Goal: Task Accomplishment & Management: Use online tool/utility

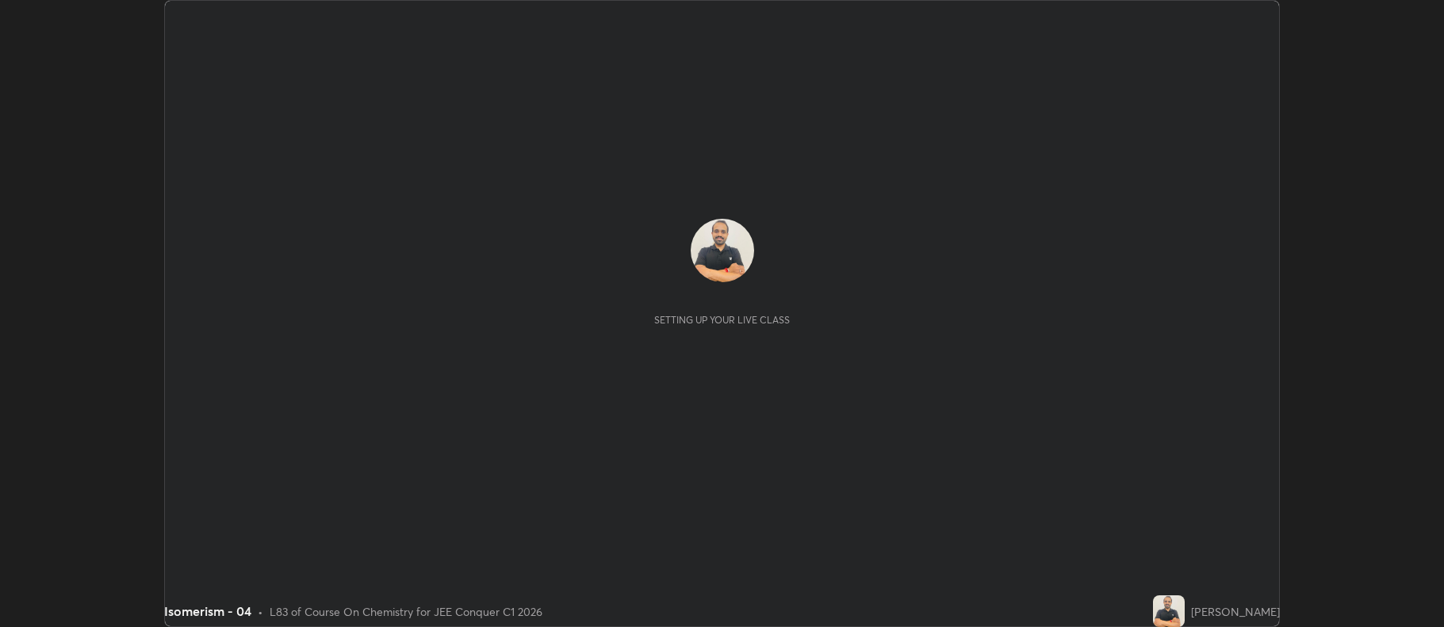
scroll to position [627, 1444]
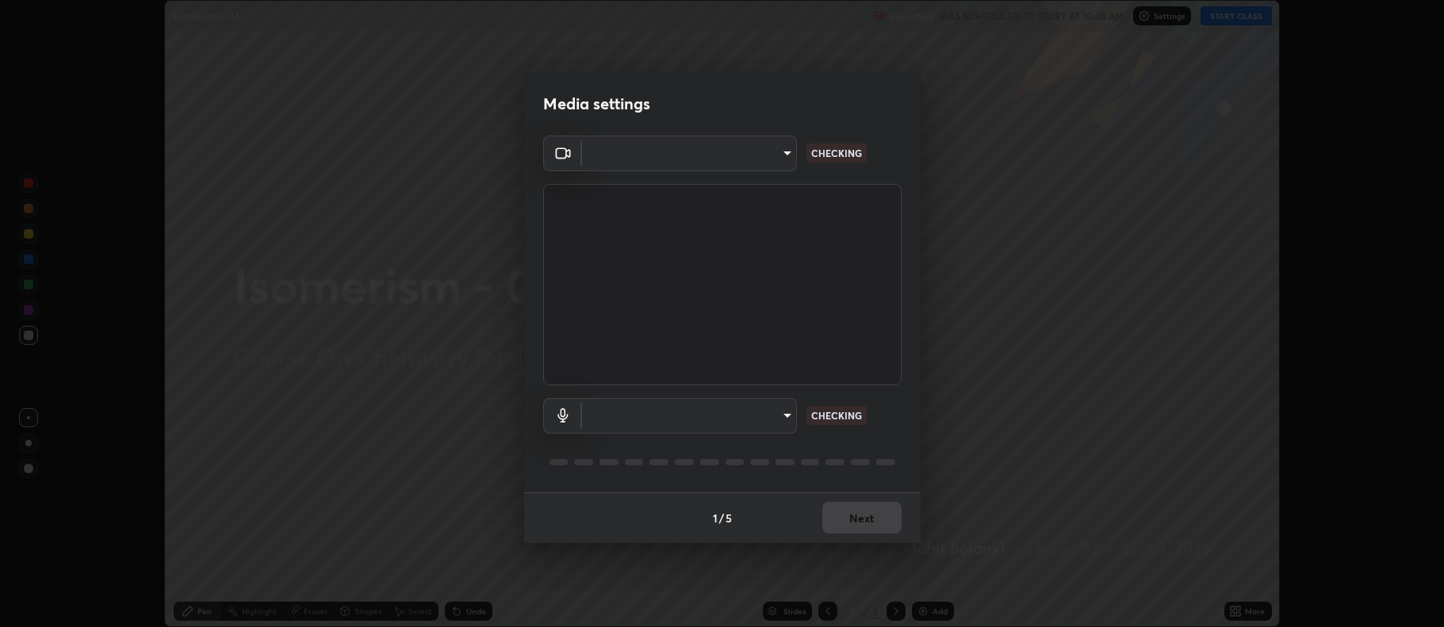
type input "516aff405987d273e063f32cb7a884c6bfcf45826045b825bb1863d7a4804d13"
type input "default"
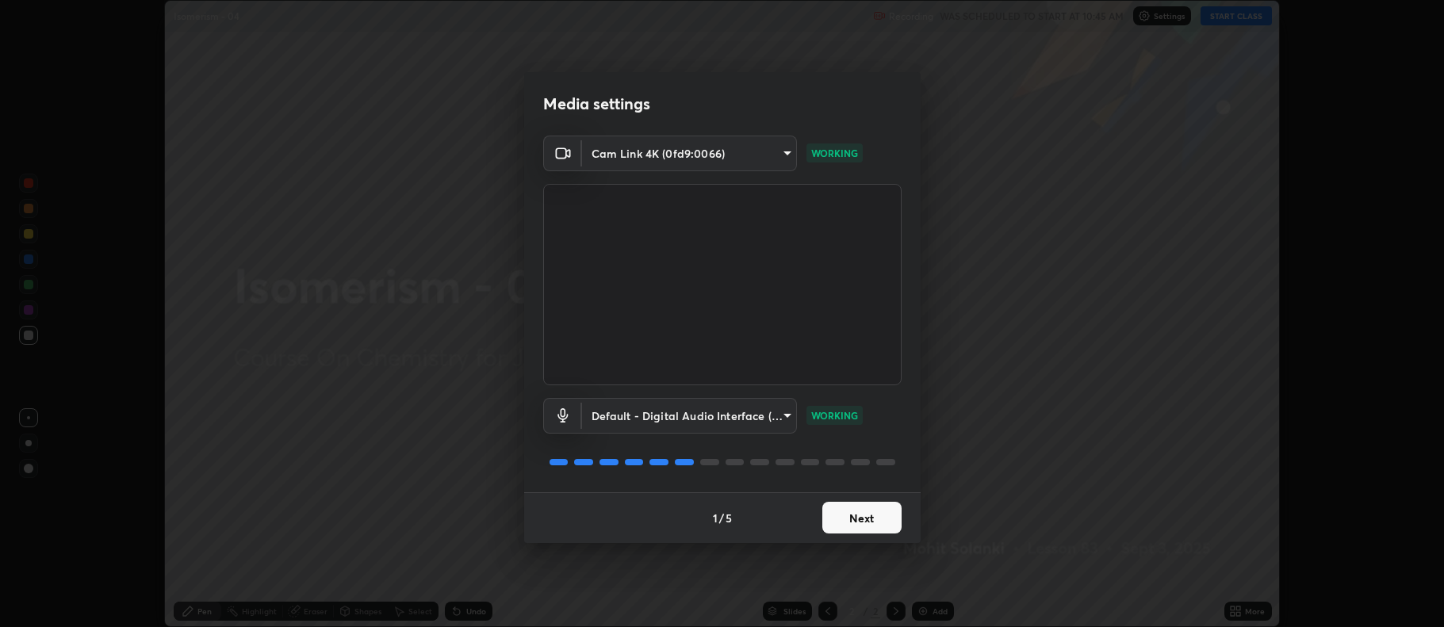
click at [869, 516] on button "Next" at bounding box center [862, 518] width 79 height 32
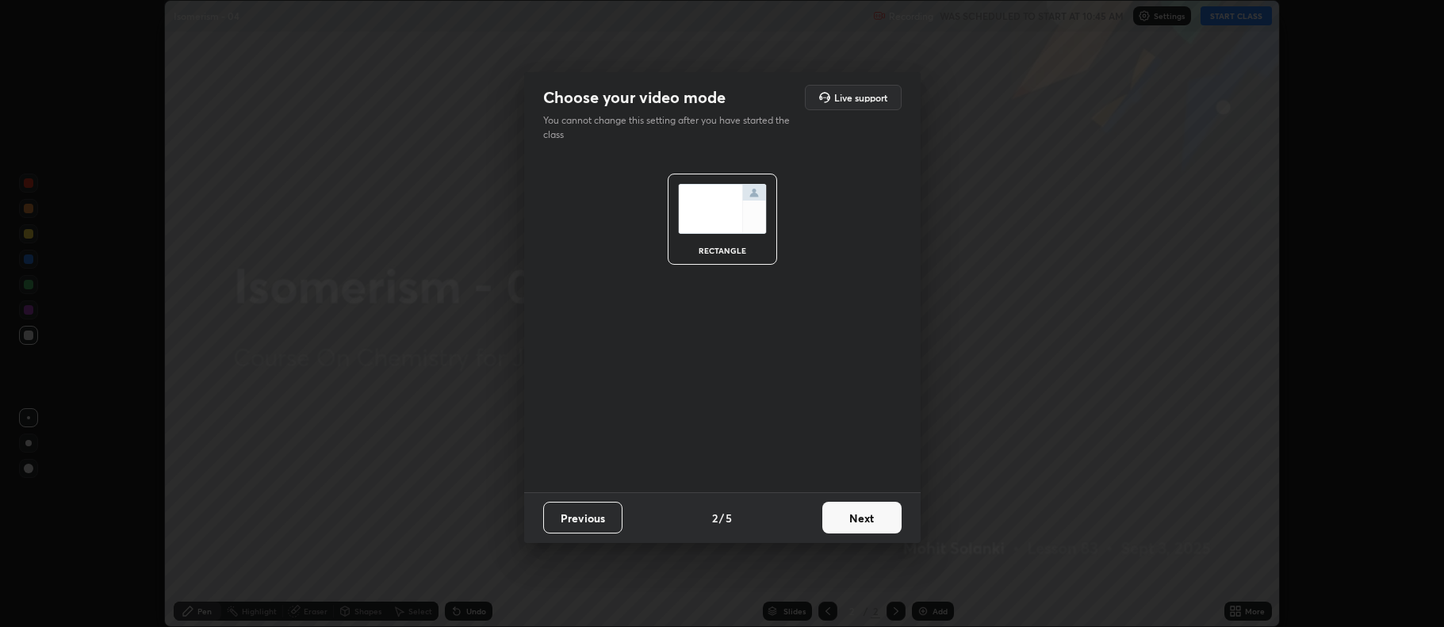
click at [859, 507] on button "Next" at bounding box center [862, 518] width 79 height 32
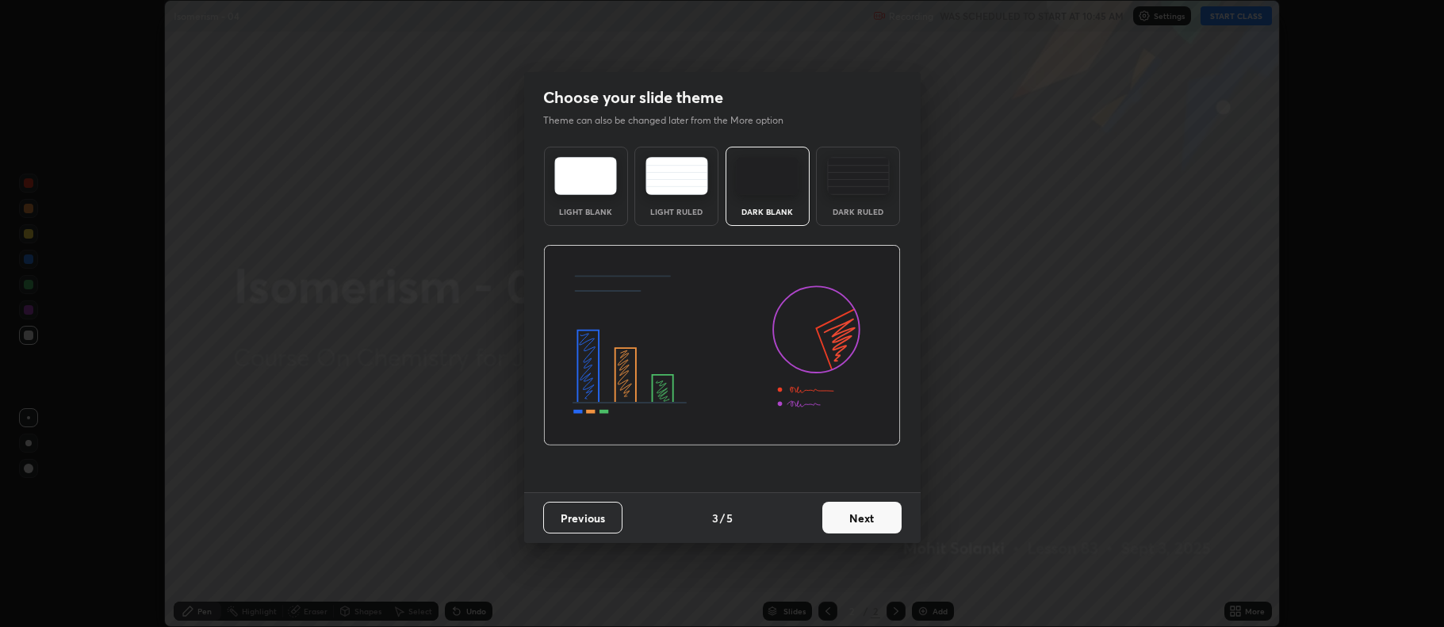
click at [876, 190] on img at bounding box center [858, 176] width 63 height 38
click at [884, 524] on button "Next" at bounding box center [862, 518] width 79 height 32
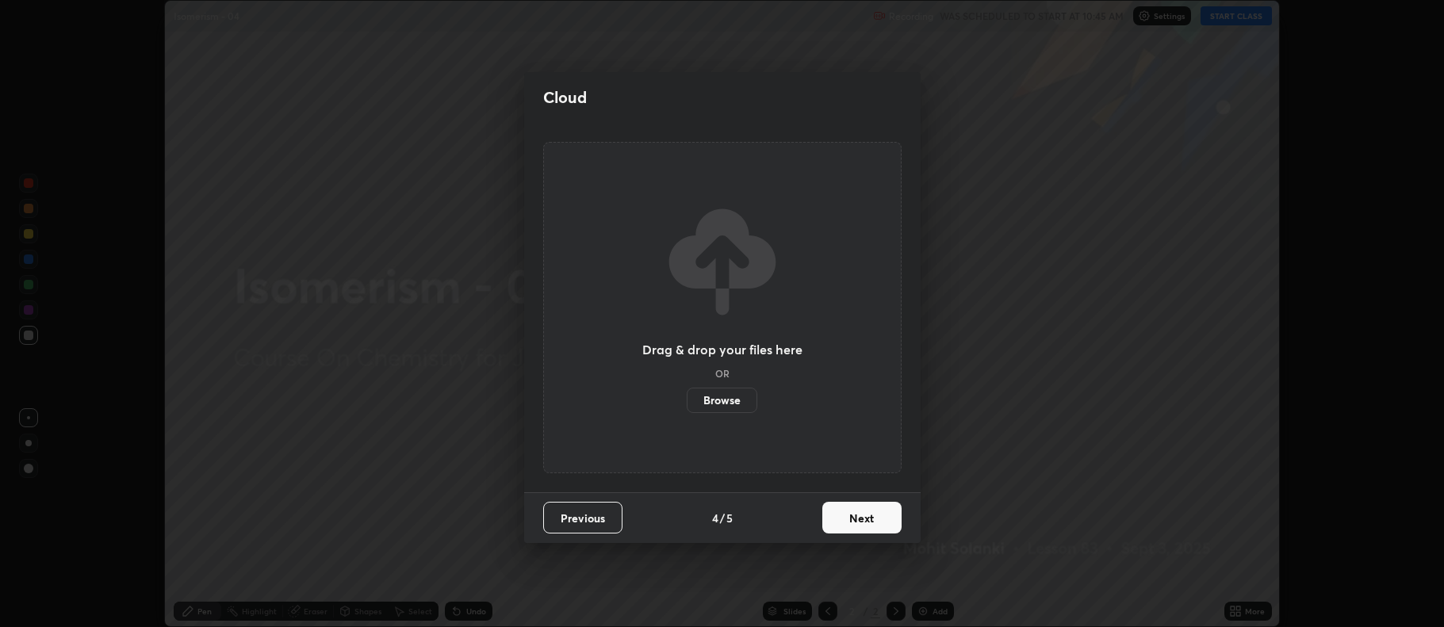
click at [882, 520] on button "Next" at bounding box center [862, 518] width 79 height 32
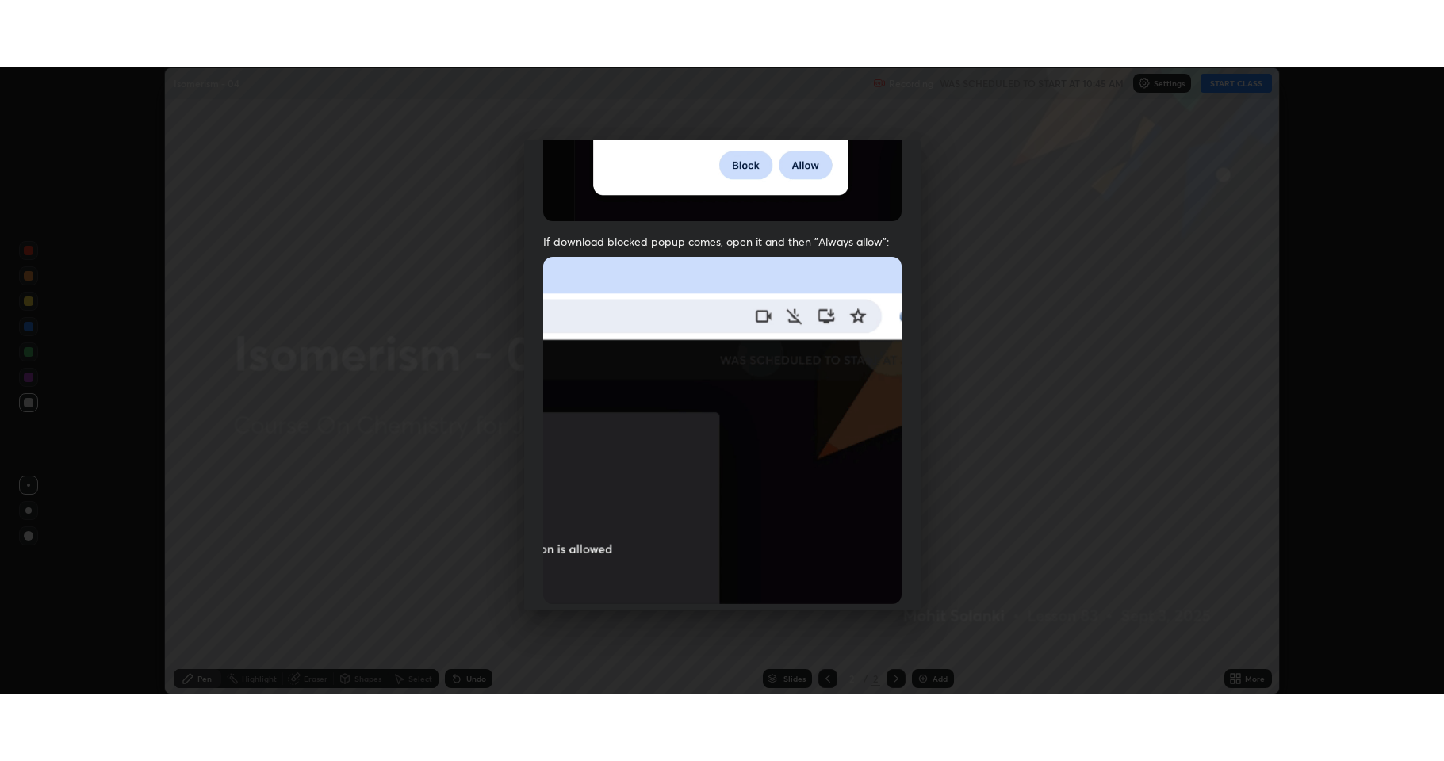
scroll to position [322, 0]
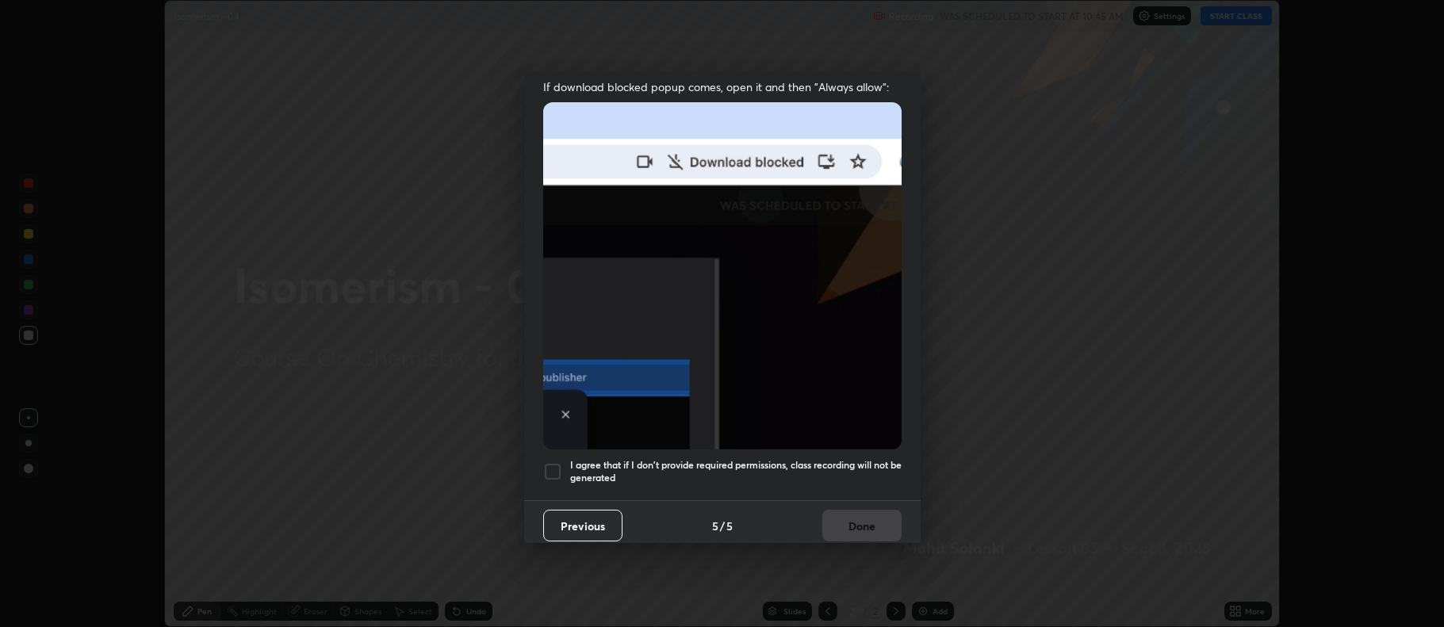
click at [560, 465] on div at bounding box center [552, 471] width 19 height 19
click at [853, 523] on button "Done" at bounding box center [862, 526] width 79 height 32
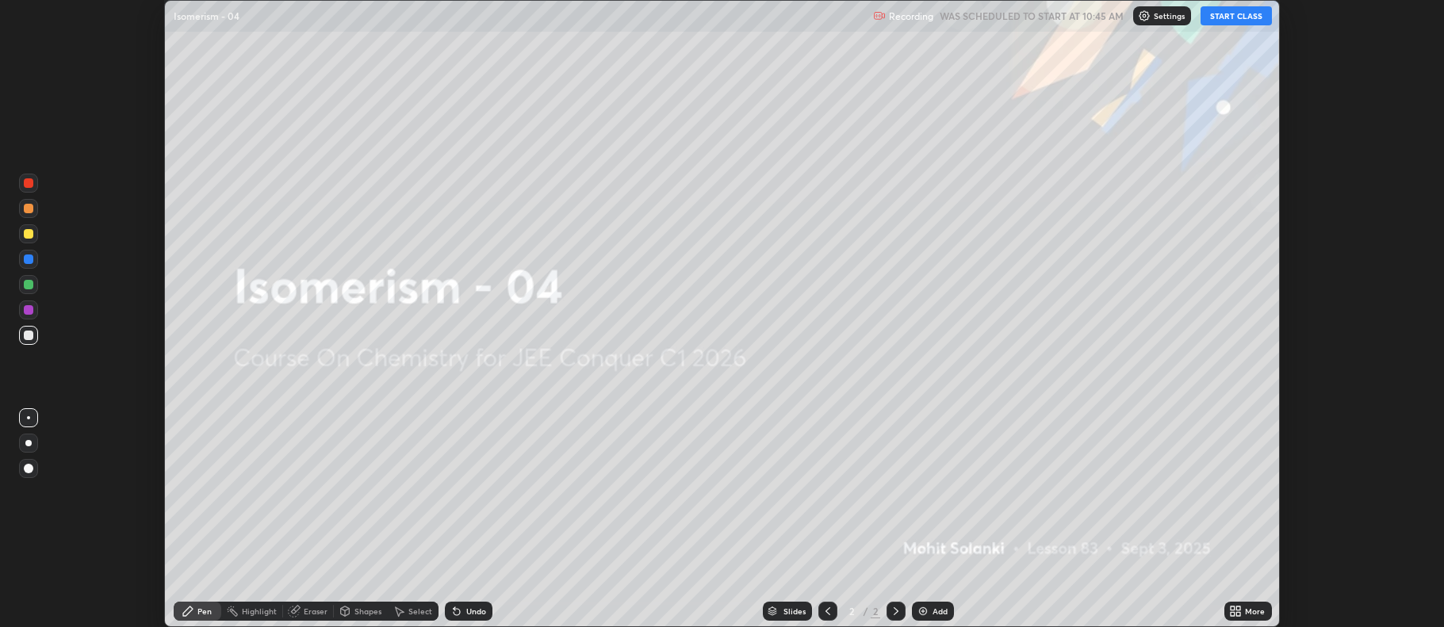
click at [924, 614] on img at bounding box center [923, 611] width 13 height 13
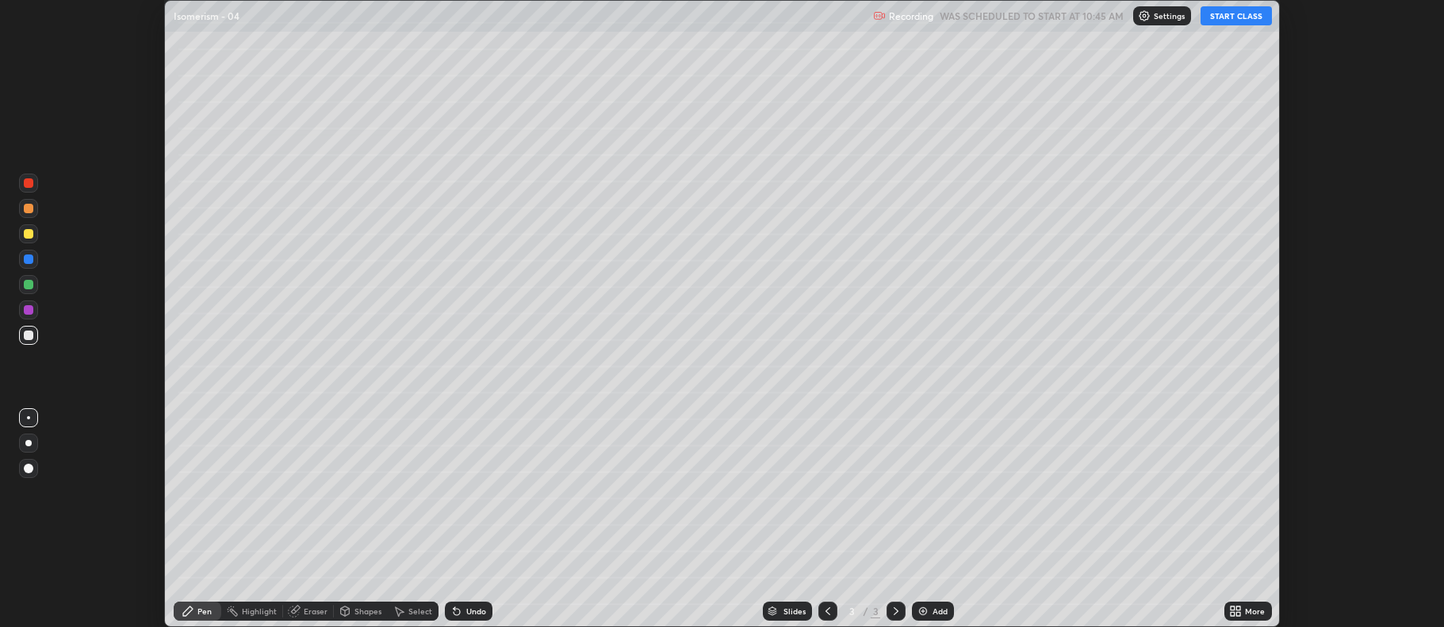
click at [1238, 614] on icon at bounding box center [1239, 614] width 4 height 4
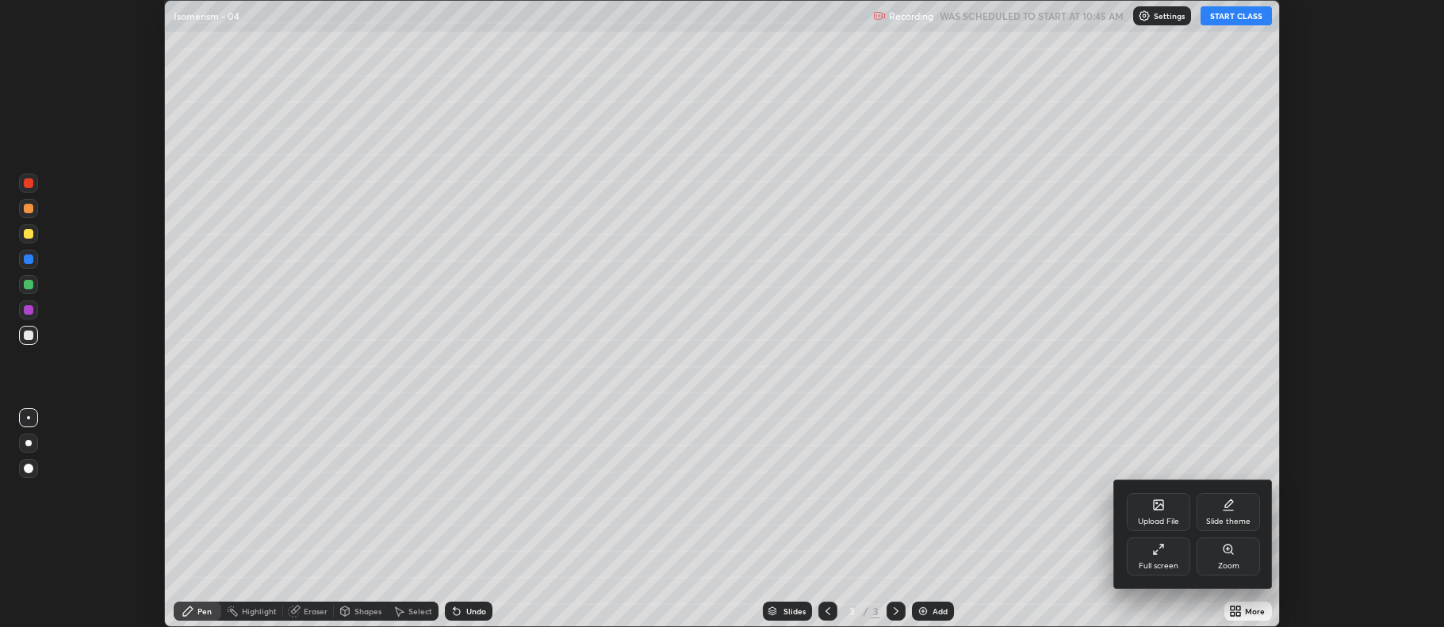
click at [1175, 558] on div "Full screen" at bounding box center [1158, 557] width 63 height 38
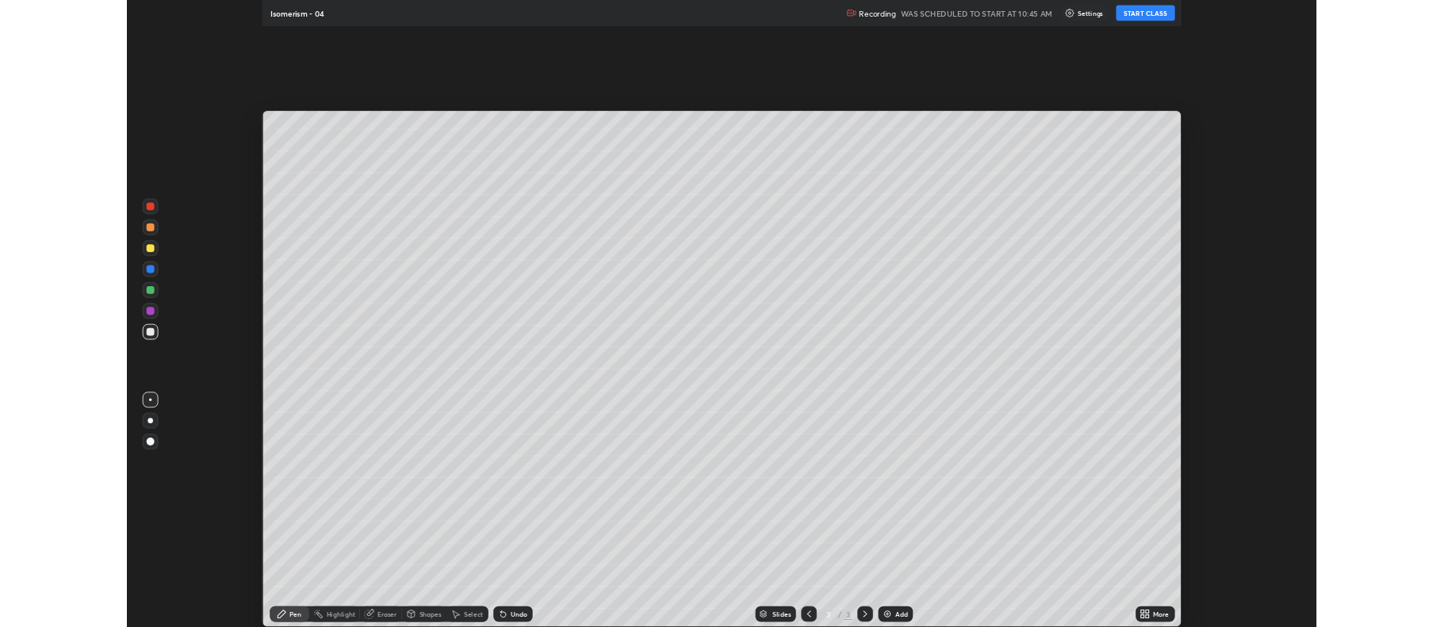
scroll to position [761, 1444]
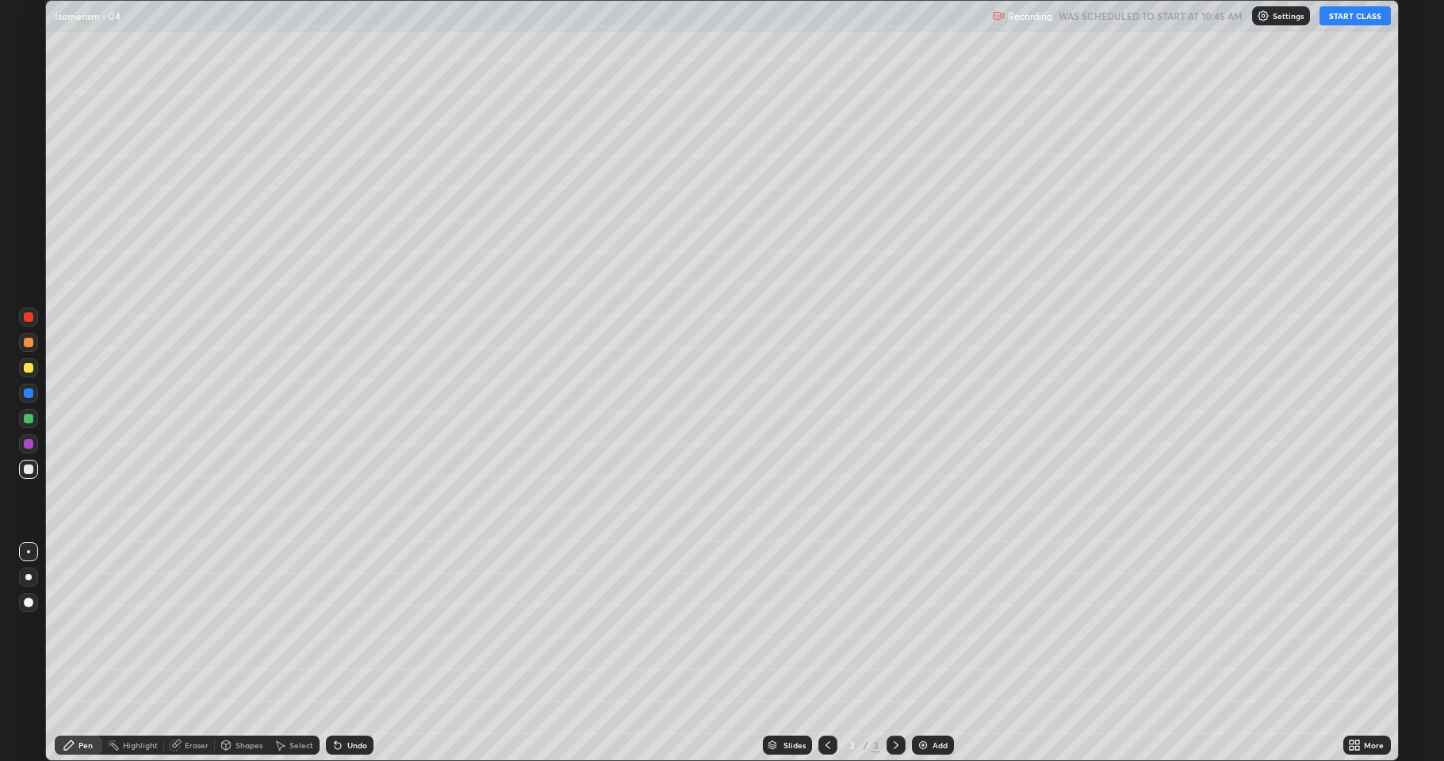
click at [1352, 17] on button "START CLASS" at bounding box center [1355, 15] width 71 height 19
click at [29, 370] on div at bounding box center [29, 368] width 10 height 10
click at [31, 424] on div at bounding box center [28, 418] width 19 height 19
click at [917, 627] on img at bounding box center [923, 745] width 13 height 13
click at [32, 476] on div at bounding box center [28, 469] width 19 height 19
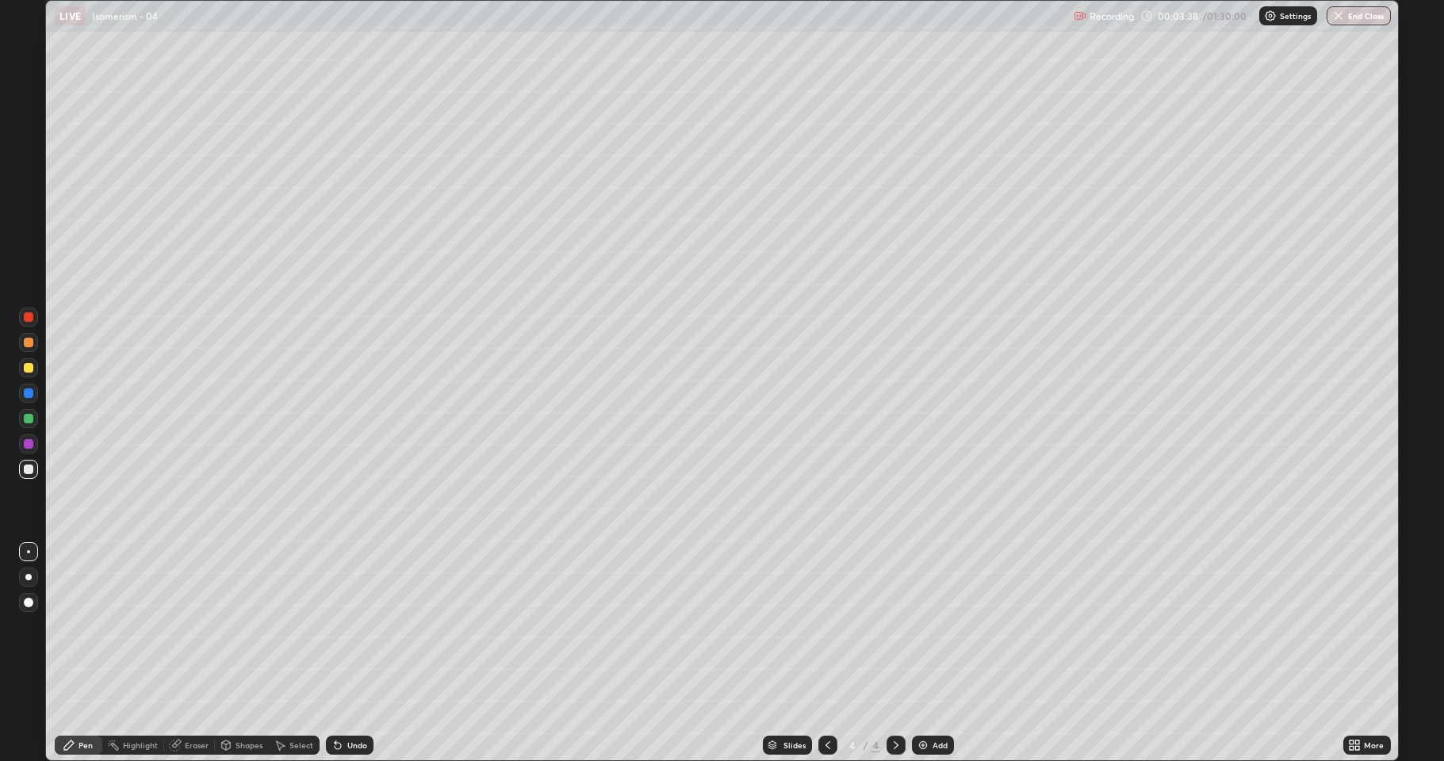
click at [31, 370] on div at bounding box center [29, 368] width 10 height 10
click at [232, 627] on div "Shapes" at bounding box center [242, 746] width 54 height 32
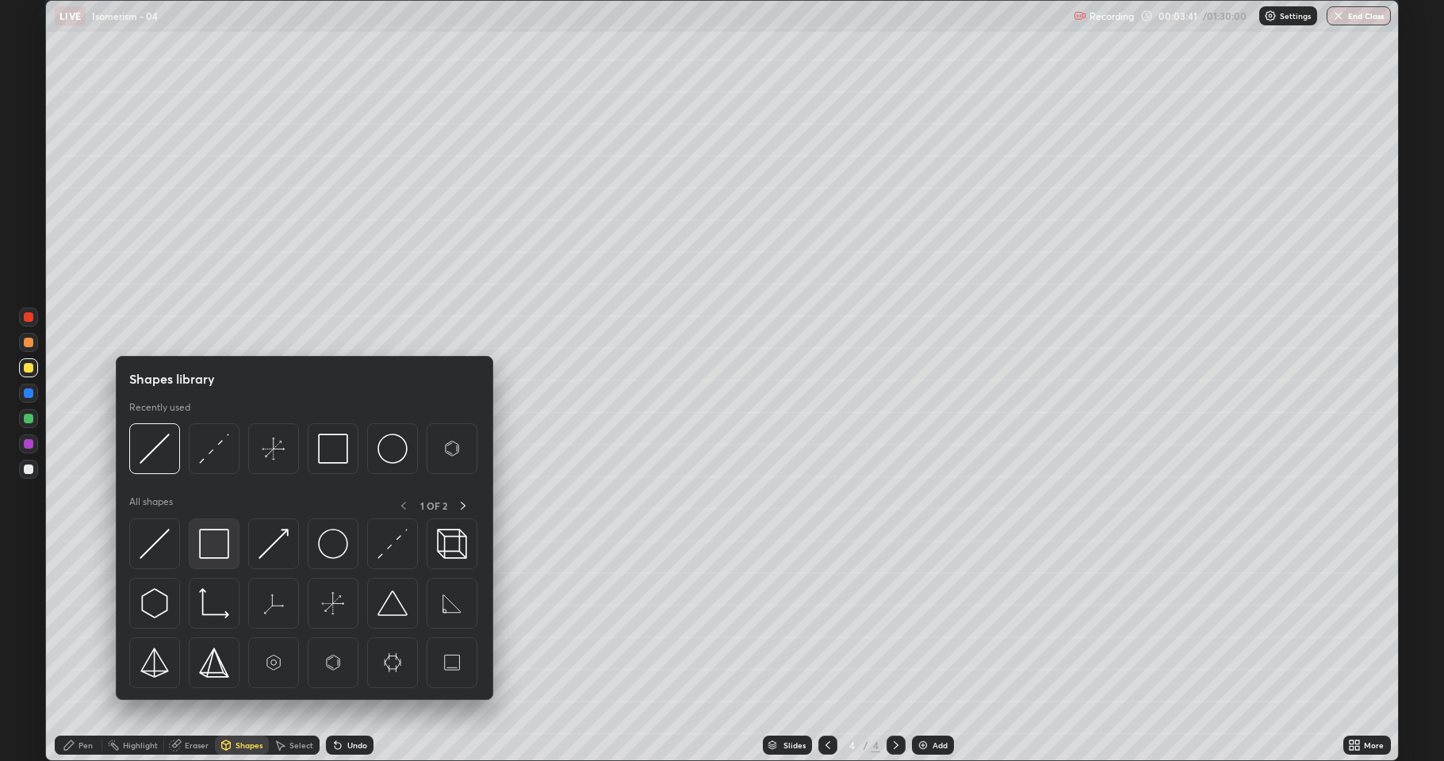
click at [228, 551] on img at bounding box center [214, 544] width 30 height 30
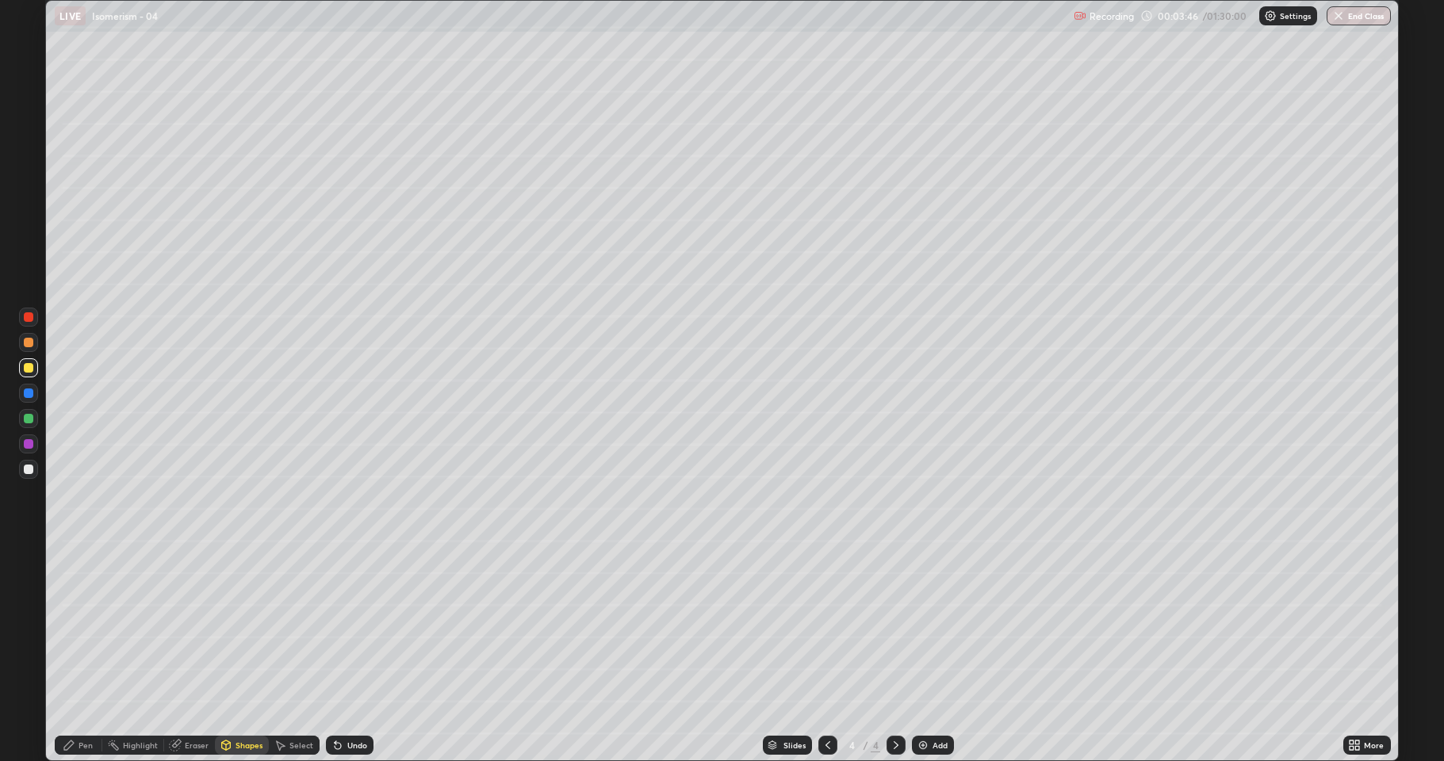
click at [30, 474] on div at bounding box center [28, 469] width 19 height 19
click at [343, 627] on div "Undo" at bounding box center [350, 745] width 48 height 19
click at [88, 627] on div "Pen" at bounding box center [86, 746] width 14 height 8
click at [29, 422] on div at bounding box center [29, 419] width 10 height 10
click at [27, 469] on div at bounding box center [29, 470] width 10 height 10
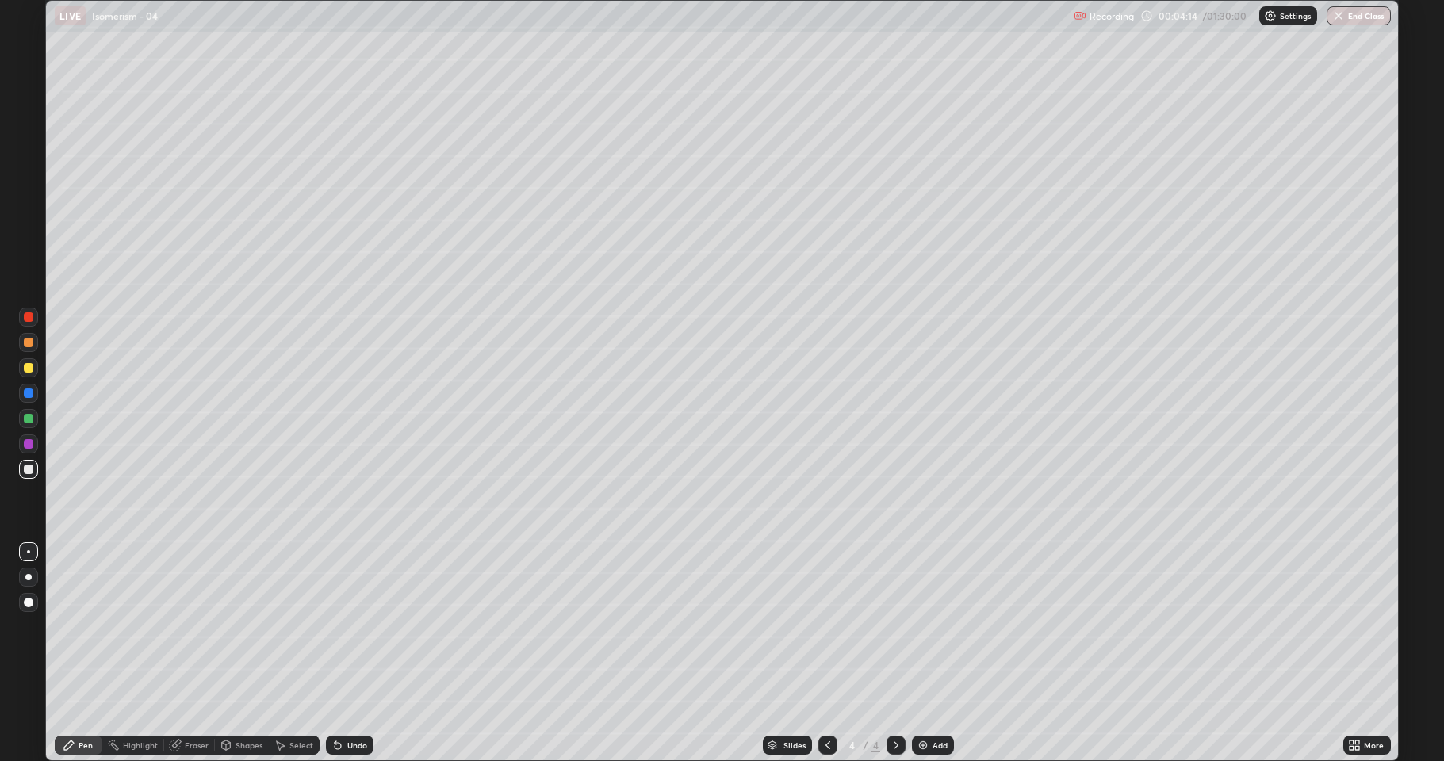
click at [244, 627] on div "Shapes" at bounding box center [249, 746] width 27 height 8
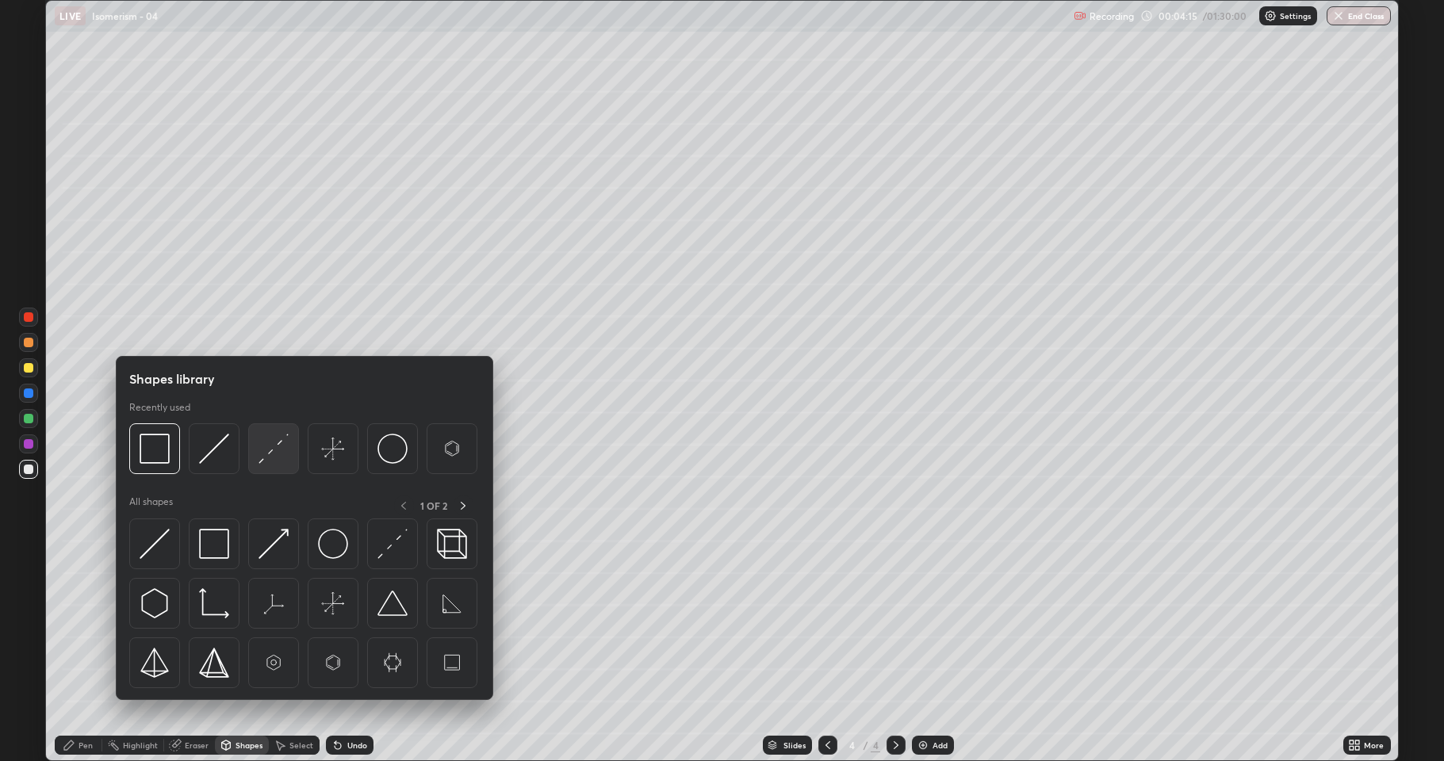
click at [270, 462] on img at bounding box center [274, 449] width 30 height 30
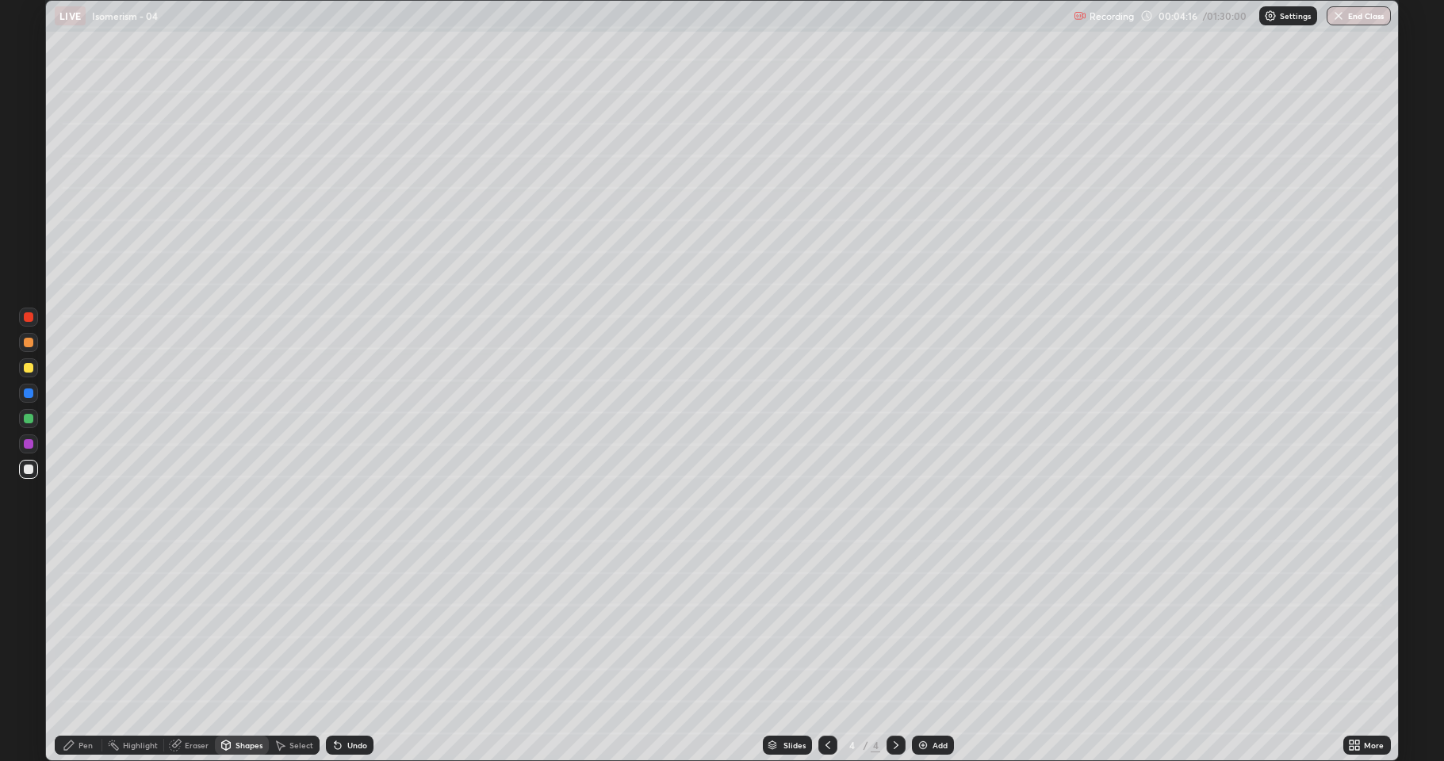
click at [26, 367] on div at bounding box center [29, 368] width 10 height 10
click at [238, 627] on div "Shapes" at bounding box center [249, 746] width 27 height 8
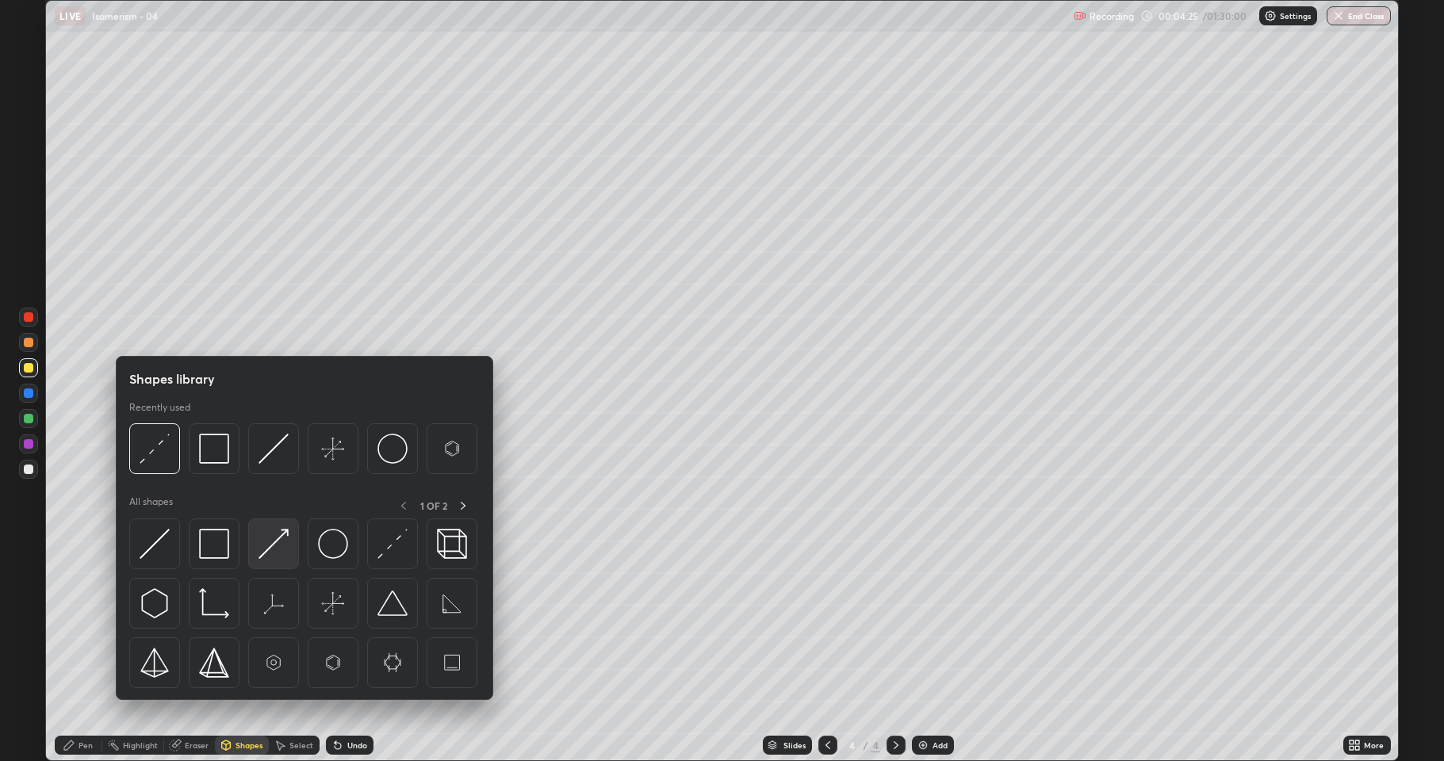
click at [278, 549] on img at bounding box center [274, 544] width 30 height 30
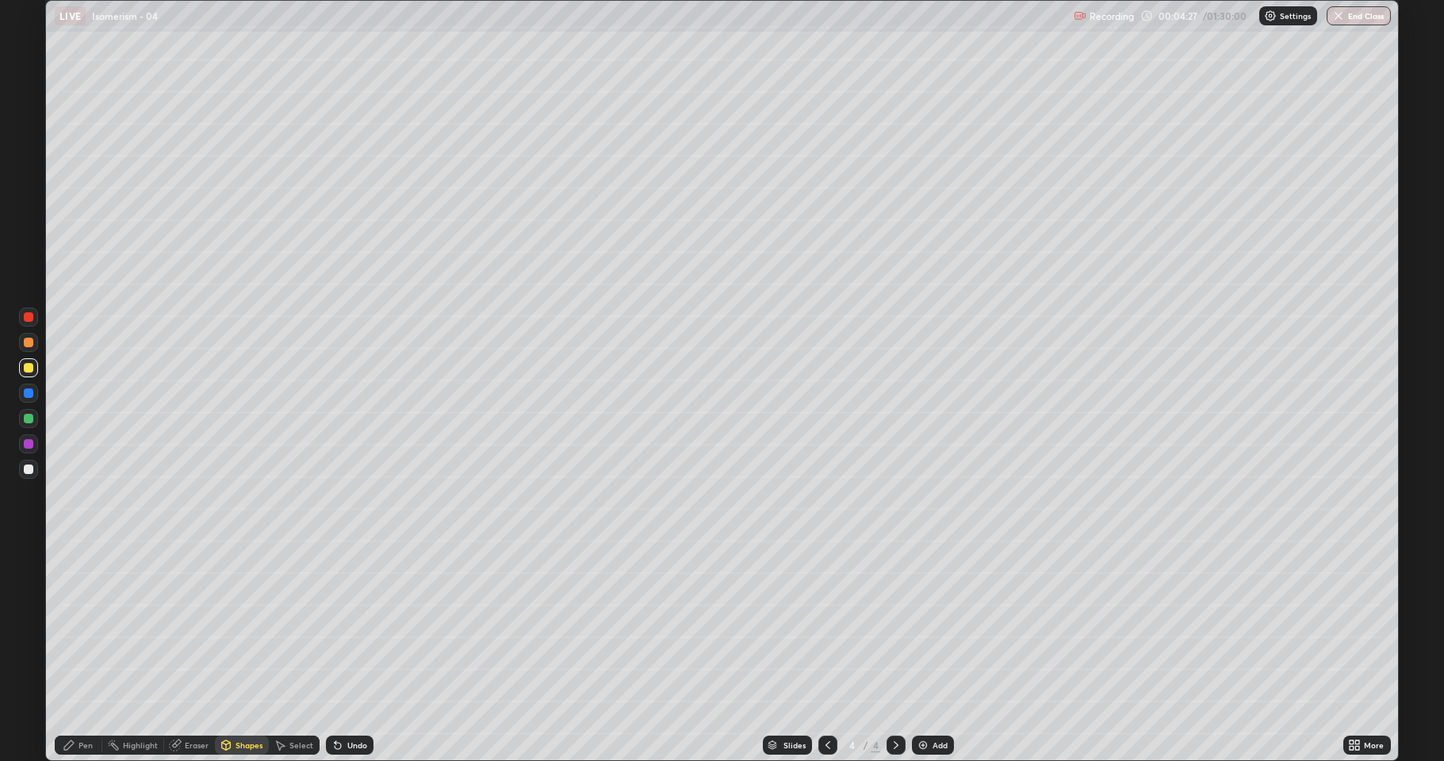
click at [27, 468] on div at bounding box center [29, 470] width 10 height 10
click at [77, 627] on div "Pen" at bounding box center [79, 745] width 48 height 19
click at [252, 627] on div "Shapes" at bounding box center [249, 746] width 27 height 8
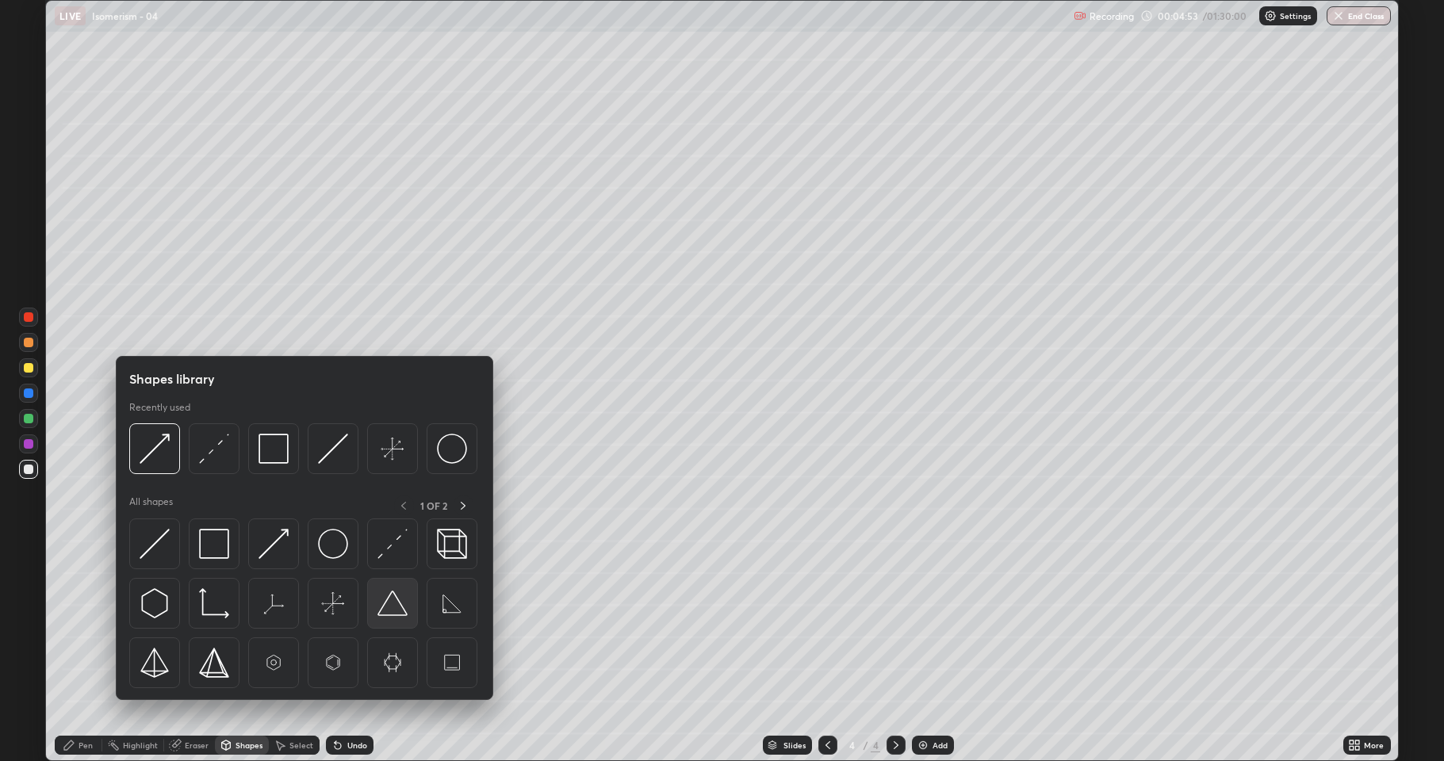
click at [387, 603] on img at bounding box center [393, 604] width 30 height 30
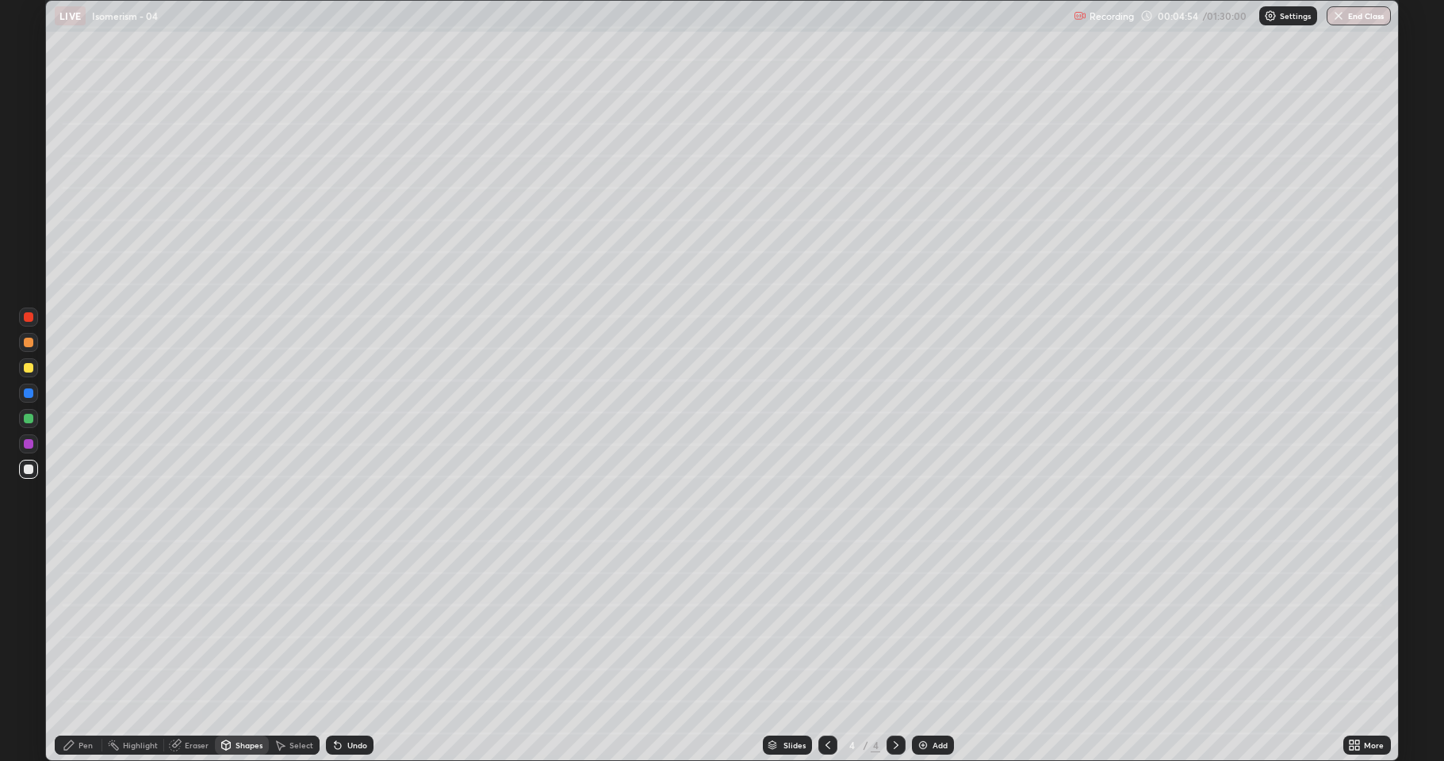
click at [33, 445] on div at bounding box center [28, 444] width 19 height 19
click at [368, 627] on div "Undo" at bounding box center [350, 745] width 48 height 19
click at [304, 627] on div "Select" at bounding box center [294, 746] width 51 height 32
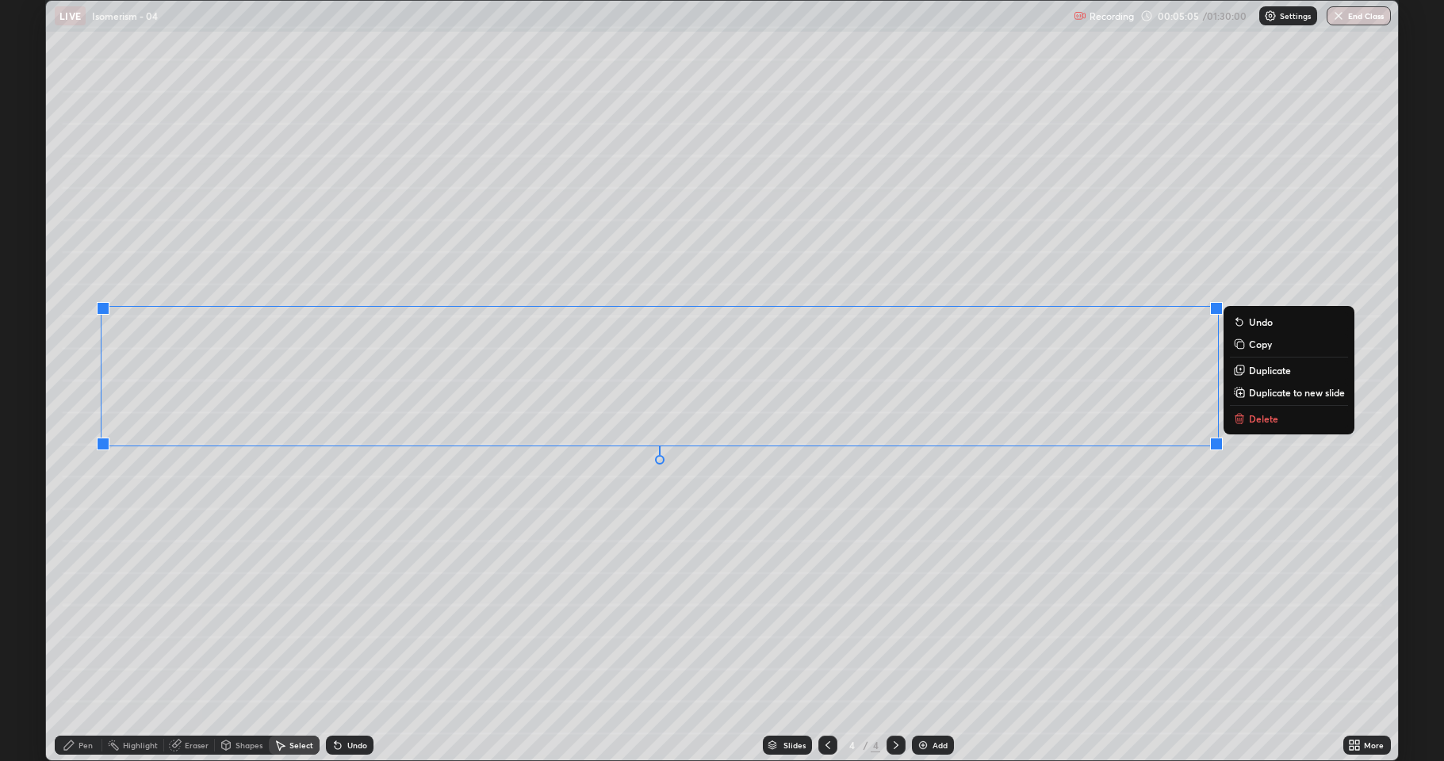
click at [496, 480] on div "0 ° Undo Copy Duplicate Duplicate to new slide Delete" at bounding box center [722, 381] width 1352 height 760
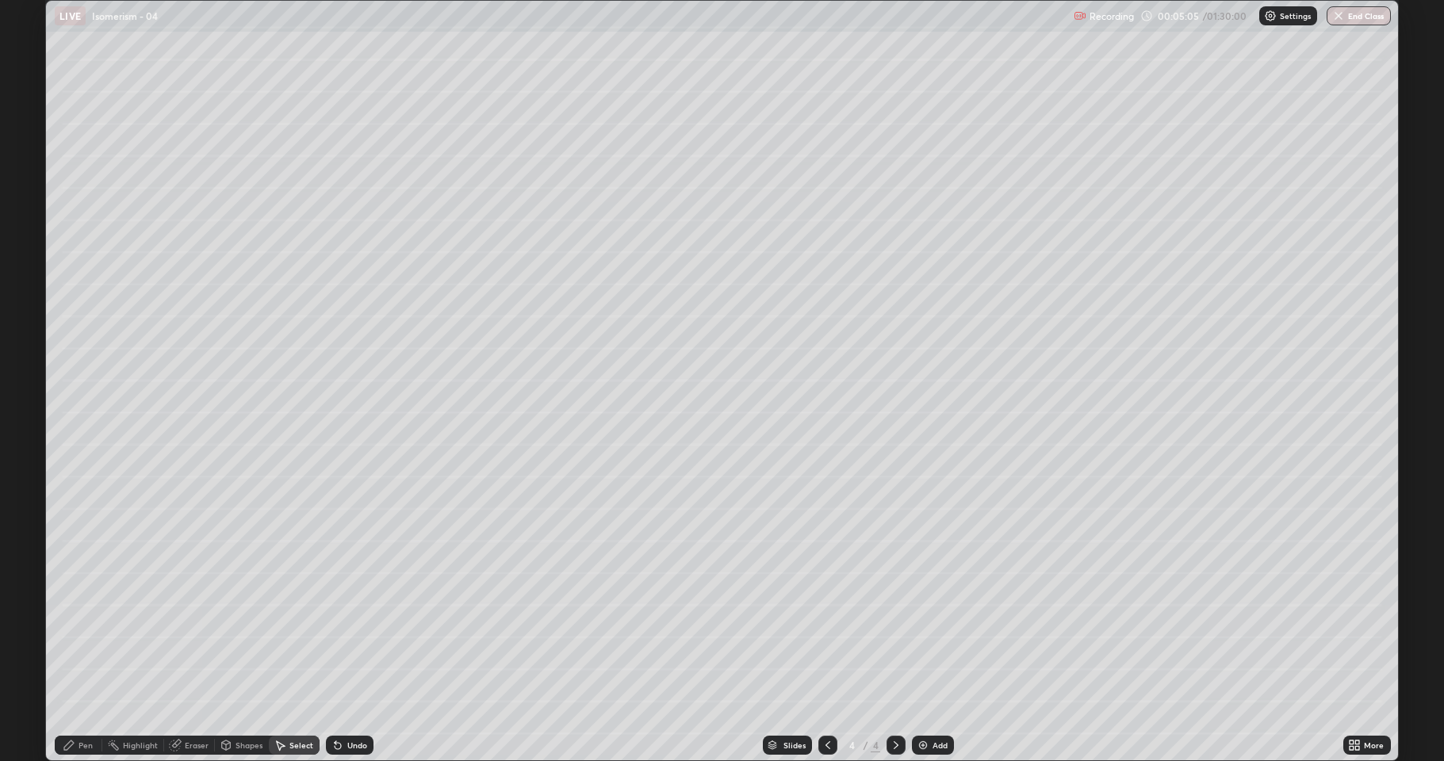
click at [528, 447] on div "0 ° Undo Copy Duplicate Duplicate to new slide Delete" at bounding box center [722, 381] width 1352 height 760
click at [527, 441] on div "0 ° Undo Copy Duplicate Duplicate to new slide Delete" at bounding box center [722, 381] width 1352 height 760
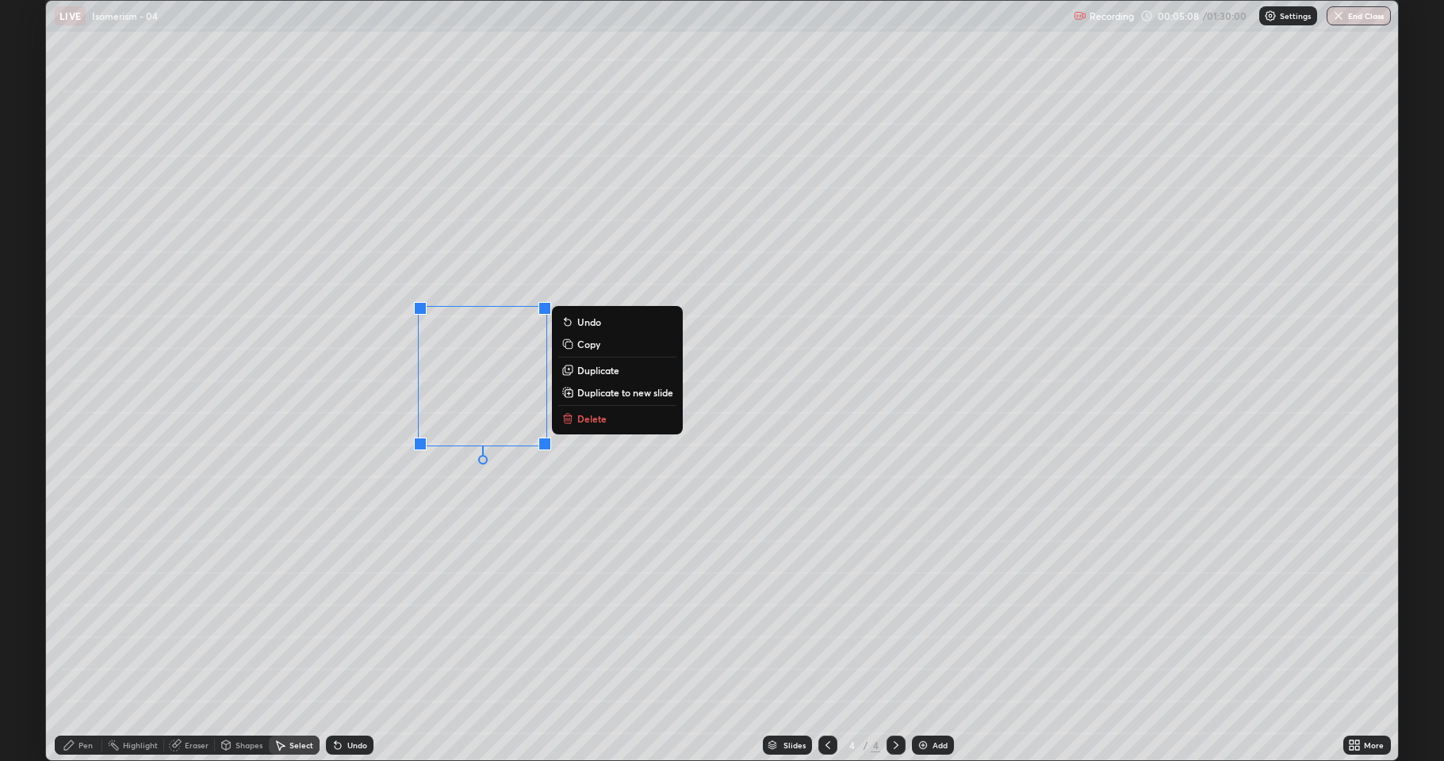
click at [594, 372] on p "Duplicate" at bounding box center [598, 370] width 42 height 13
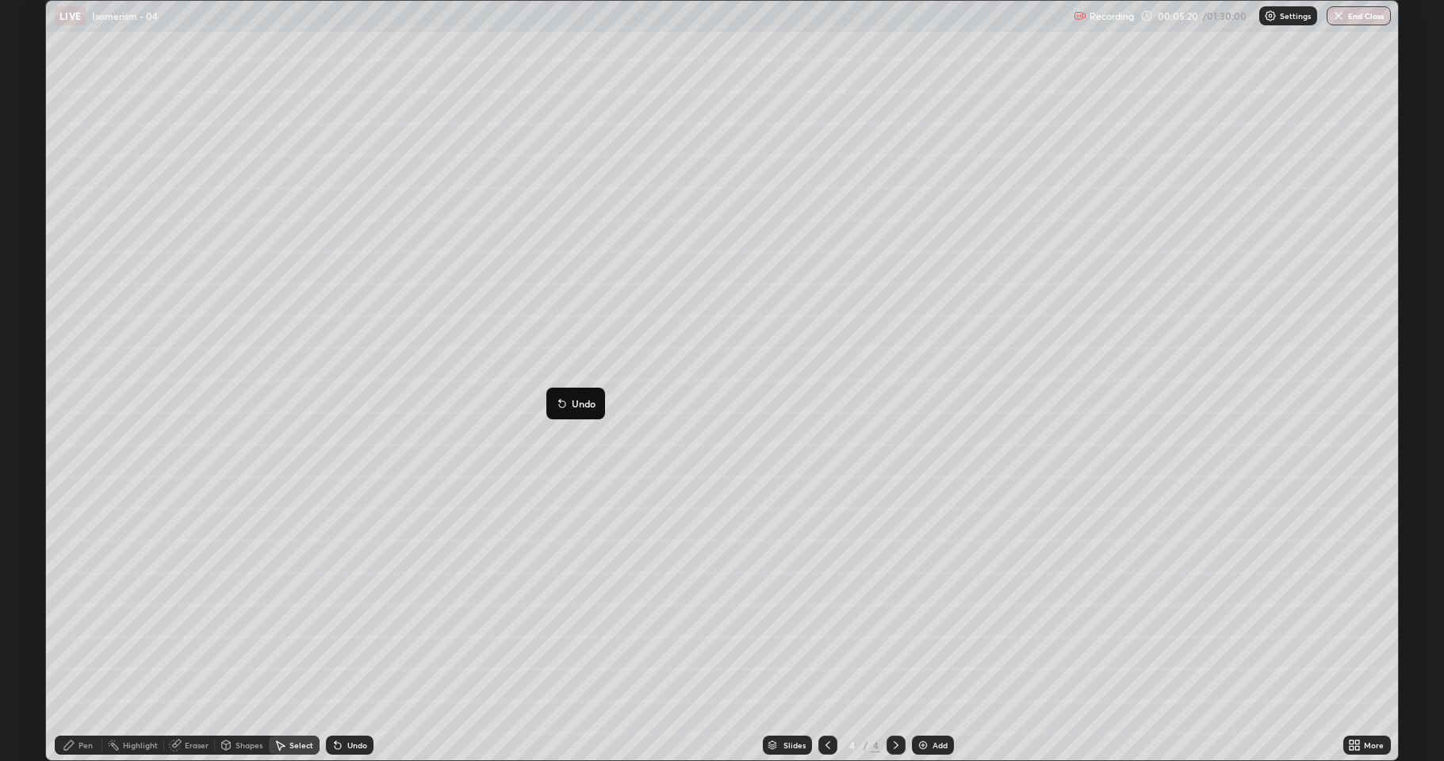
click at [533, 514] on div "180 ° Undo Copy Duplicate Duplicate to new slide Delete" at bounding box center [722, 381] width 1352 height 760
click at [89, 627] on div "Pen" at bounding box center [86, 746] width 14 height 8
click at [25, 419] on div at bounding box center [29, 419] width 10 height 10
click at [32, 470] on div at bounding box center [29, 470] width 10 height 10
click at [242, 627] on div "Shapes" at bounding box center [242, 745] width 54 height 19
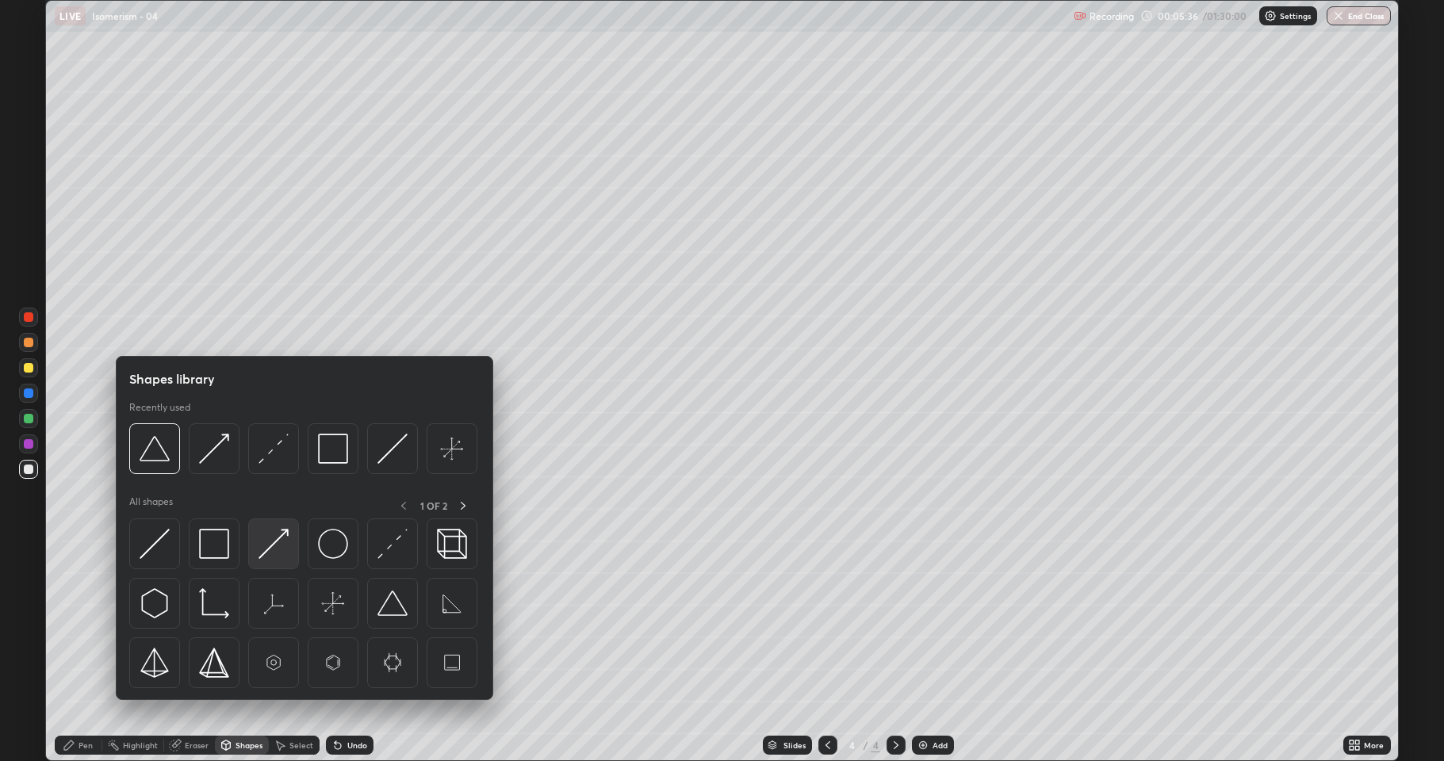
click at [271, 554] on img at bounding box center [274, 544] width 30 height 30
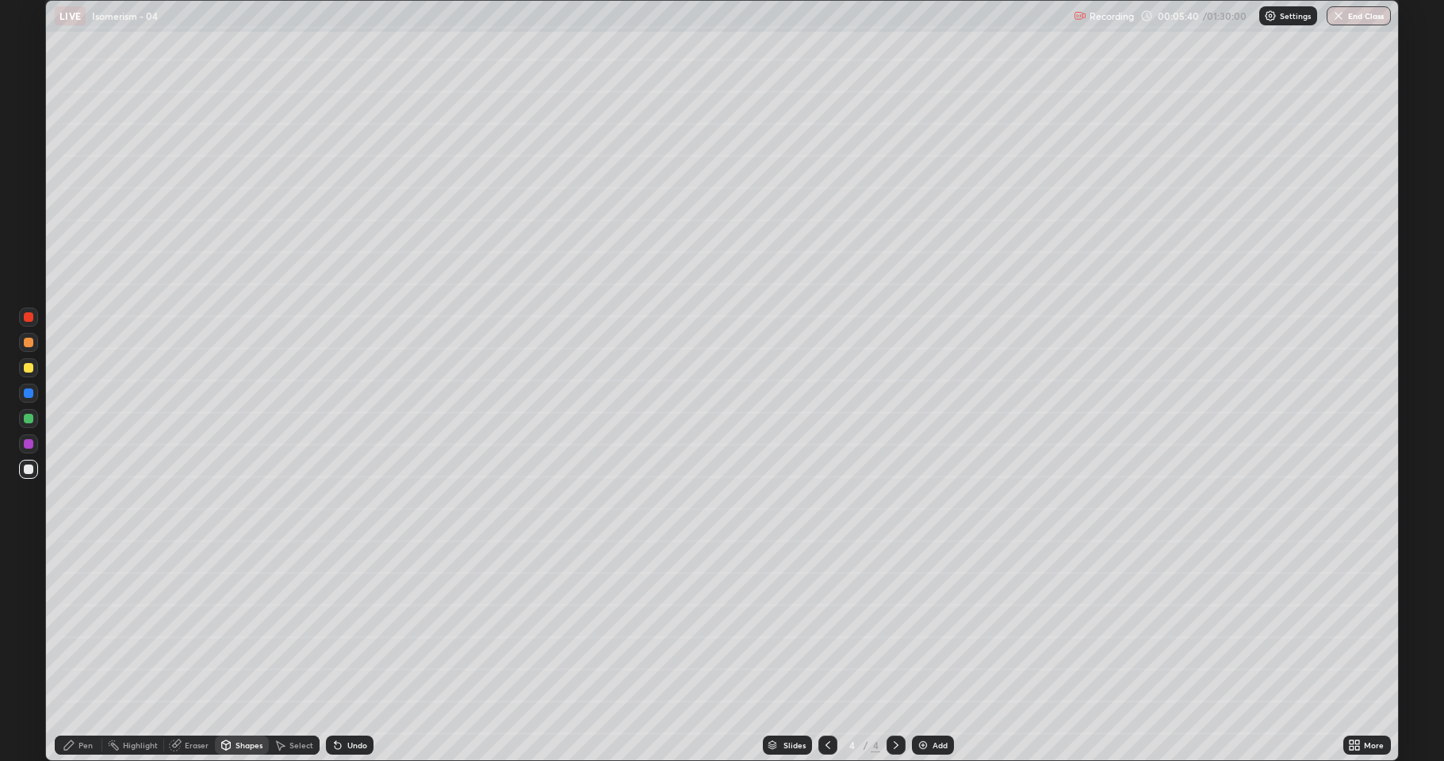
click at [79, 627] on div "Pen" at bounding box center [86, 746] width 14 height 8
click at [31, 472] on div at bounding box center [29, 470] width 10 height 10
click at [247, 627] on div "Shapes" at bounding box center [249, 746] width 27 height 8
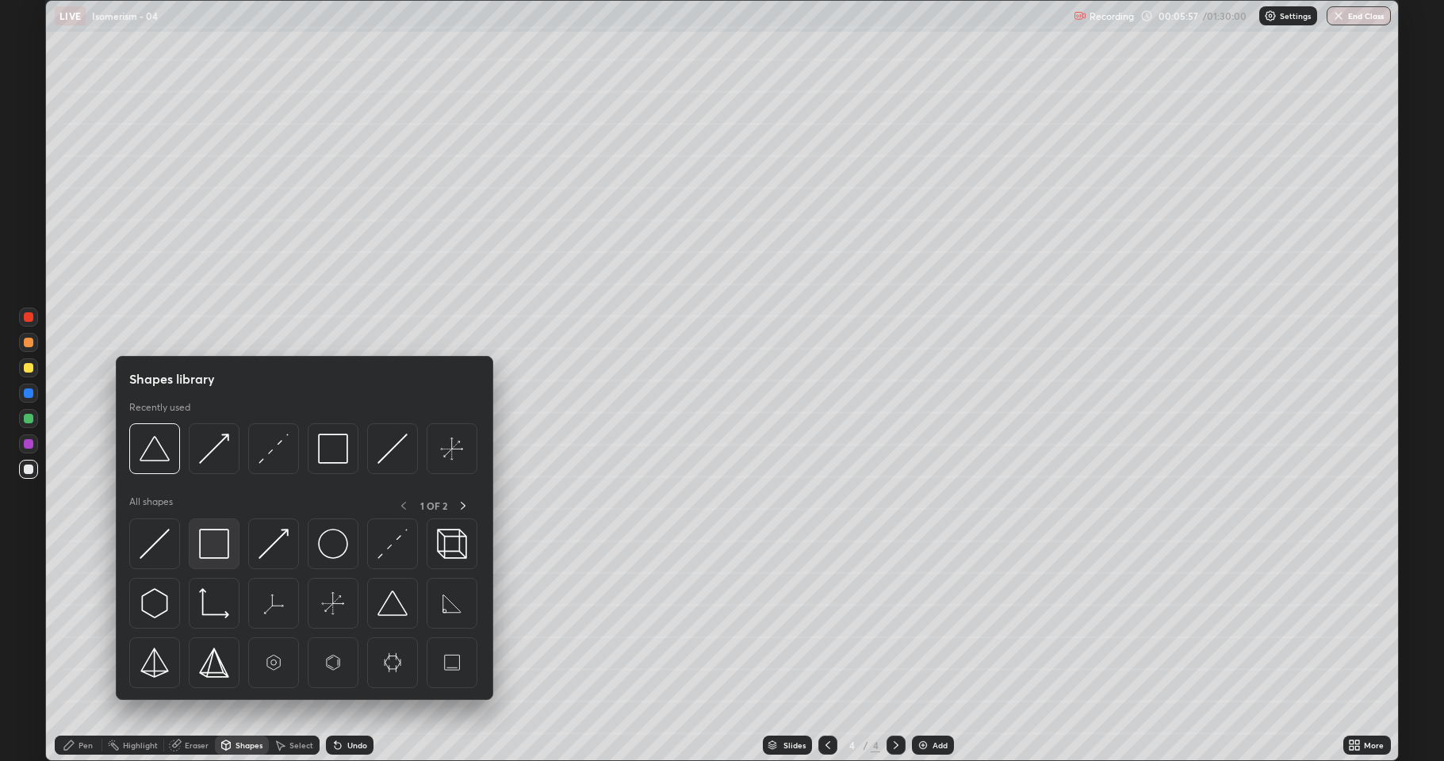
click at [229, 552] on div at bounding box center [214, 544] width 51 height 51
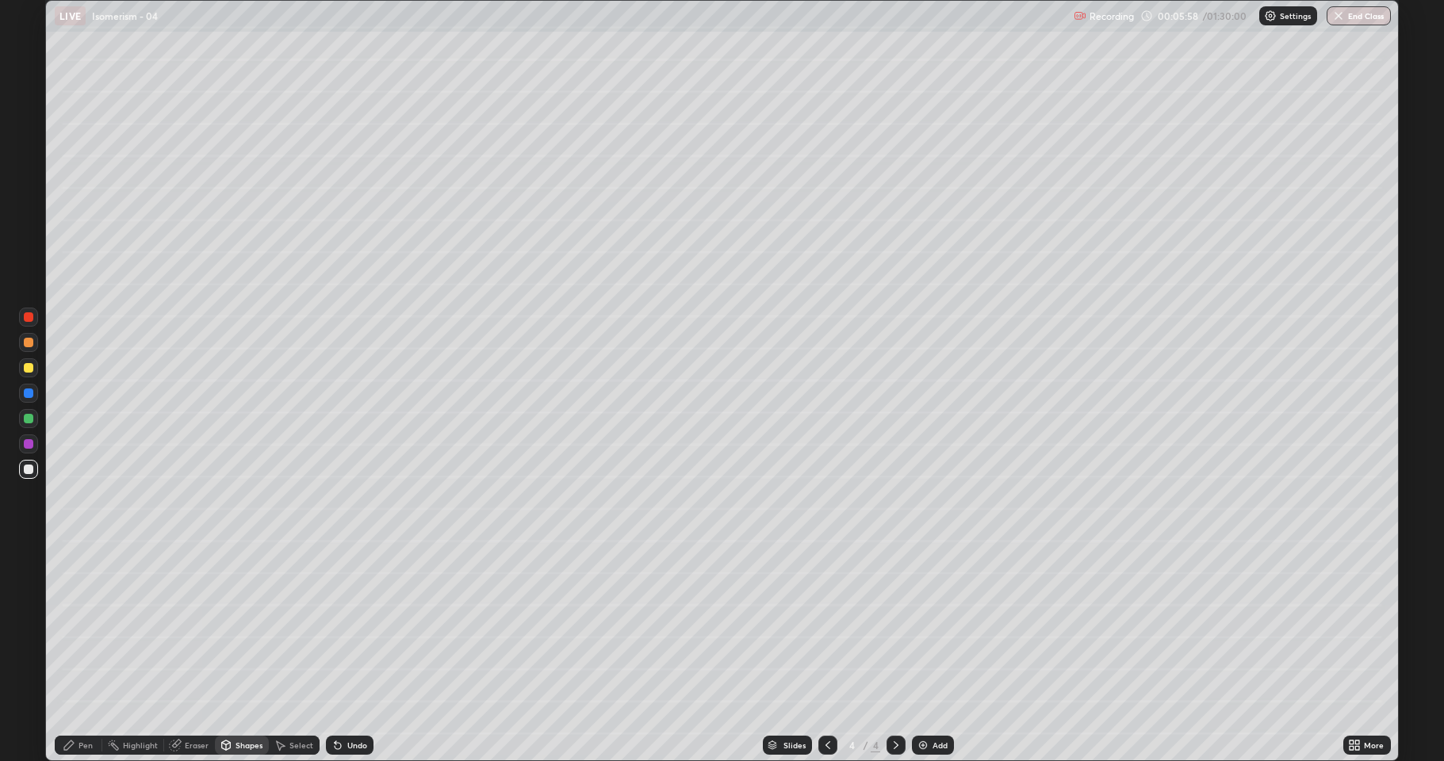
click at [29, 394] on div at bounding box center [29, 394] width 10 height 10
click at [29, 371] on div at bounding box center [29, 368] width 10 height 10
click at [233, 627] on div "Shapes" at bounding box center [242, 745] width 54 height 19
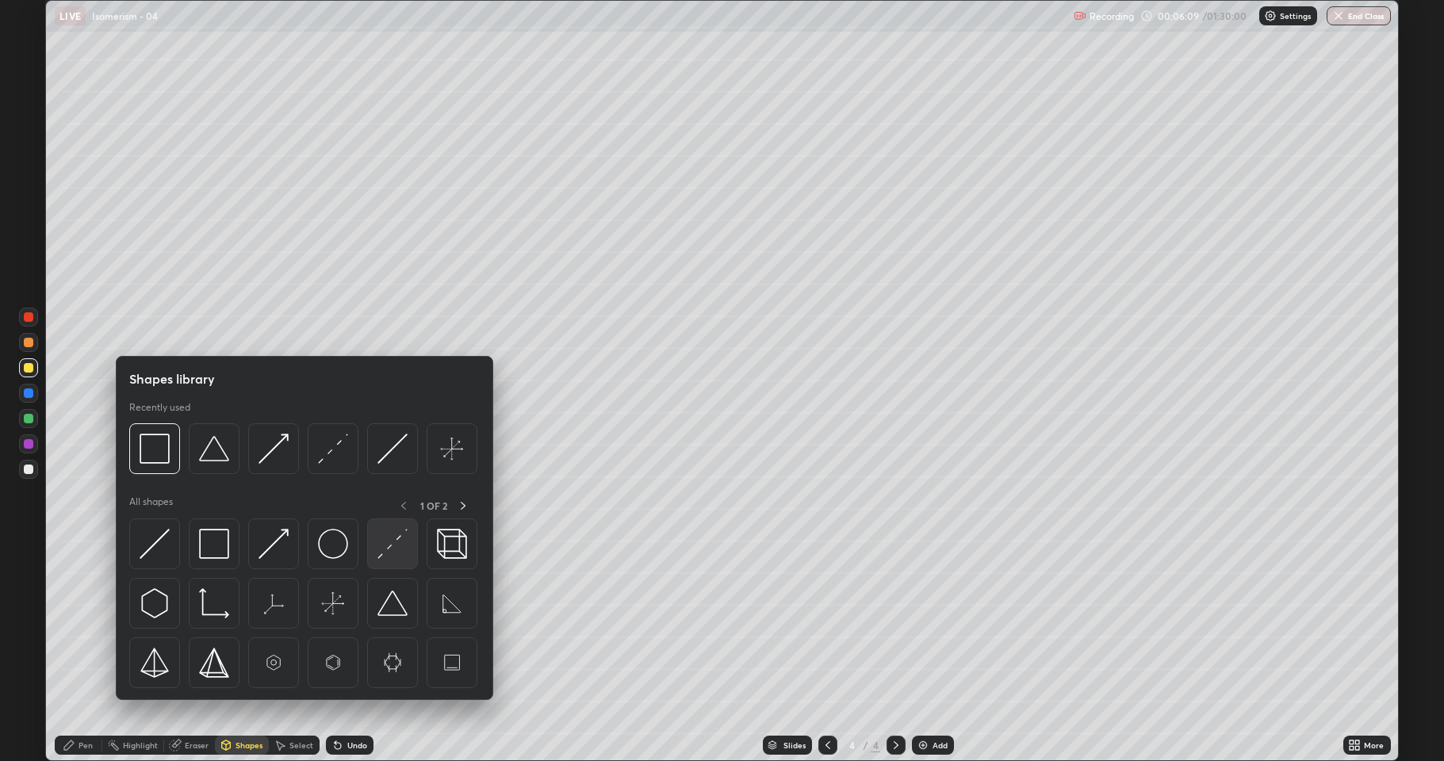
click at [372, 554] on div at bounding box center [392, 544] width 51 height 51
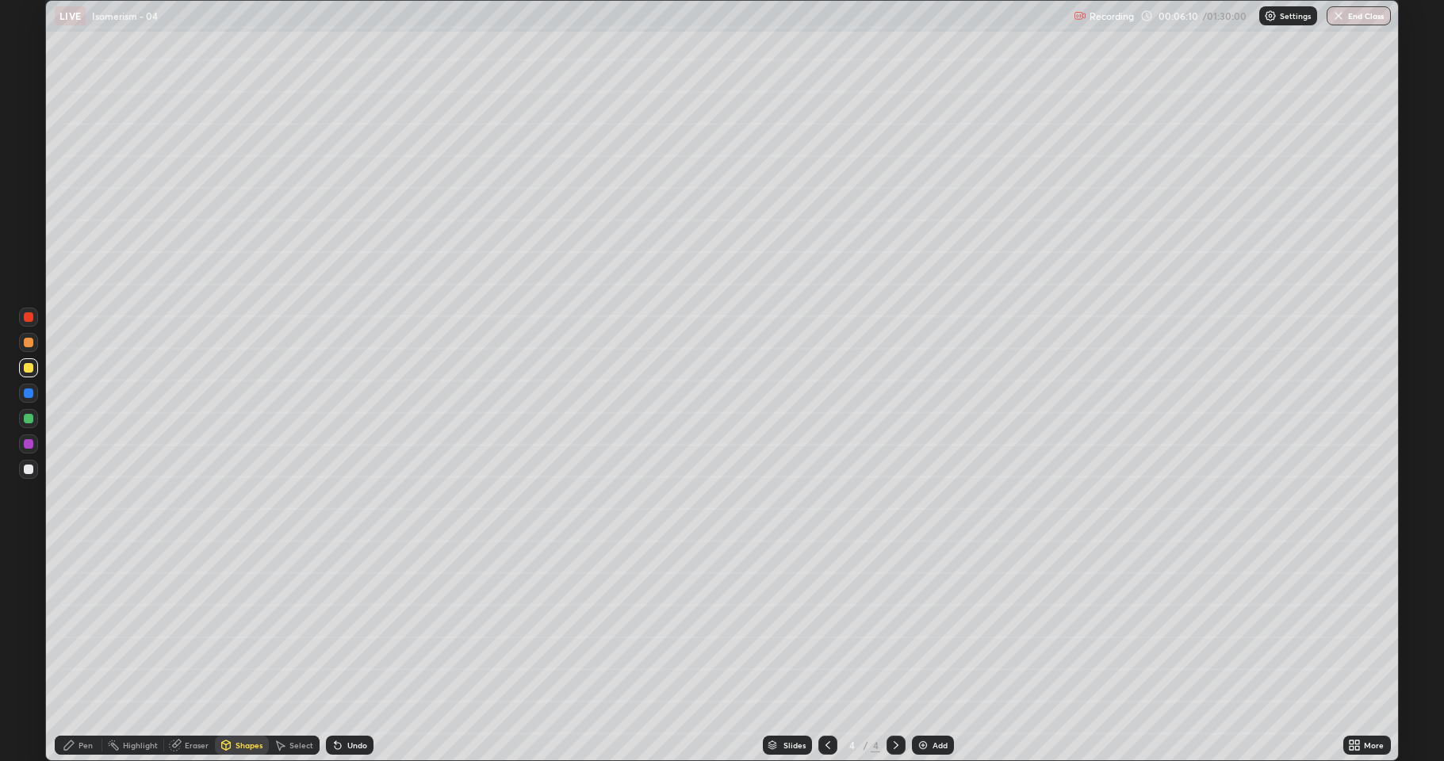
click at [32, 397] on div at bounding box center [29, 394] width 10 height 10
click at [82, 627] on div "Pen" at bounding box center [86, 746] width 14 height 8
click at [30, 451] on div at bounding box center [28, 444] width 19 height 19
click at [29, 473] on div at bounding box center [29, 470] width 10 height 10
click at [241, 627] on div "Shapes" at bounding box center [249, 746] width 27 height 8
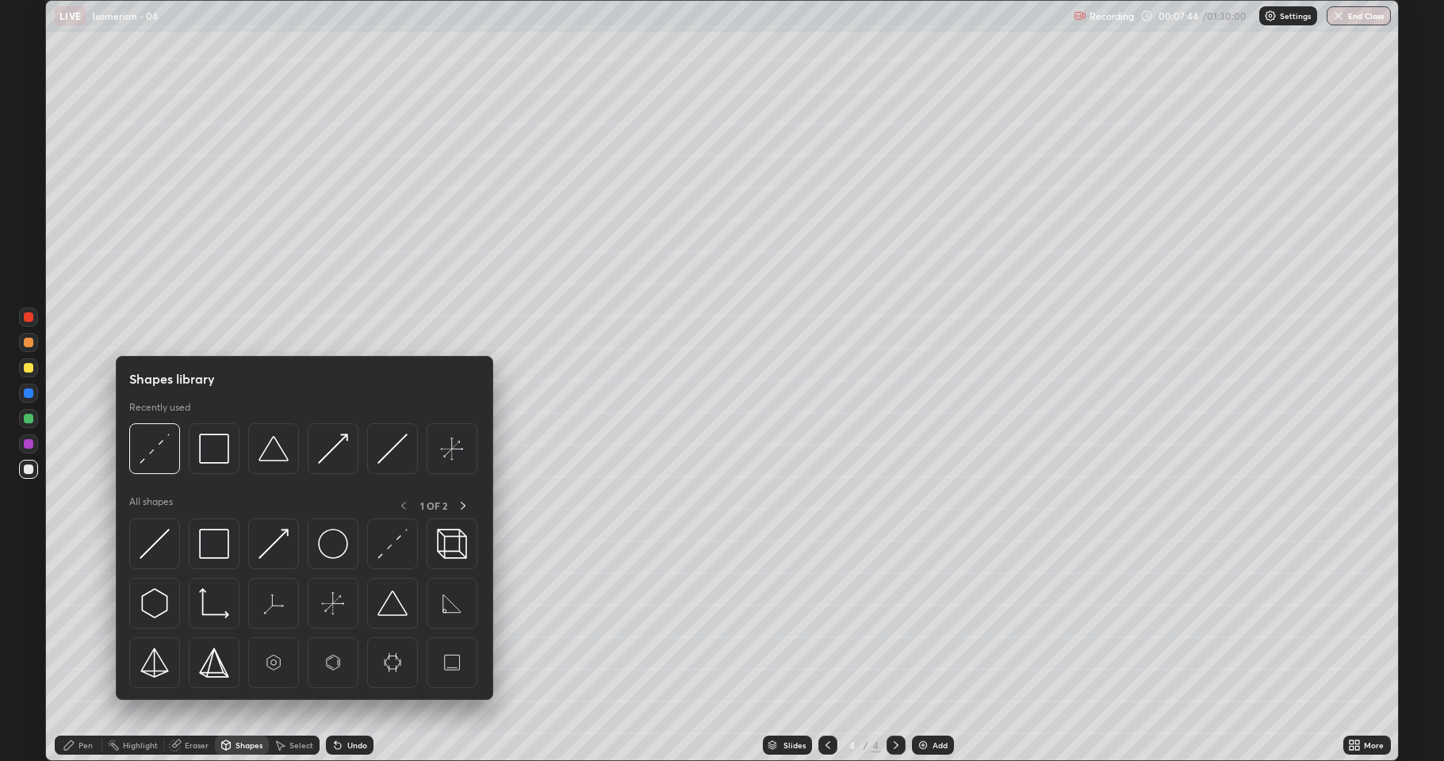
click at [27, 470] on div at bounding box center [29, 470] width 10 height 10
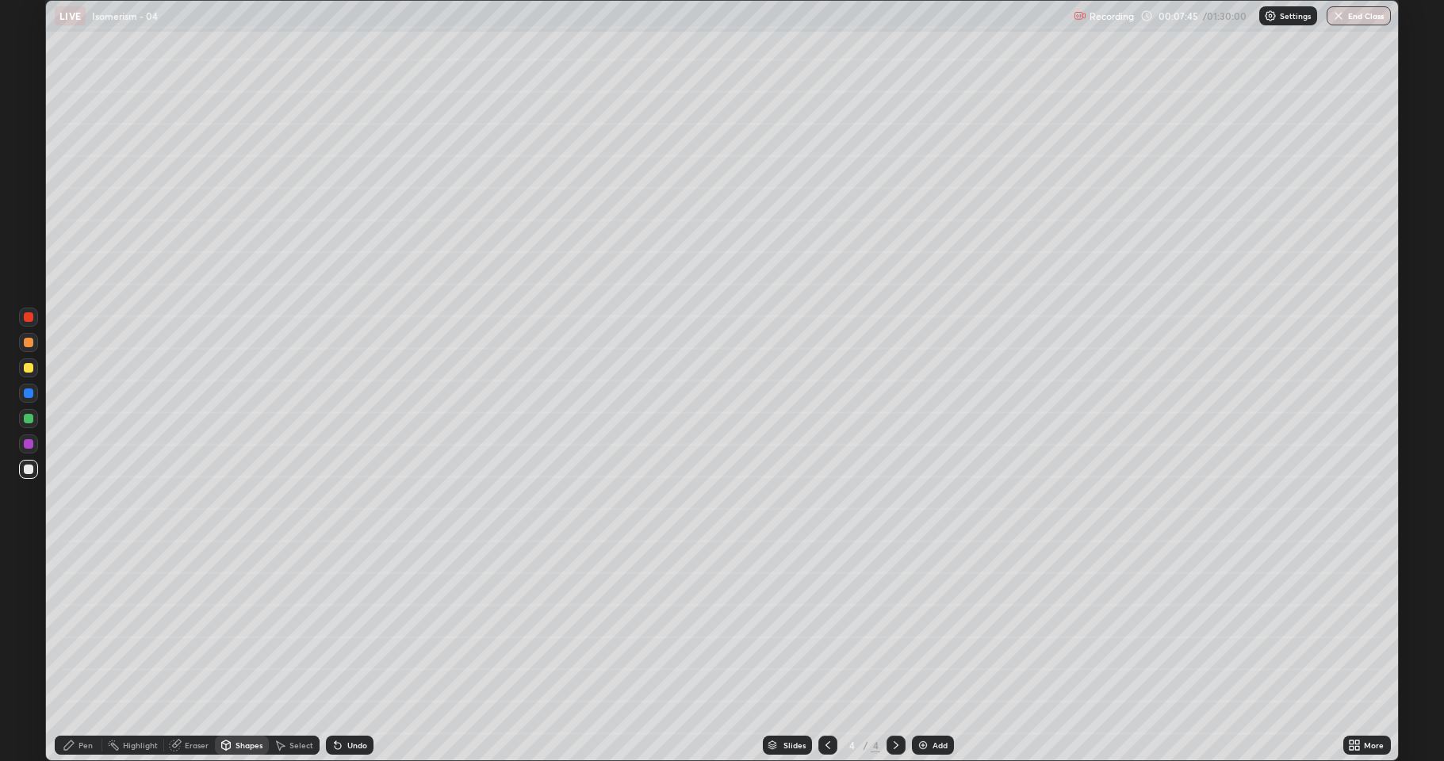
click at [82, 627] on div "Pen" at bounding box center [86, 746] width 14 height 8
click at [252, 627] on div "Shapes" at bounding box center [249, 746] width 27 height 8
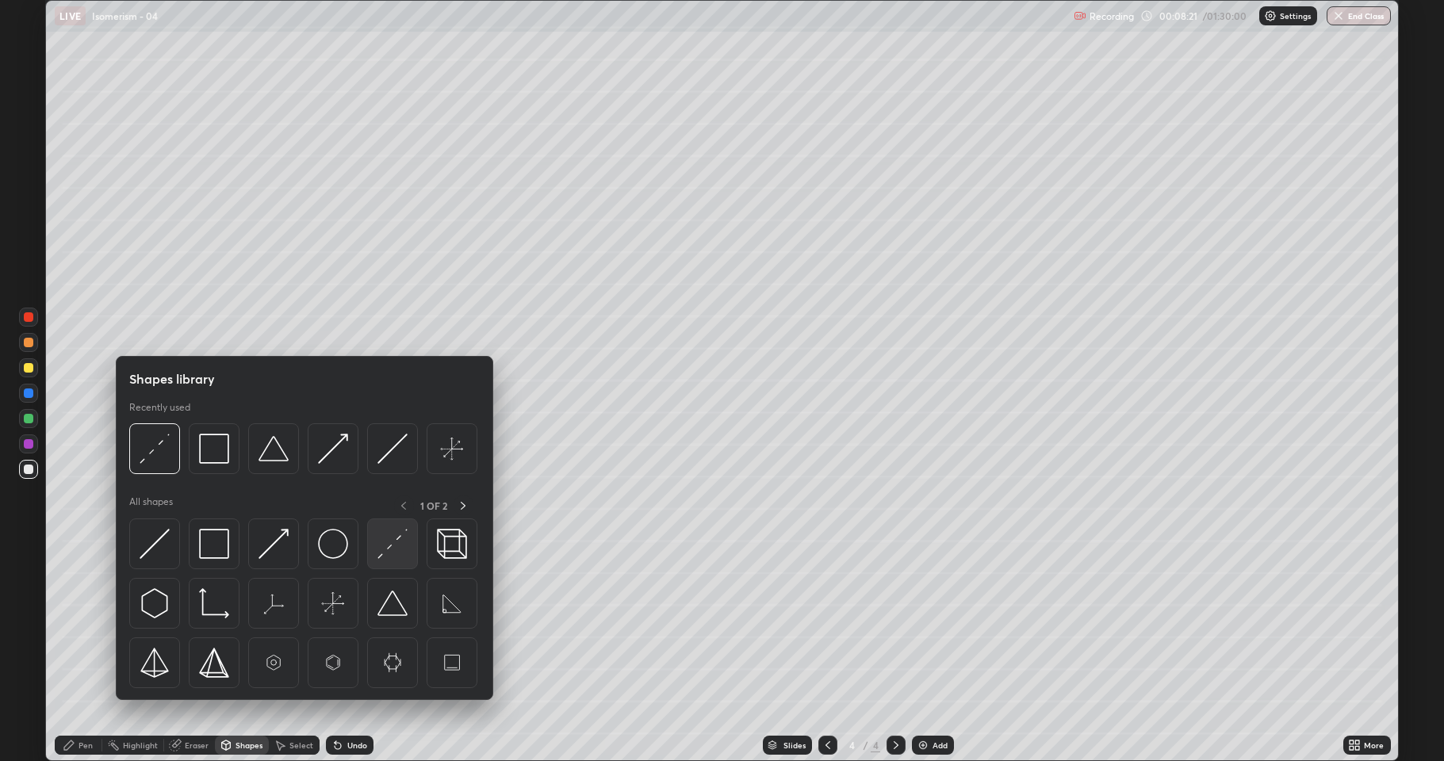
click at [383, 556] on img at bounding box center [393, 544] width 30 height 30
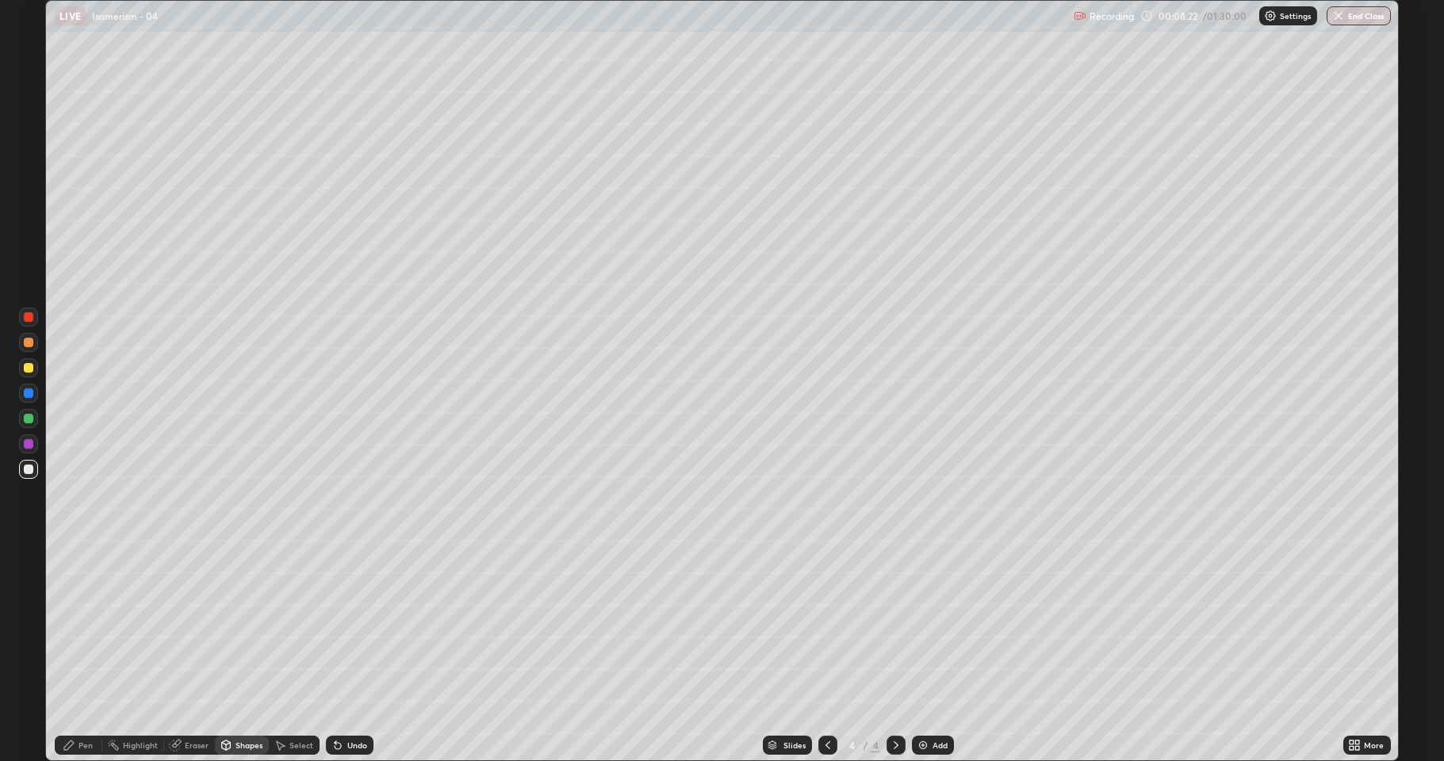
click at [30, 421] on div at bounding box center [29, 419] width 10 height 10
click at [290, 627] on div "Select" at bounding box center [294, 746] width 51 height 32
click at [247, 627] on div "Shapes" at bounding box center [249, 746] width 27 height 8
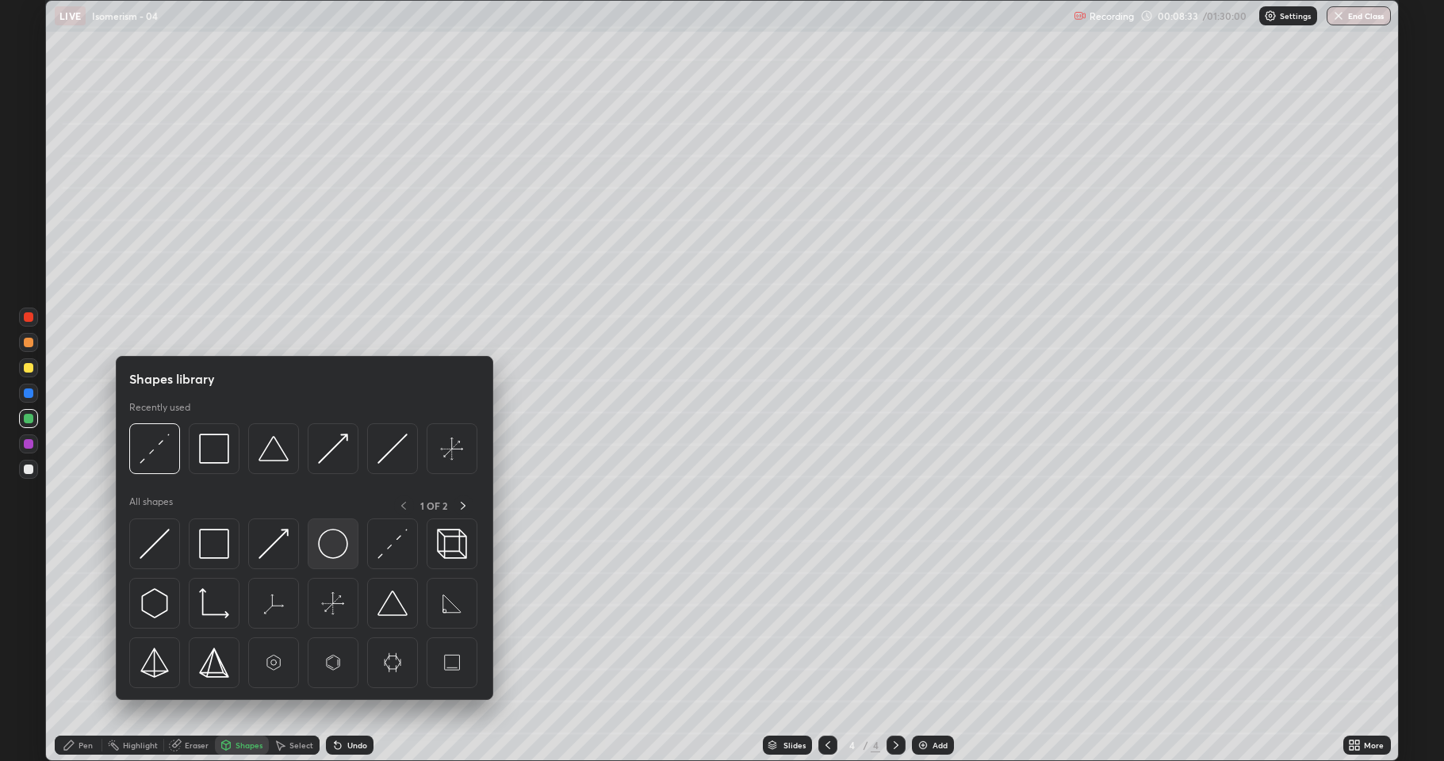
click at [336, 555] on img at bounding box center [333, 544] width 30 height 30
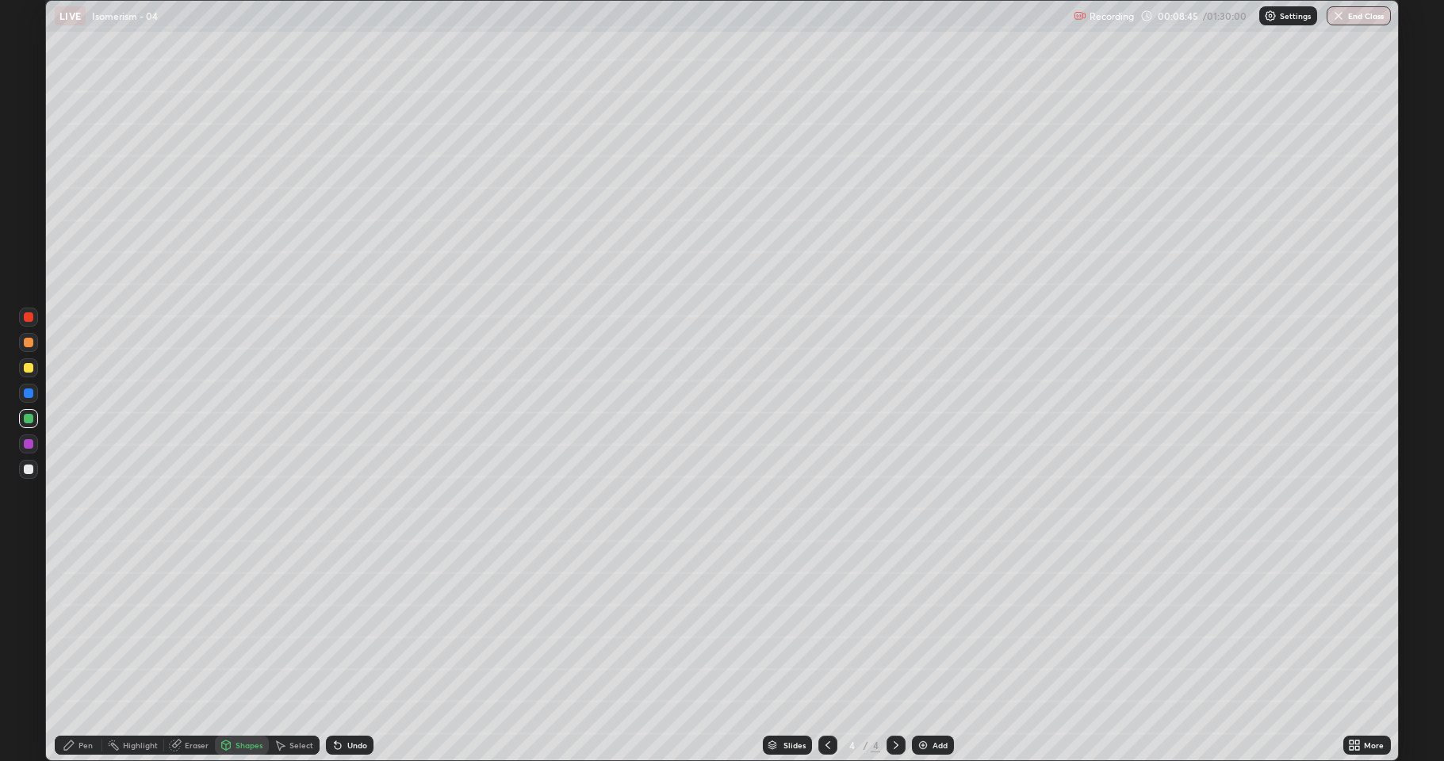
click at [29, 470] on div at bounding box center [29, 470] width 10 height 10
click at [236, 627] on div "Shapes" at bounding box center [249, 746] width 27 height 8
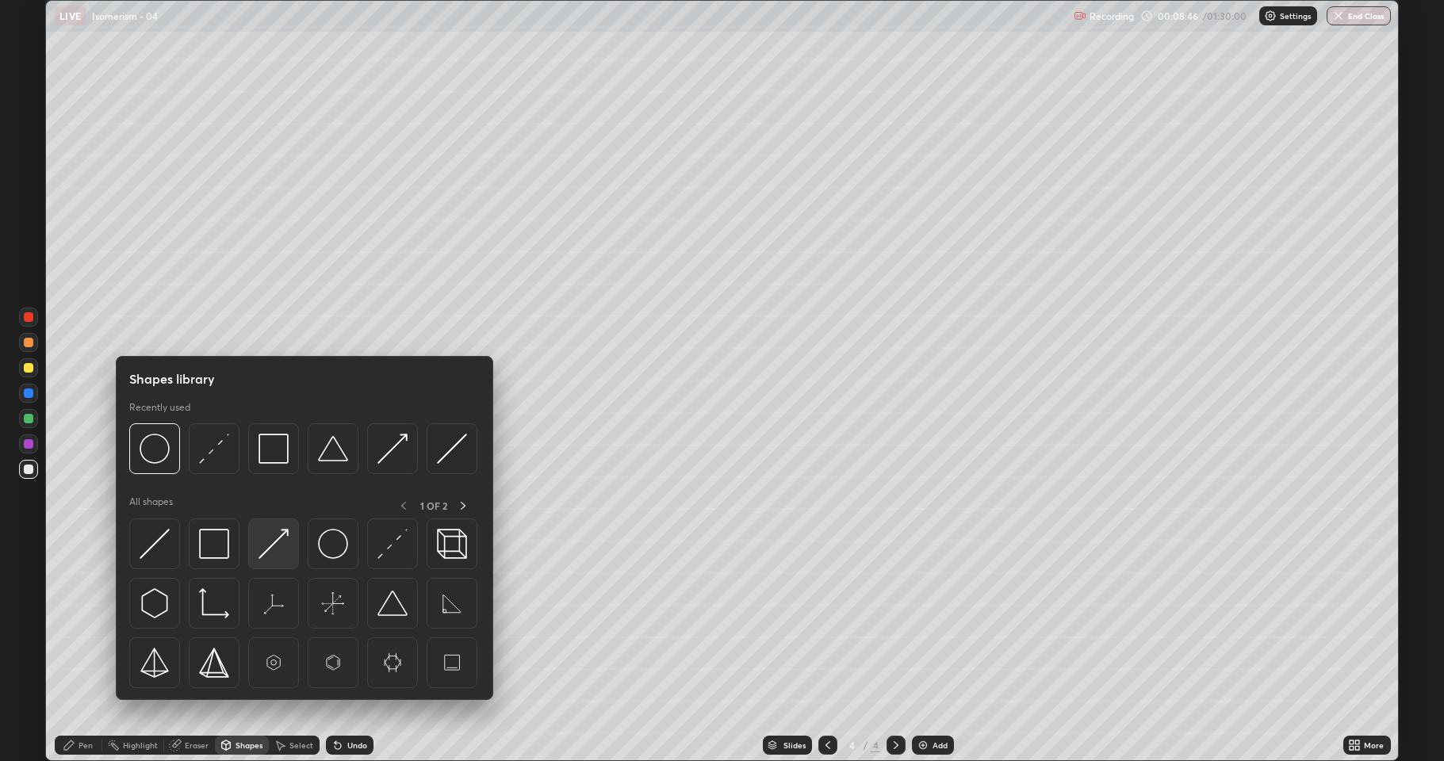
click at [276, 554] on img at bounding box center [274, 544] width 30 height 30
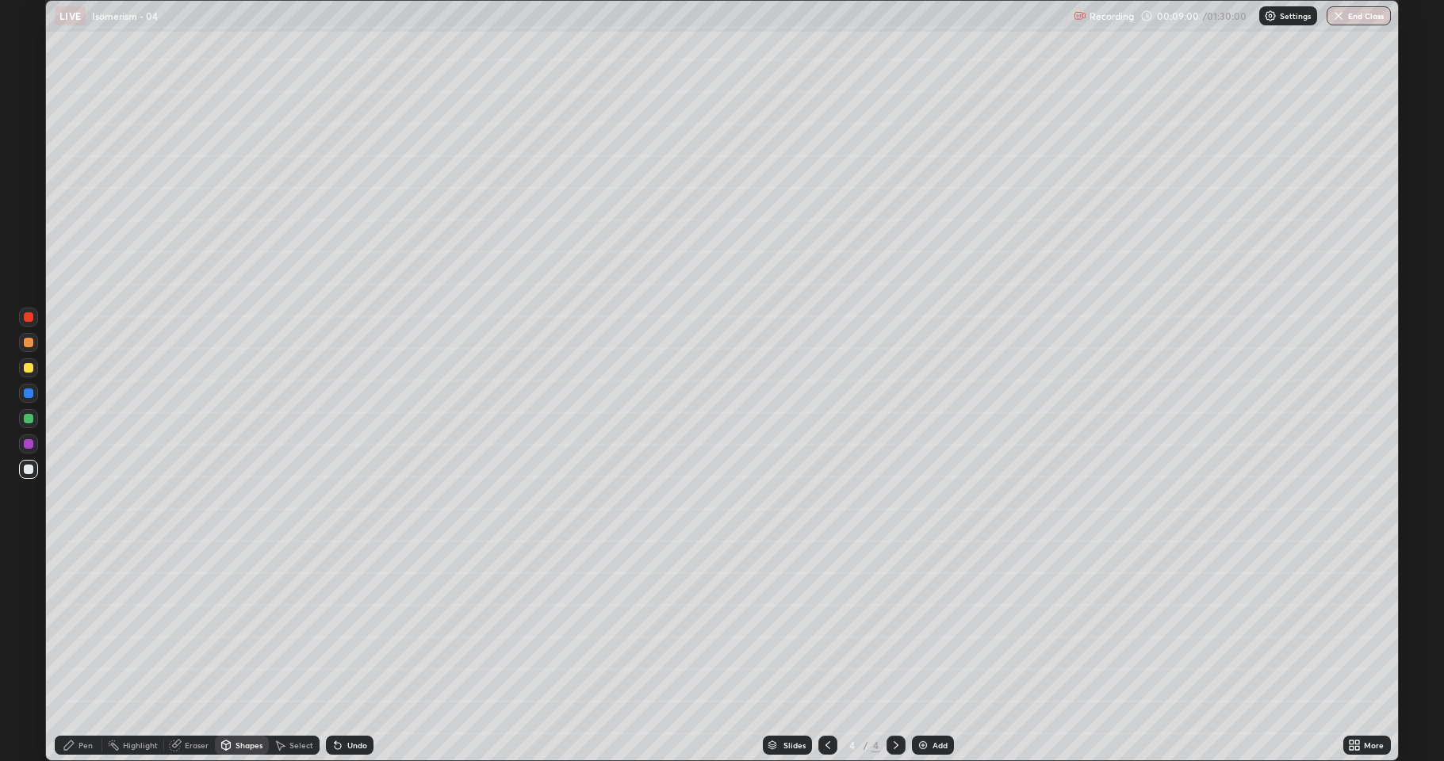
click at [86, 627] on div "Pen" at bounding box center [86, 746] width 14 height 8
click at [29, 473] on div at bounding box center [29, 470] width 10 height 10
click at [89, 627] on div "Pen" at bounding box center [86, 746] width 14 height 8
click at [895, 627] on icon at bounding box center [896, 746] width 5 height 8
click at [917, 627] on img at bounding box center [923, 745] width 13 height 13
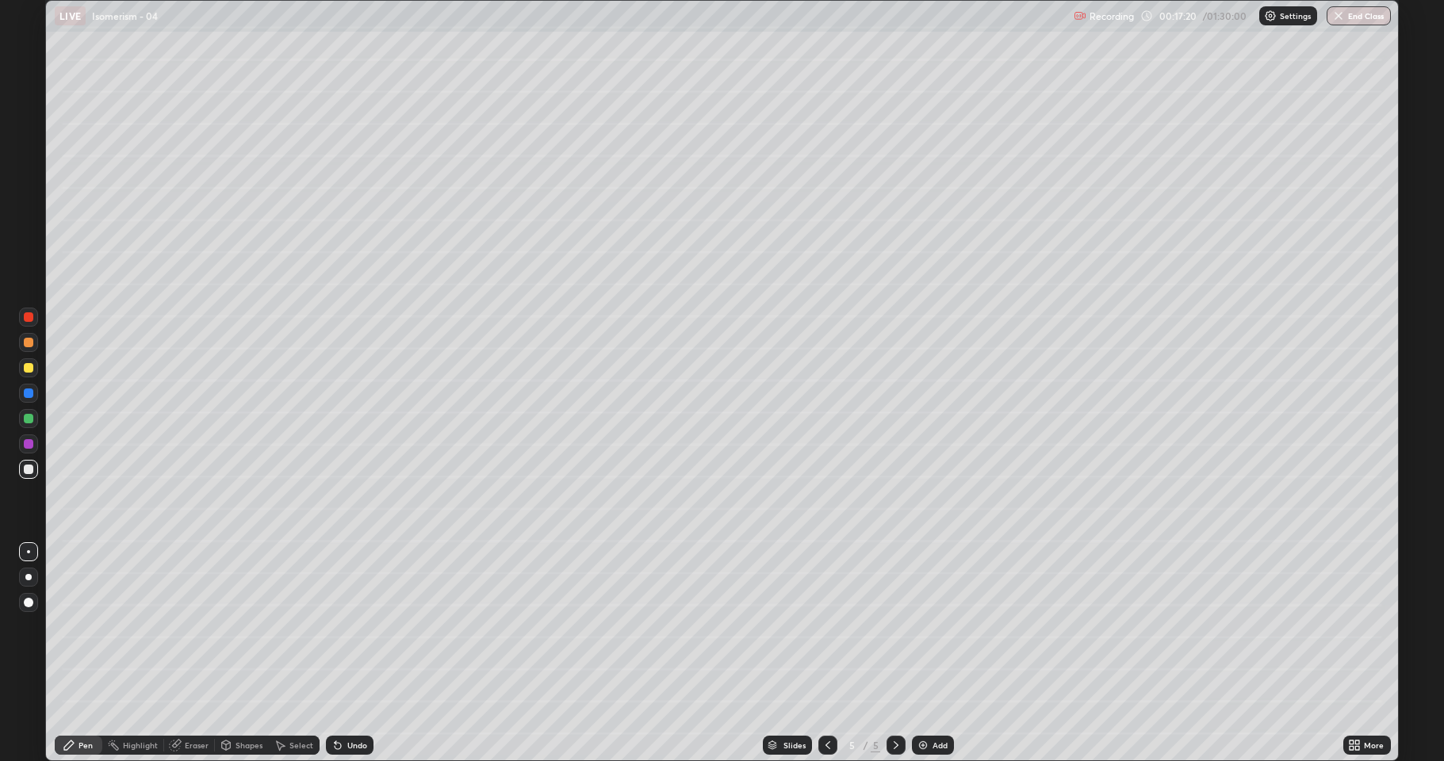
click at [32, 368] on div at bounding box center [29, 368] width 10 height 10
click at [828, 627] on icon at bounding box center [828, 745] width 13 height 13
click at [895, 627] on icon at bounding box center [896, 745] width 13 height 13
click at [25, 470] on div at bounding box center [29, 470] width 10 height 10
click at [29, 368] on div at bounding box center [29, 368] width 10 height 10
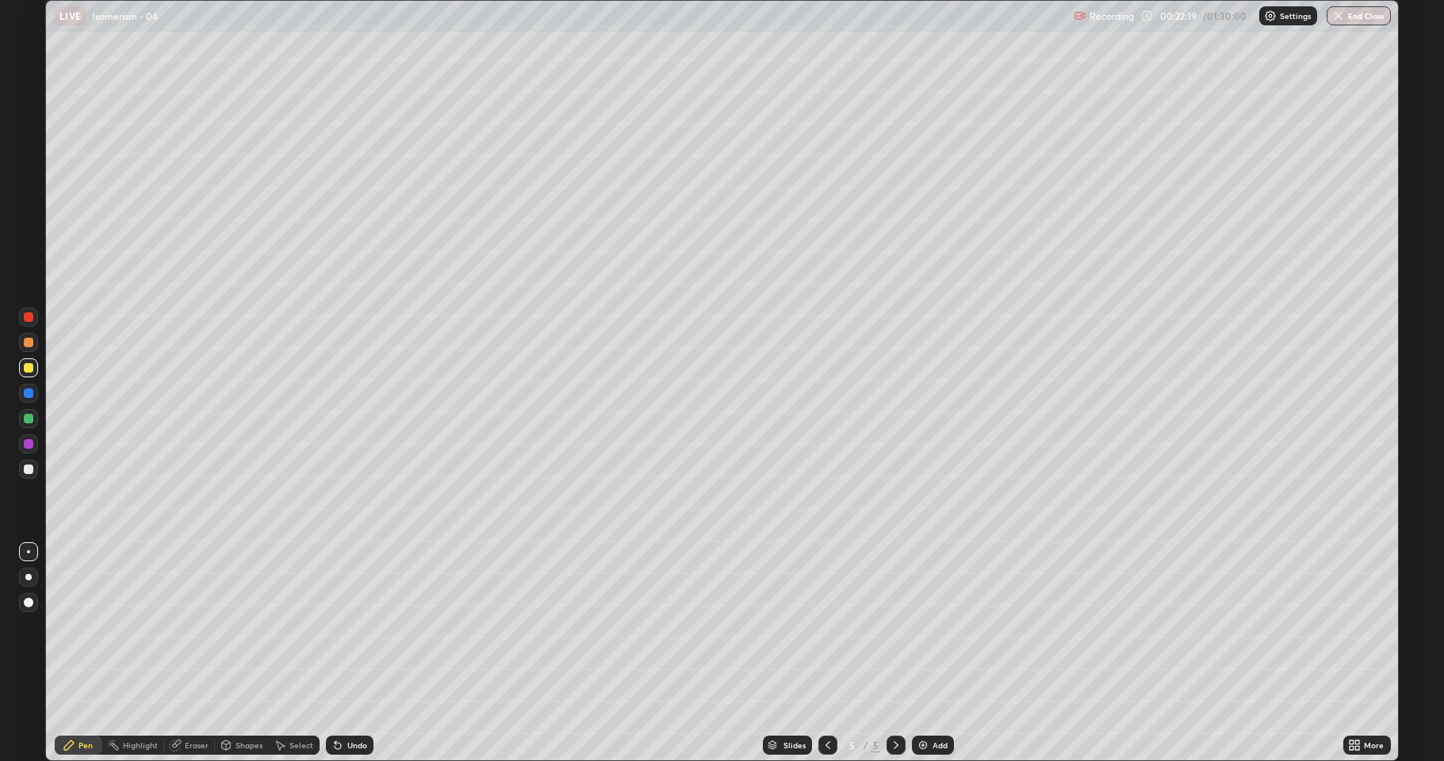
click at [29, 577] on div at bounding box center [28, 577] width 6 height 6
click at [358, 627] on div "Undo" at bounding box center [357, 746] width 20 height 8
click at [360, 627] on div "Undo" at bounding box center [357, 746] width 20 height 8
click at [361, 627] on div "Undo" at bounding box center [350, 745] width 48 height 19
click at [362, 627] on div "Undo" at bounding box center [350, 745] width 48 height 19
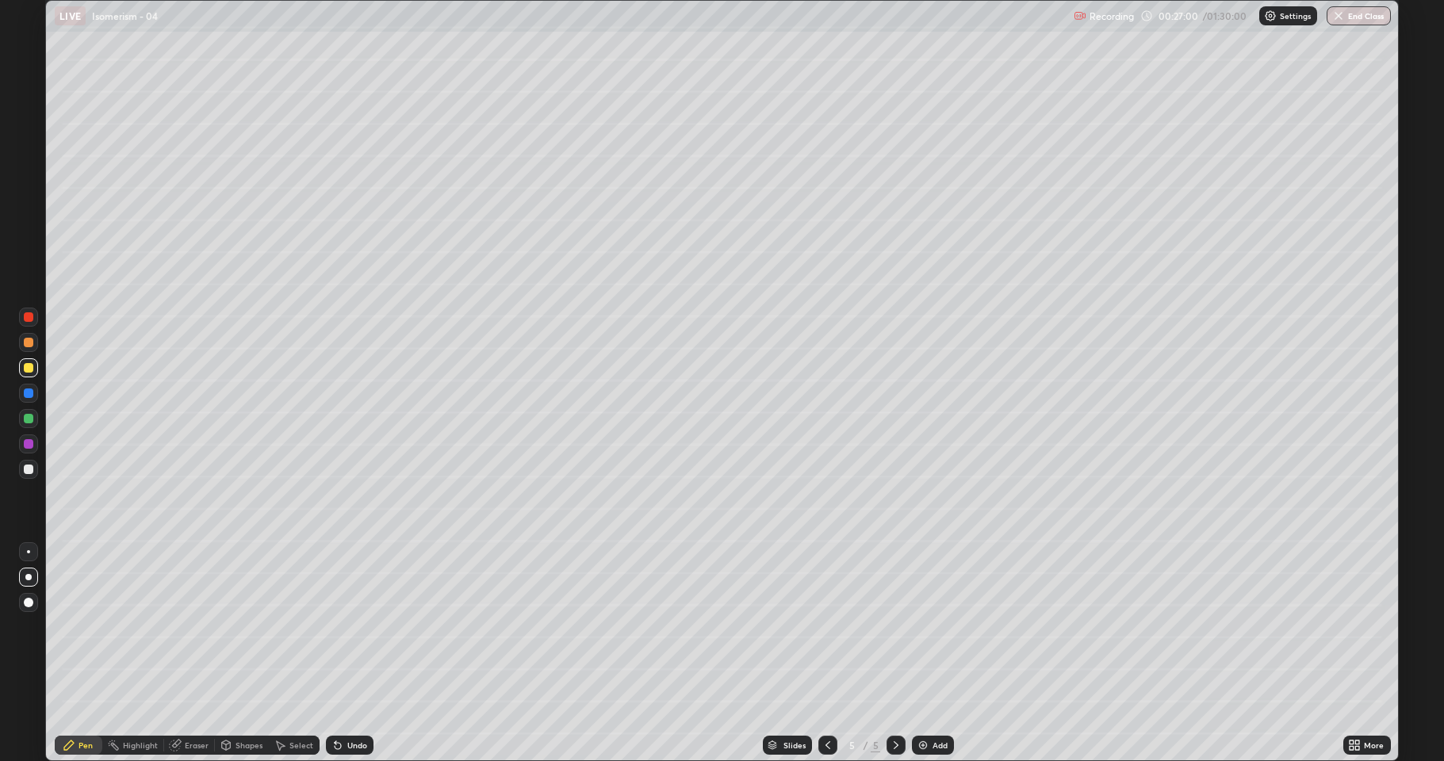
click at [360, 627] on div "Undo" at bounding box center [350, 745] width 48 height 19
click at [918, 627] on img at bounding box center [923, 745] width 13 height 13
click at [29, 471] on div at bounding box center [29, 470] width 10 height 10
click at [27, 368] on div at bounding box center [29, 368] width 10 height 10
click at [192, 627] on div "Eraser" at bounding box center [189, 745] width 51 height 19
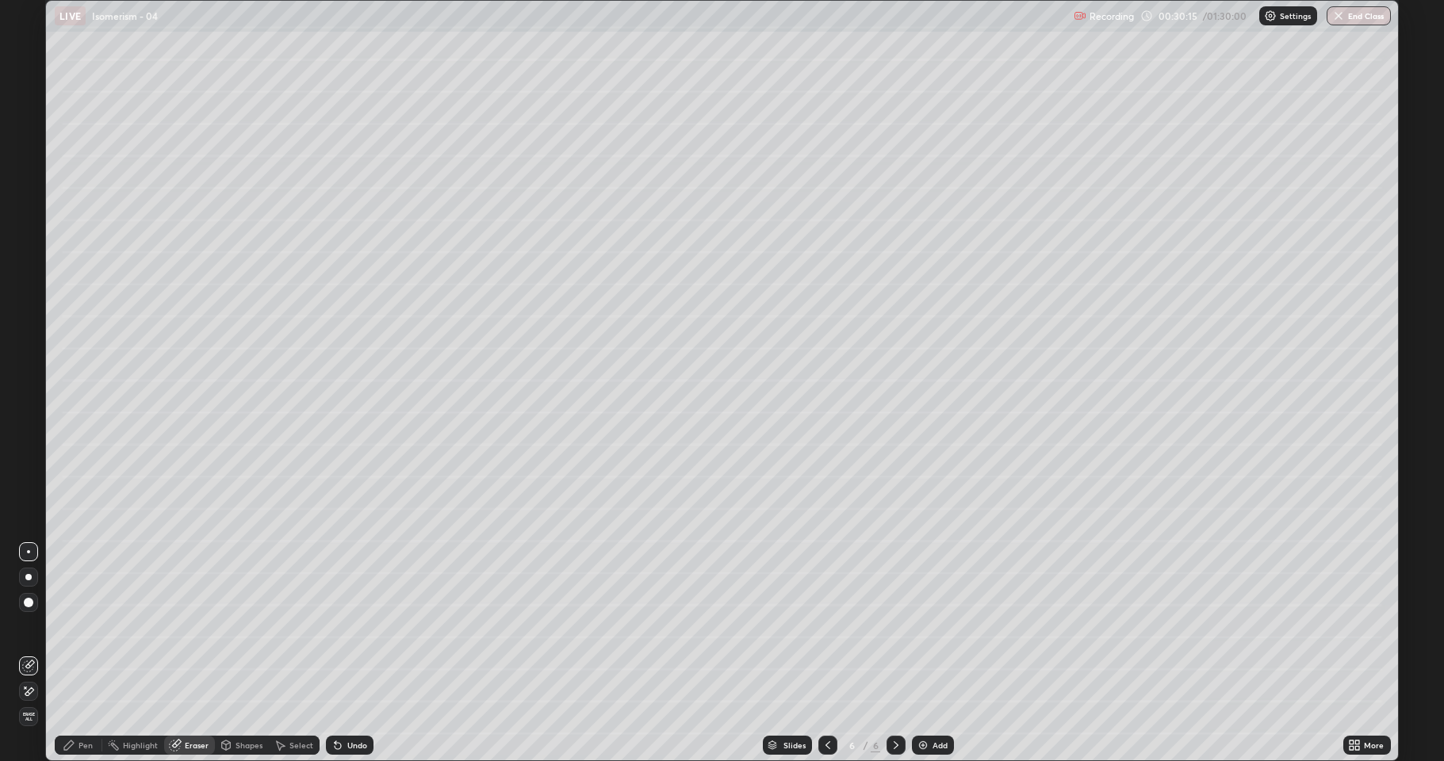
click at [86, 627] on div "Pen" at bounding box center [86, 746] width 14 height 8
click at [25, 467] on div at bounding box center [29, 470] width 10 height 10
click at [336, 627] on icon at bounding box center [338, 745] width 13 height 13
click at [28, 423] on div at bounding box center [29, 419] width 10 height 10
click at [357, 627] on div "Undo" at bounding box center [357, 746] width 20 height 8
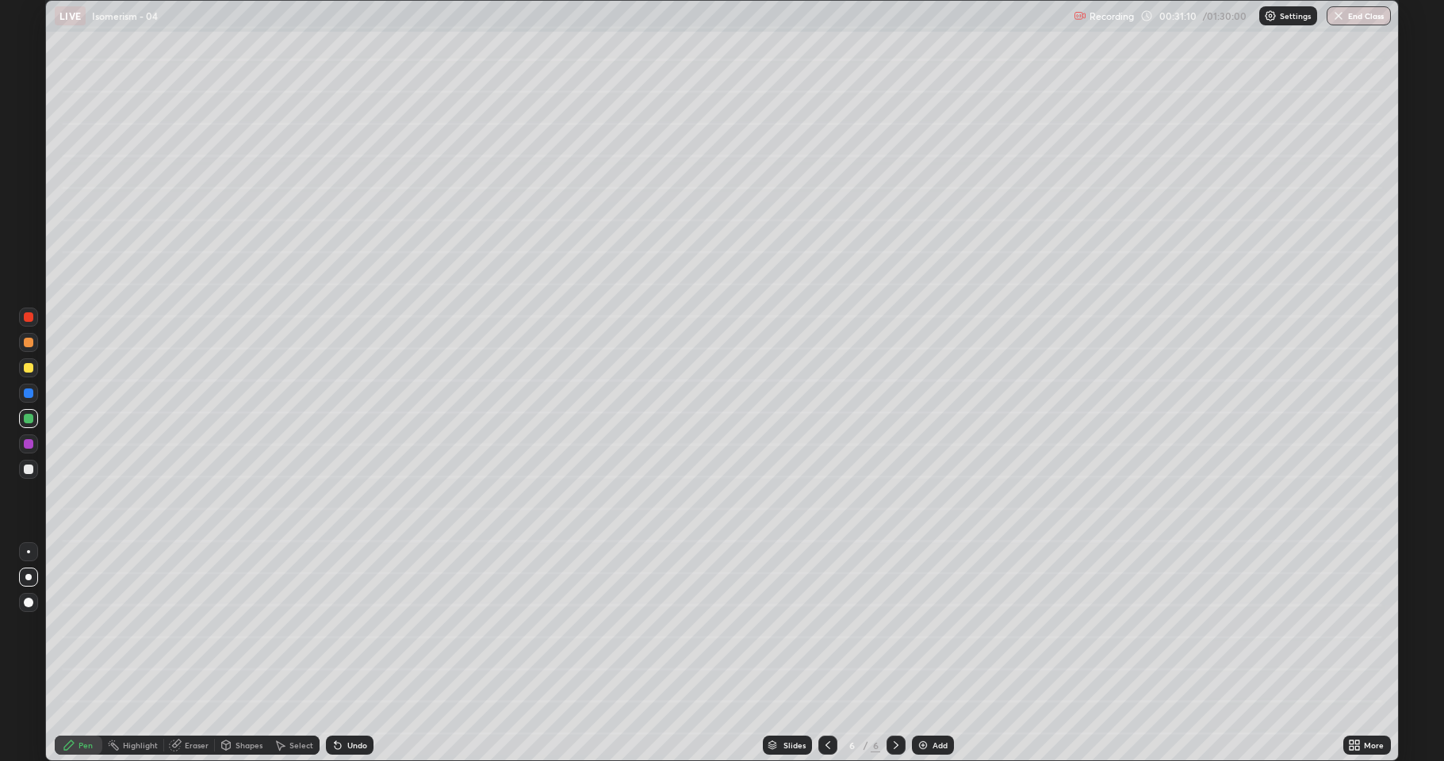
click at [351, 627] on div "Undo" at bounding box center [357, 746] width 20 height 8
click at [237, 627] on div "Shapes" at bounding box center [249, 746] width 27 height 8
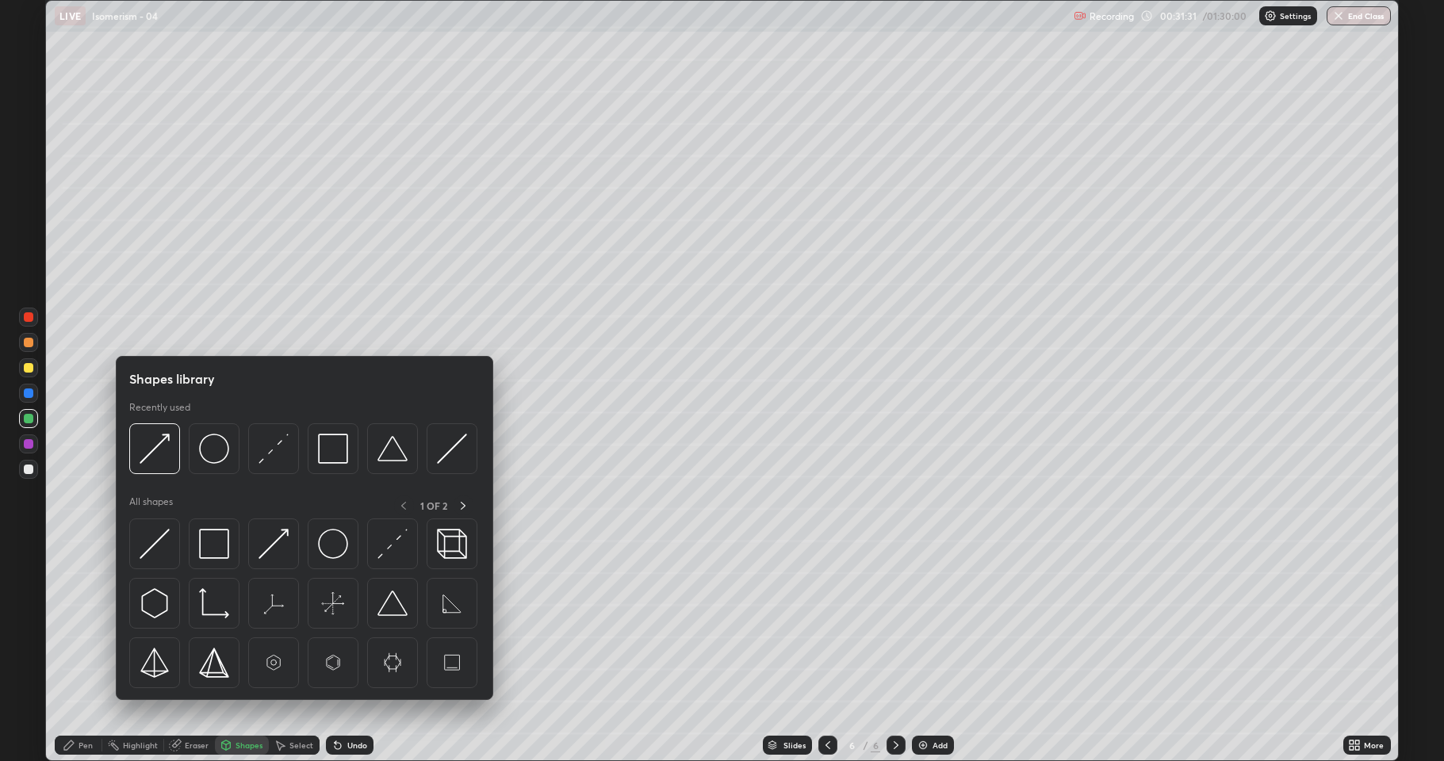
click at [23, 441] on div at bounding box center [28, 444] width 19 height 19
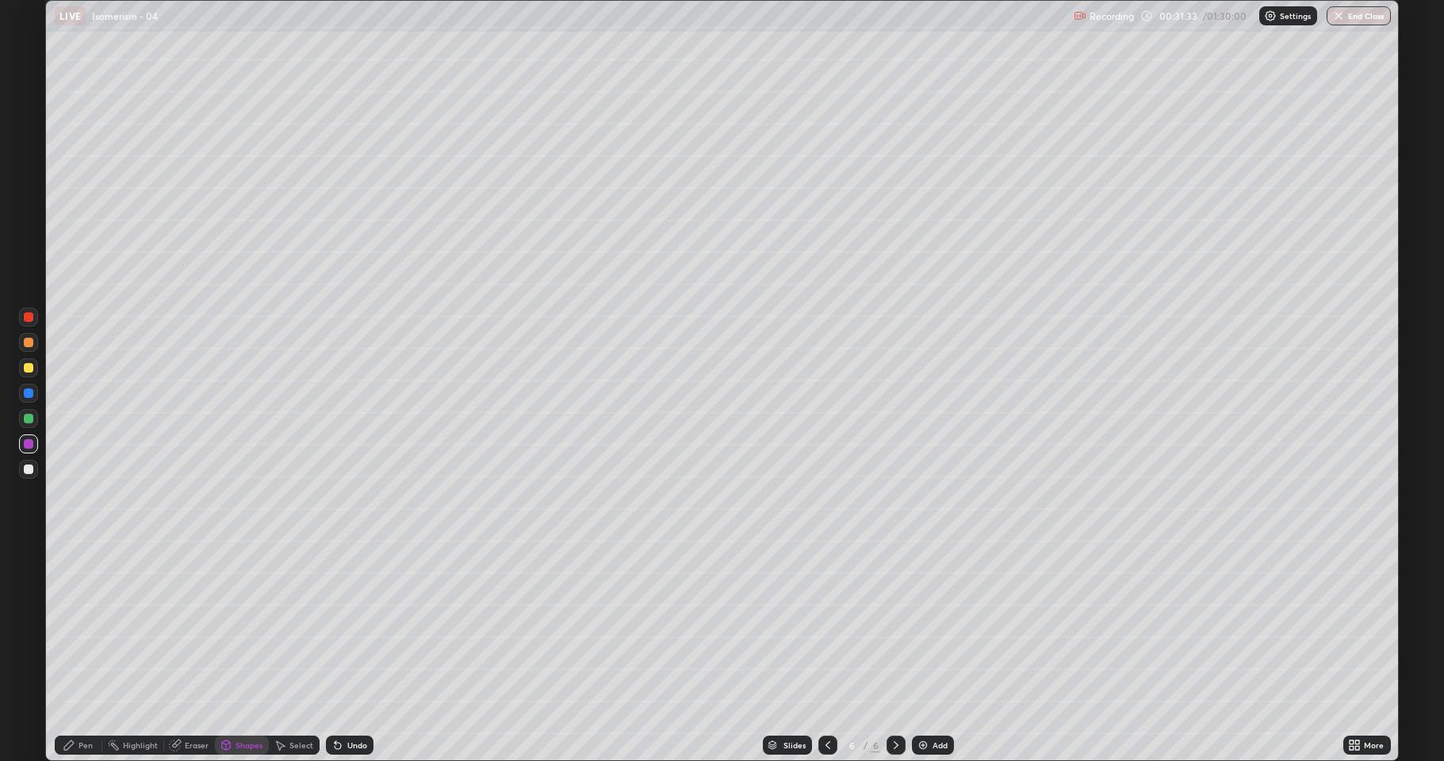
click at [340, 627] on div "Undo" at bounding box center [350, 745] width 48 height 19
click at [256, 627] on div "Shapes" at bounding box center [249, 746] width 27 height 8
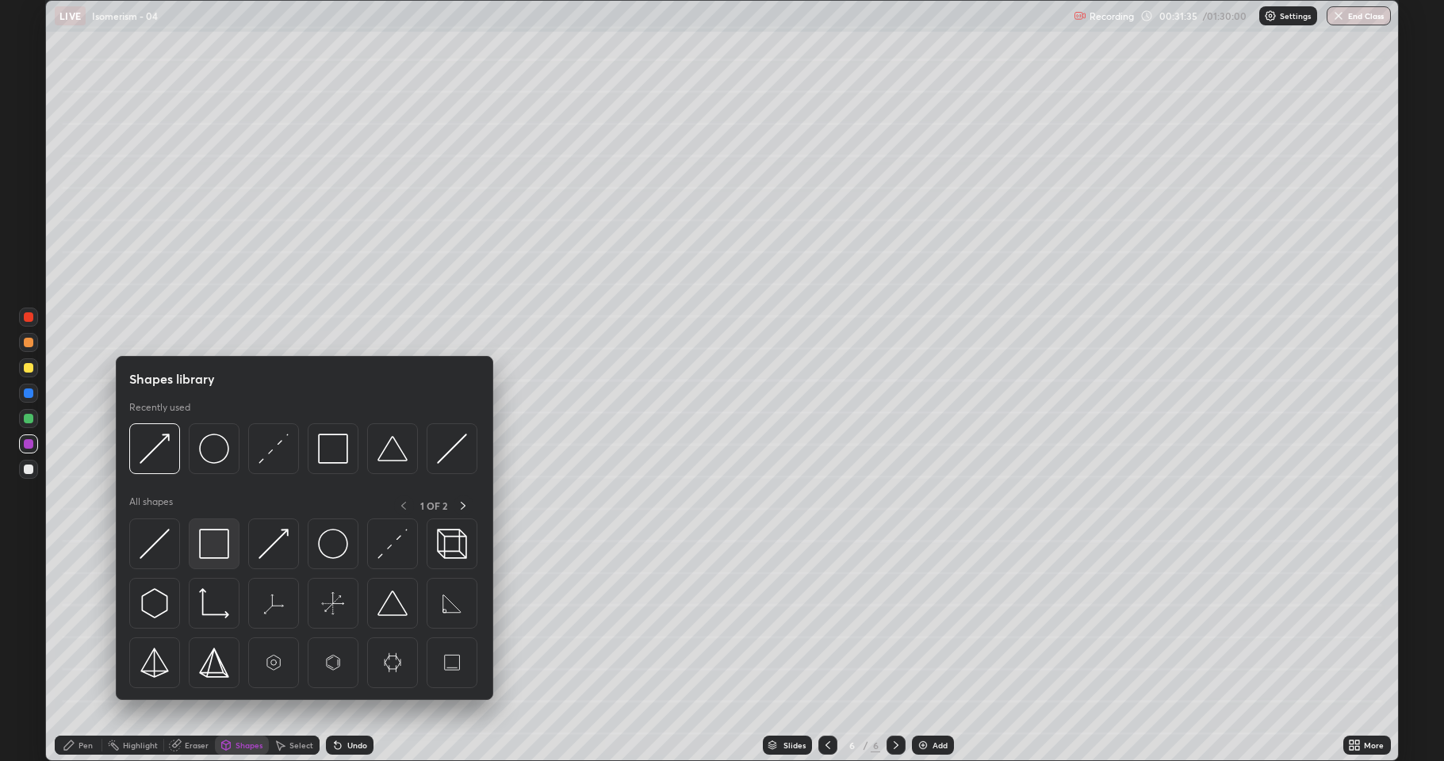
click at [220, 552] on img at bounding box center [214, 544] width 30 height 30
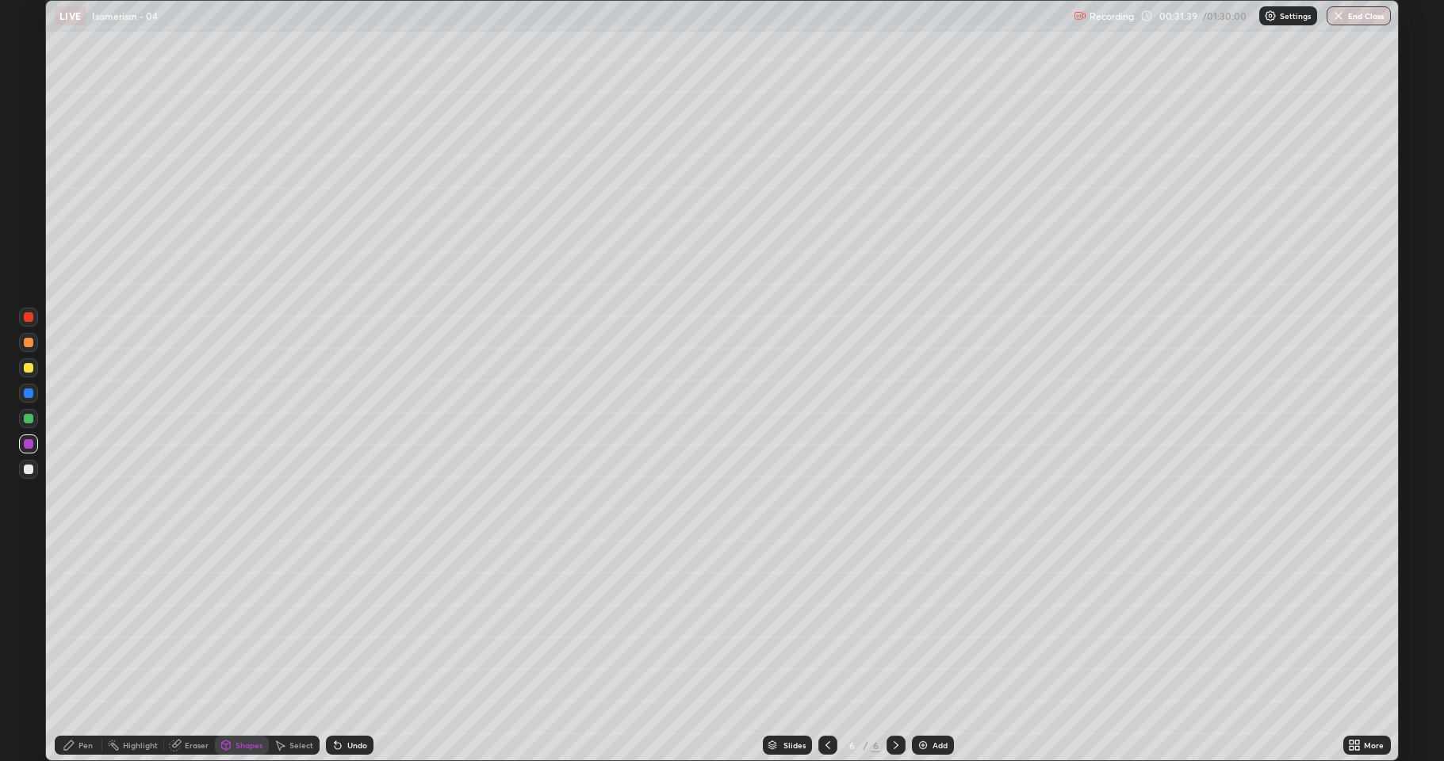
click at [29, 467] on div at bounding box center [29, 470] width 10 height 10
click at [88, 627] on div "Pen" at bounding box center [79, 745] width 48 height 19
click at [80, 627] on div "Pen" at bounding box center [86, 746] width 14 height 8
click at [895, 627] on icon at bounding box center [896, 745] width 13 height 13
click at [917, 627] on img at bounding box center [923, 745] width 13 height 13
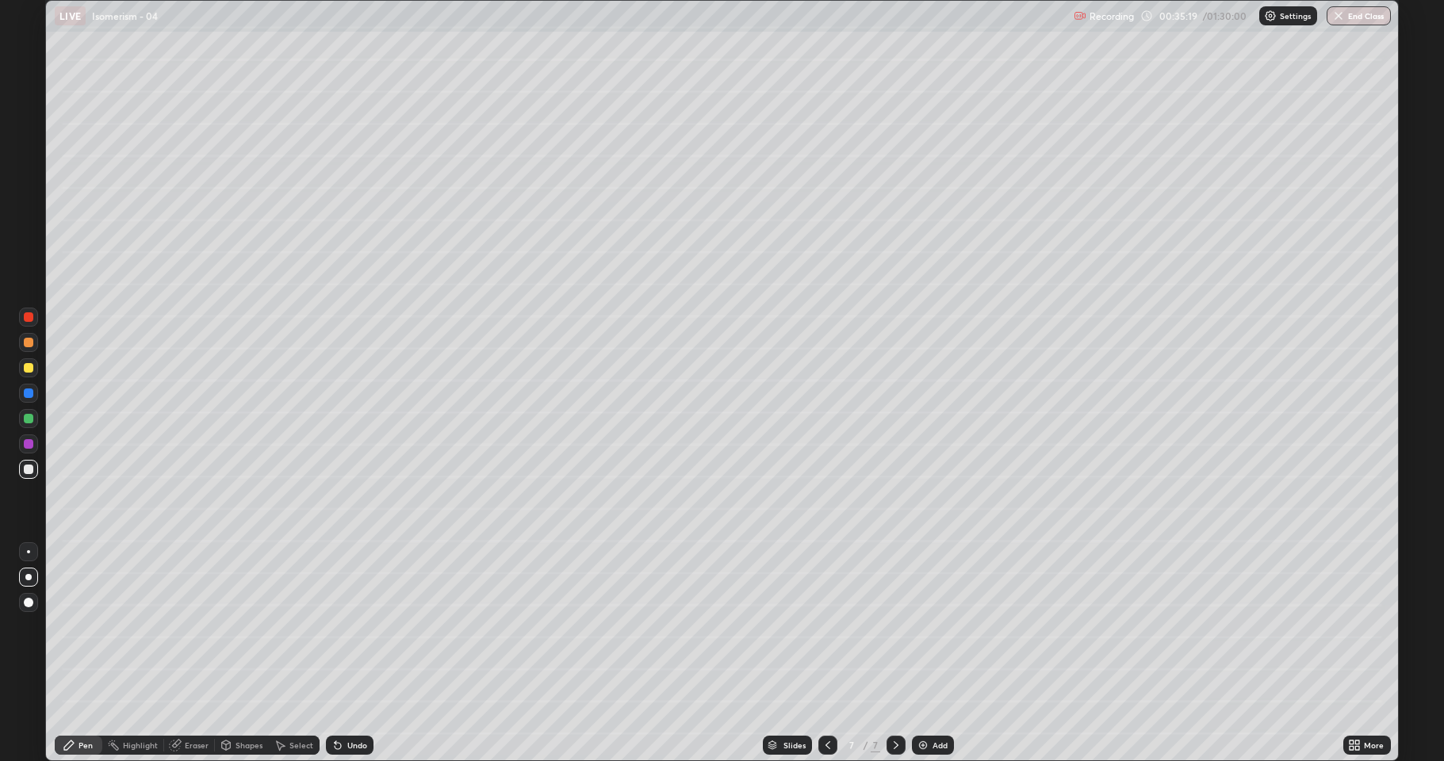
click at [29, 372] on div at bounding box center [29, 368] width 10 height 10
click at [248, 627] on div "Shapes" at bounding box center [242, 745] width 54 height 19
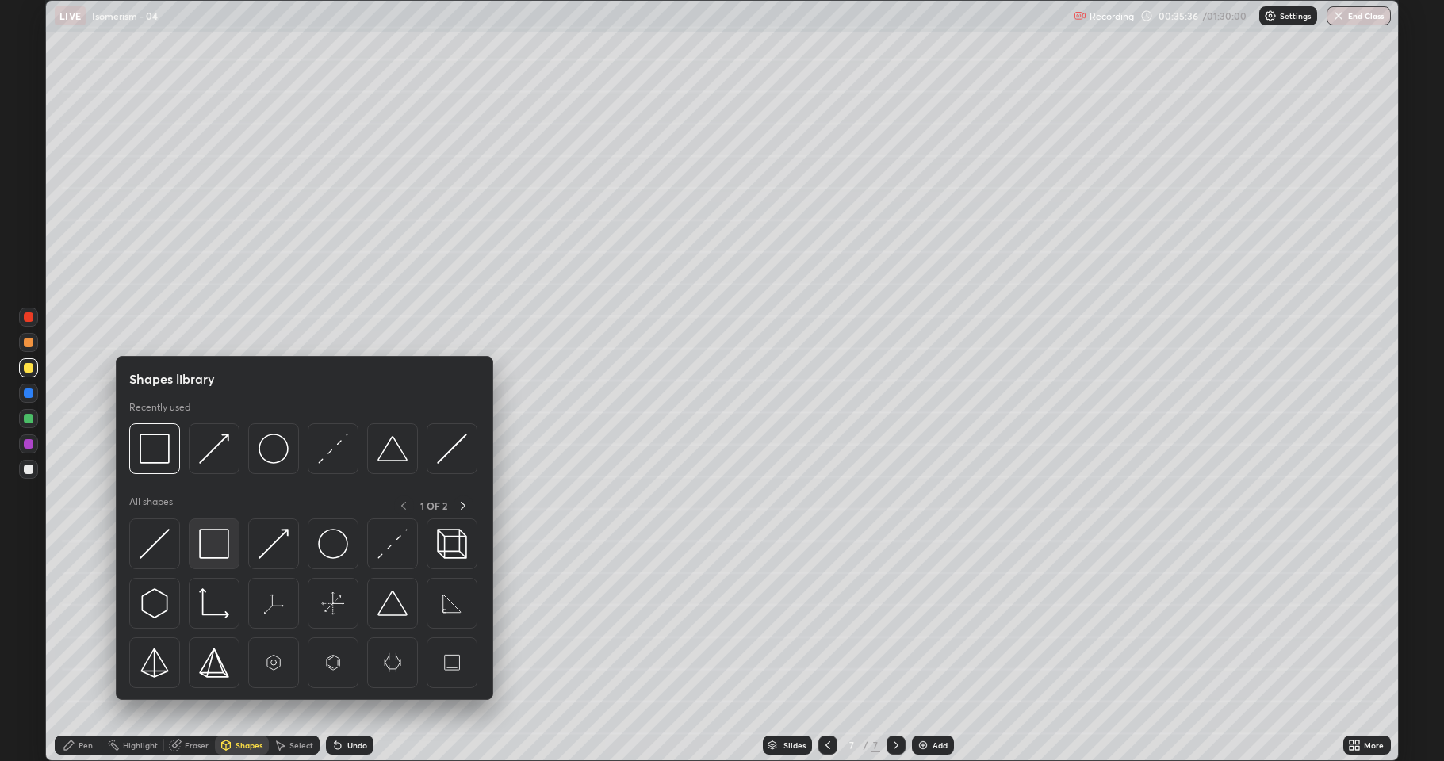
click at [217, 553] on img at bounding box center [214, 544] width 30 height 30
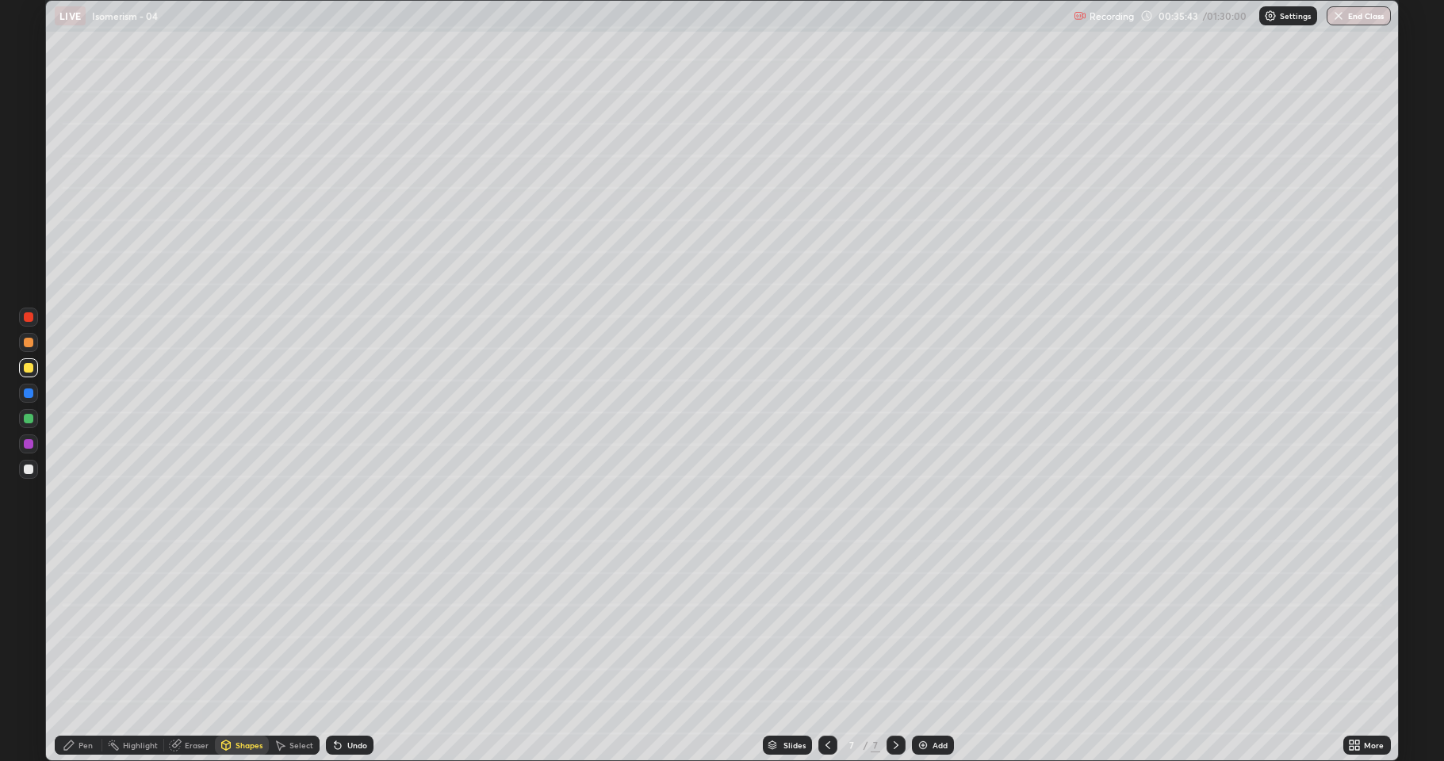
click at [255, 627] on div "Shapes" at bounding box center [249, 746] width 27 height 8
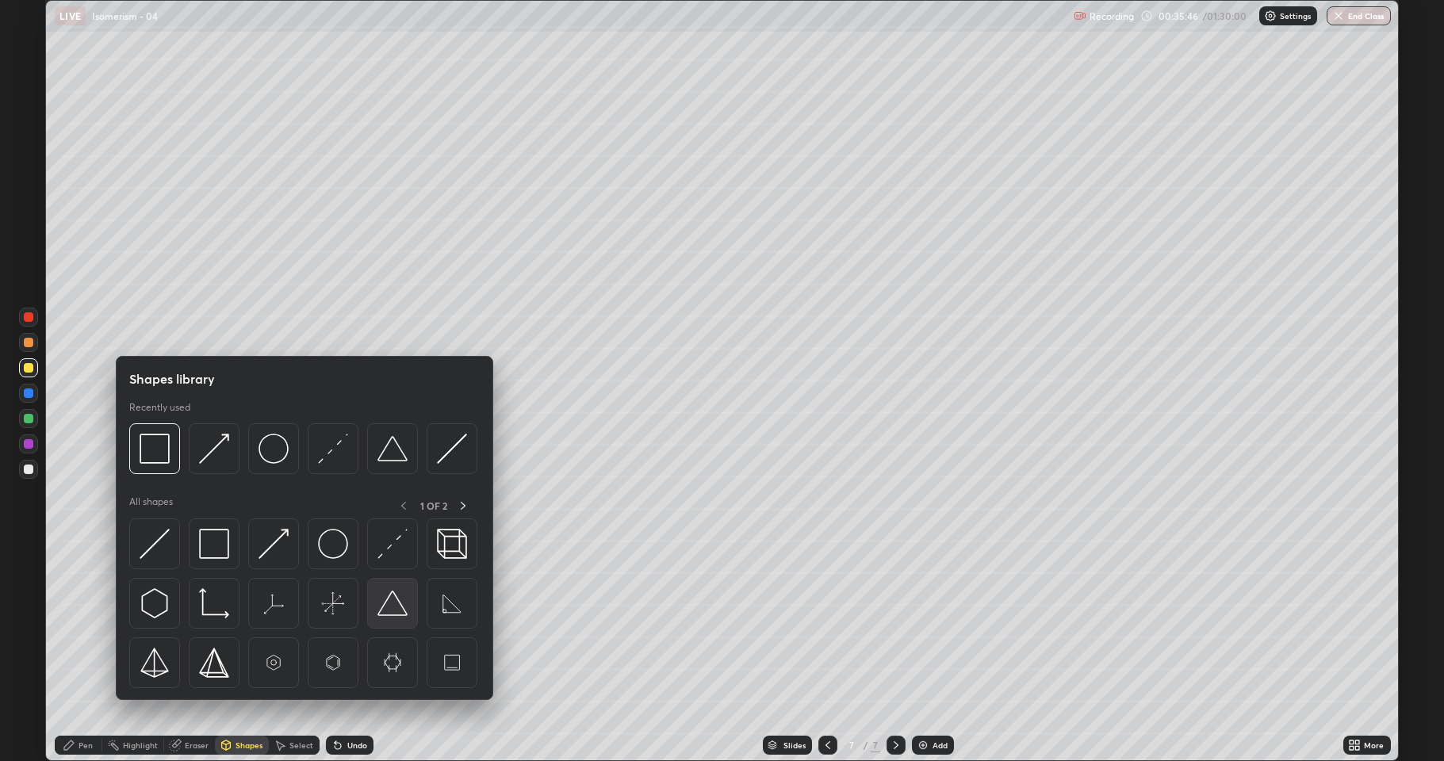
click at [393, 609] on img at bounding box center [393, 604] width 30 height 30
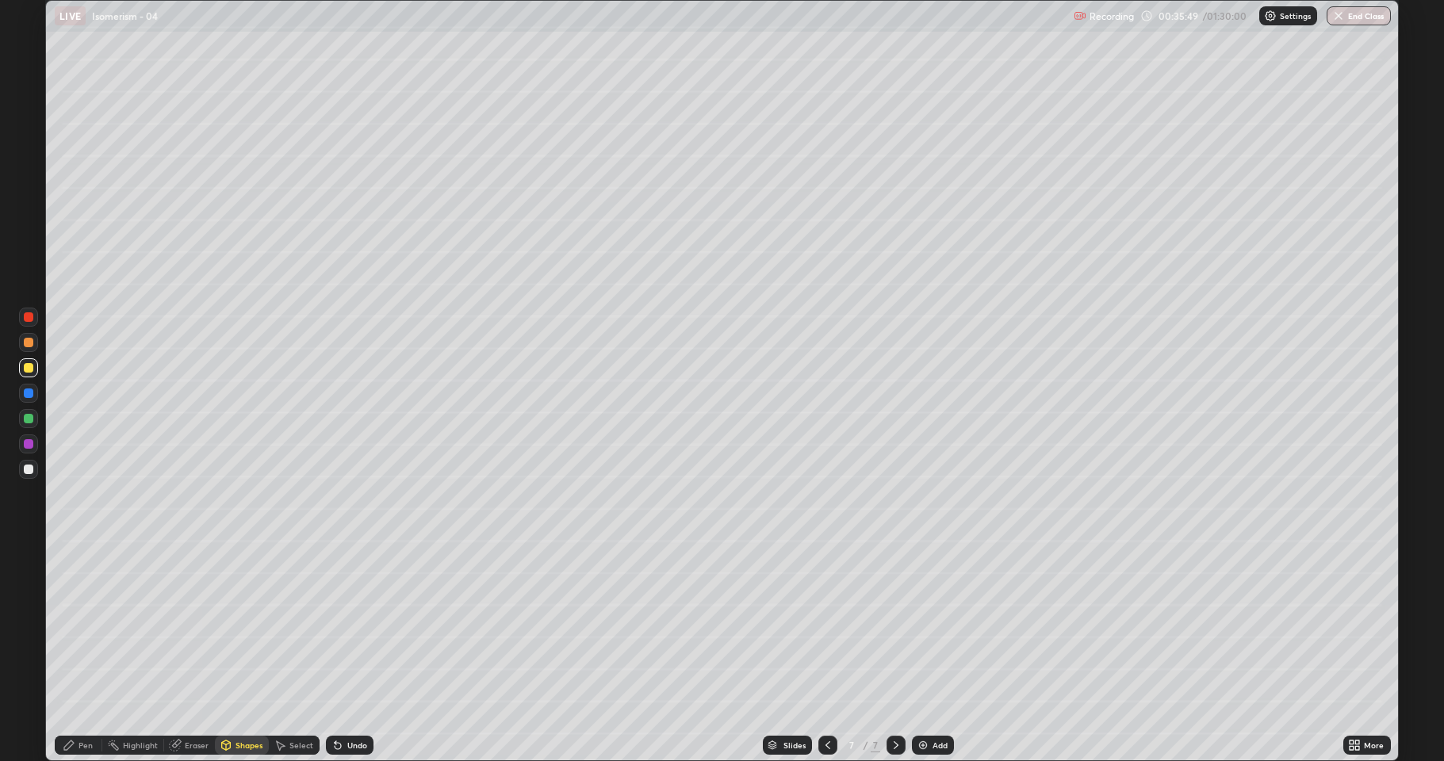
click at [248, 627] on div "Shapes" at bounding box center [249, 746] width 27 height 8
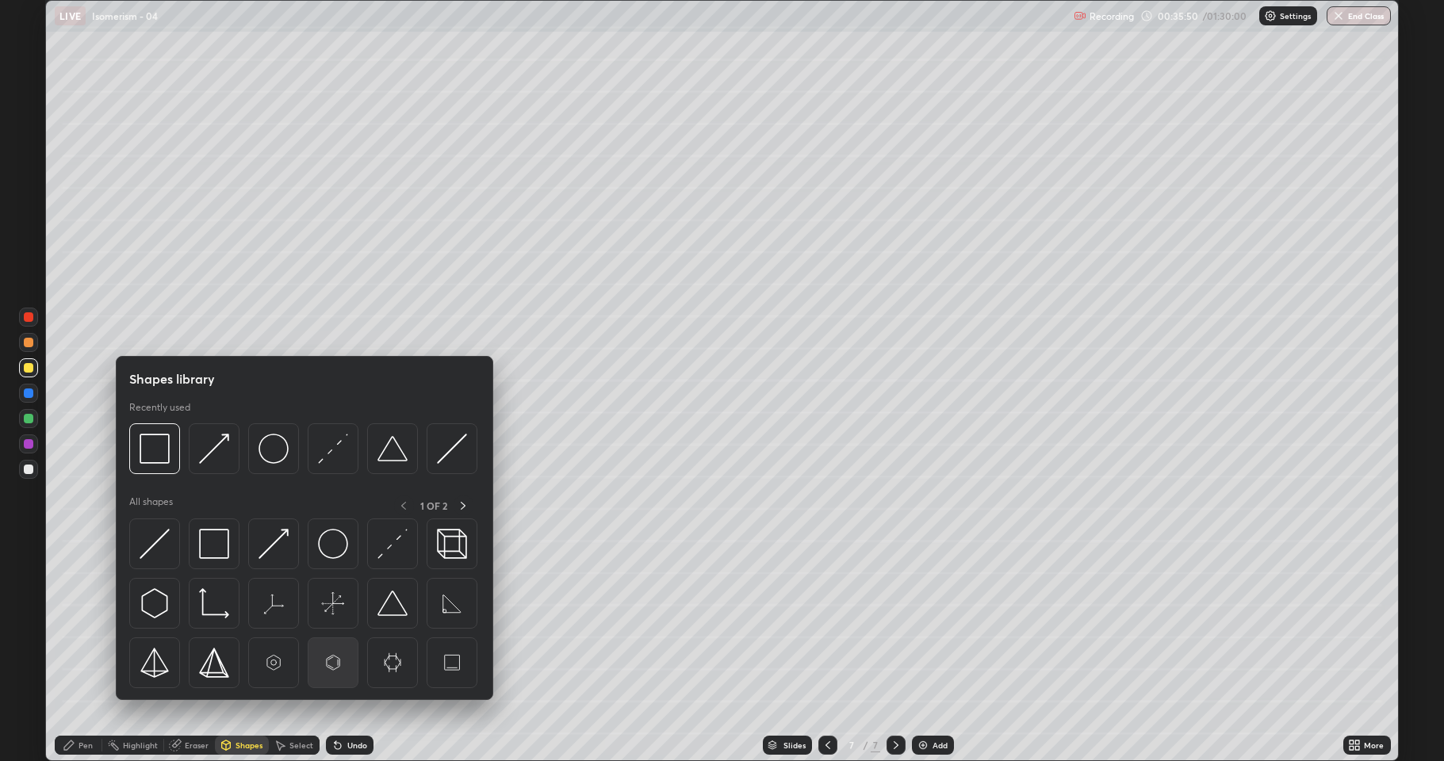
click at [332, 627] on img at bounding box center [333, 663] width 30 height 30
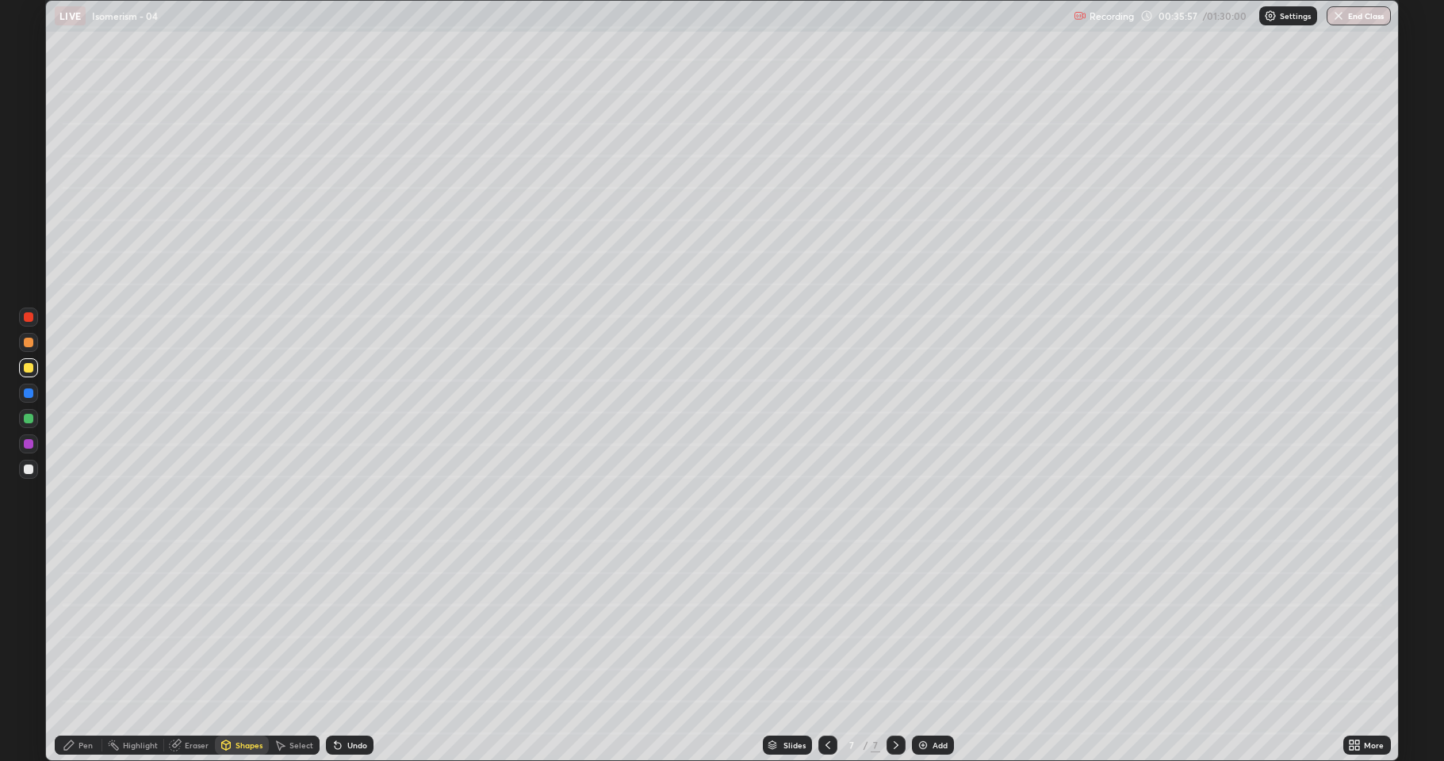
click at [237, 627] on div "Shapes" at bounding box center [249, 746] width 27 height 8
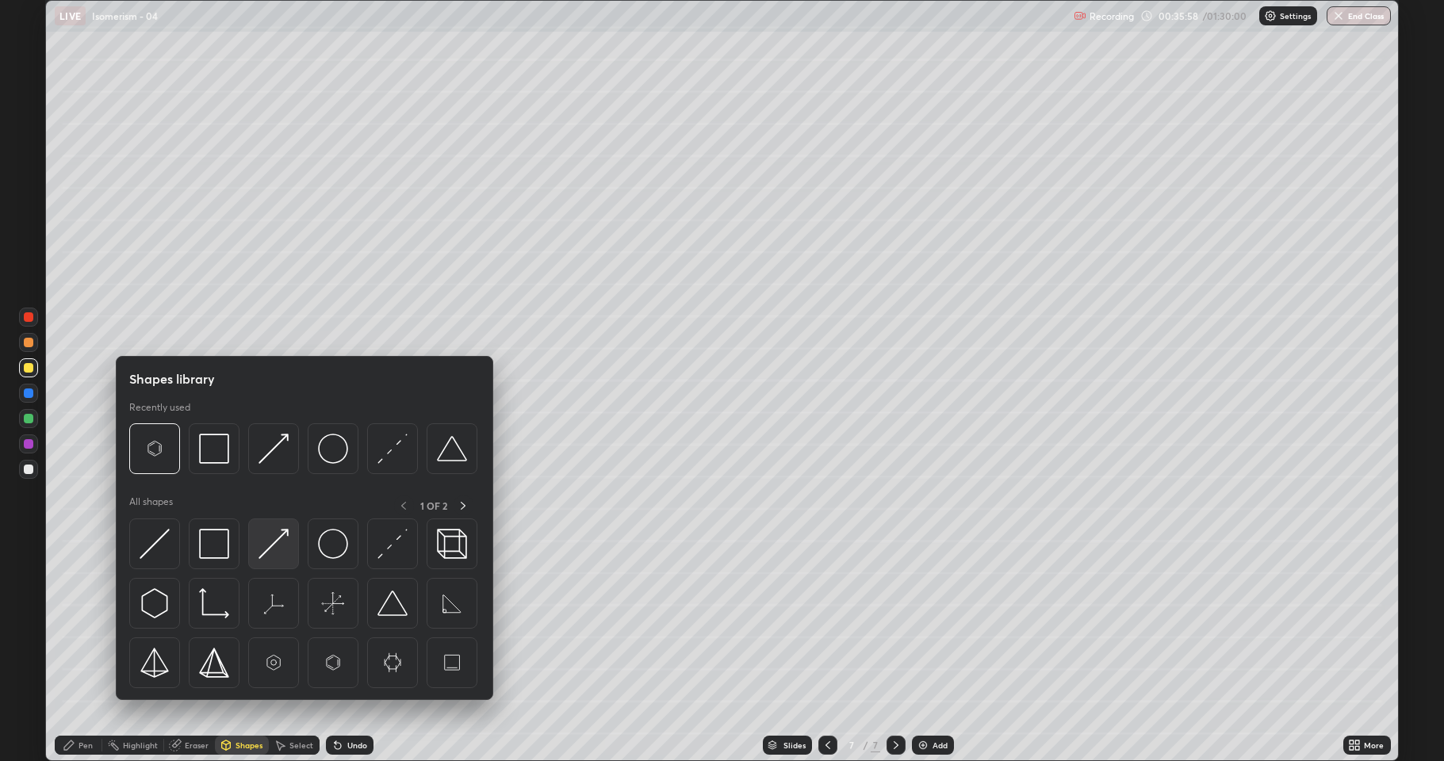
click at [271, 554] on img at bounding box center [274, 544] width 30 height 30
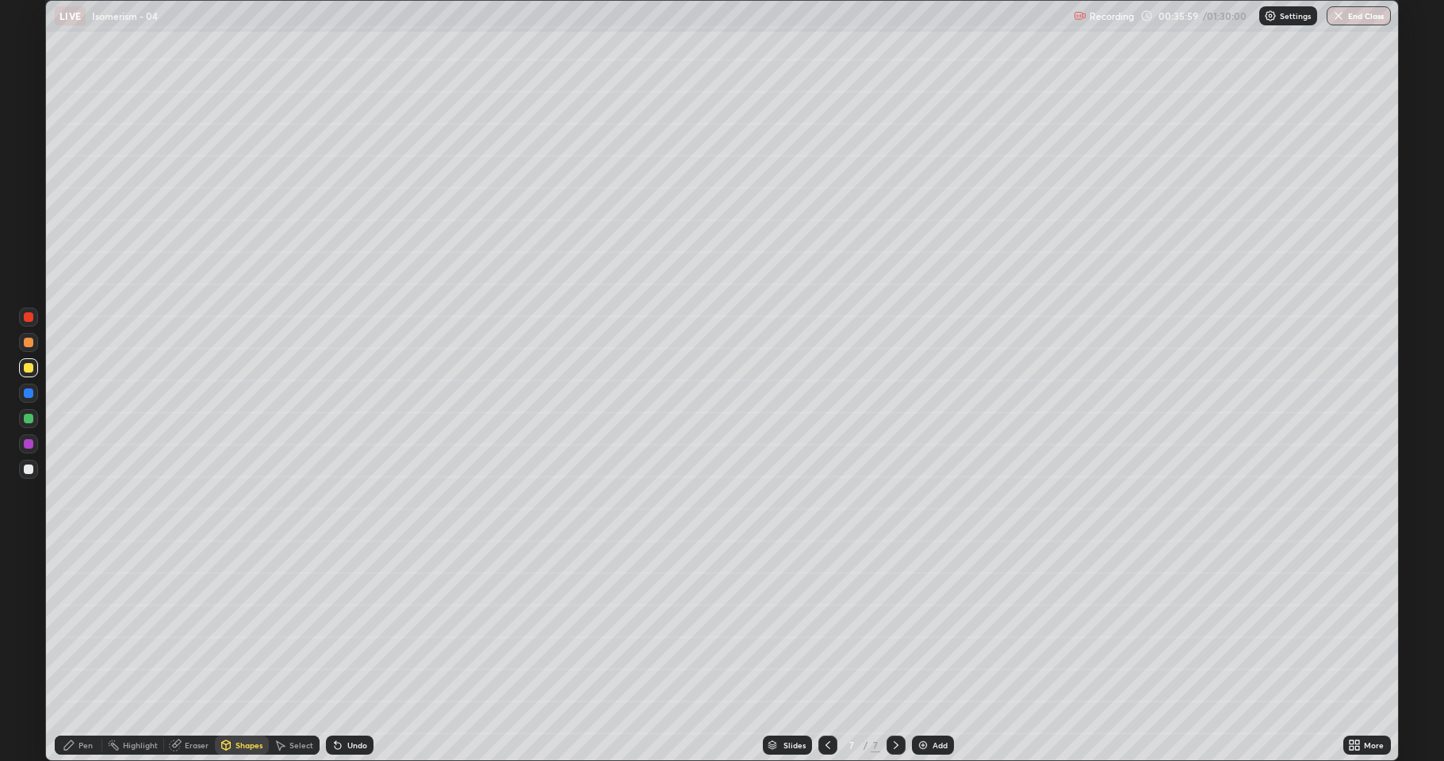
click at [31, 467] on div at bounding box center [29, 470] width 10 height 10
click at [29, 421] on div at bounding box center [29, 419] width 10 height 10
click at [28, 473] on div at bounding box center [29, 470] width 10 height 10
click at [339, 627] on icon at bounding box center [338, 745] width 13 height 13
click at [86, 627] on div "Pen" at bounding box center [79, 745] width 48 height 19
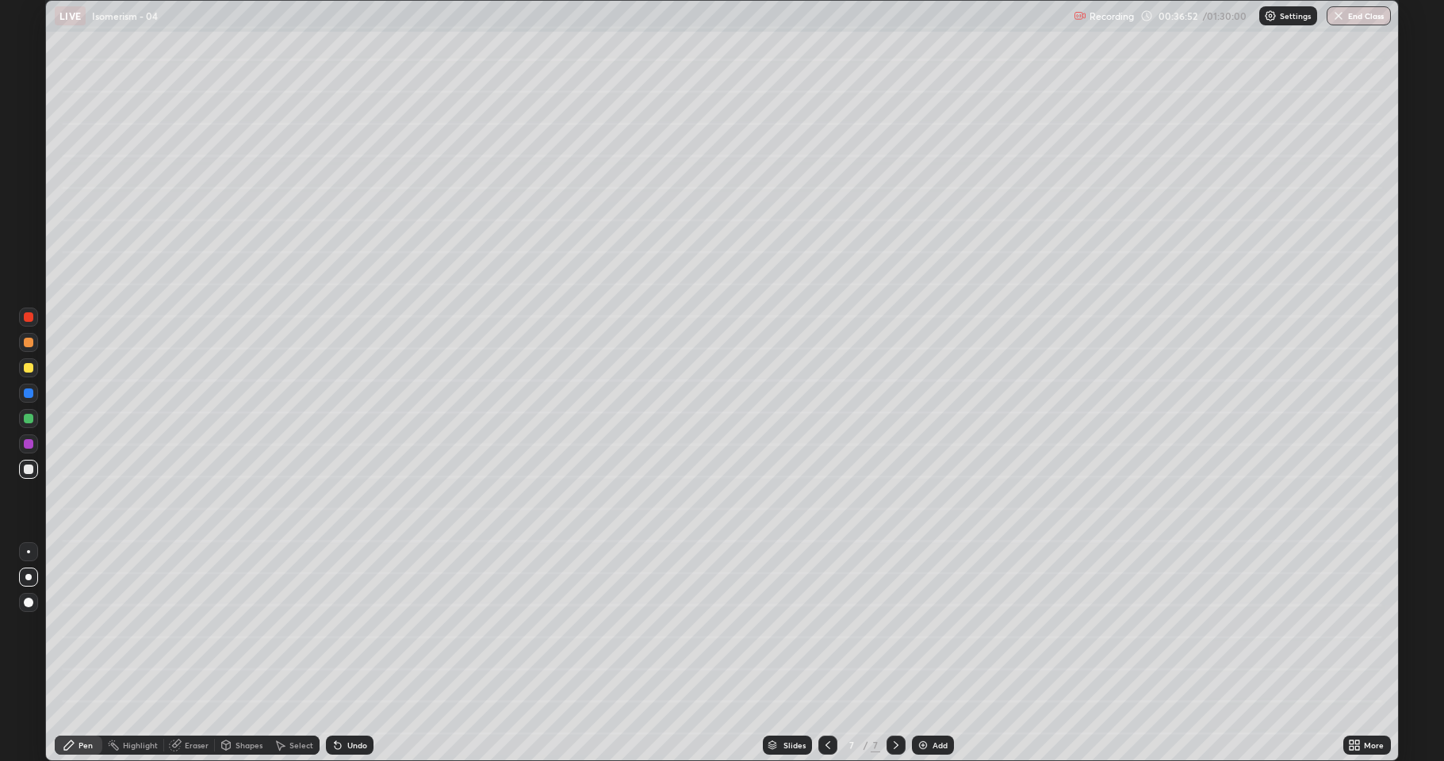
click at [231, 627] on icon at bounding box center [226, 745] width 13 height 13
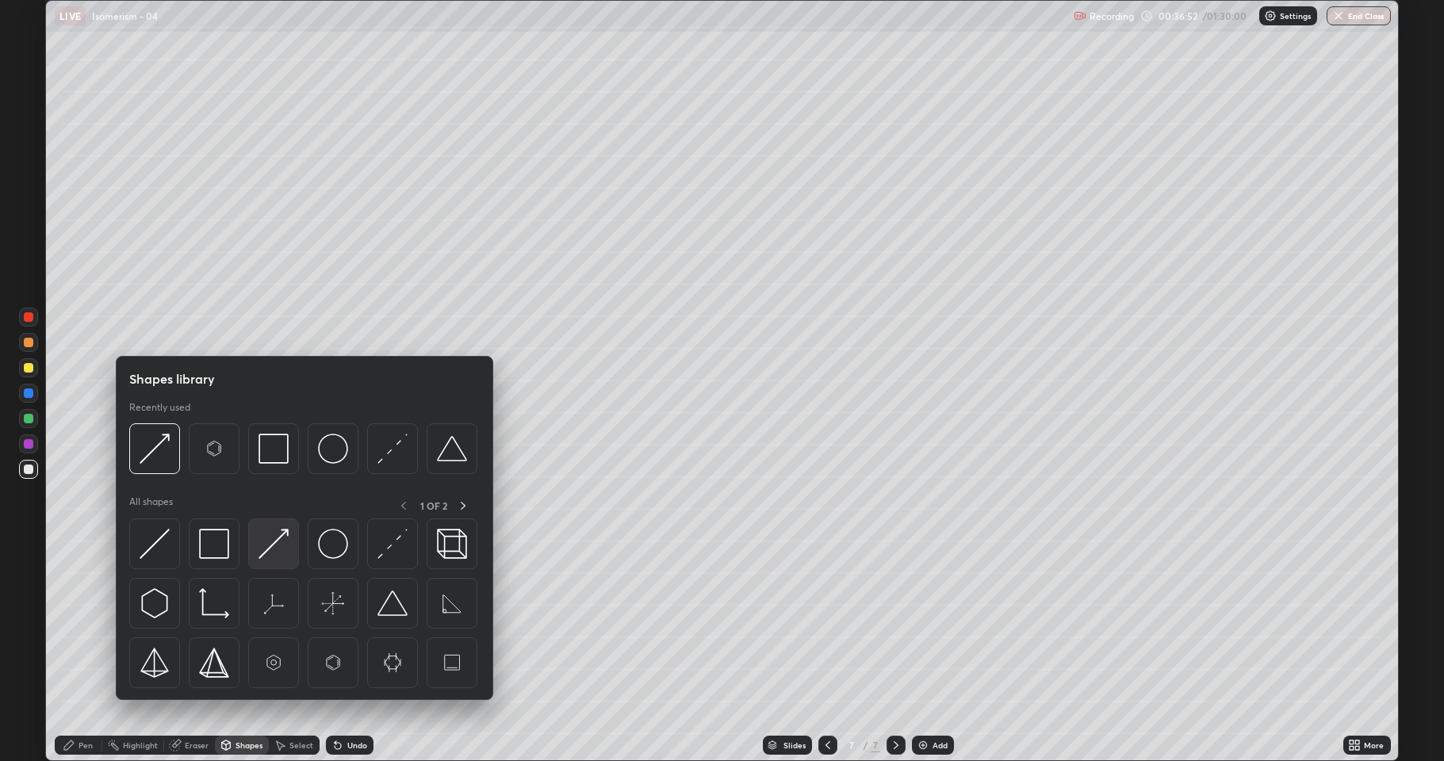
click at [270, 550] on img at bounding box center [274, 544] width 30 height 30
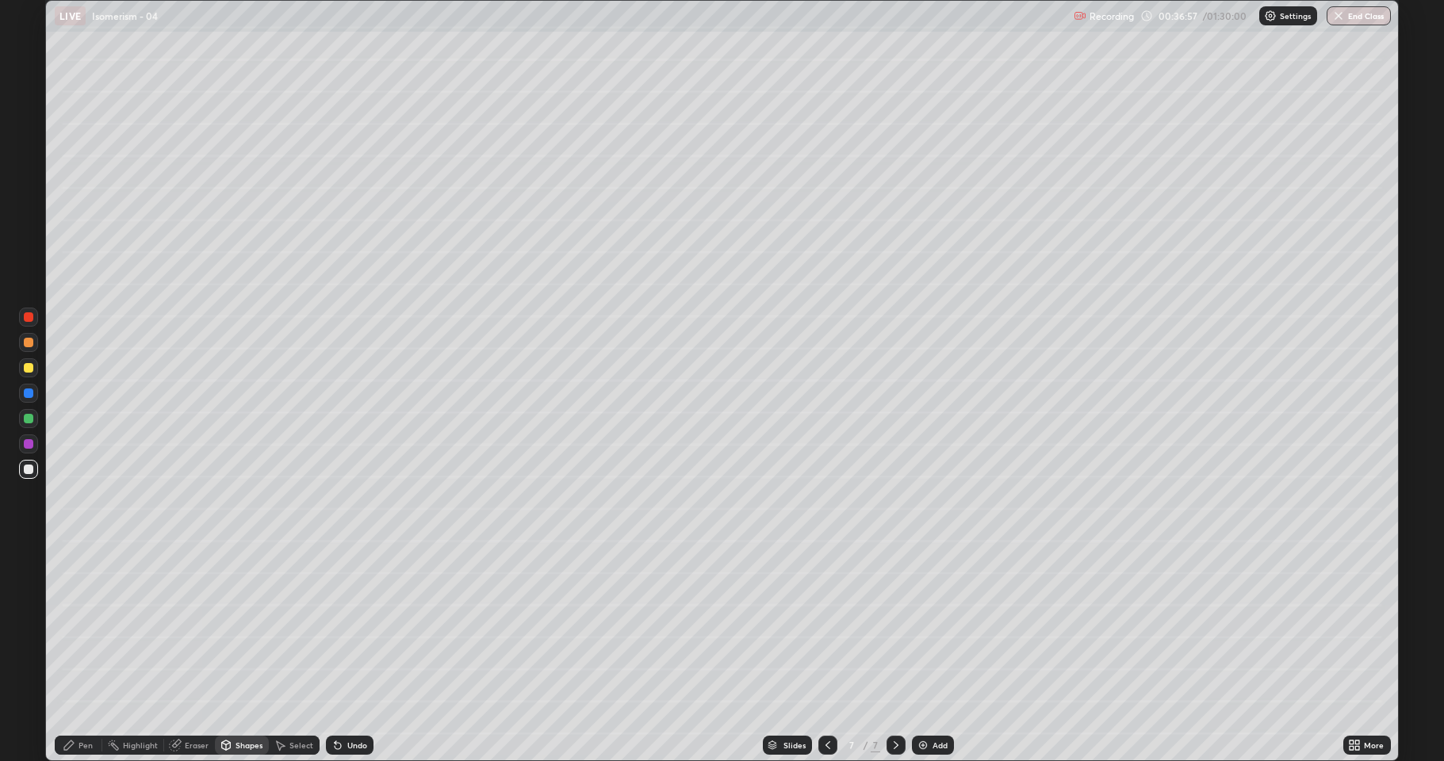
click at [29, 423] on div at bounding box center [29, 419] width 10 height 10
click at [348, 627] on div "Undo" at bounding box center [357, 746] width 20 height 8
click at [81, 627] on div "Pen" at bounding box center [86, 746] width 14 height 8
click at [24, 471] on div at bounding box center [29, 470] width 10 height 10
click at [242, 627] on div "Shapes" at bounding box center [249, 746] width 27 height 8
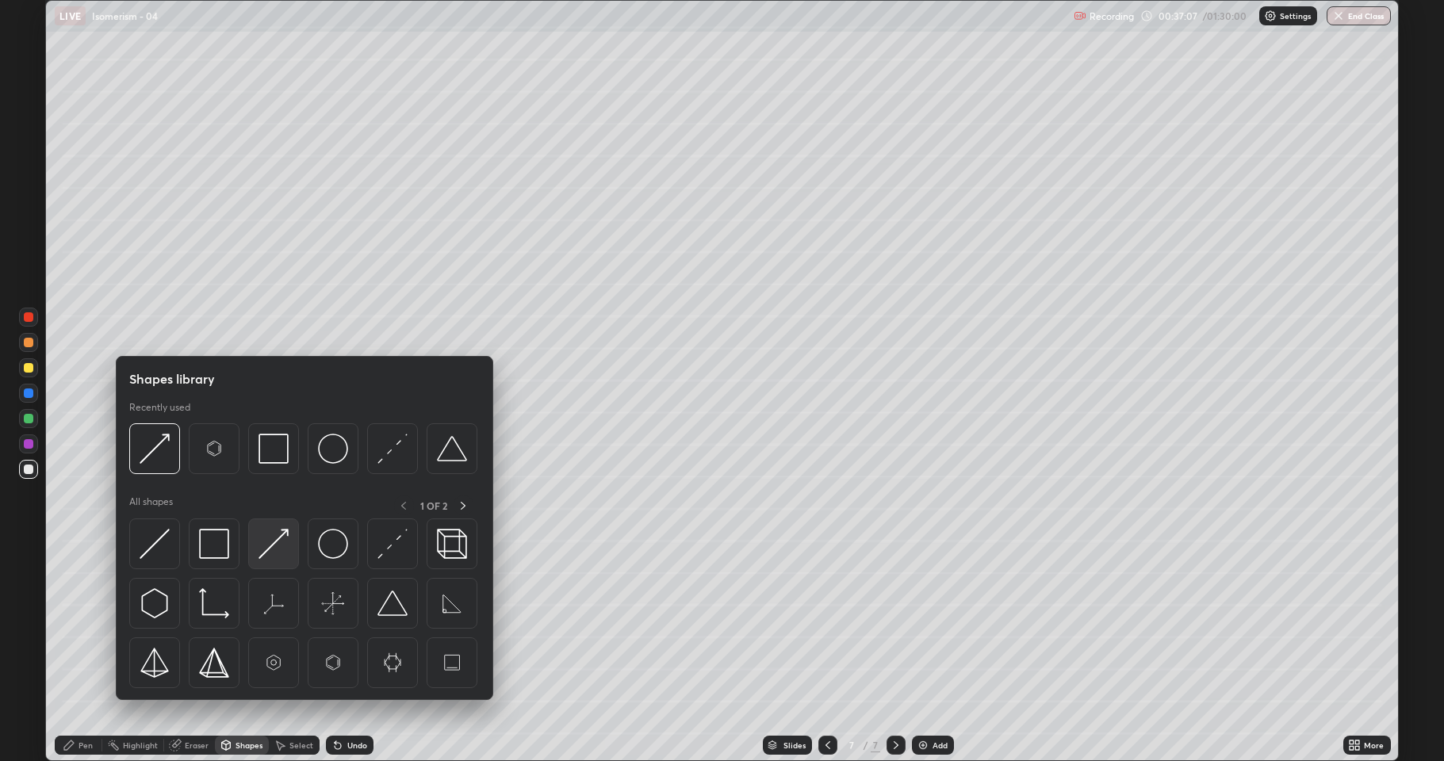
click at [267, 548] on img at bounding box center [274, 544] width 30 height 30
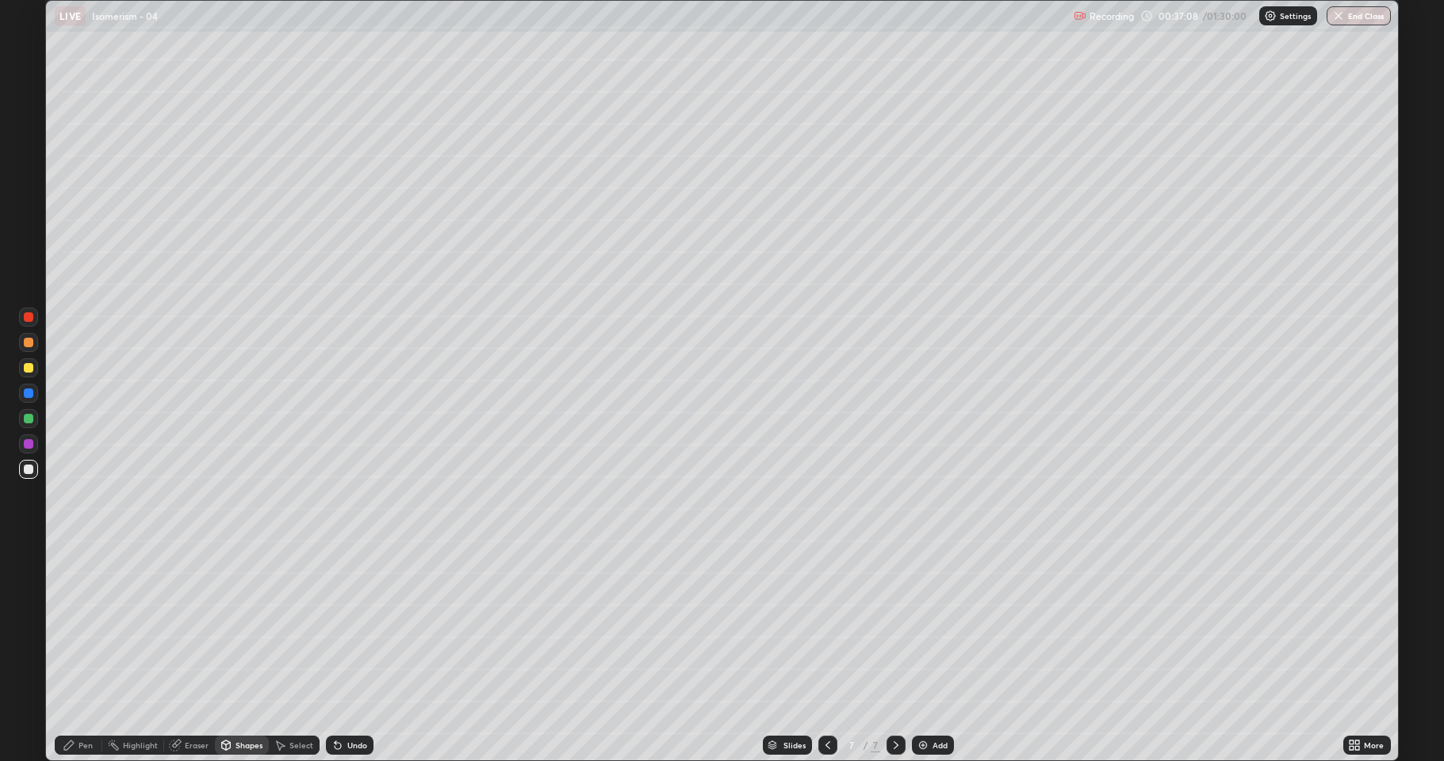
click at [86, 627] on div "Pen" at bounding box center [86, 746] width 14 height 8
click at [24, 550] on div at bounding box center [28, 552] width 19 height 19
click at [236, 627] on div "Shapes" at bounding box center [249, 746] width 27 height 8
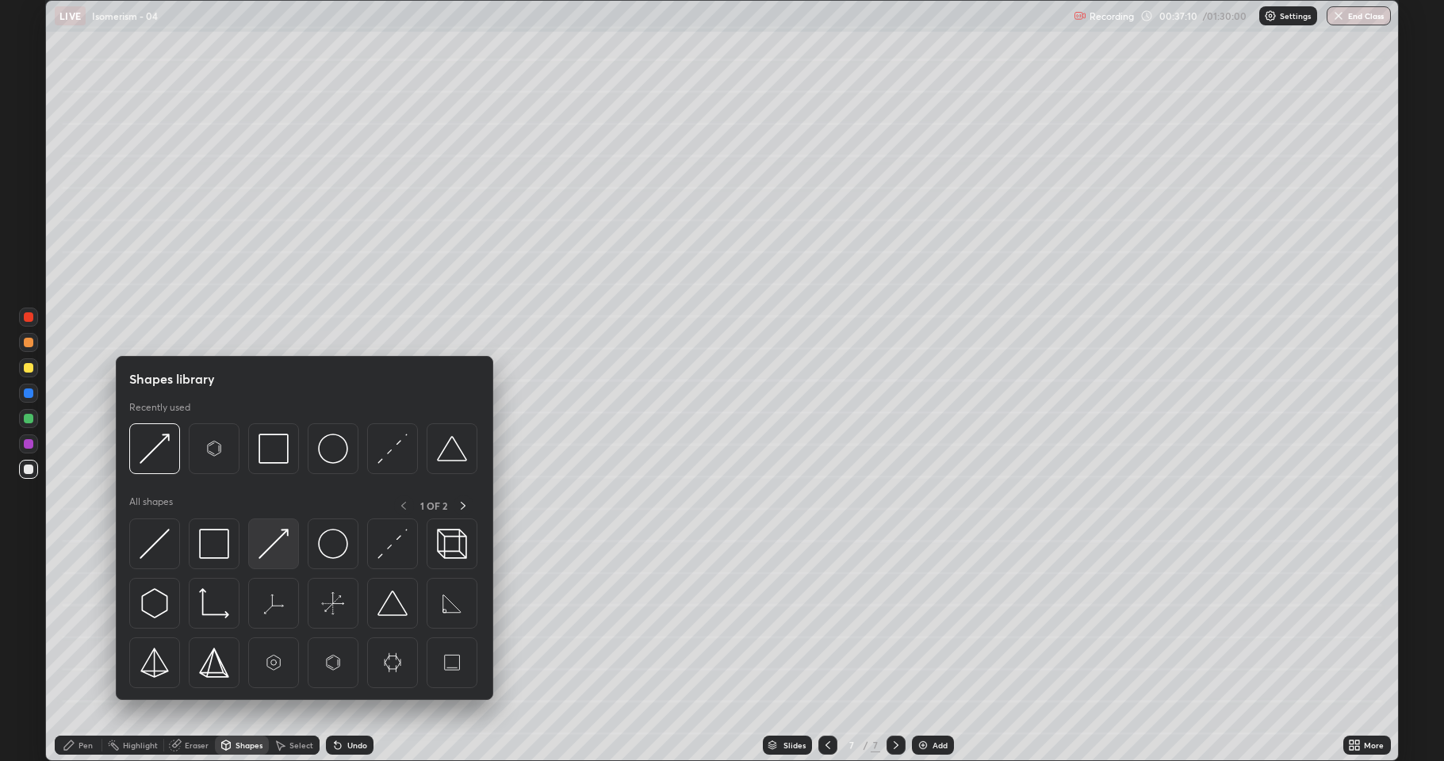
click at [264, 549] on img at bounding box center [274, 544] width 30 height 30
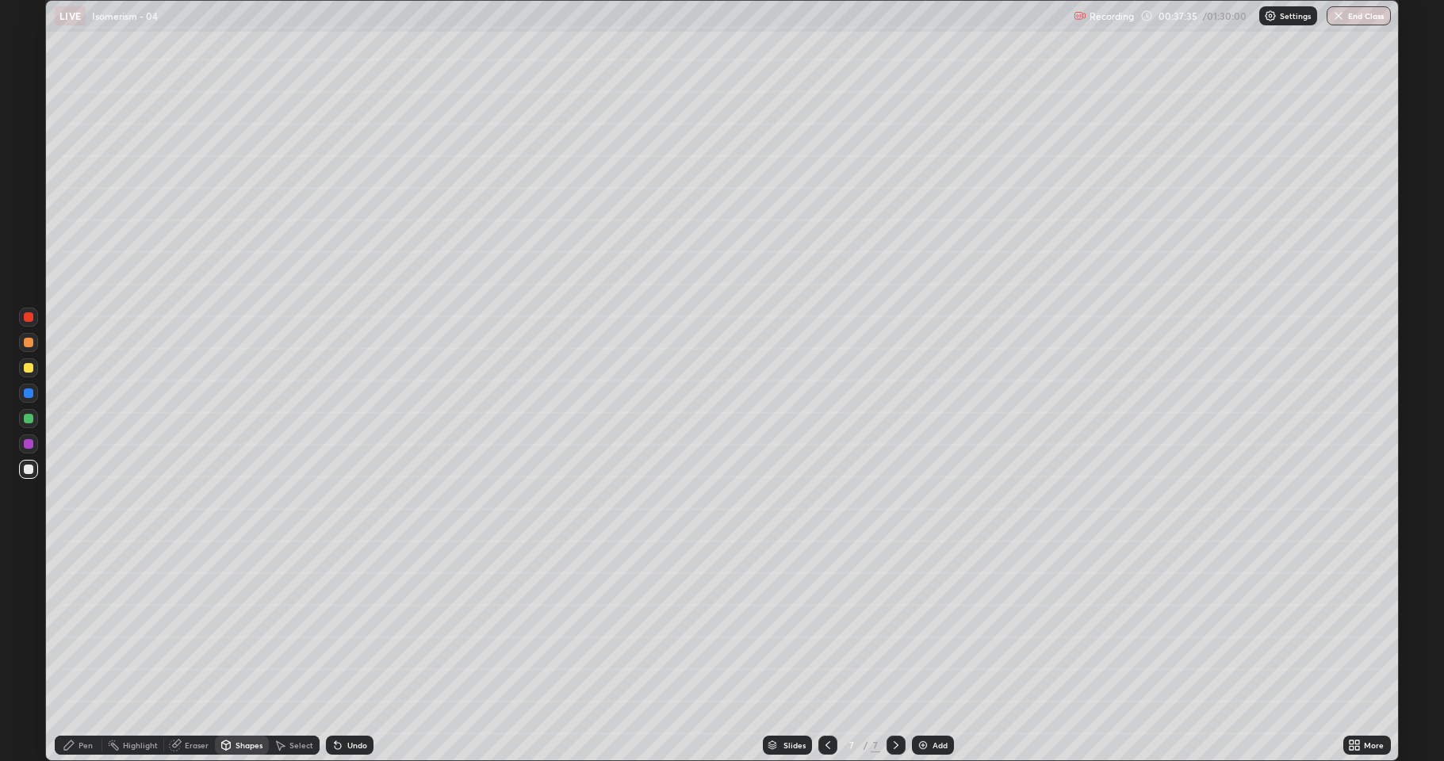
click at [244, 627] on div "Shapes" at bounding box center [249, 746] width 27 height 8
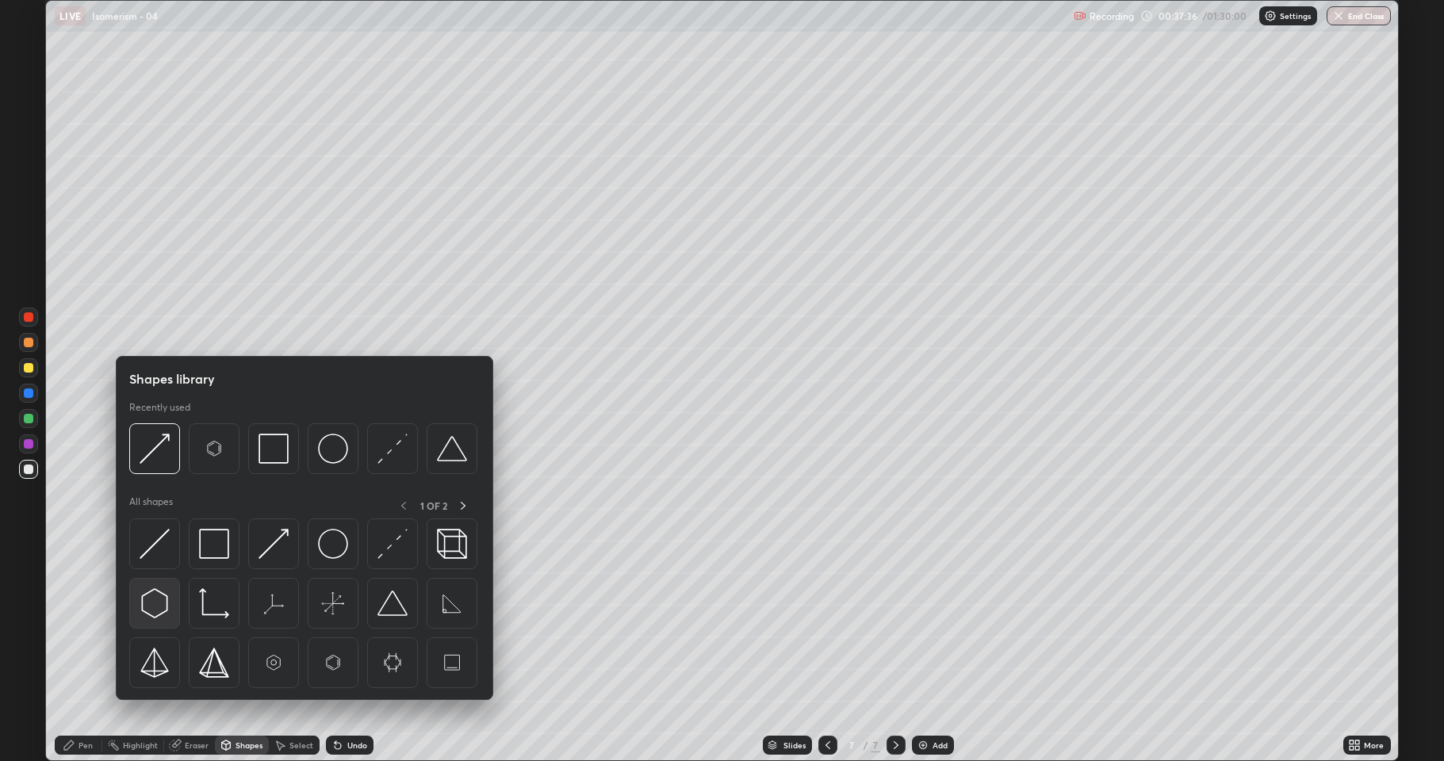
click at [157, 604] on img at bounding box center [155, 604] width 30 height 30
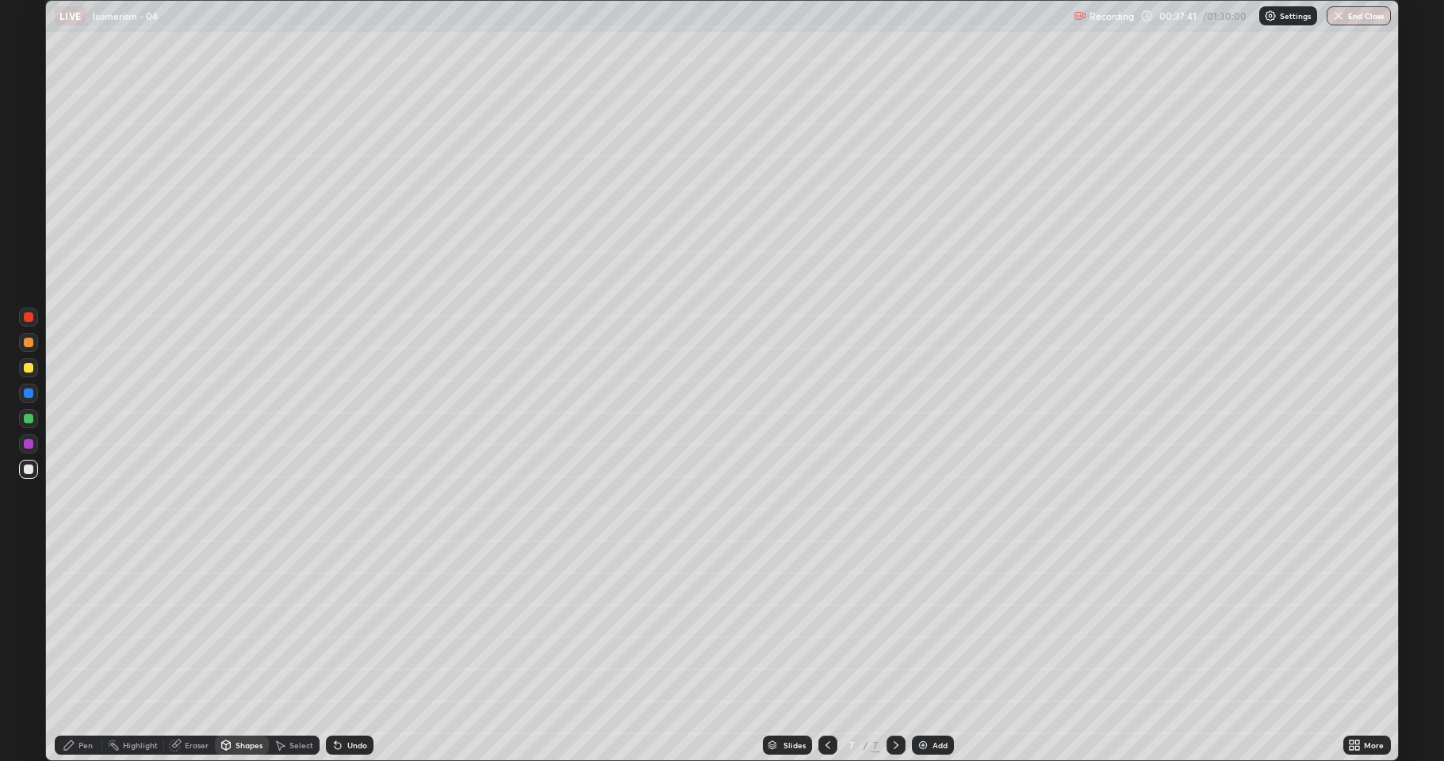
click at [245, 627] on div "Shapes" at bounding box center [249, 746] width 27 height 8
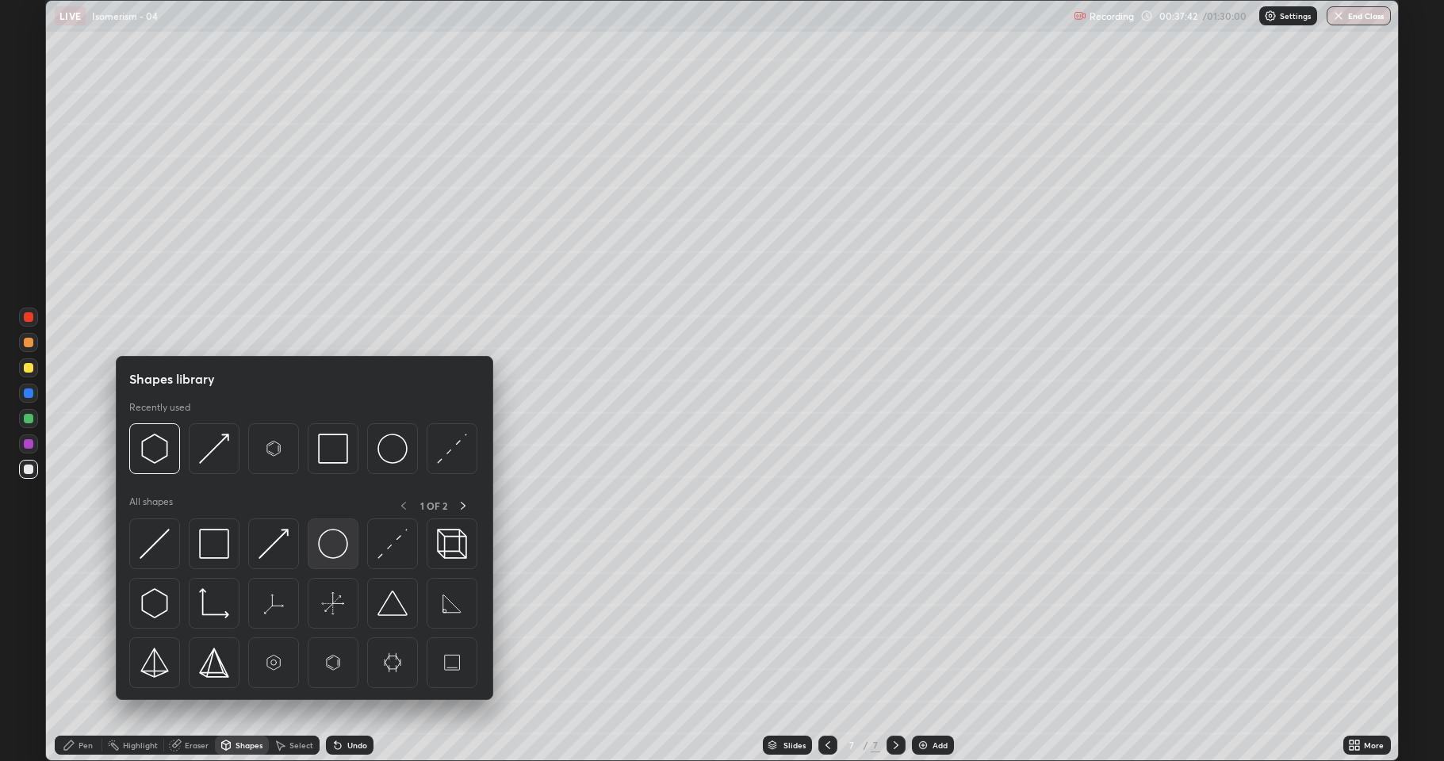
click at [330, 550] on img at bounding box center [333, 544] width 30 height 30
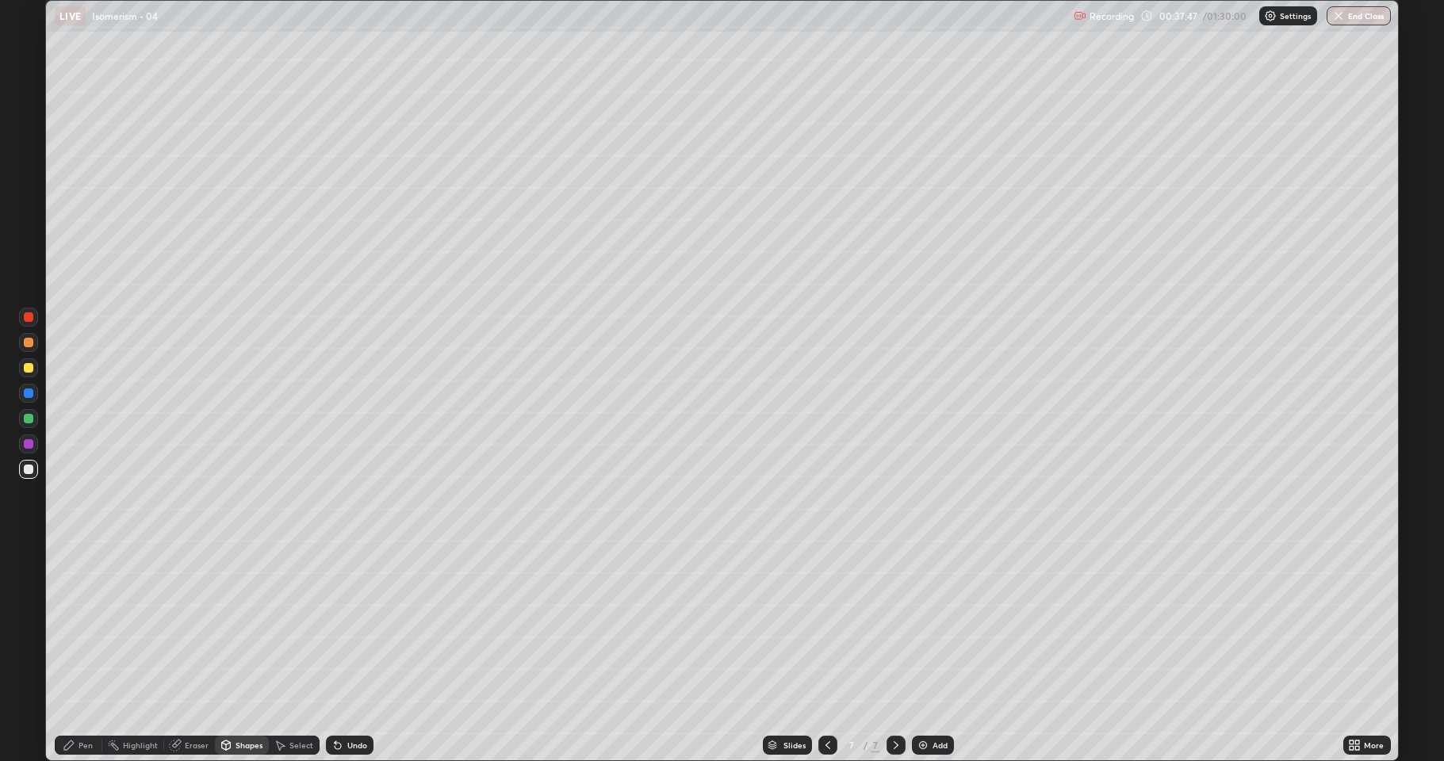
click at [308, 627] on div "Select" at bounding box center [302, 746] width 24 height 8
click at [925, 485] on div "0 ° Undo Copy Duplicate Duplicate to new slide Delete" at bounding box center [722, 381] width 1352 height 760
click at [804, 612] on div "0 ° Undo Copy Duplicate Duplicate to new slide Delete" at bounding box center [722, 381] width 1352 height 760
click at [236, 627] on div "Shapes" at bounding box center [249, 746] width 27 height 8
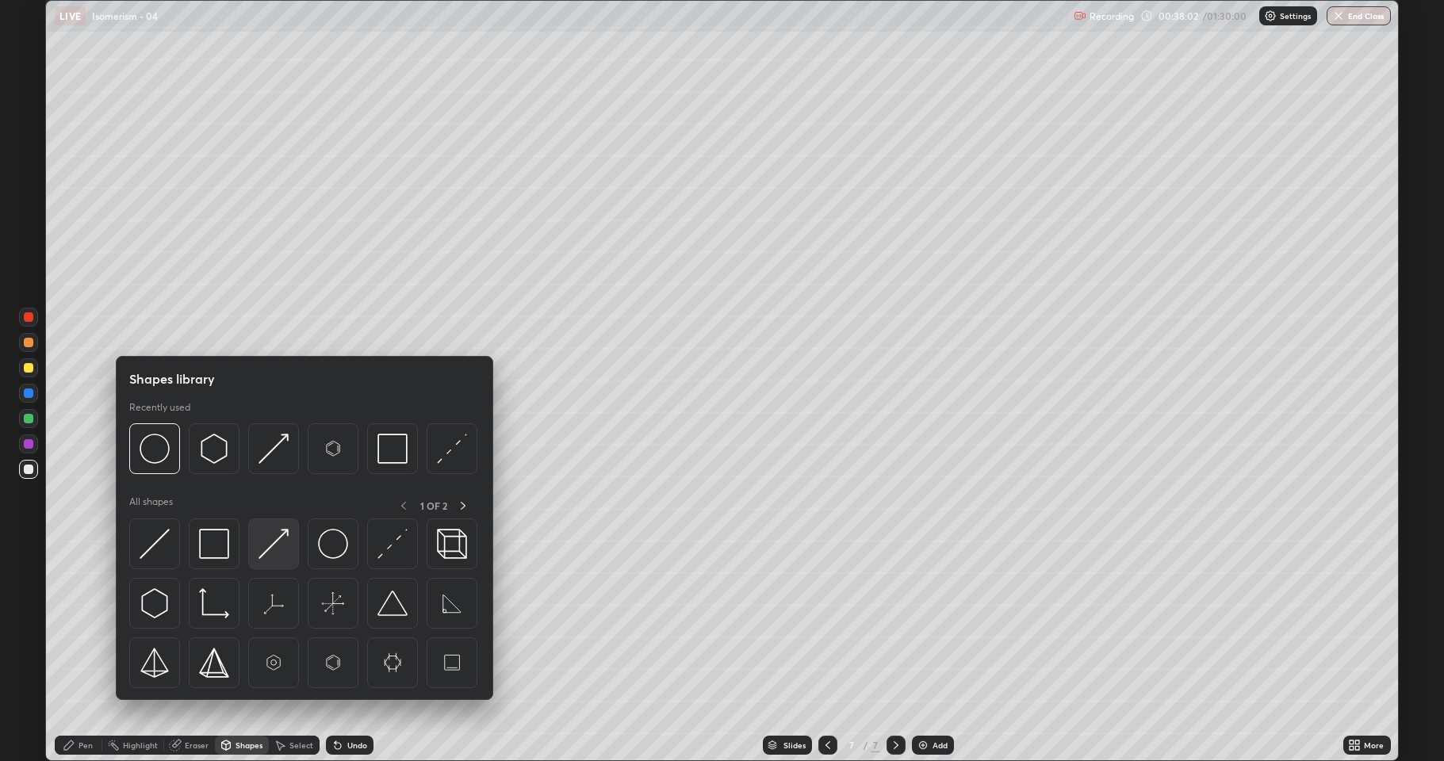
click at [267, 551] on img at bounding box center [274, 544] width 30 height 30
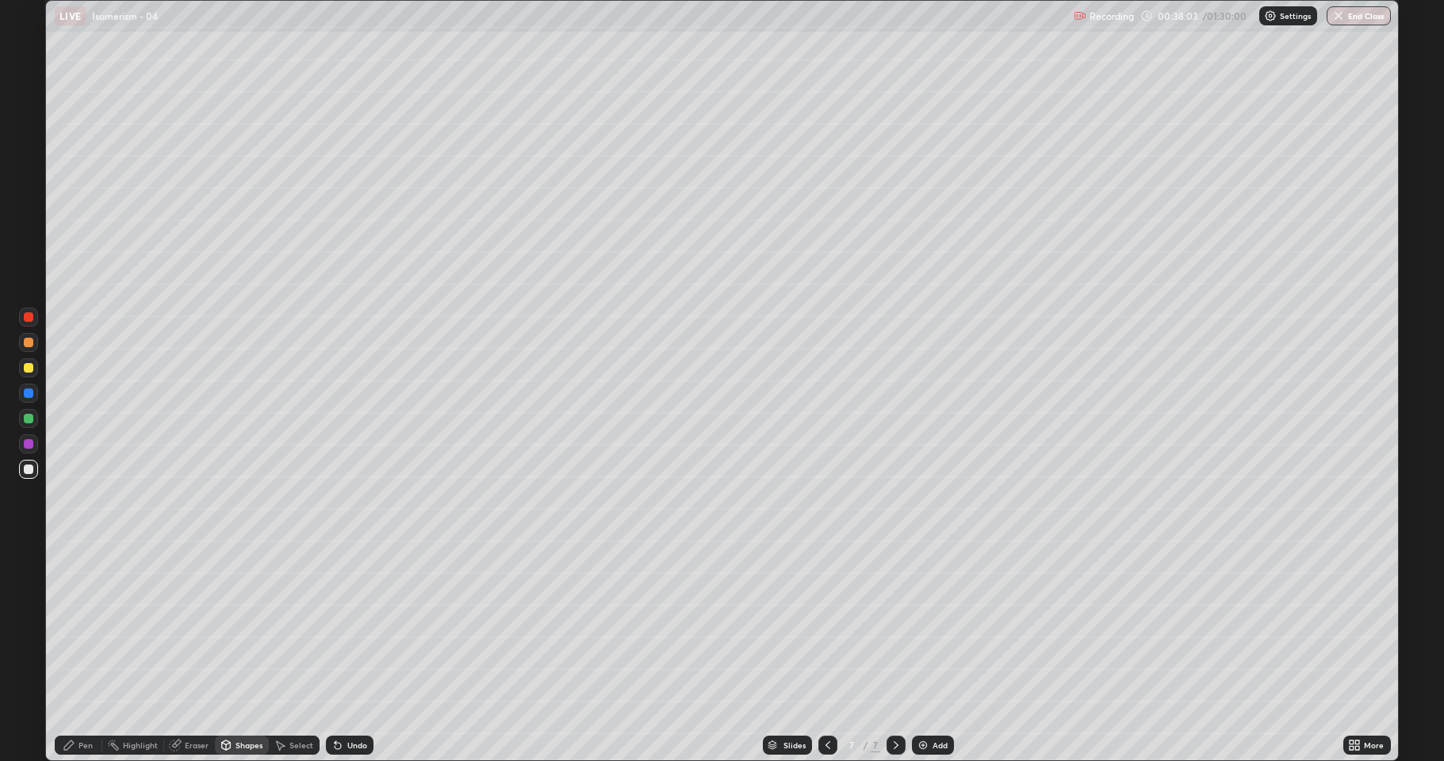
click at [29, 420] on div at bounding box center [29, 419] width 10 height 10
click at [28, 370] on div at bounding box center [29, 368] width 10 height 10
click at [351, 627] on div "Undo" at bounding box center [357, 746] width 20 height 8
click at [24, 444] on div at bounding box center [29, 444] width 10 height 10
click at [28, 422] on div at bounding box center [29, 419] width 10 height 10
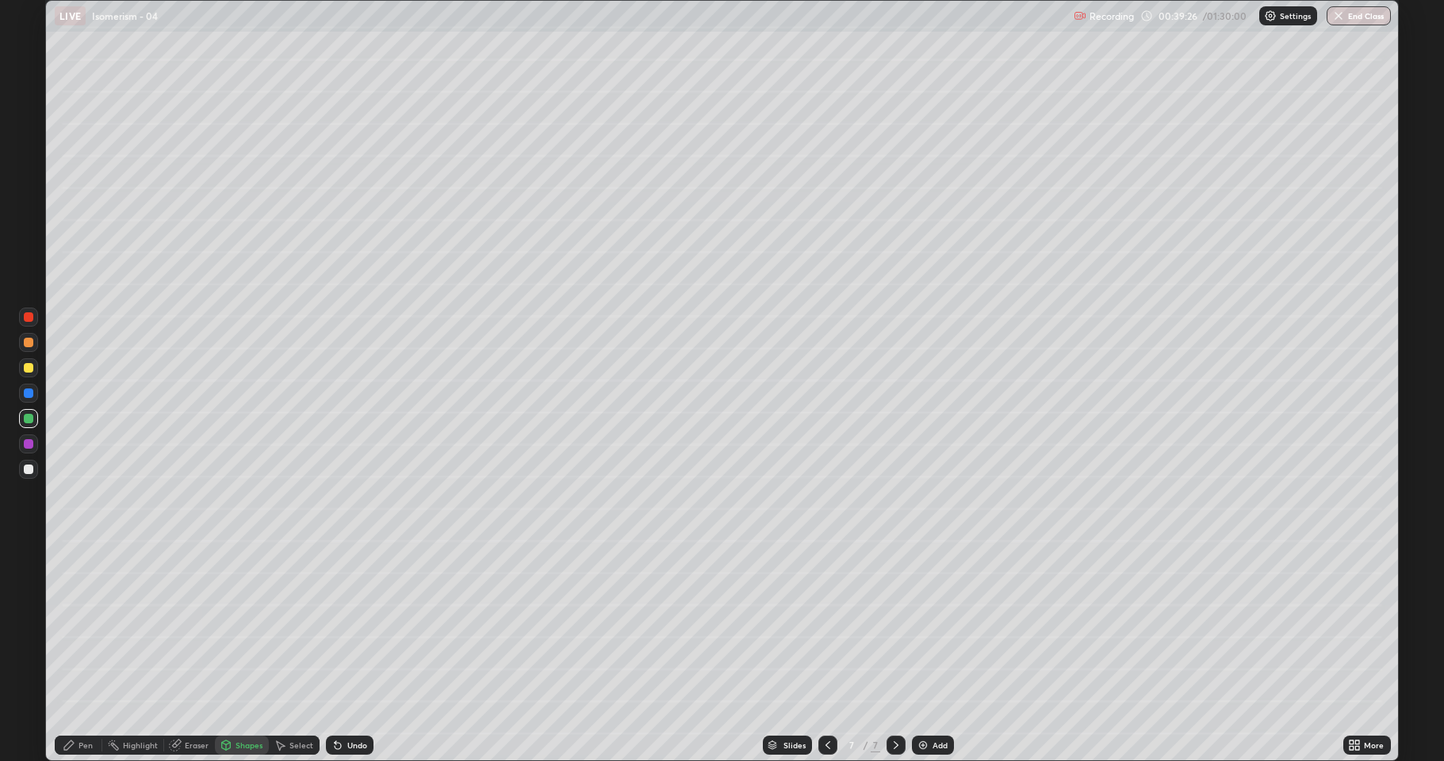
click at [353, 627] on div "Undo" at bounding box center [350, 745] width 48 height 19
click at [83, 627] on div "Pen" at bounding box center [86, 746] width 14 height 8
click at [344, 627] on div "Undo" at bounding box center [350, 745] width 48 height 19
click at [340, 627] on icon at bounding box center [338, 745] width 13 height 13
click at [354, 627] on div "Undo" at bounding box center [350, 745] width 48 height 19
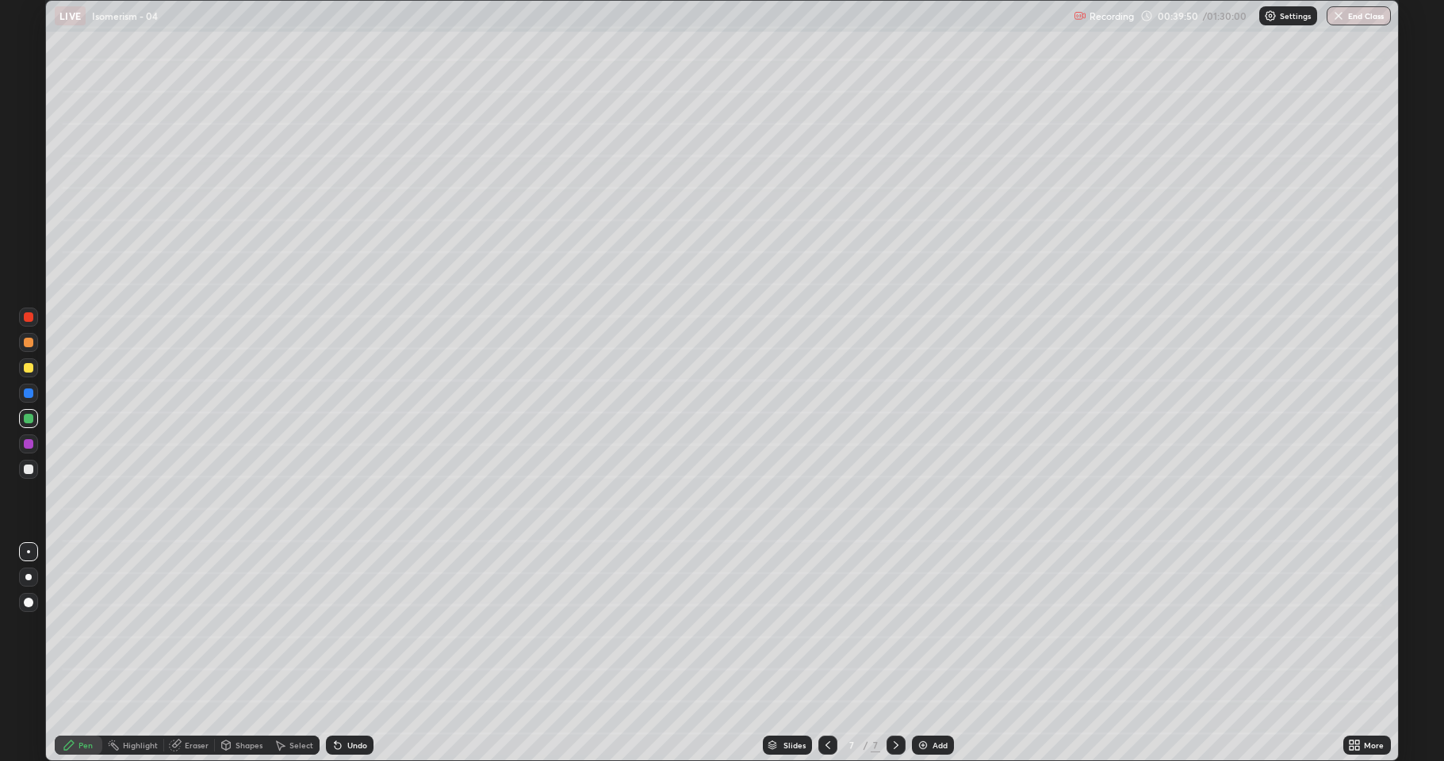
click at [356, 627] on div "Undo" at bounding box center [357, 746] width 20 height 8
click at [229, 627] on icon at bounding box center [226, 746] width 9 height 10
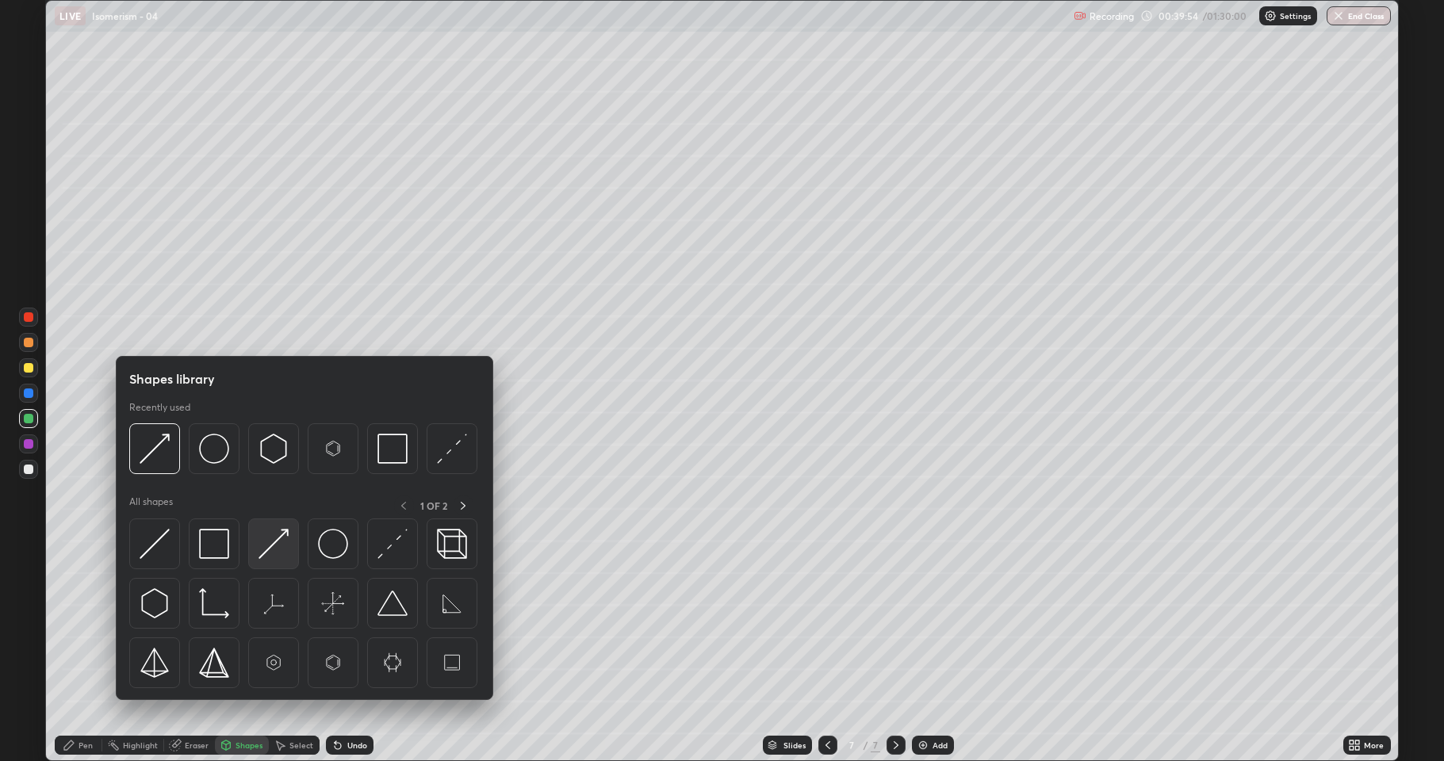
click at [276, 550] on img at bounding box center [274, 544] width 30 height 30
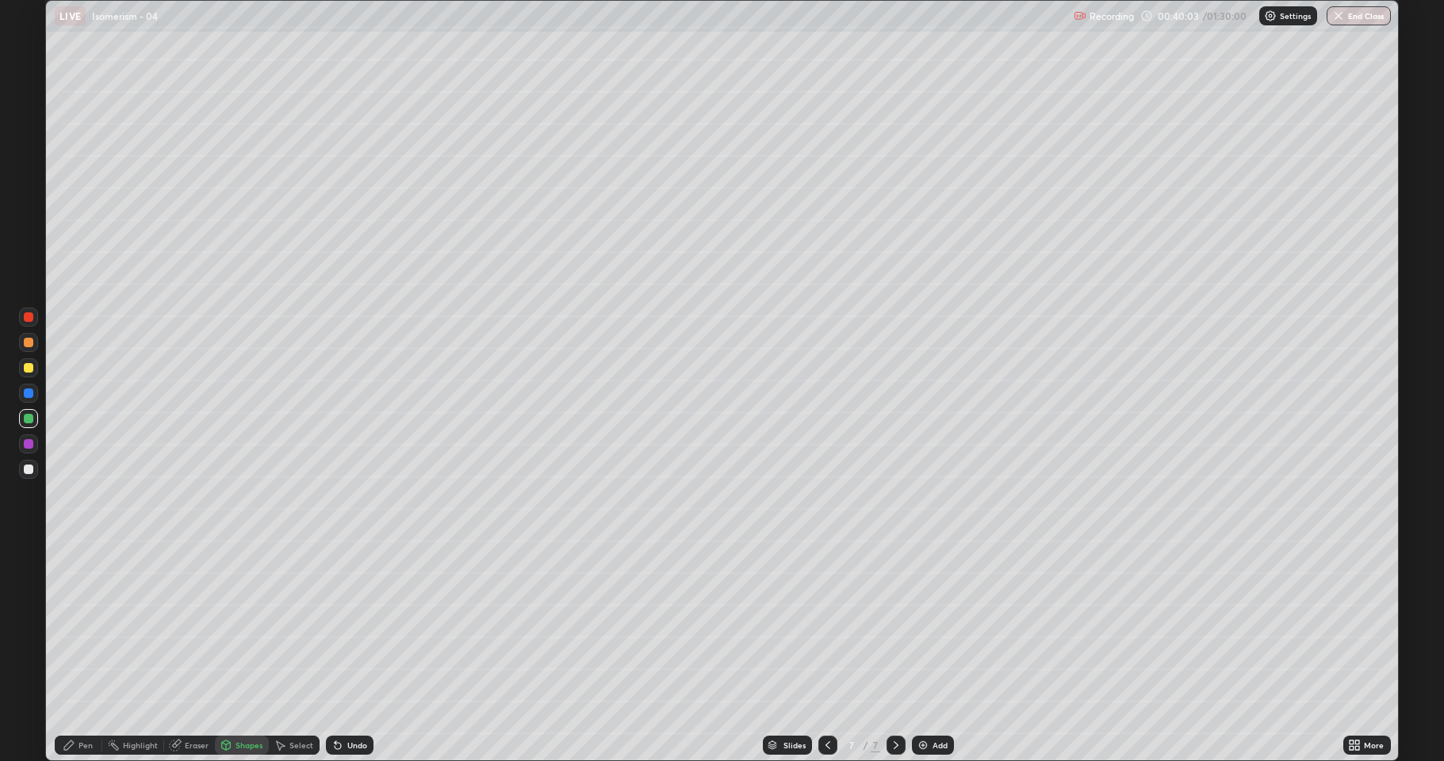
click at [355, 627] on div "Undo" at bounding box center [357, 746] width 20 height 8
click at [356, 627] on div "Undo" at bounding box center [350, 745] width 48 height 19
click at [29, 444] on div at bounding box center [29, 444] width 10 height 10
click at [236, 627] on div "Shapes" at bounding box center [249, 746] width 27 height 8
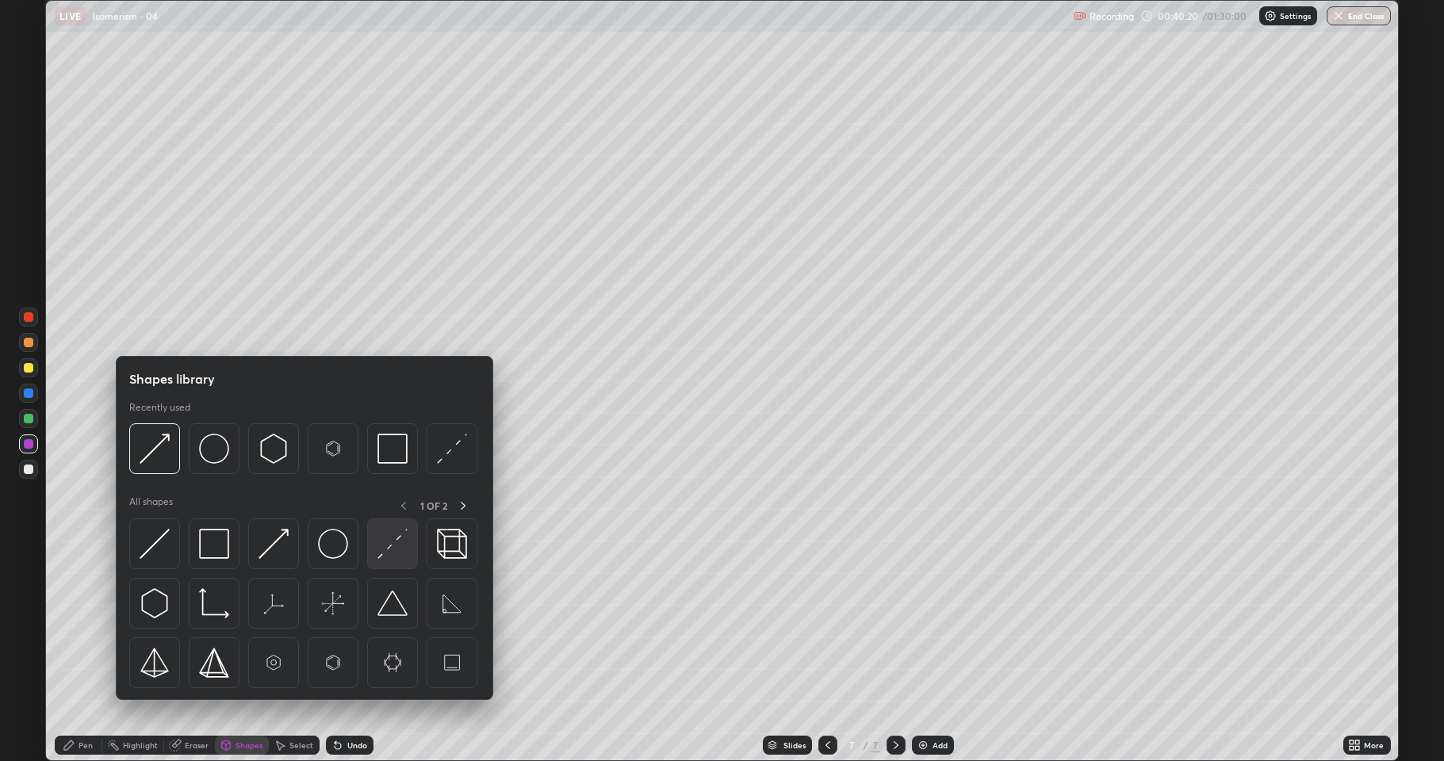
click at [373, 546] on div at bounding box center [392, 544] width 51 height 51
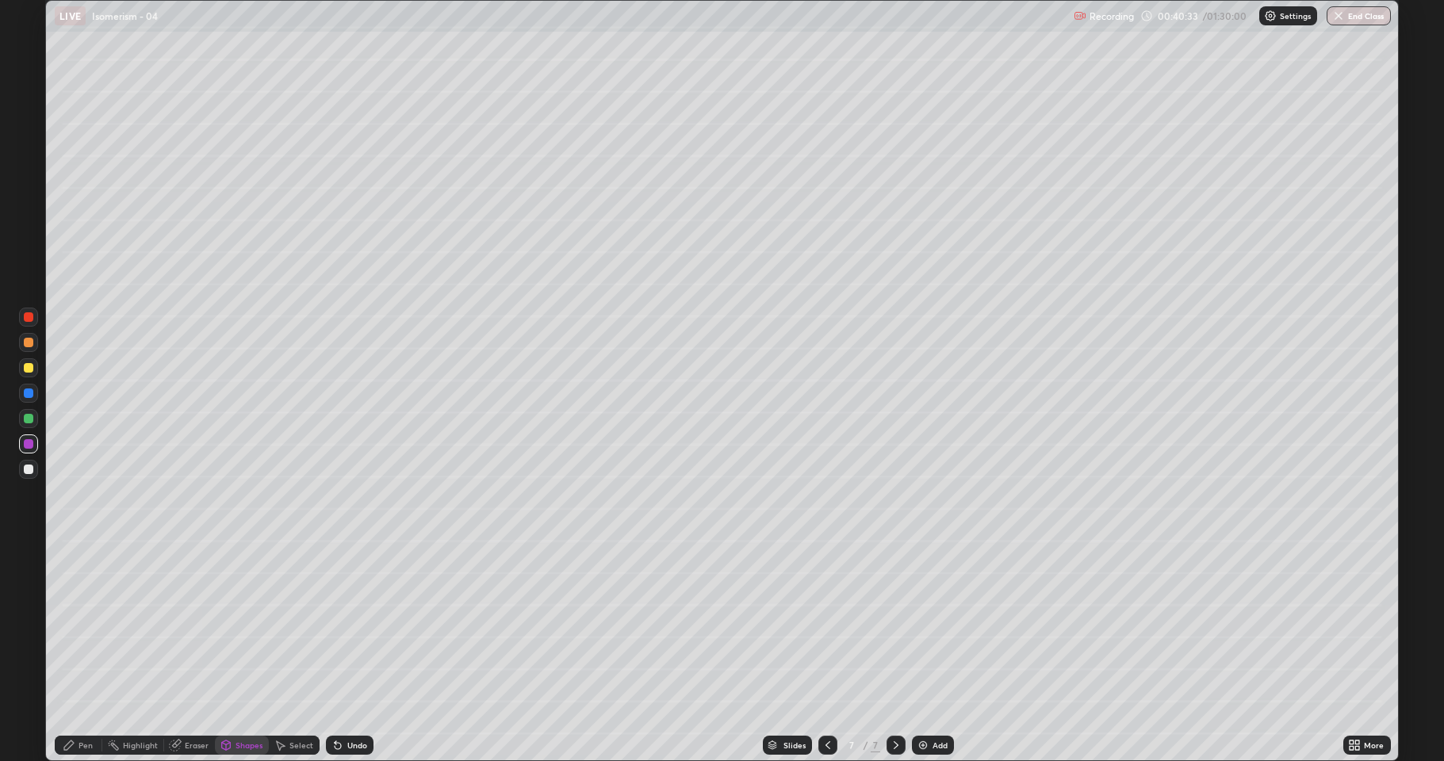
click at [29, 468] on div at bounding box center [29, 470] width 10 height 10
click at [356, 627] on div "Undo" at bounding box center [347, 746] width 54 height 32
click at [95, 627] on div "Pen" at bounding box center [79, 745] width 48 height 19
click at [254, 627] on div "Shapes" at bounding box center [242, 745] width 54 height 19
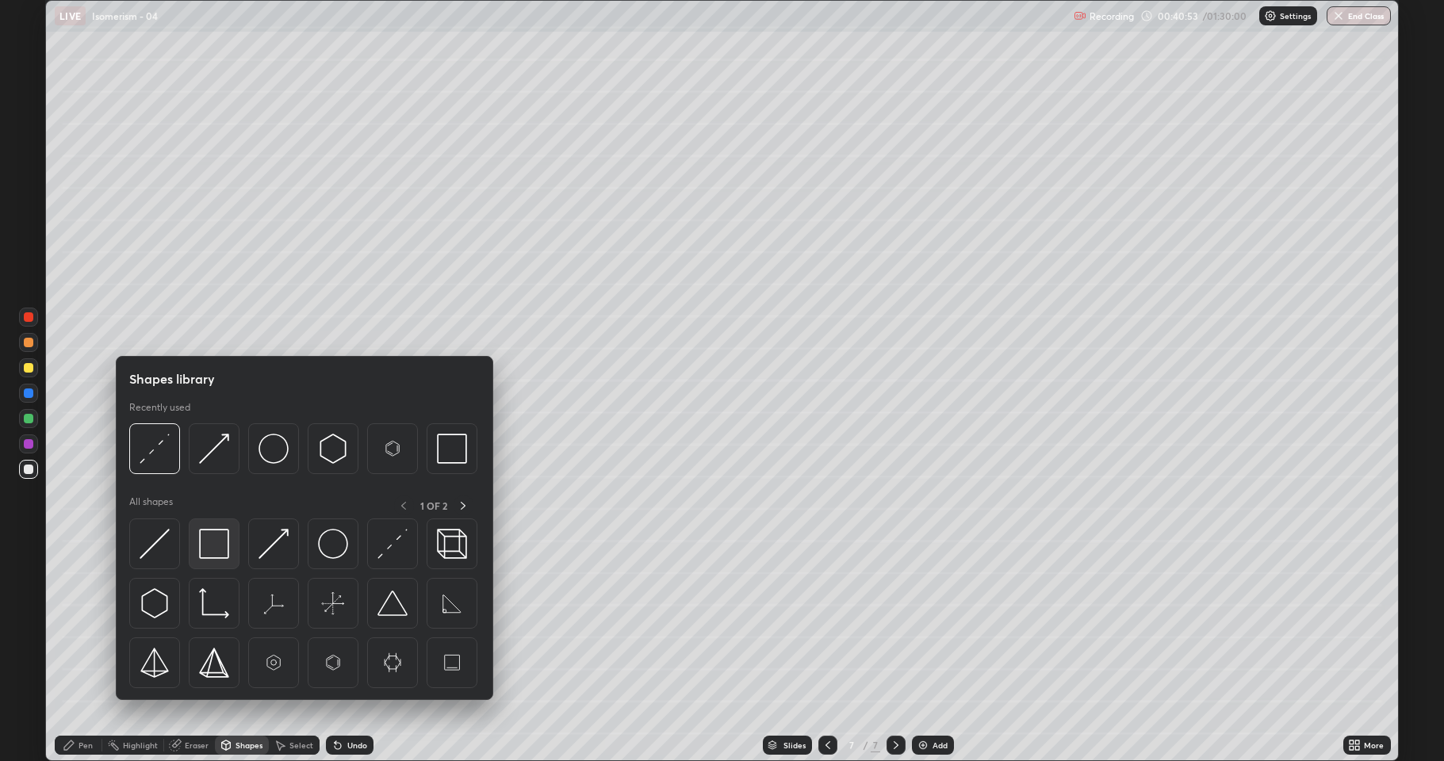
click at [223, 549] on img at bounding box center [214, 544] width 30 height 30
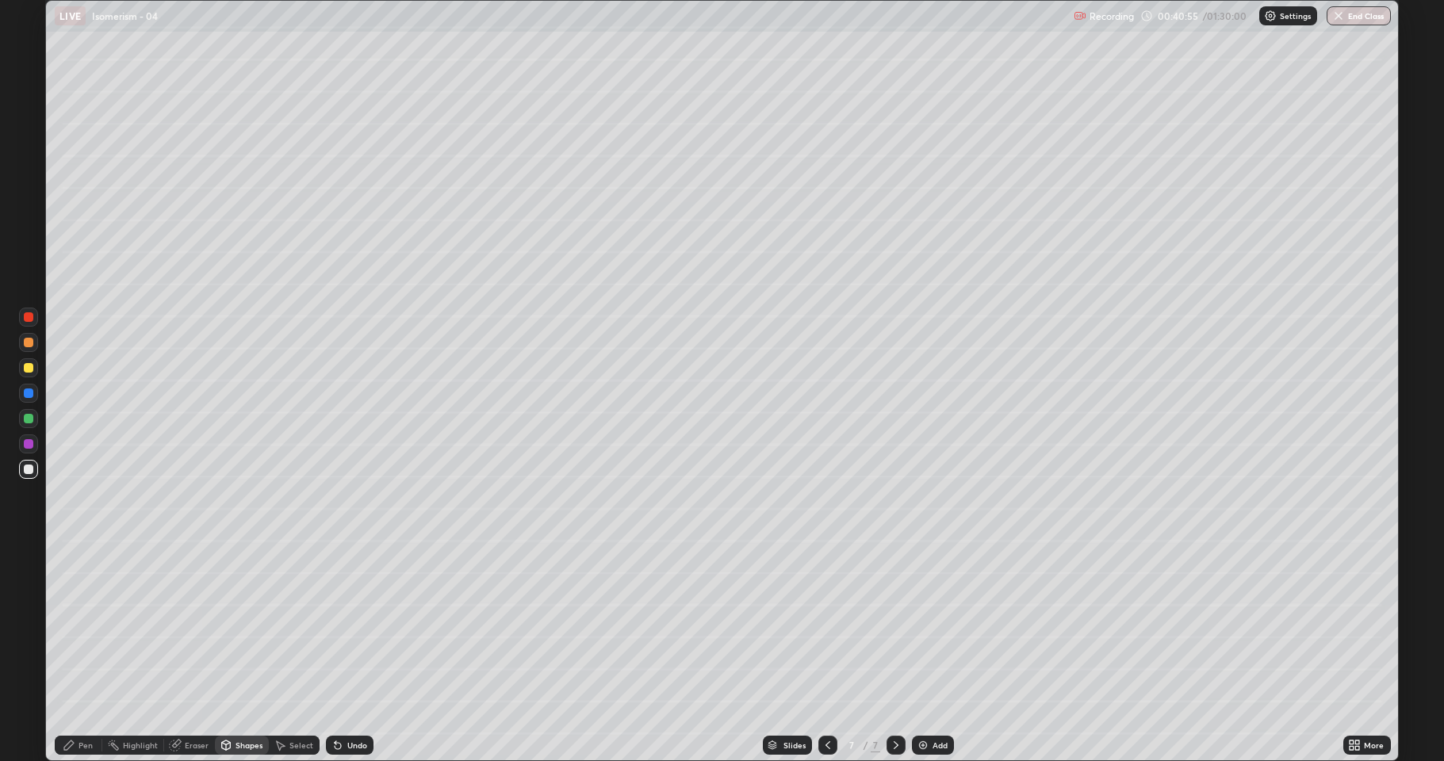
click at [27, 396] on div at bounding box center [29, 394] width 10 height 10
click at [29, 450] on div at bounding box center [28, 444] width 19 height 19
click at [343, 627] on div "Undo" at bounding box center [350, 745] width 48 height 19
click at [85, 627] on div "Pen" at bounding box center [86, 746] width 14 height 8
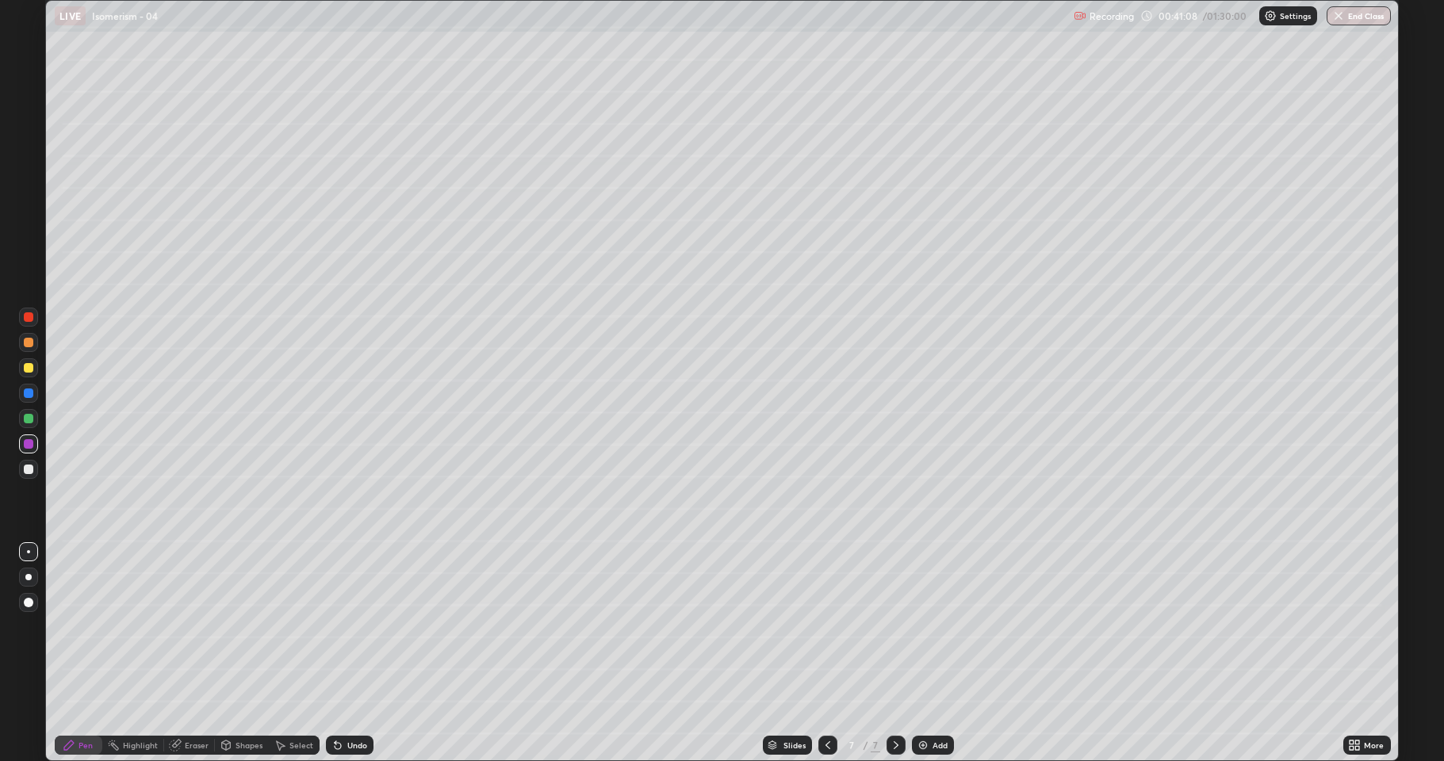
click at [27, 421] on div at bounding box center [29, 419] width 10 height 10
click at [30, 367] on div at bounding box center [29, 368] width 10 height 10
click at [336, 627] on icon at bounding box center [338, 745] width 13 height 13
click at [896, 627] on icon at bounding box center [896, 745] width 13 height 13
click at [922, 627] on img at bounding box center [923, 745] width 13 height 13
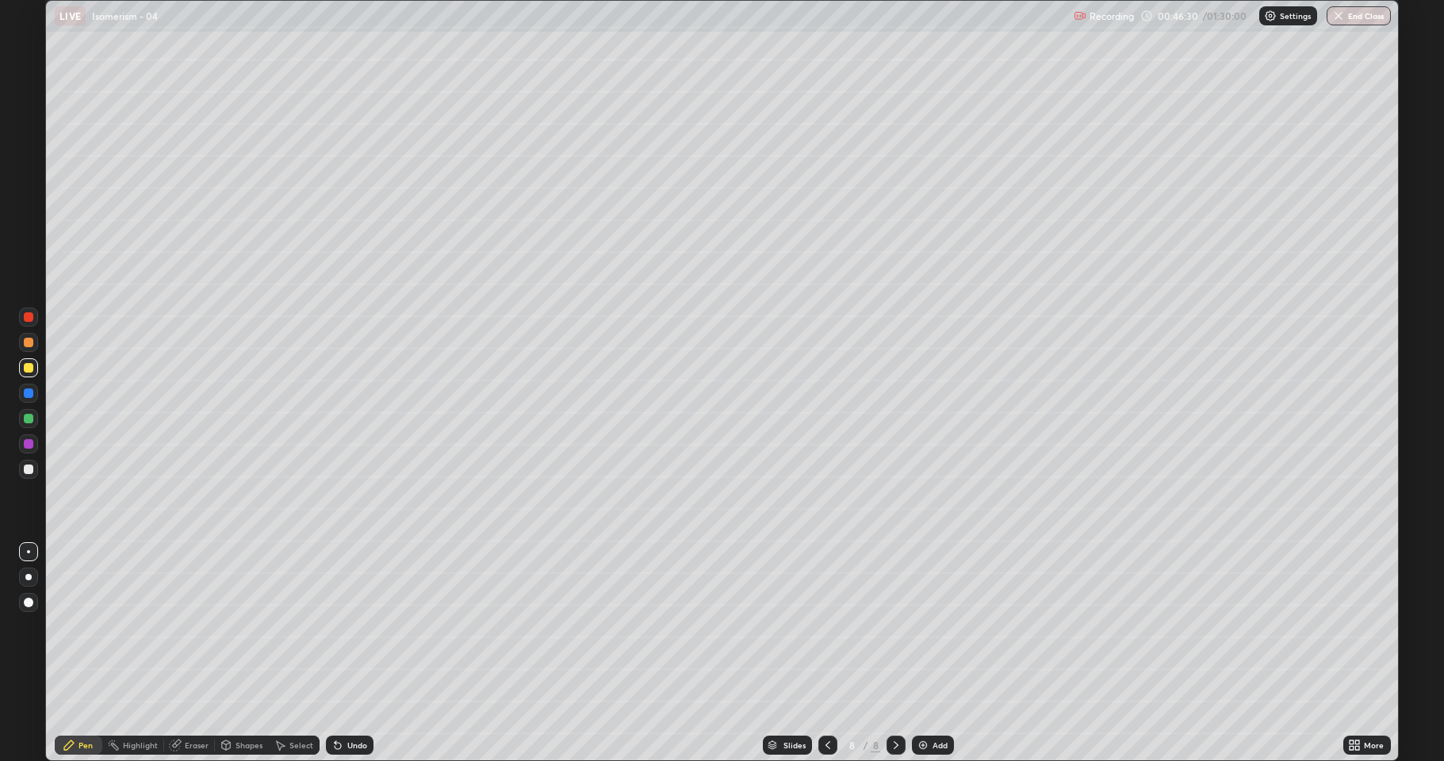
click at [33, 467] on div at bounding box center [29, 470] width 10 height 10
click at [240, 627] on div "Shapes" at bounding box center [249, 746] width 27 height 8
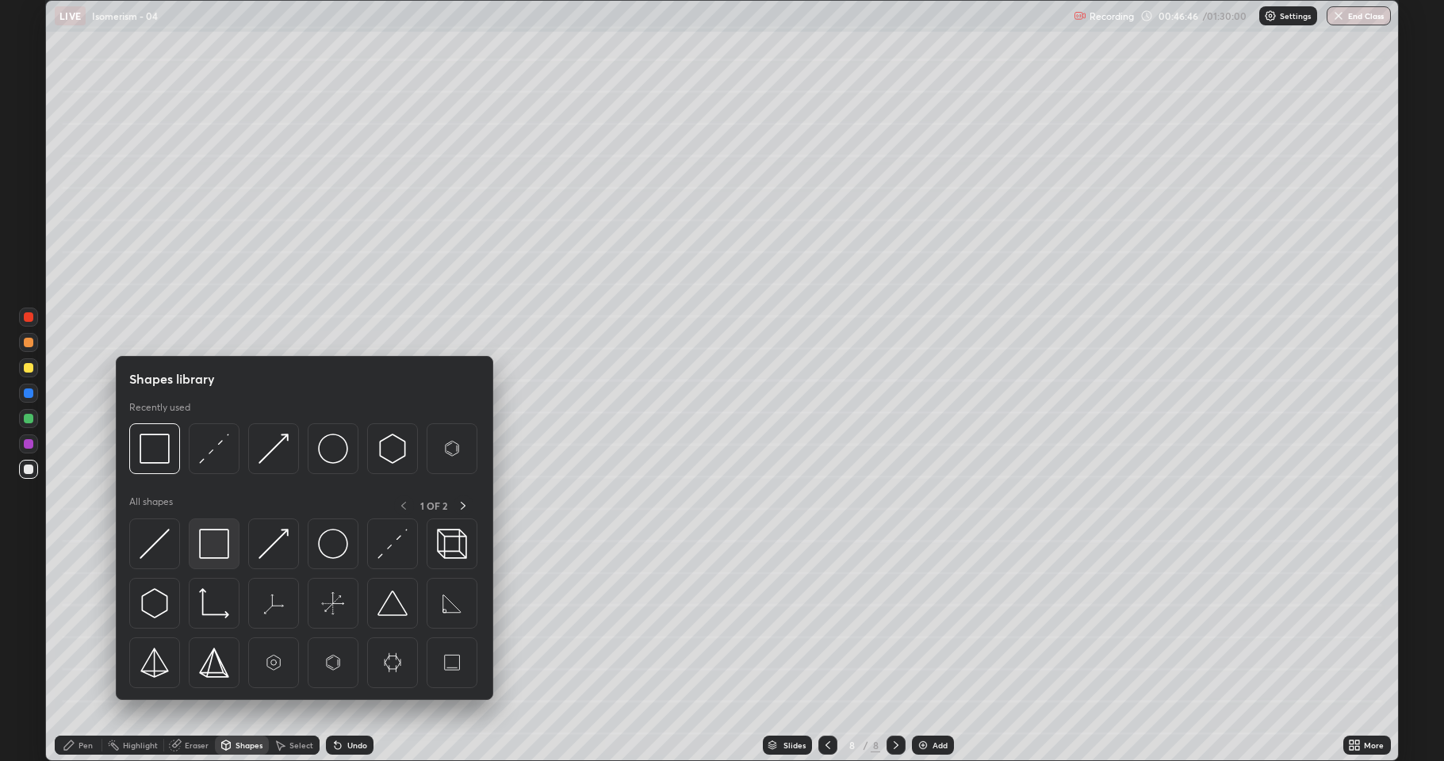
click at [224, 558] on img at bounding box center [214, 544] width 30 height 30
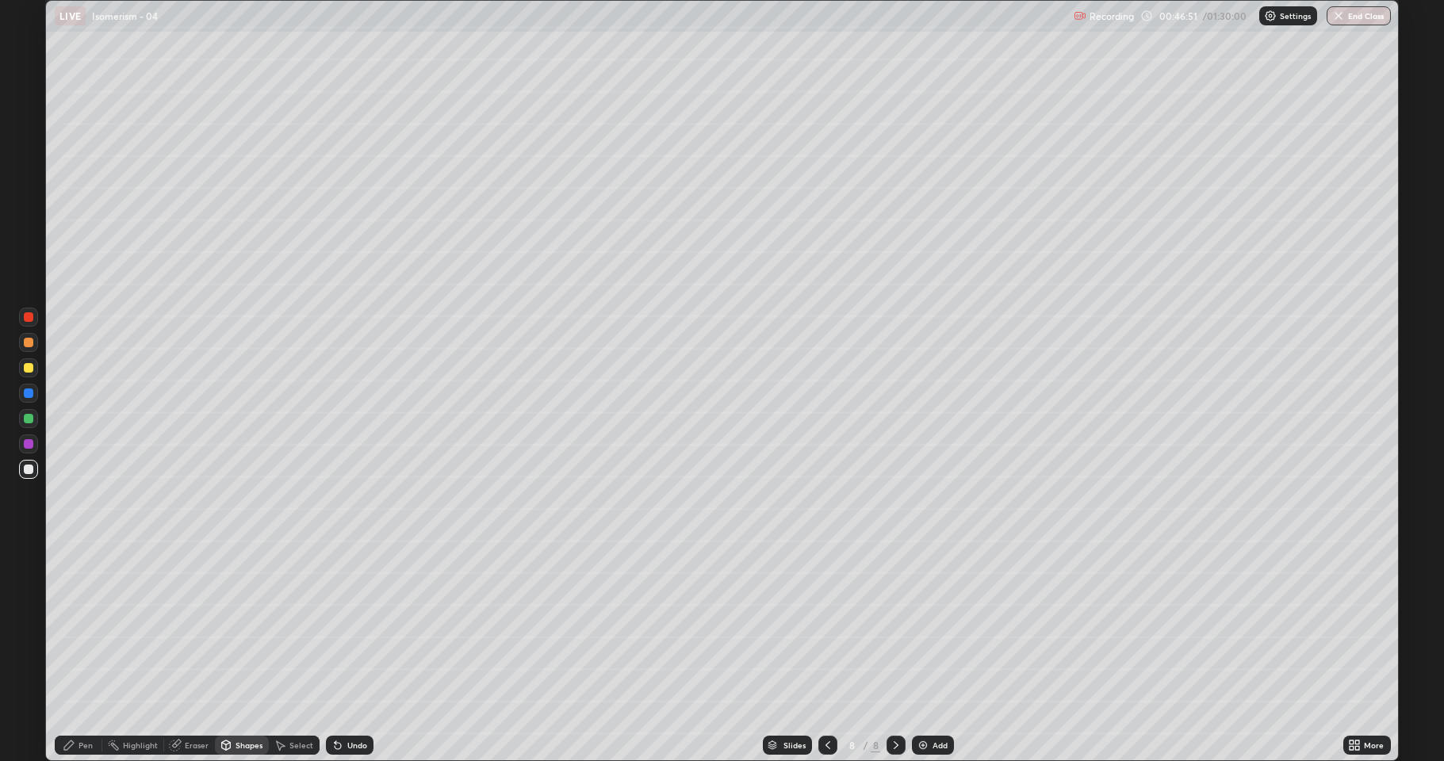
click at [247, 627] on div "Shapes" at bounding box center [249, 746] width 27 height 8
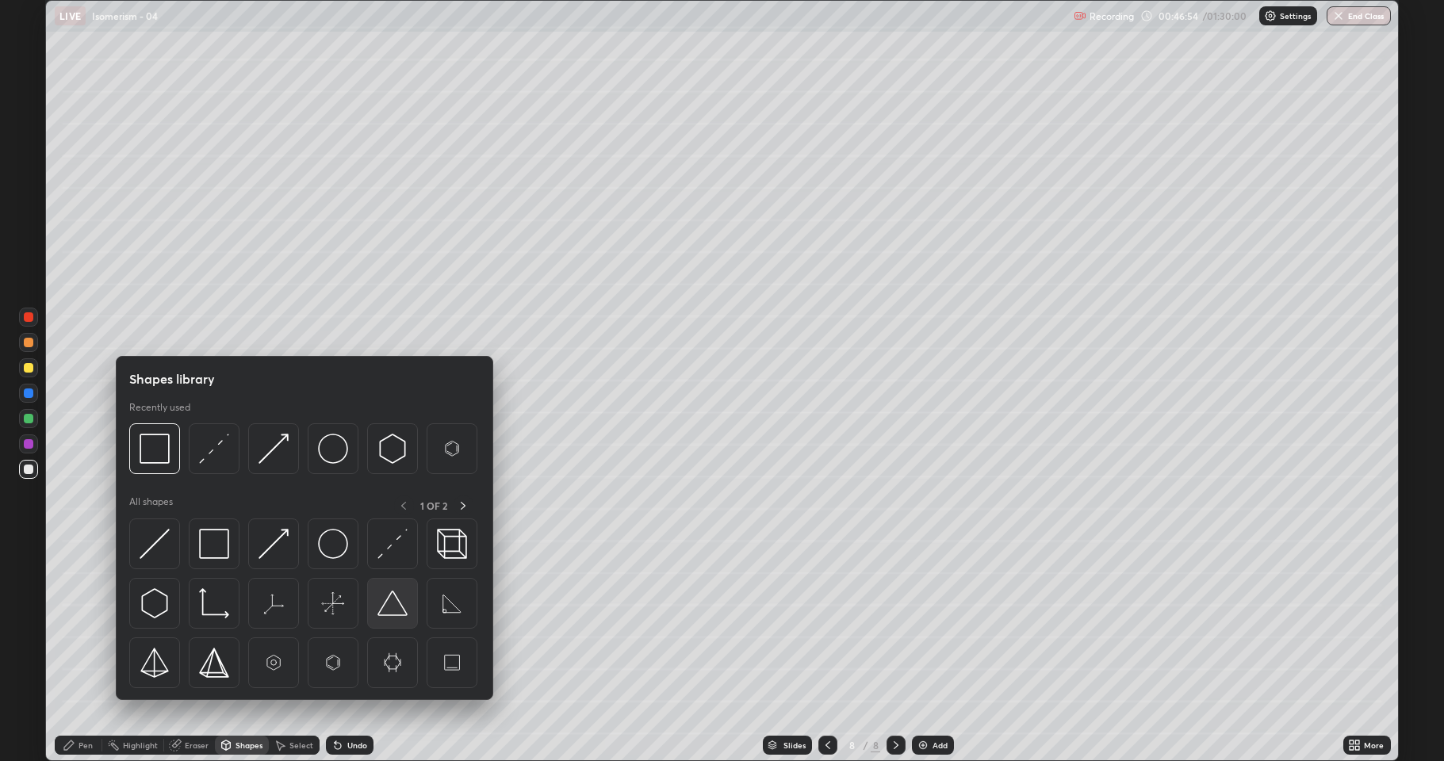
click at [395, 603] on img at bounding box center [393, 604] width 30 height 30
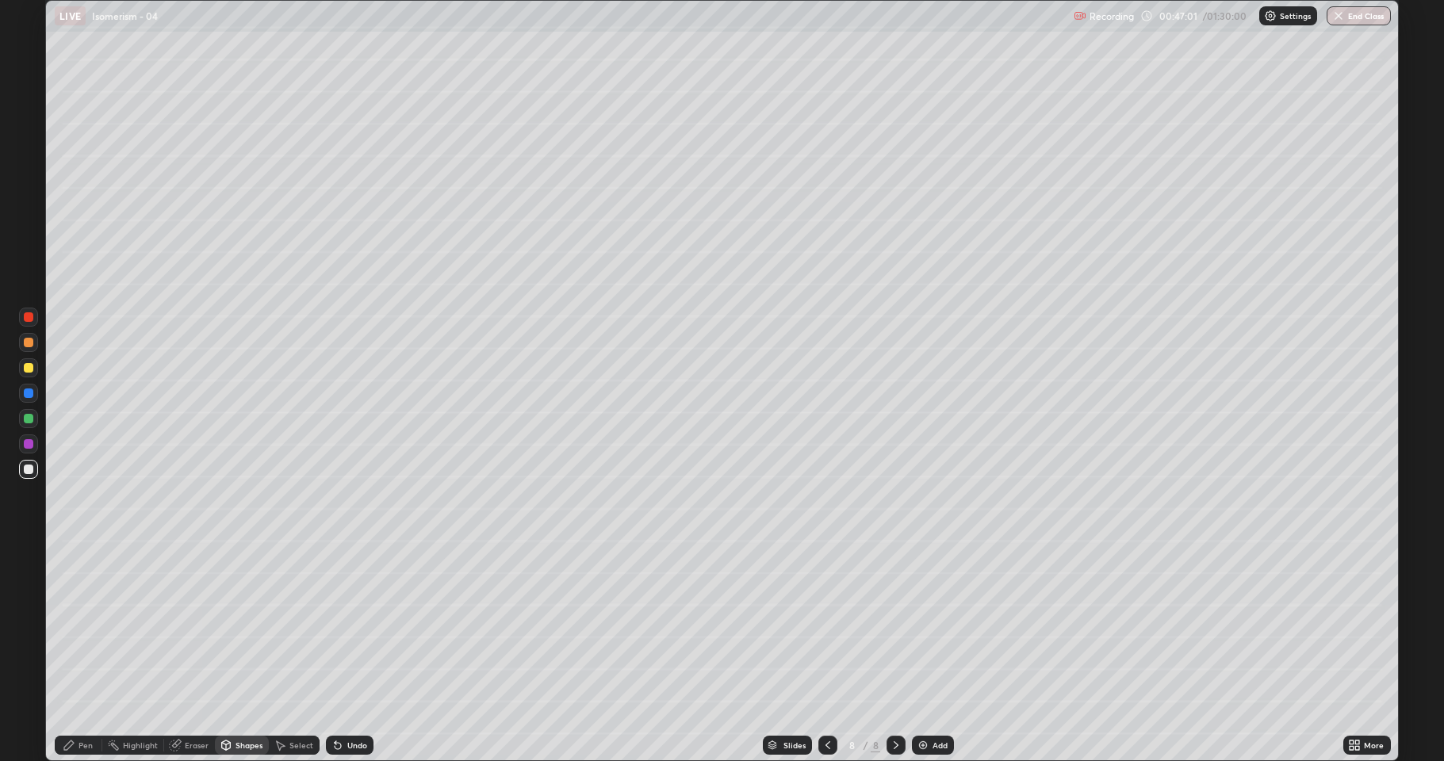
click at [84, 627] on div "Pen" at bounding box center [86, 746] width 14 height 8
click at [28, 372] on div at bounding box center [29, 368] width 10 height 10
click at [236, 627] on div "Shapes" at bounding box center [249, 746] width 27 height 8
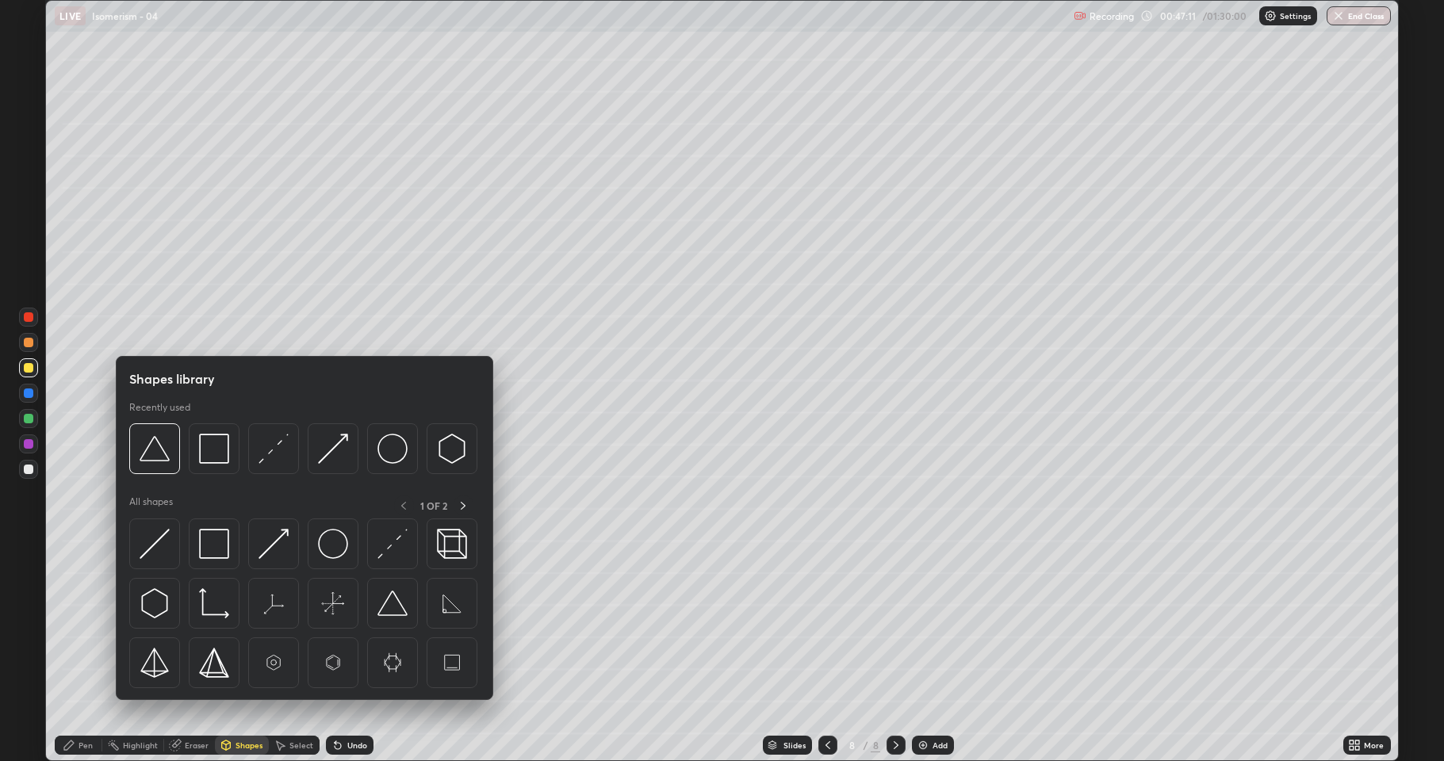
click at [29, 424] on div at bounding box center [28, 418] width 19 height 19
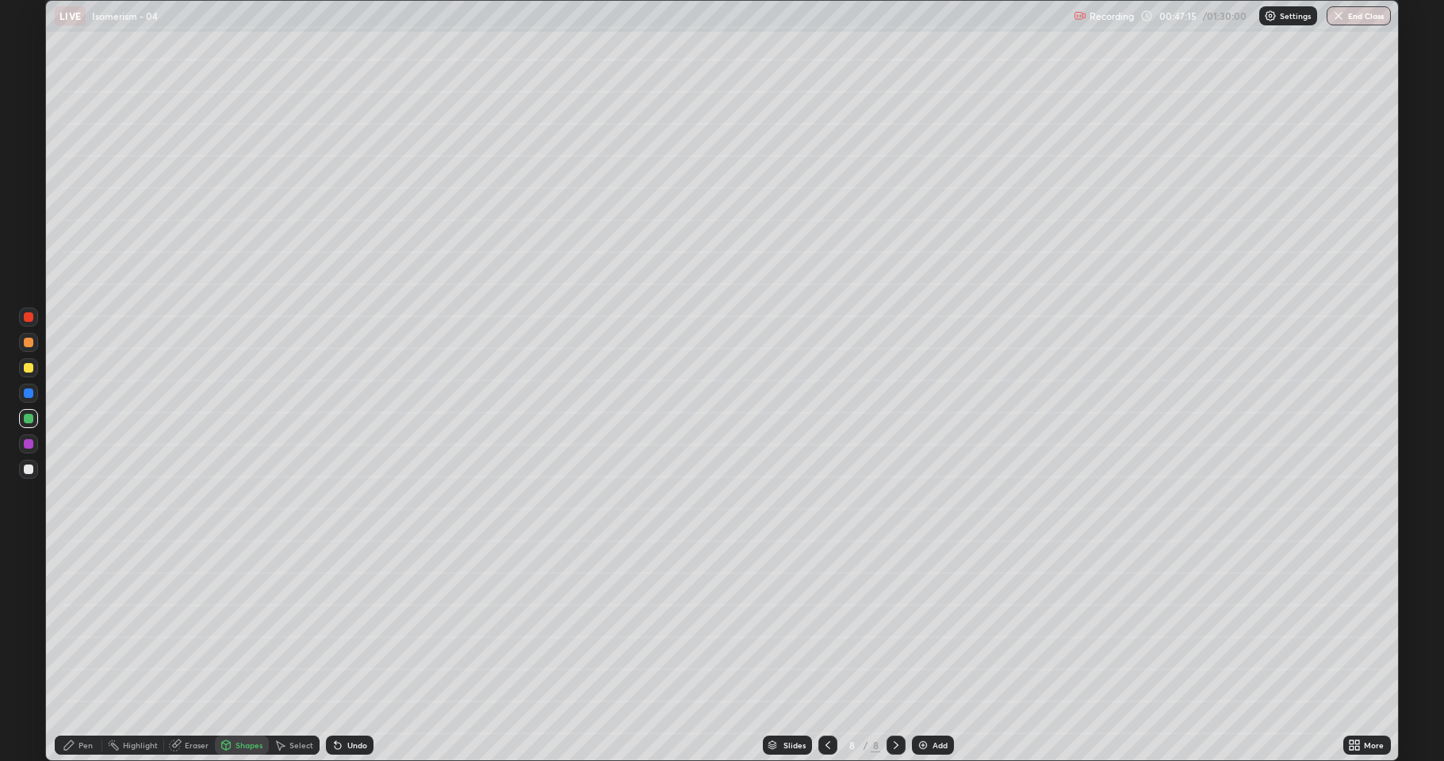
click at [336, 627] on icon at bounding box center [338, 746] width 6 height 6
click at [90, 627] on div "Pen" at bounding box center [86, 746] width 14 height 8
click at [244, 627] on div "Shapes" at bounding box center [242, 745] width 54 height 19
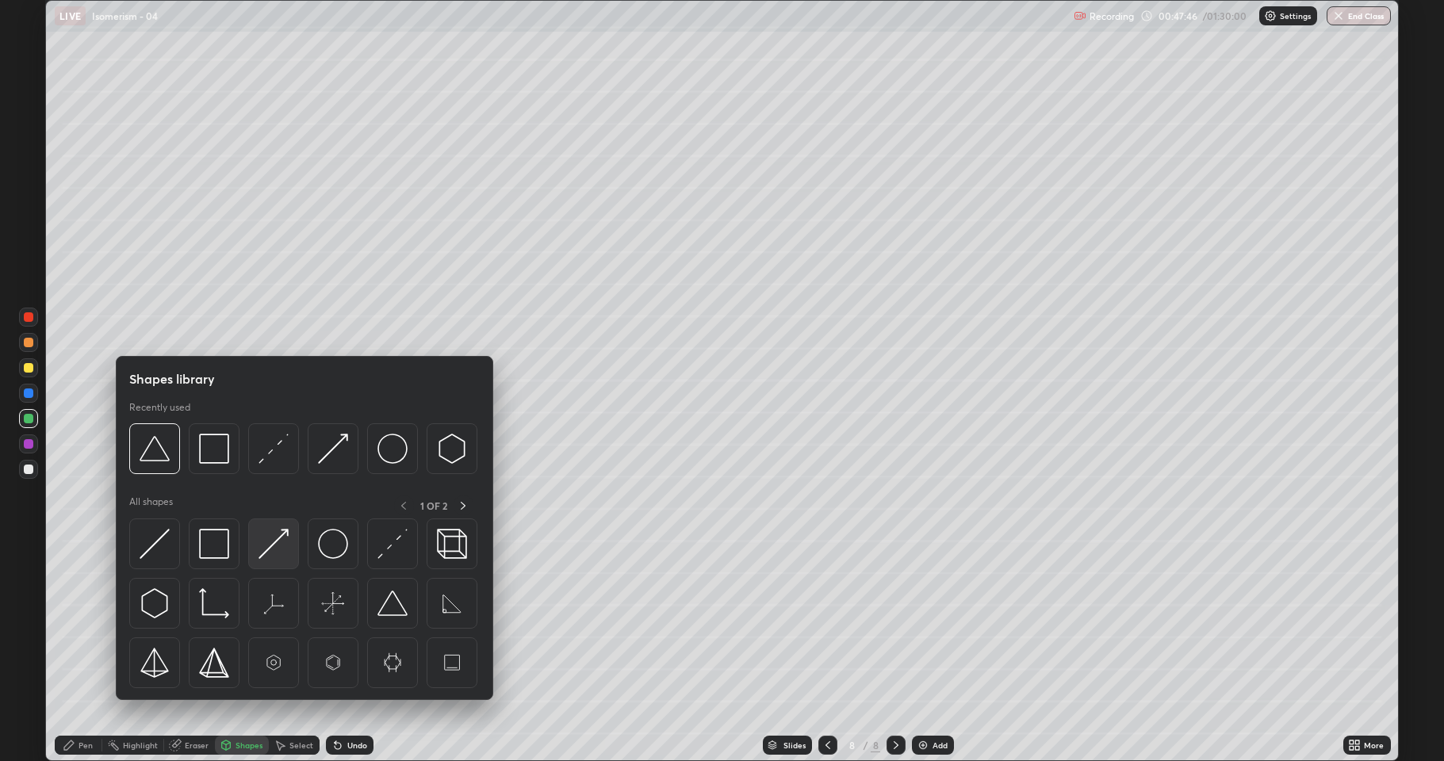
click at [269, 553] on img at bounding box center [274, 544] width 30 height 30
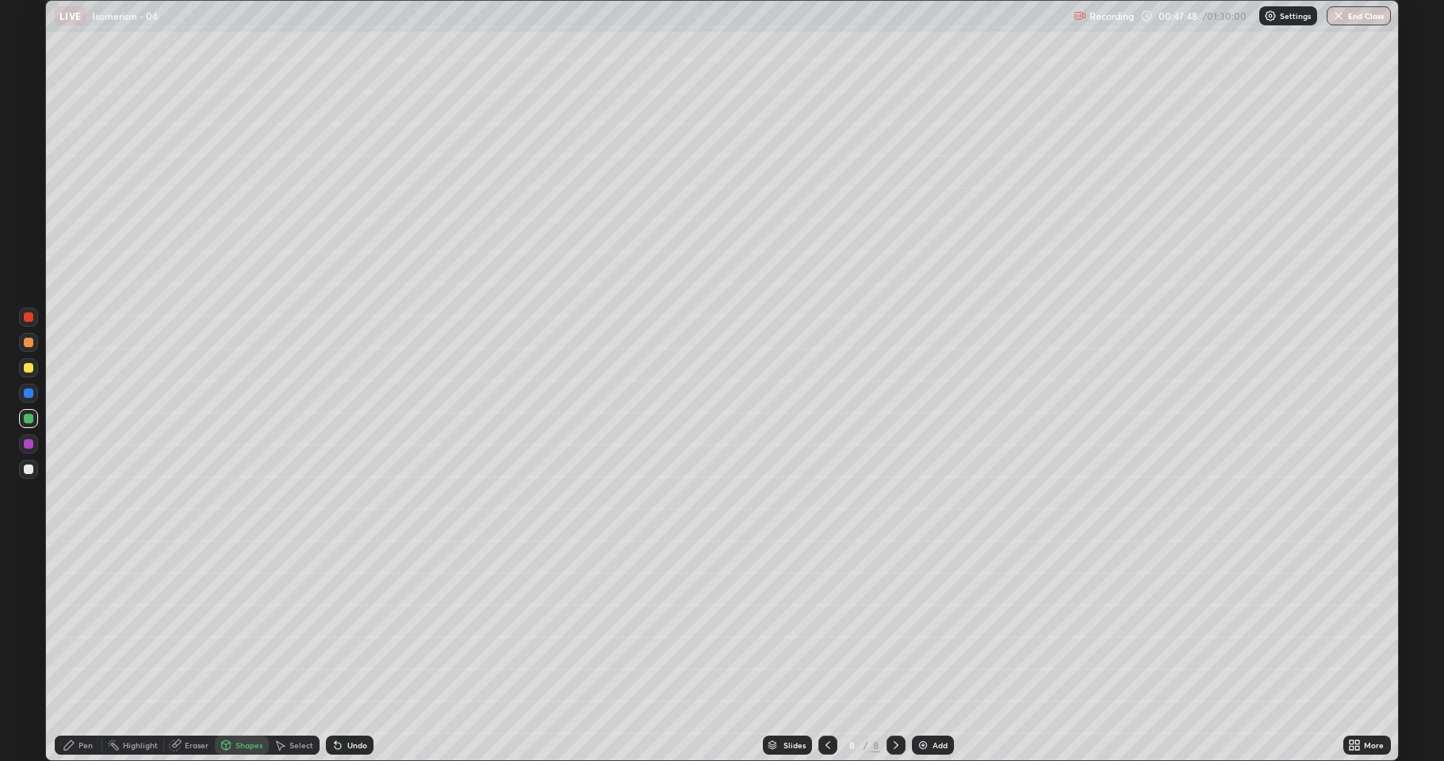
click at [29, 370] on div at bounding box center [29, 368] width 10 height 10
click at [27, 442] on div at bounding box center [29, 444] width 10 height 10
click at [235, 627] on div "Shapes" at bounding box center [242, 745] width 54 height 19
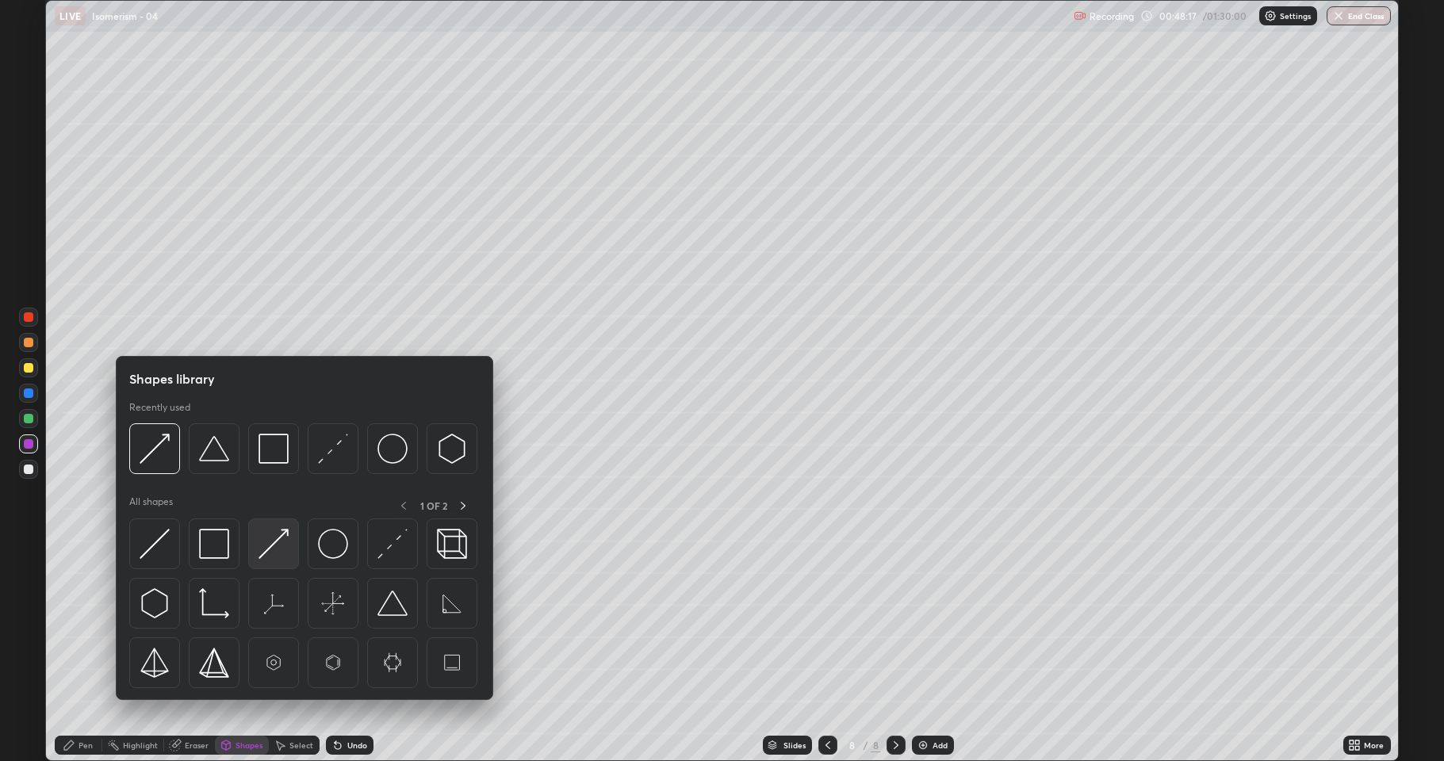
click at [272, 558] on img at bounding box center [274, 544] width 30 height 30
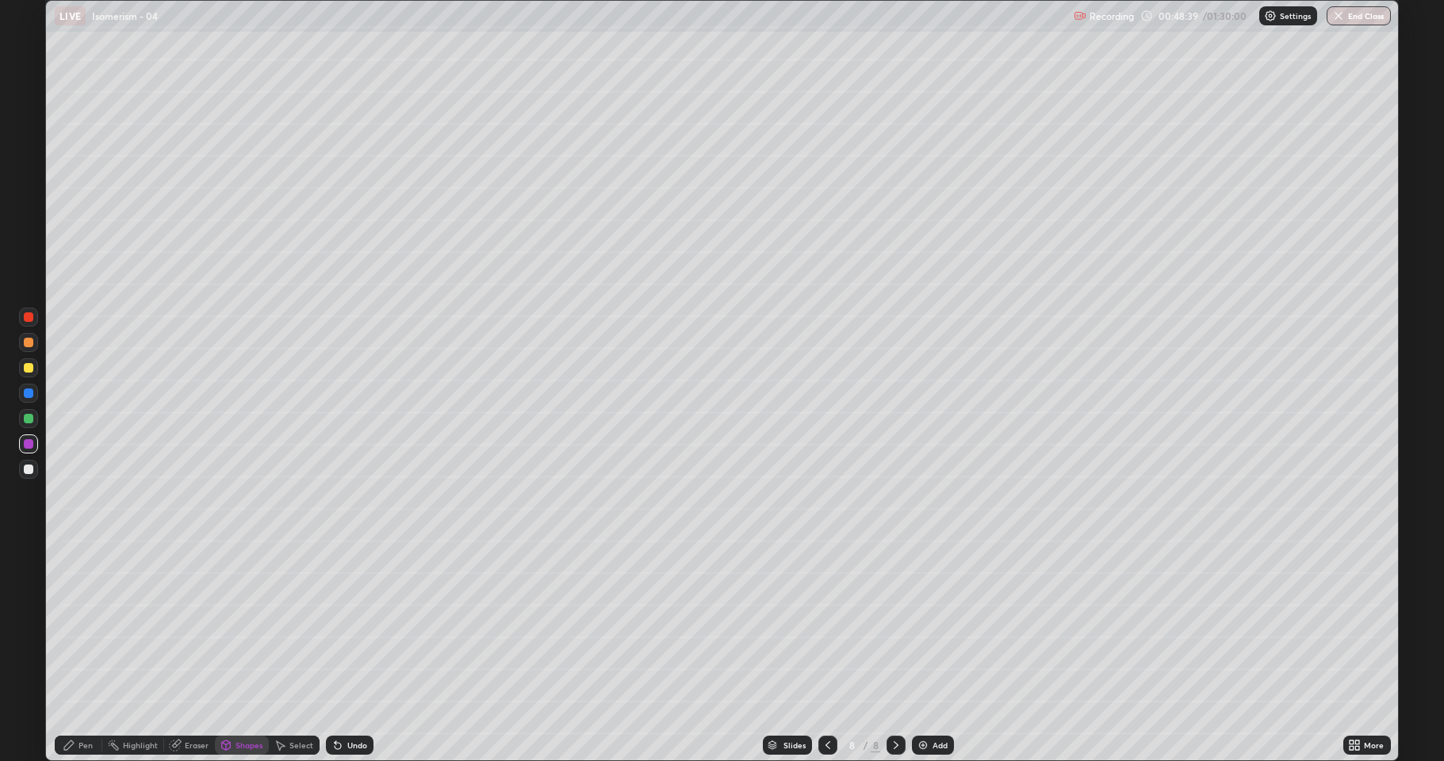
click at [82, 627] on div "Pen" at bounding box center [86, 746] width 14 height 8
click at [25, 549] on div at bounding box center [28, 552] width 19 height 19
click at [24, 419] on div at bounding box center [29, 419] width 10 height 10
click at [25, 370] on div at bounding box center [29, 368] width 10 height 10
click at [29, 450] on div at bounding box center [28, 444] width 19 height 19
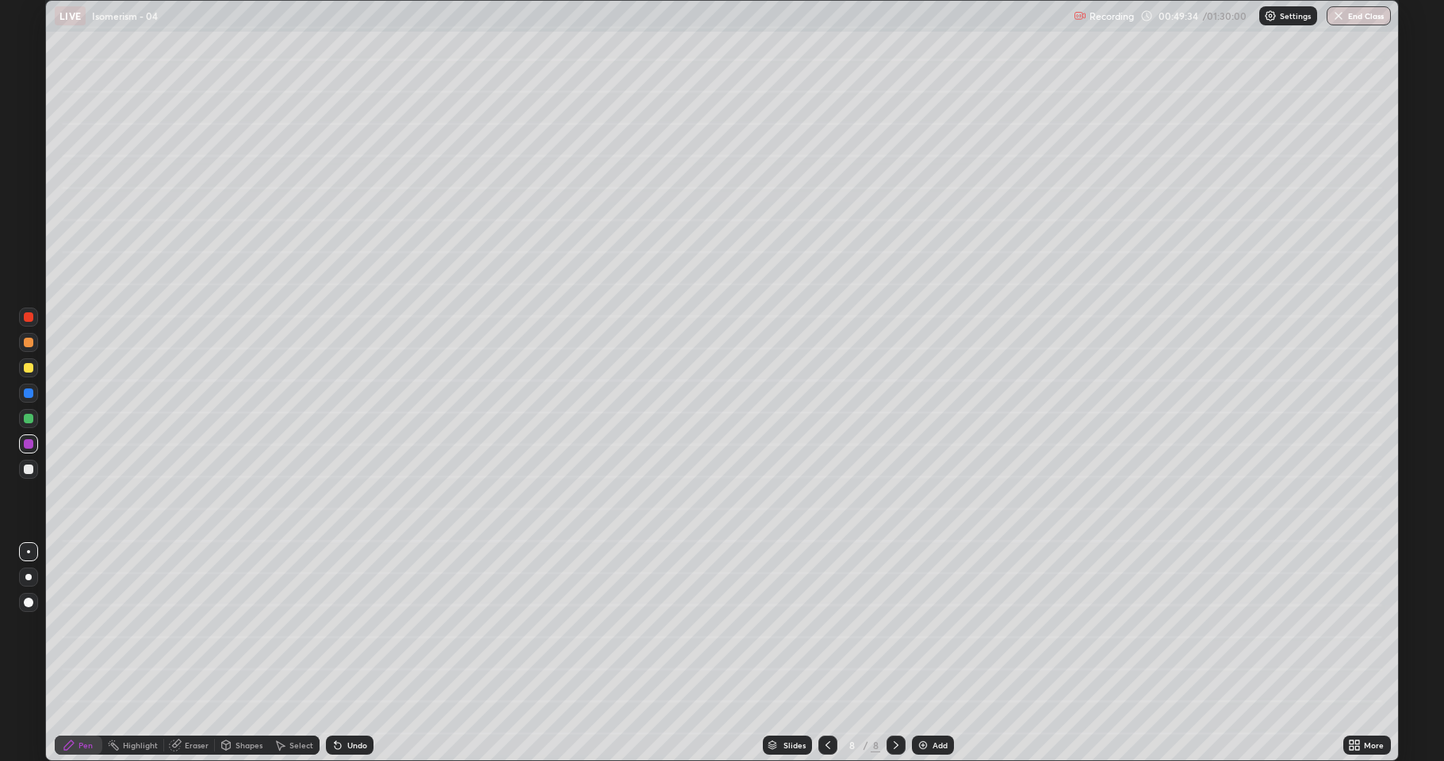
click at [247, 627] on div "Shapes" at bounding box center [242, 745] width 54 height 19
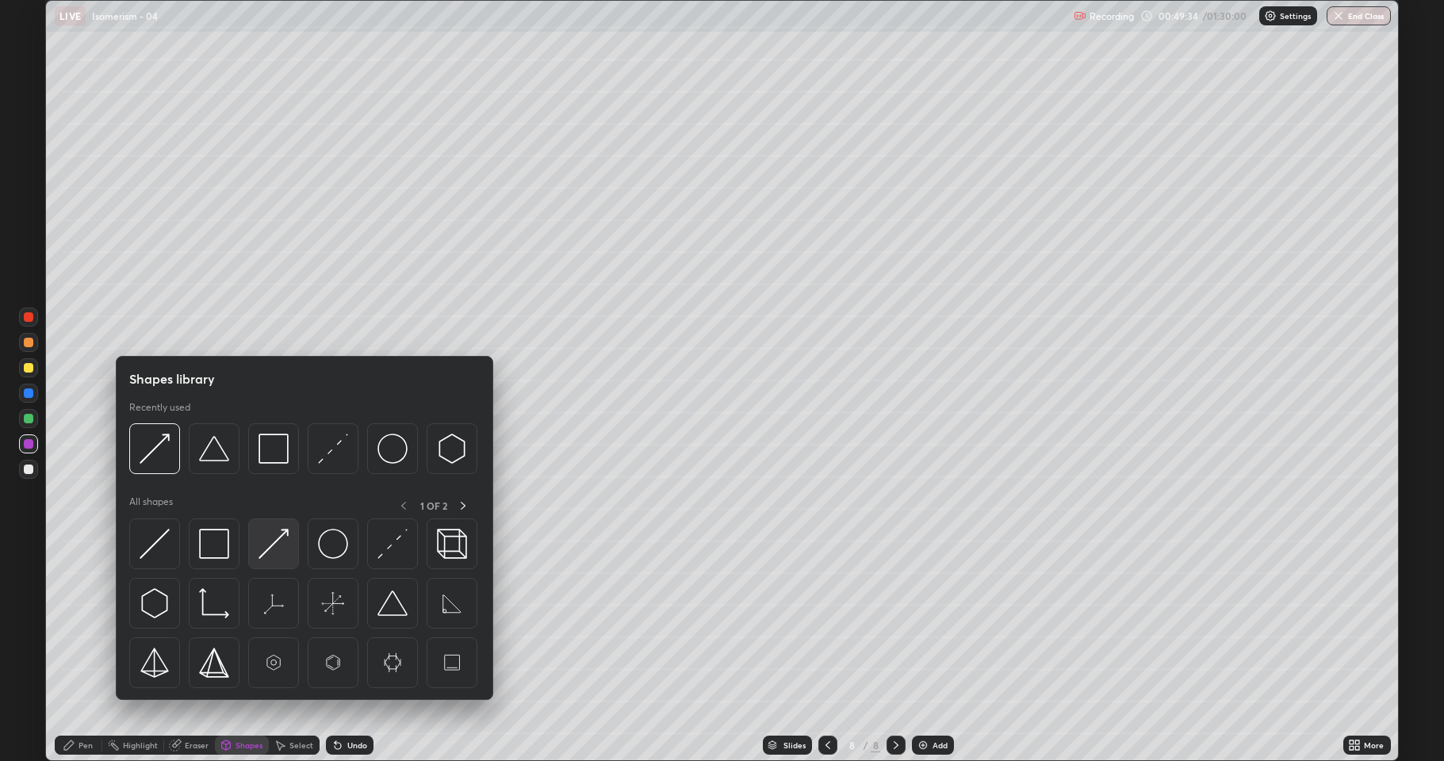
click at [259, 557] on img at bounding box center [274, 544] width 30 height 30
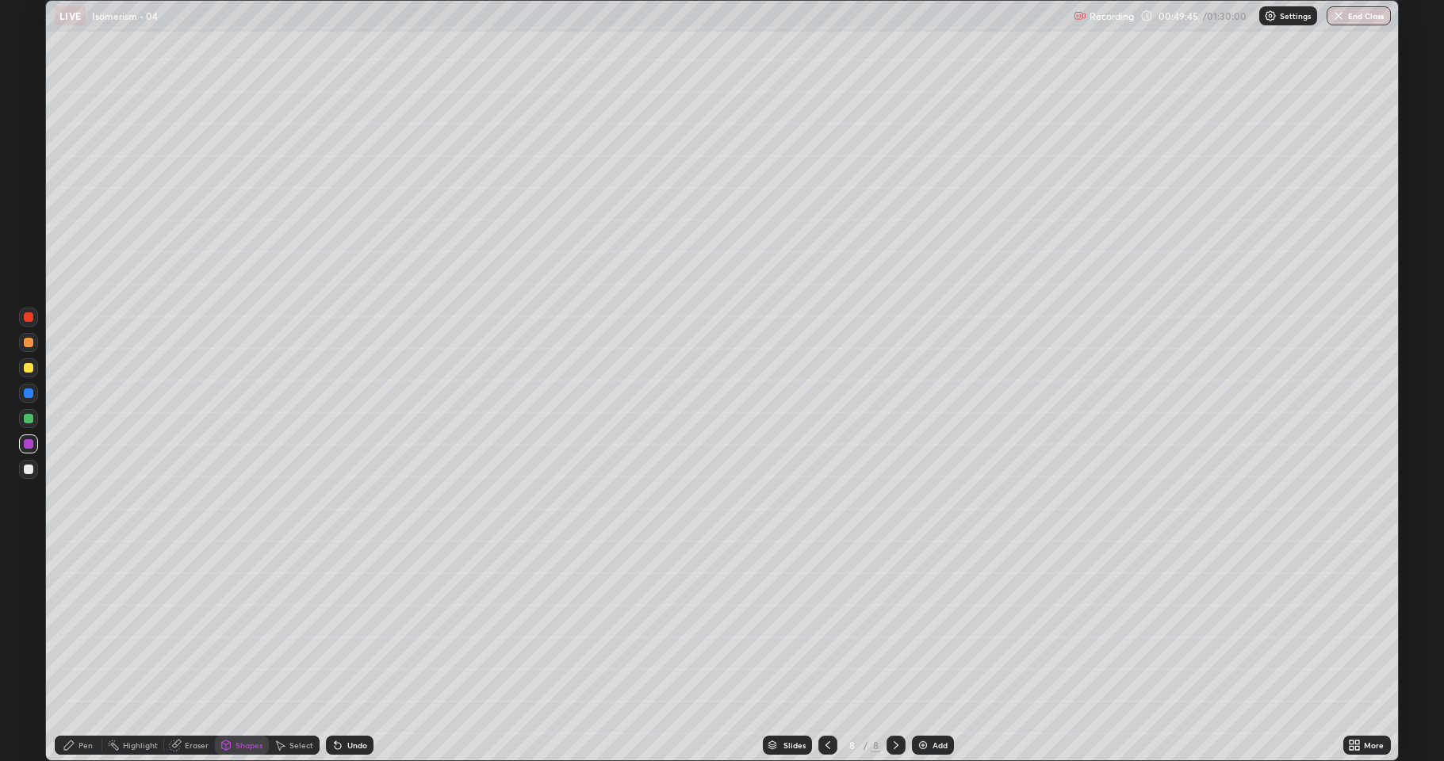
click at [30, 416] on div at bounding box center [29, 419] width 10 height 10
click at [343, 627] on div "Undo" at bounding box center [350, 745] width 48 height 19
click at [81, 627] on div "Pen" at bounding box center [86, 746] width 14 height 8
click at [29, 370] on div at bounding box center [29, 368] width 10 height 10
click at [248, 627] on div "Shapes" at bounding box center [249, 746] width 27 height 8
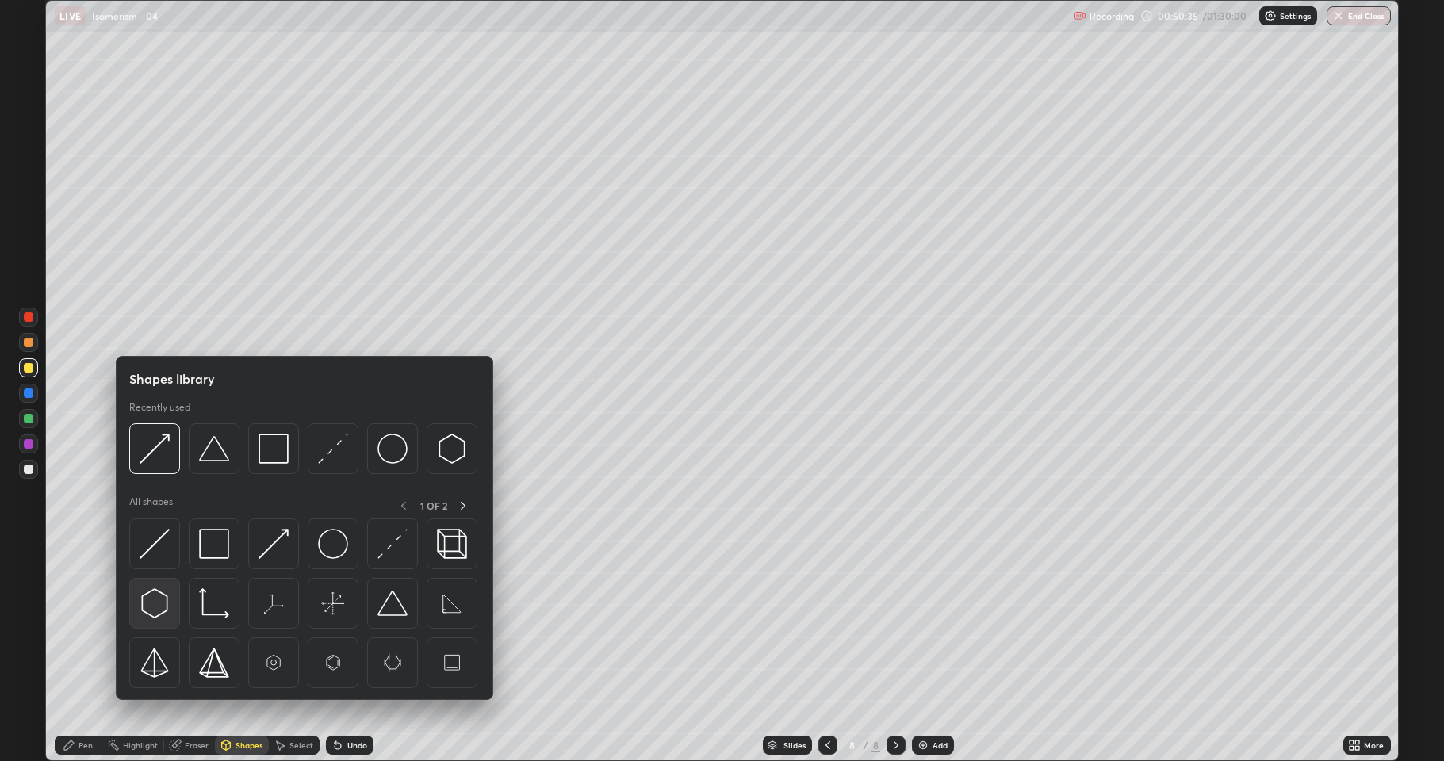
click at [161, 600] on img at bounding box center [155, 604] width 30 height 30
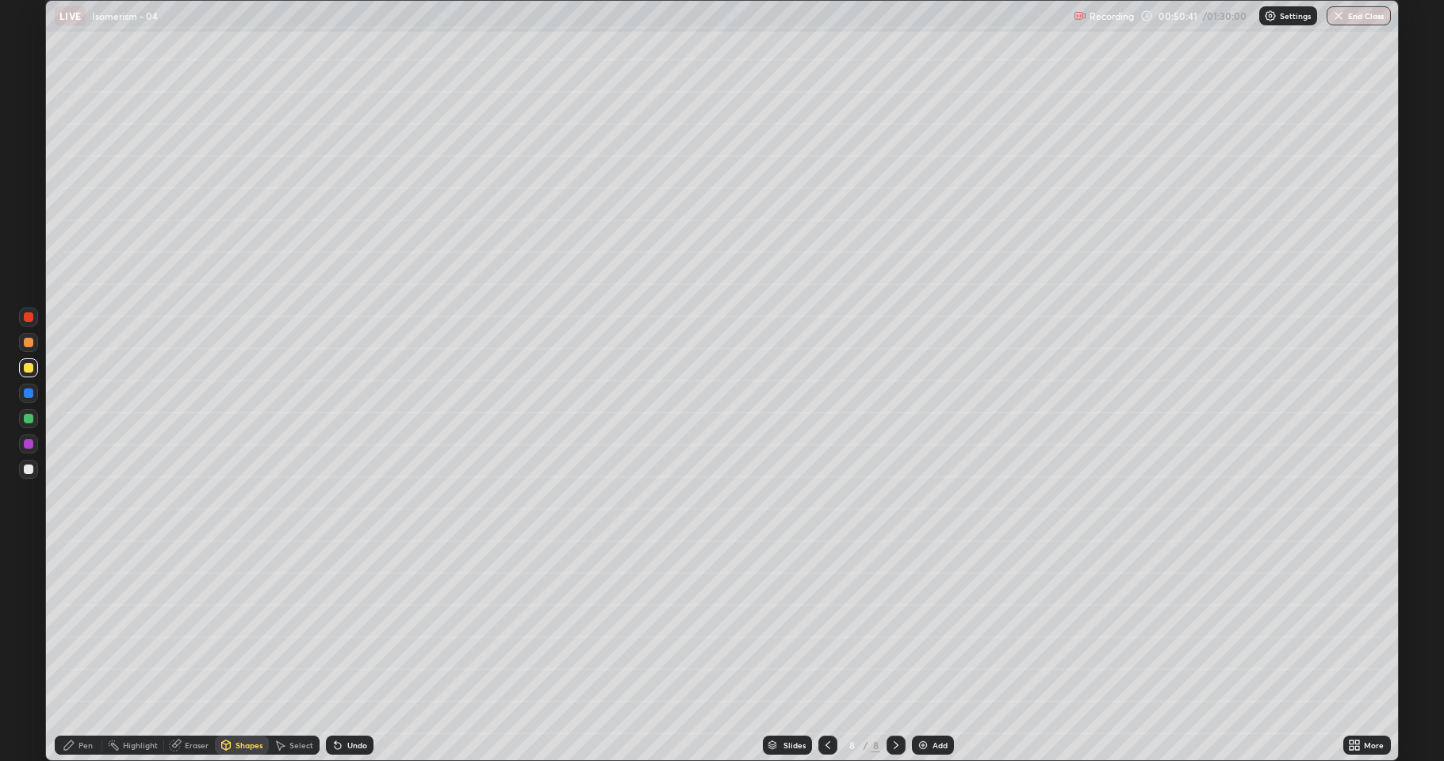
click at [355, 627] on div "Undo" at bounding box center [350, 745] width 48 height 19
click at [286, 627] on div "Select" at bounding box center [294, 745] width 51 height 19
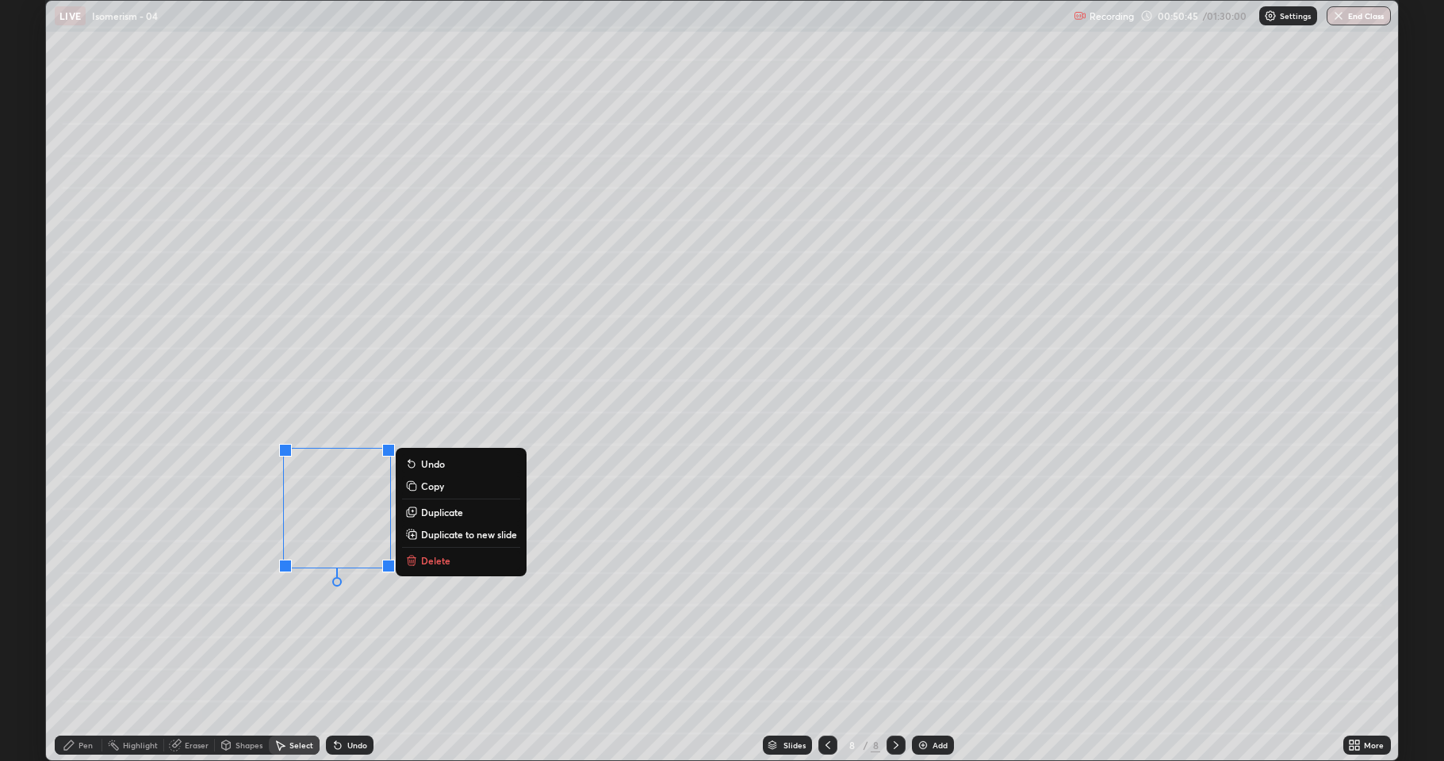
click at [431, 512] on p "Duplicate" at bounding box center [442, 512] width 42 height 13
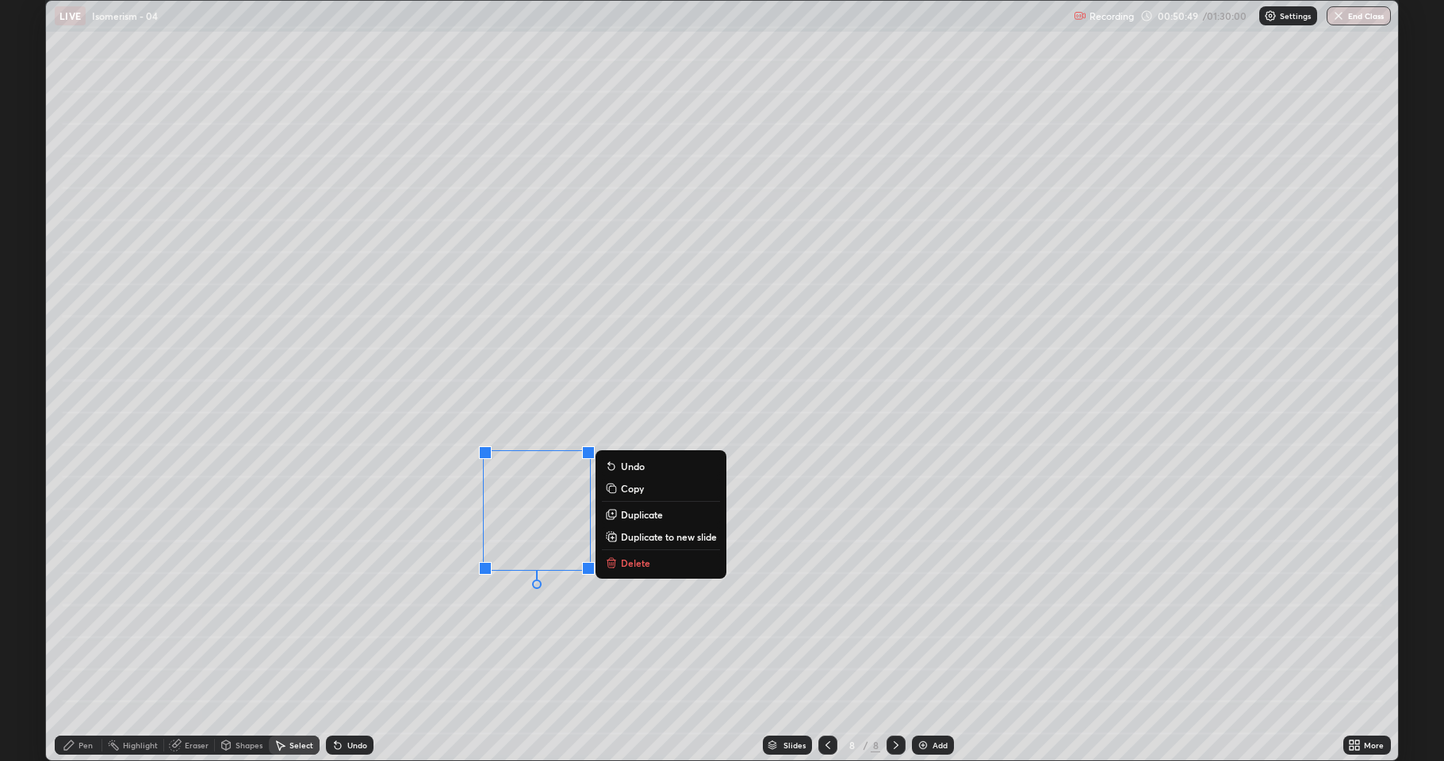
click at [73, 627] on div "Pen" at bounding box center [79, 745] width 48 height 19
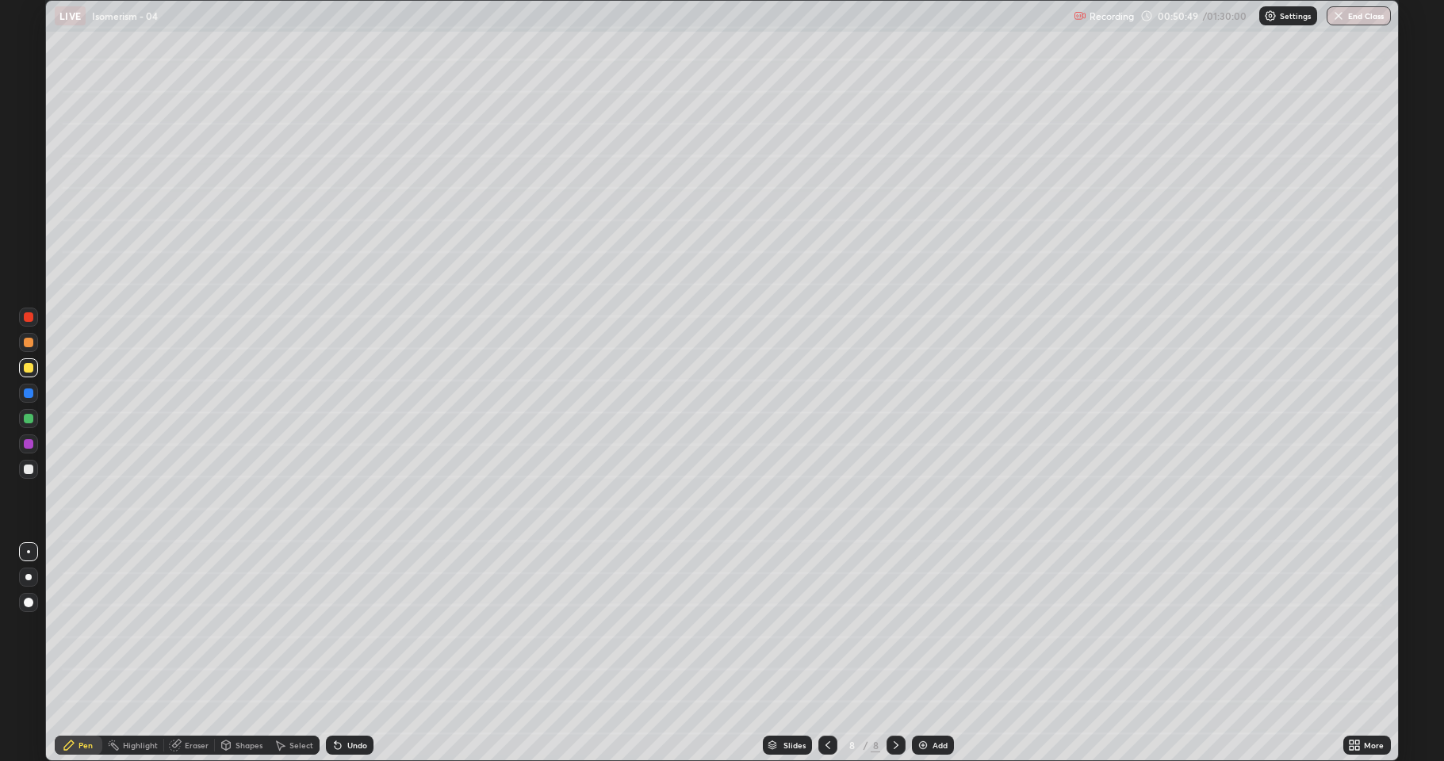
click at [31, 470] on div at bounding box center [29, 470] width 10 height 10
click at [27, 420] on div at bounding box center [29, 419] width 10 height 10
click at [25, 446] on div at bounding box center [29, 444] width 10 height 10
click at [232, 627] on div "Shapes" at bounding box center [242, 745] width 54 height 19
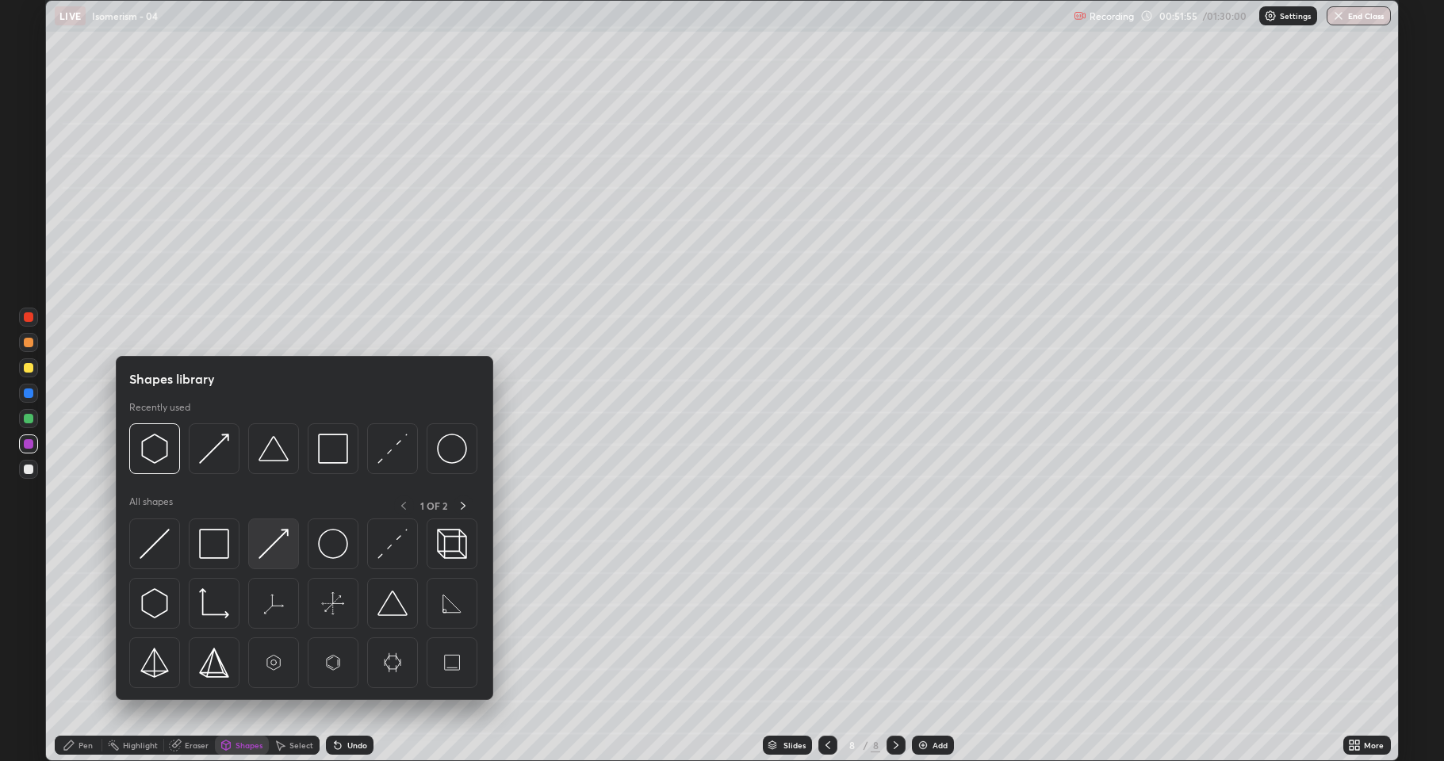
click at [265, 549] on img at bounding box center [274, 544] width 30 height 30
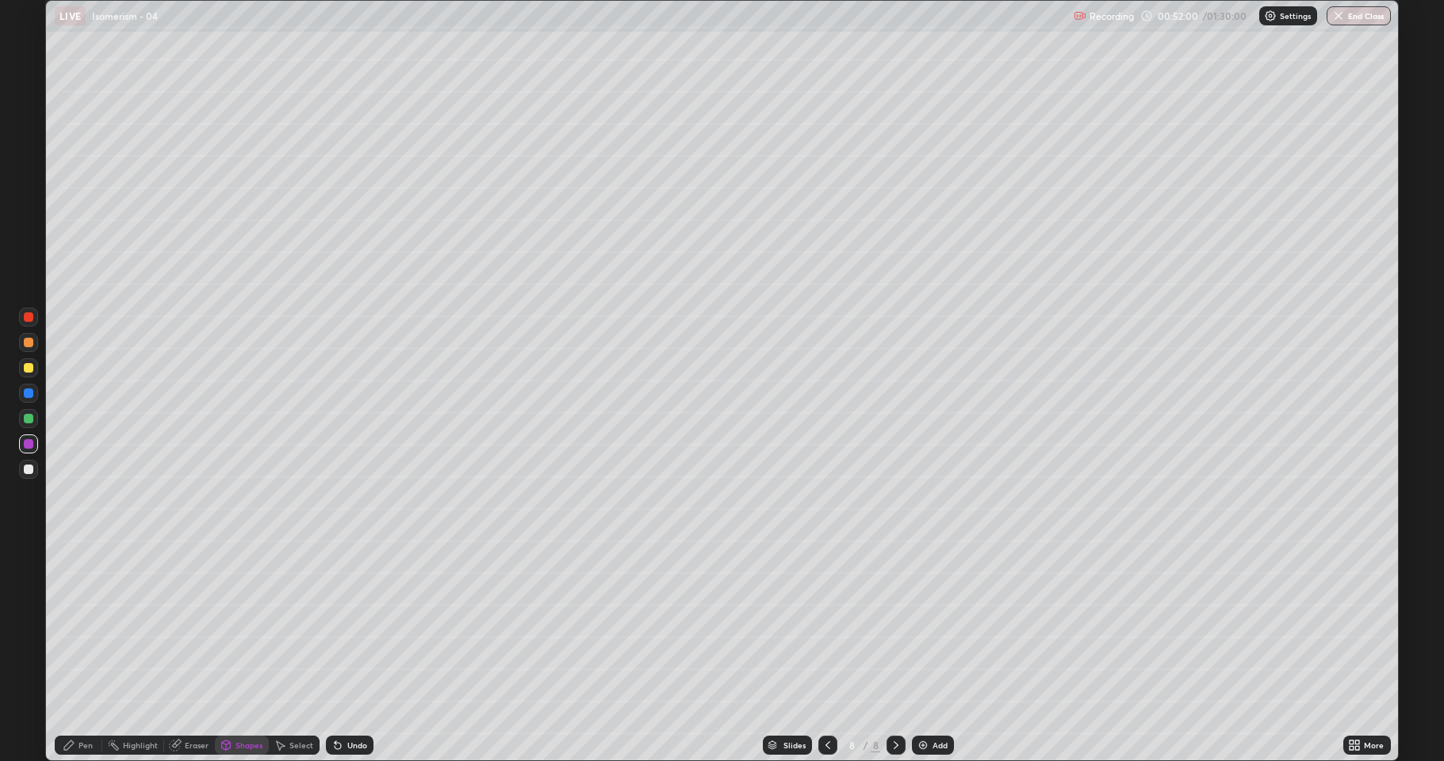
click at [29, 419] on div at bounding box center [29, 419] width 10 height 10
click at [337, 627] on icon at bounding box center [338, 746] width 6 height 6
click at [83, 627] on div "Pen" at bounding box center [79, 746] width 48 height 32
click at [34, 470] on div at bounding box center [28, 469] width 19 height 19
click at [363, 627] on div "Undo" at bounding box center [357, 746] width 20 height 8
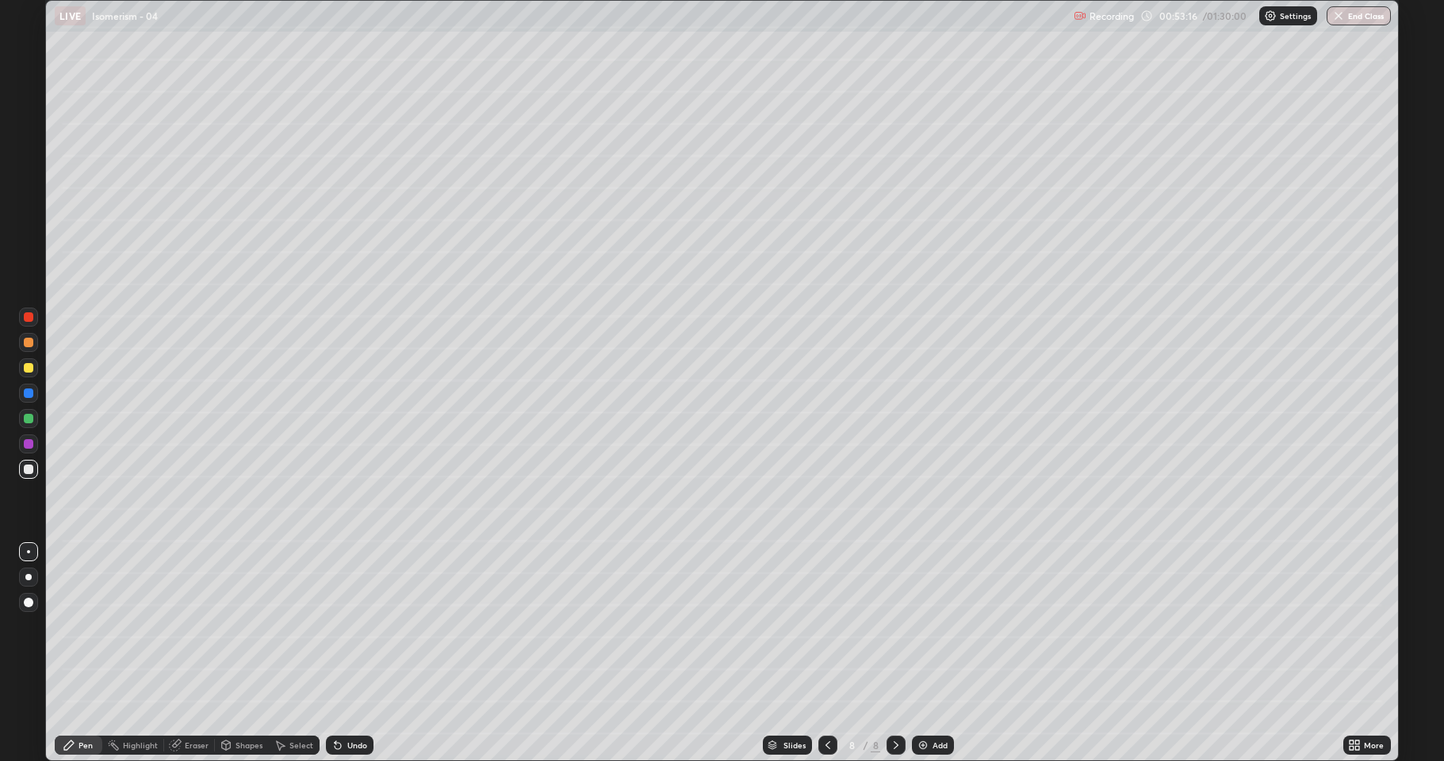
click at [364, 627] on div "Undo" at bounding box center [350, 745] width 48 height 19
click at [366, 627] on div "Undo" at bounding box center [350, 745] width 48 height 19
click at [359, 627] on div "Undo" at bounding box center [350, 745] width 48 height 19
click at [360, 627] on div "Undo" at bounding box center [357, 746] width 20 height 8
click at [918, 627] on img at bounding box center [923, 745] width 13 height 13
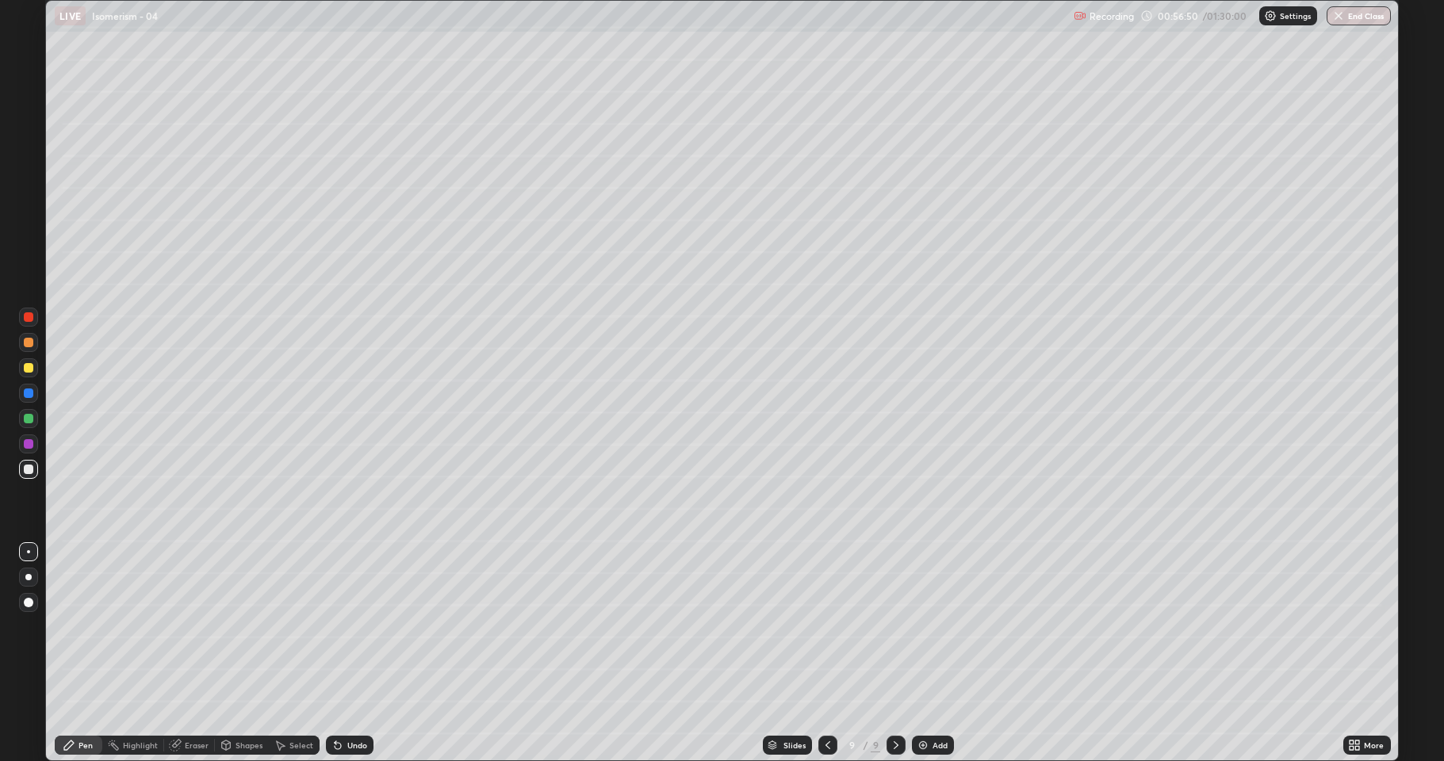
click at [33, 371] on div at bounding box center [28, 368] width 19 height 19
click at [234, 627] on div "Shapes" at bounding box center [242, 745] width 54 height 19
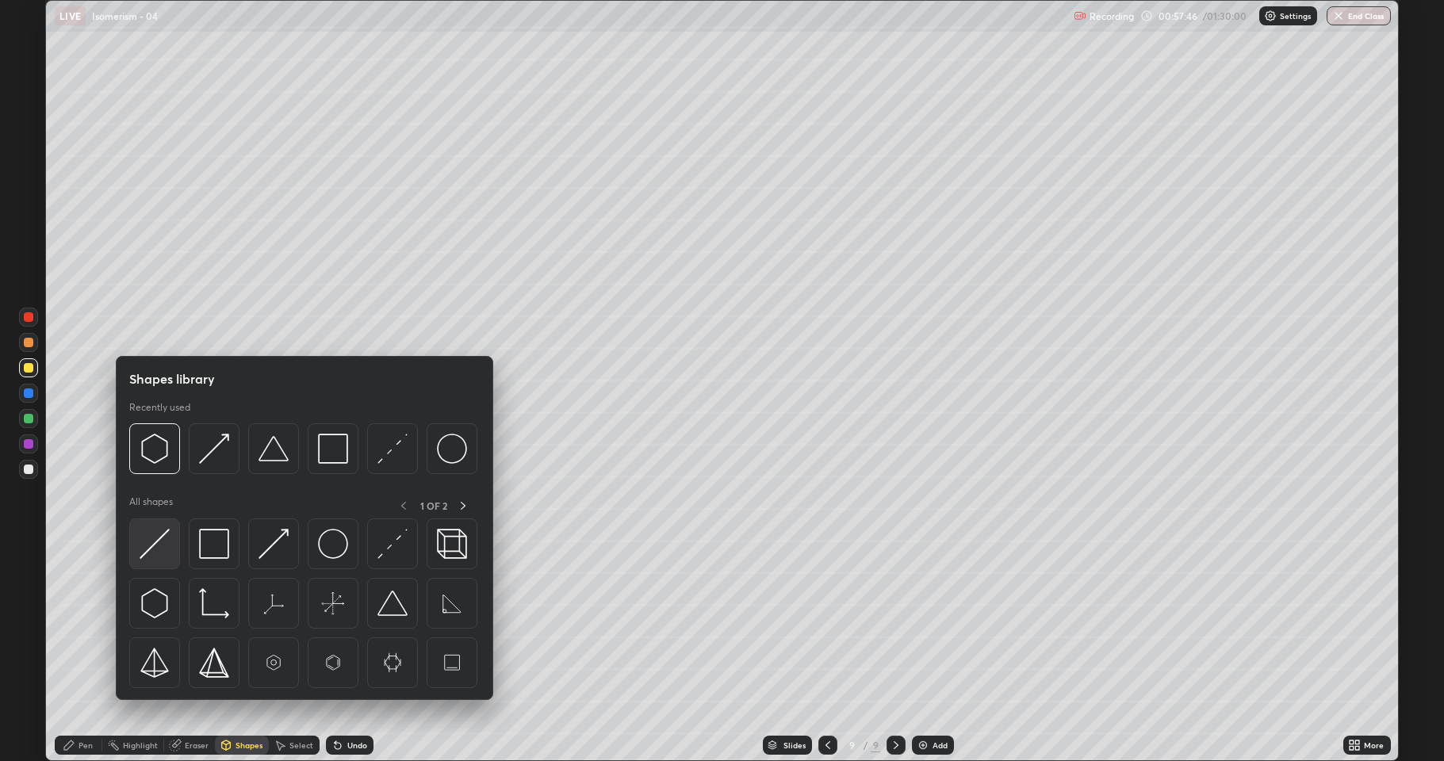
click at [168, 543] on img at bounding box center [155, 544] width 30 height 30
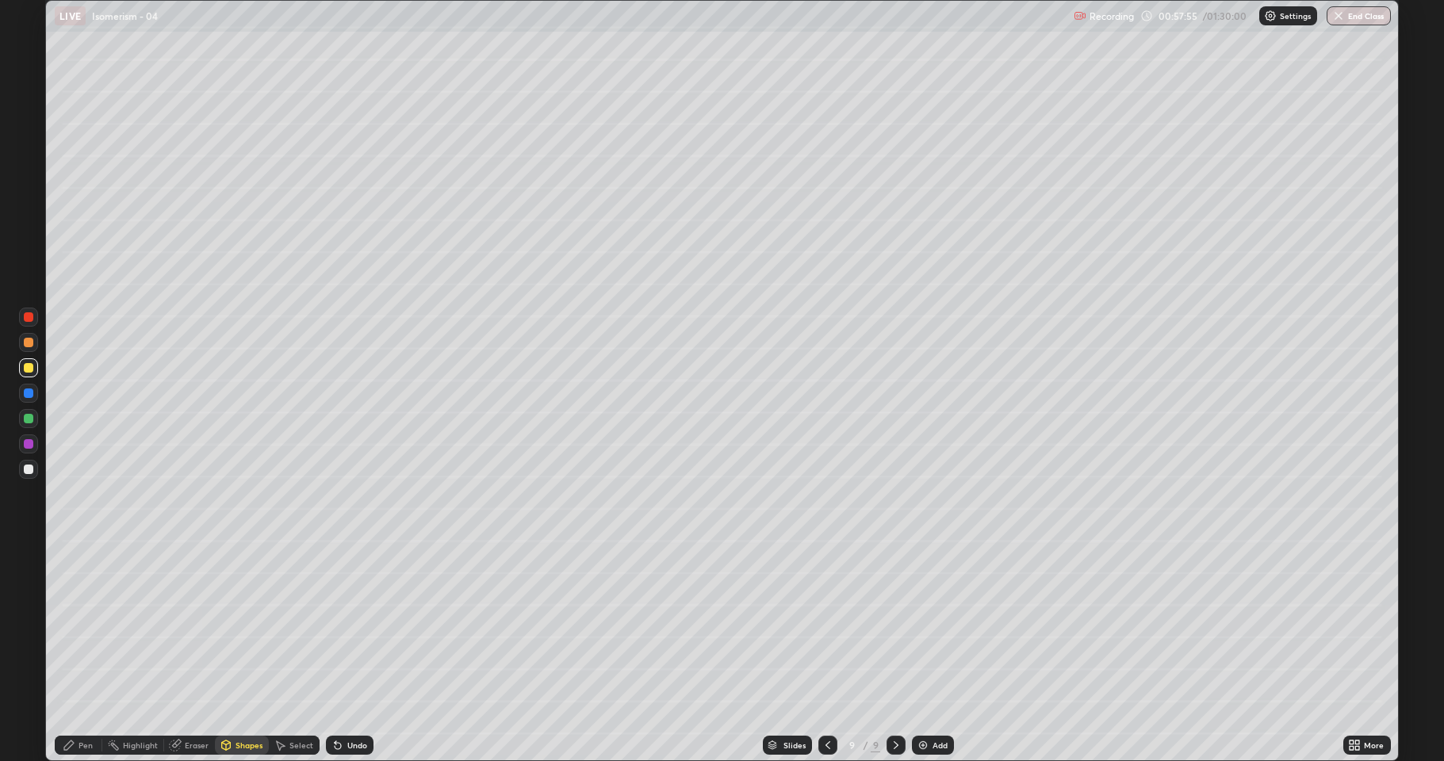
click at [286, 627] on div "Select" at bounding box center [294, 745] width 51 height 19
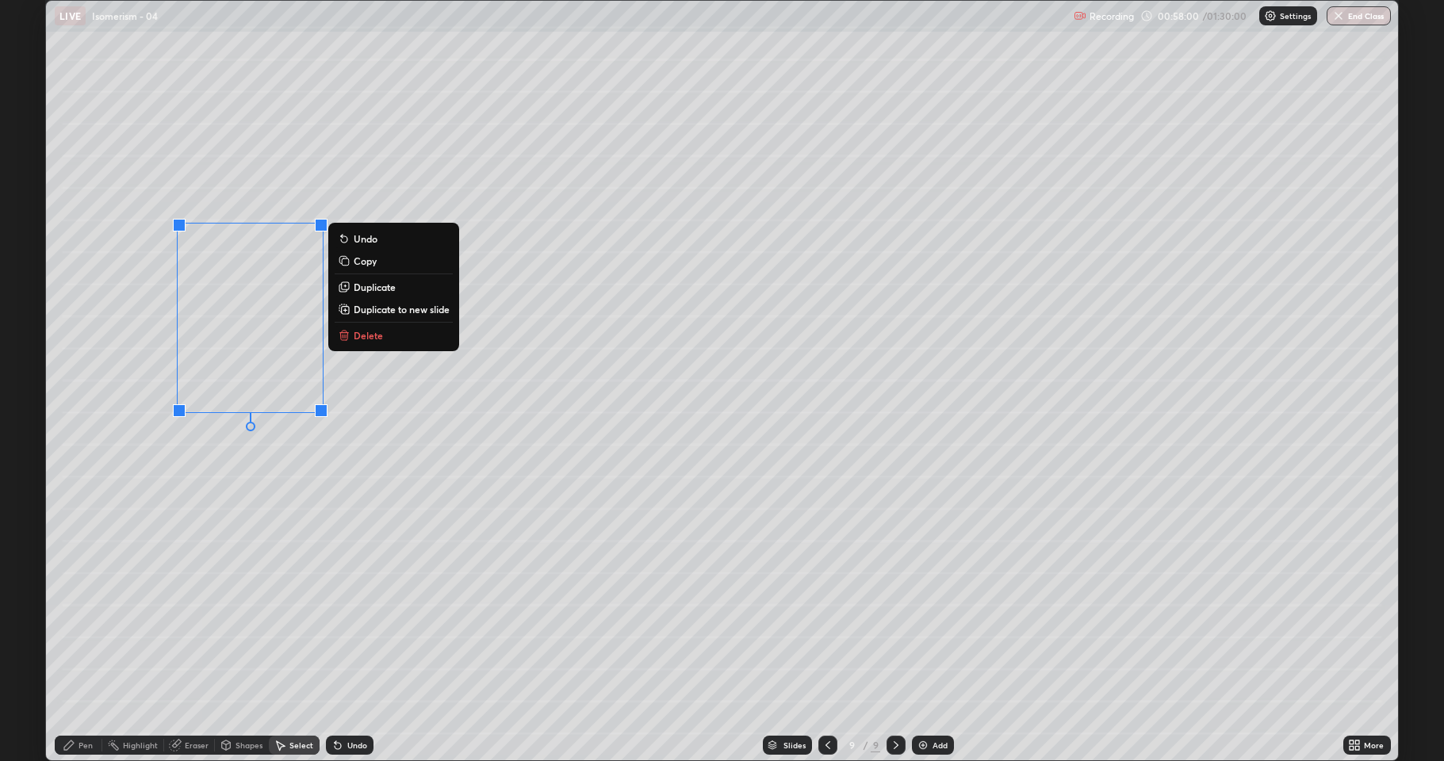
click at [382, 288] on p "Duplicate" at bounding box center [375, 287] width 42 height 13
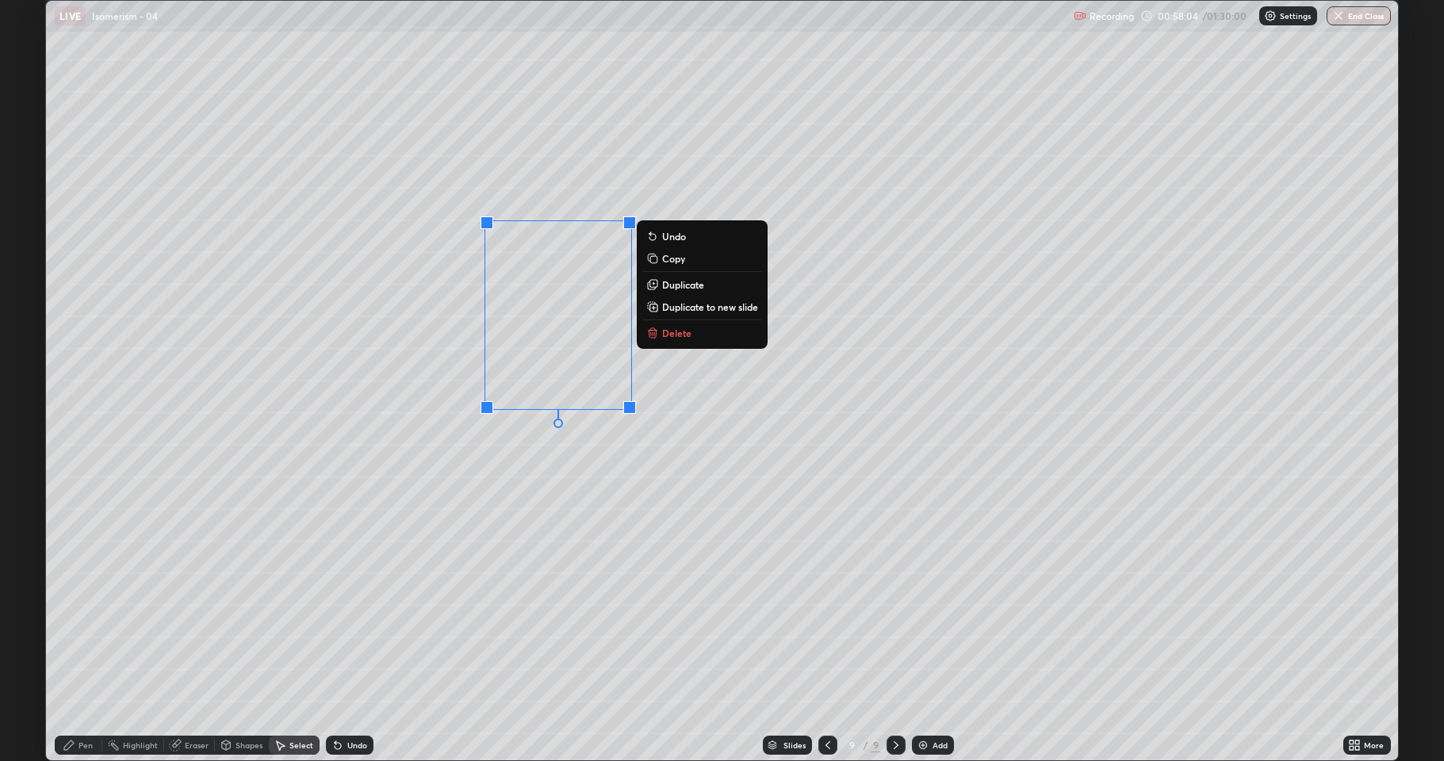
click at [670, 281] on p "Duplicate" at bounding box center [683, 284] width 42 height 13
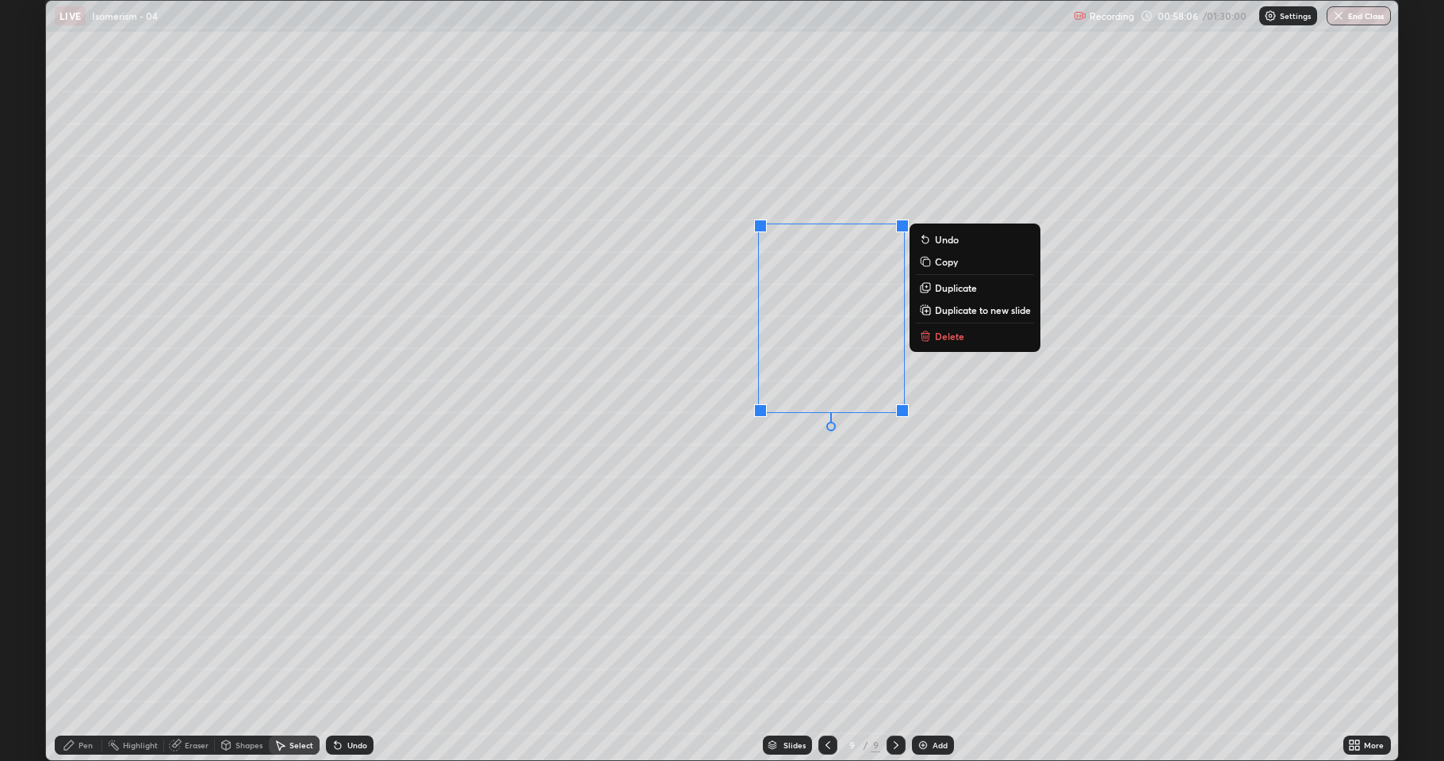
click at [943, 287] on p "Duplicate" at bounding box center [956, 288] width 42 height 13
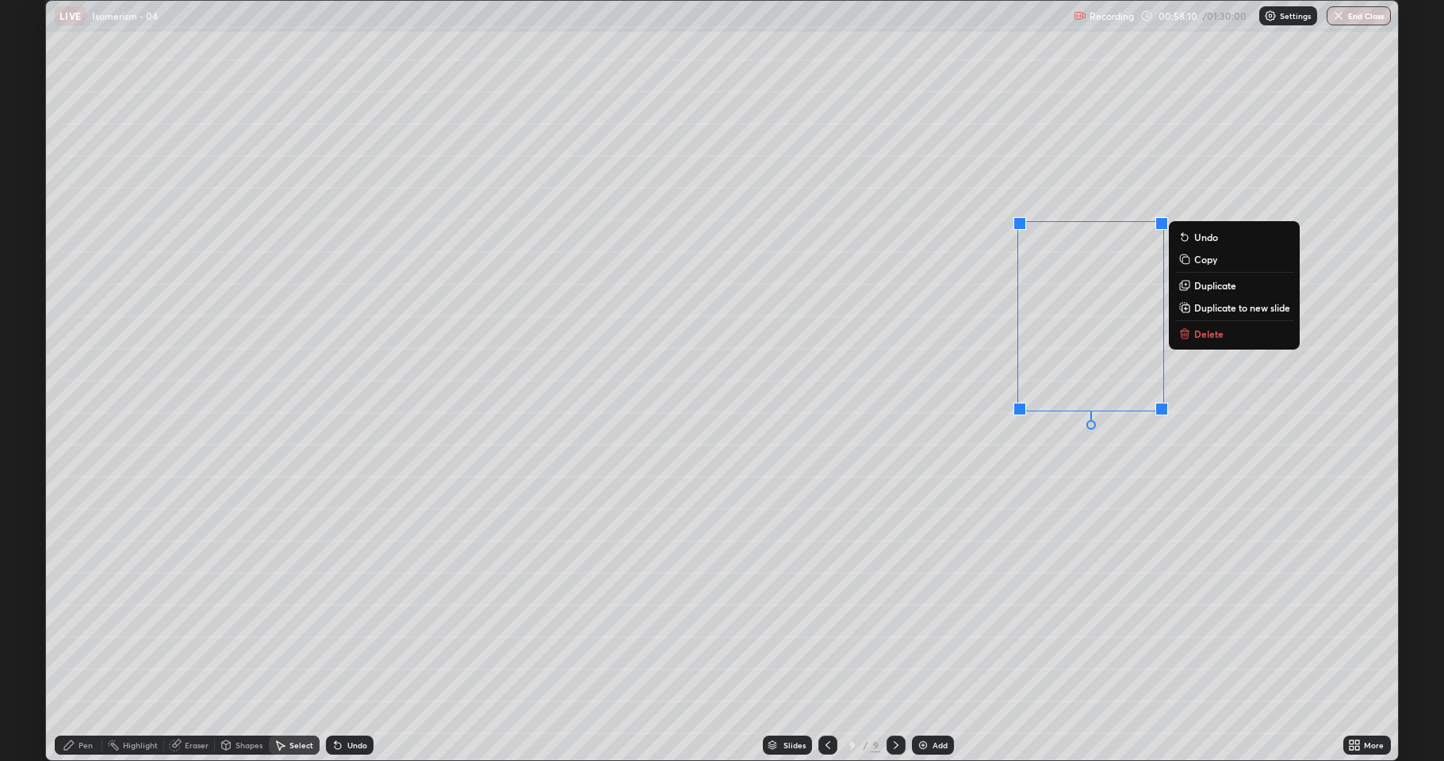
click at [91, 627] on div "Pen" at bounding box center [86, 746] width 14 height 8
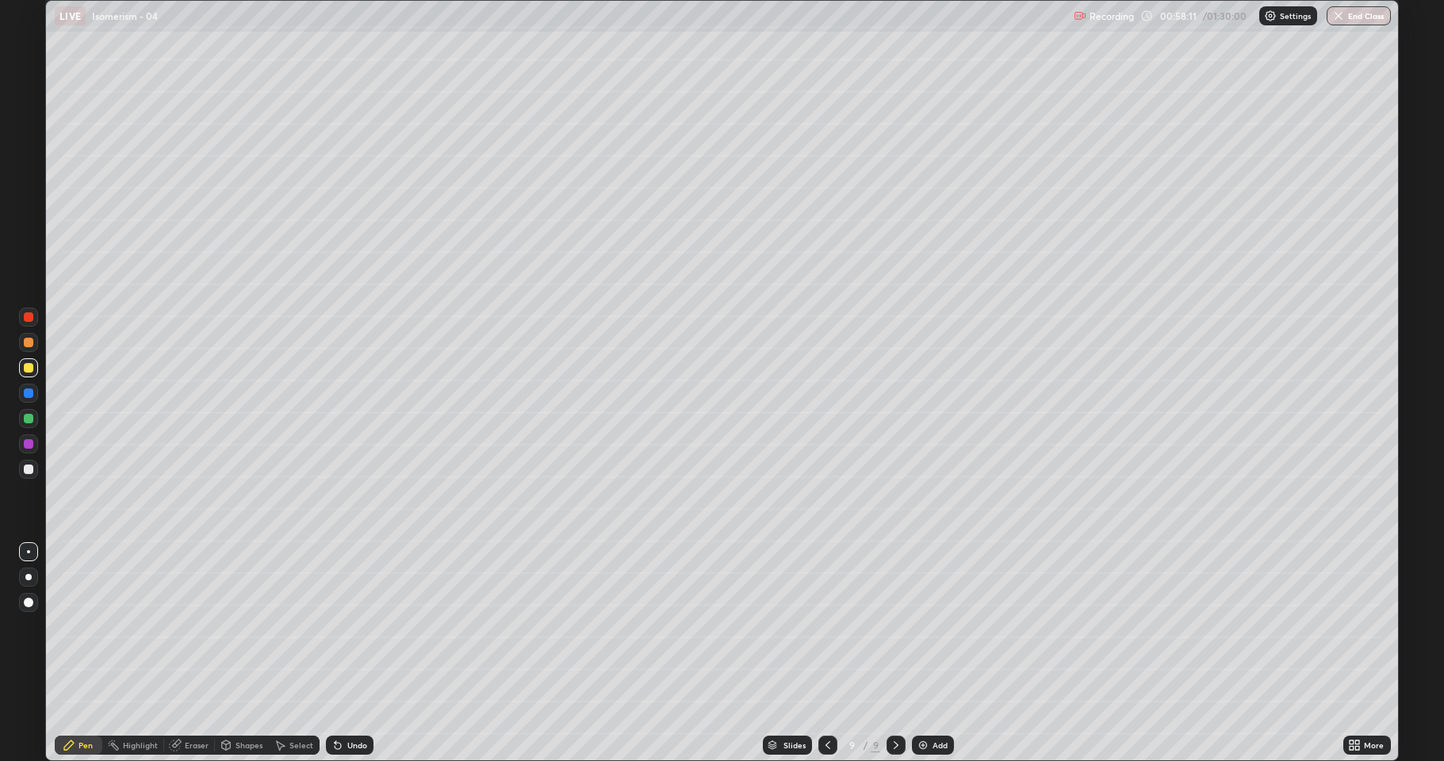
click at [29, 470] on div at bounding box center [29, 470] width 10 height 10
click at [291, 627] on div "Select" at bounding box center [302, 746] width 24 height 8
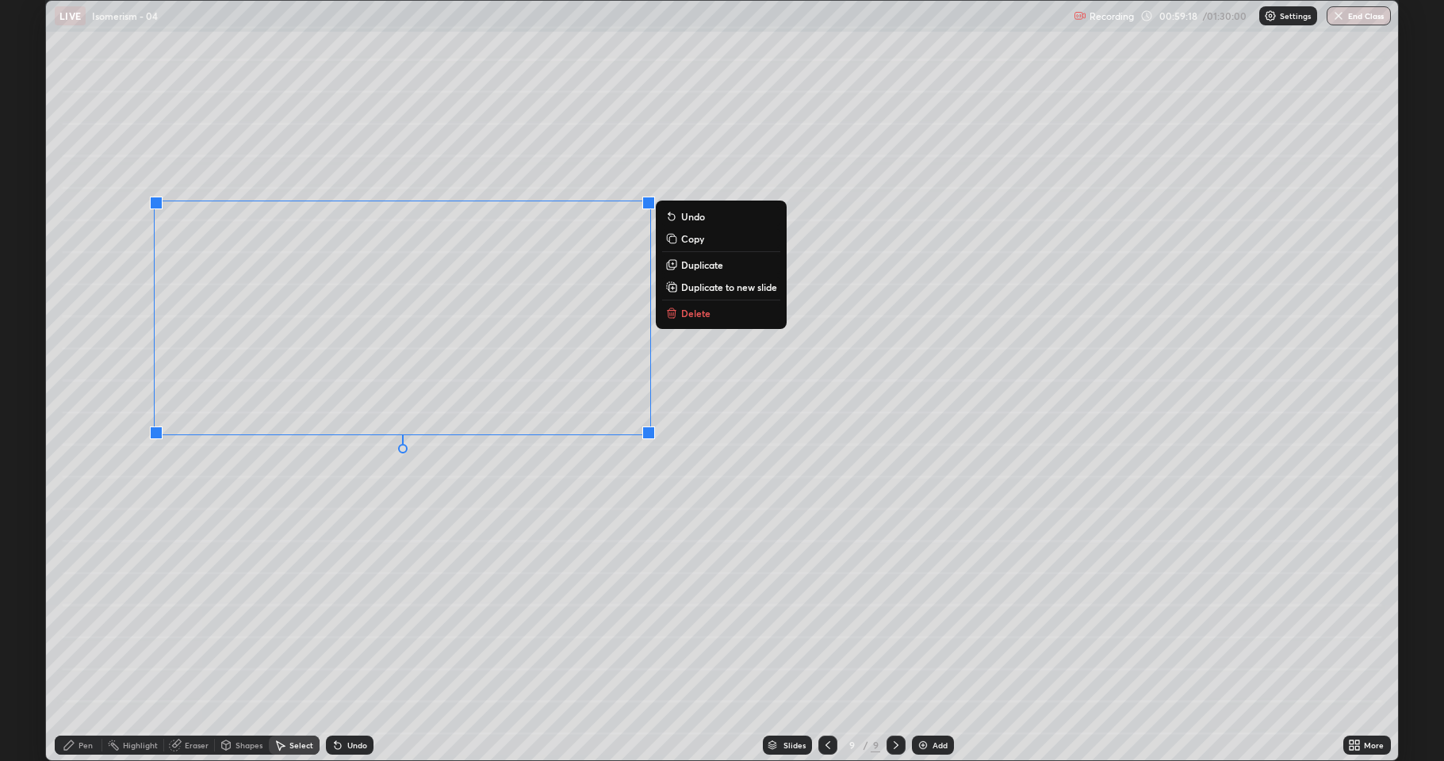
click at [715, 286] on p "Duplicate to new slide" at bounding box center [729, 287] width 96 height 13
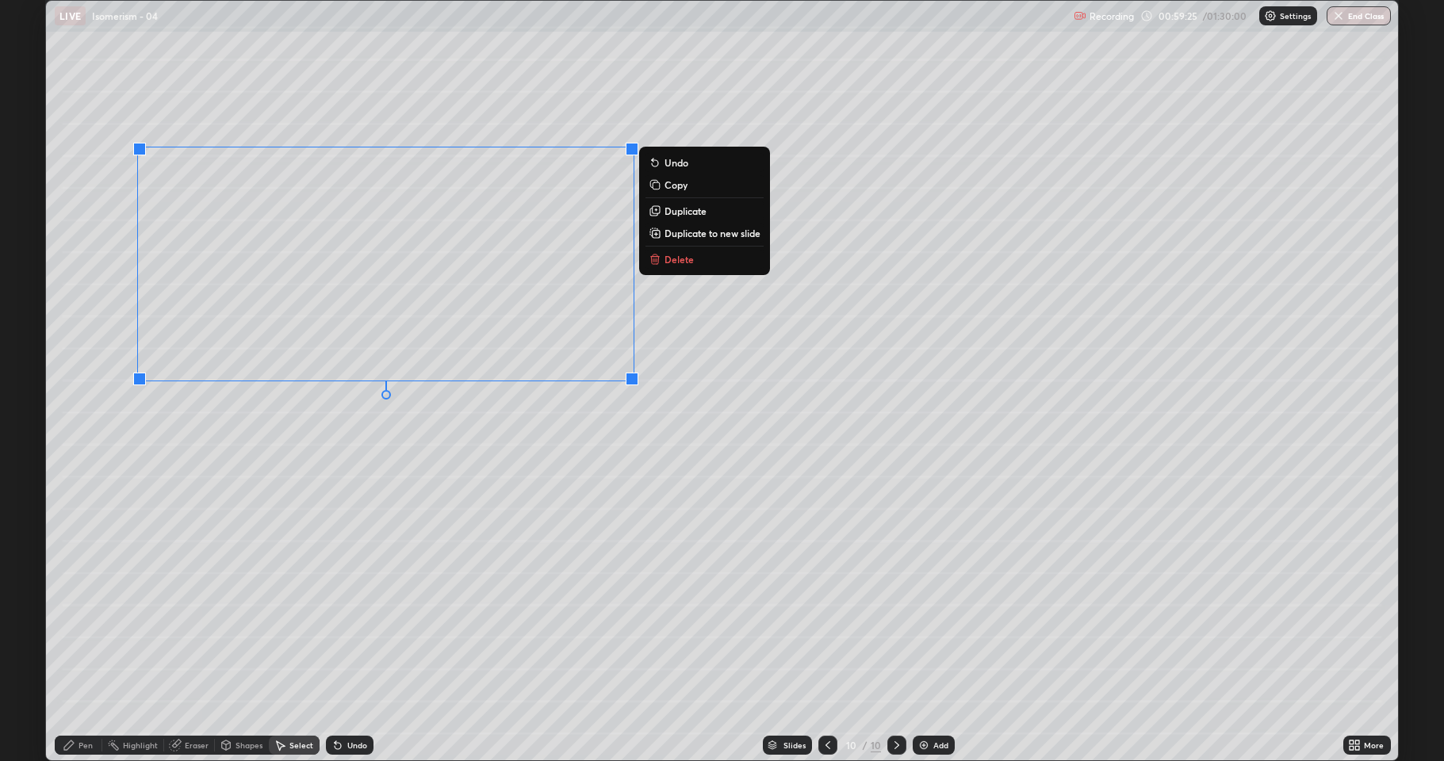
click at [391, 462] on div "0 ° Undo Copy Duplicate Duplicate to new slide Delete" at bounding box center [722, 381] width 1352 height 760
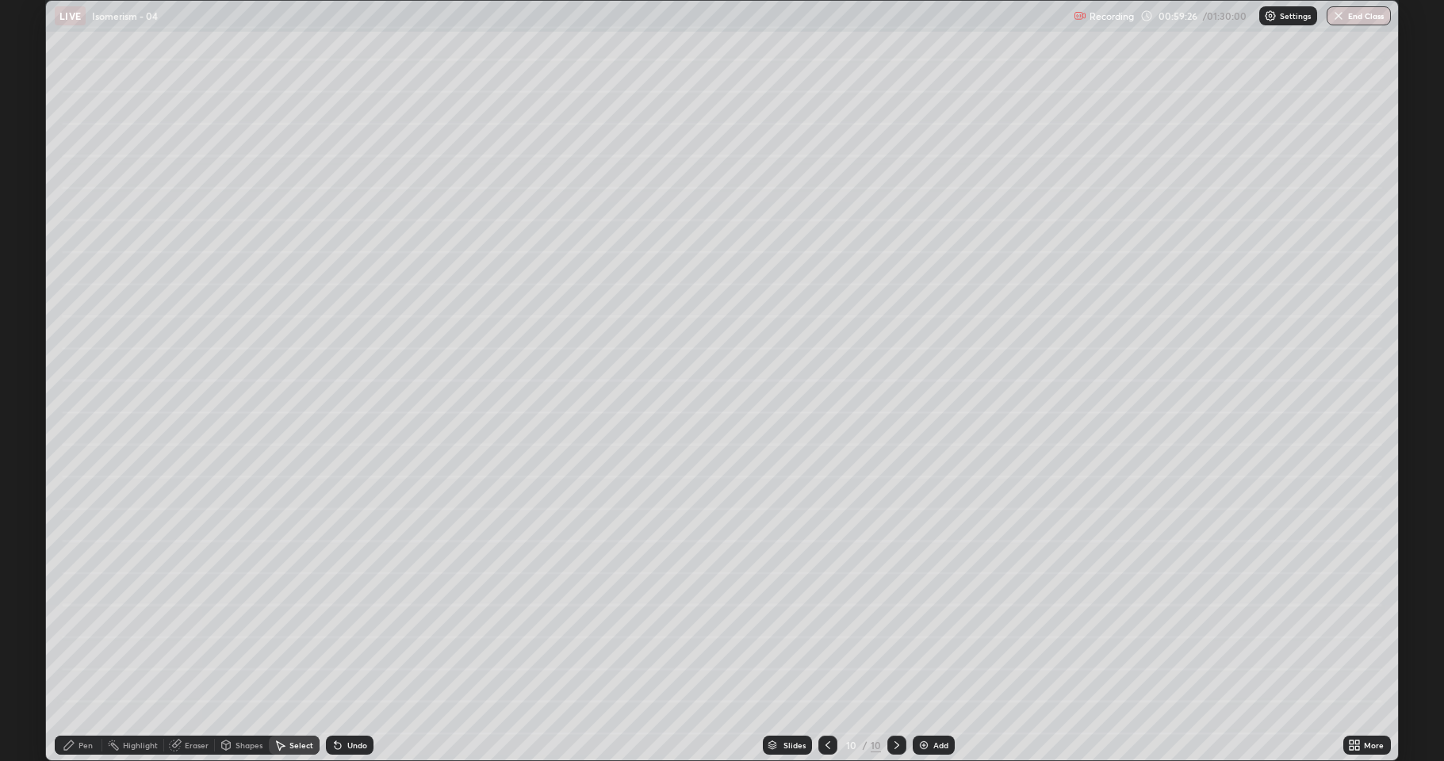
click at [88, 627] on div "Pen" at bounding box center [86, 746] width 14 height 8
click at [30, 447] on div at bounding box center [29, 444] width 10 height 10
click at [250, 627] on div "Shapes" at bounding box center [249, 746] width 27 height 8
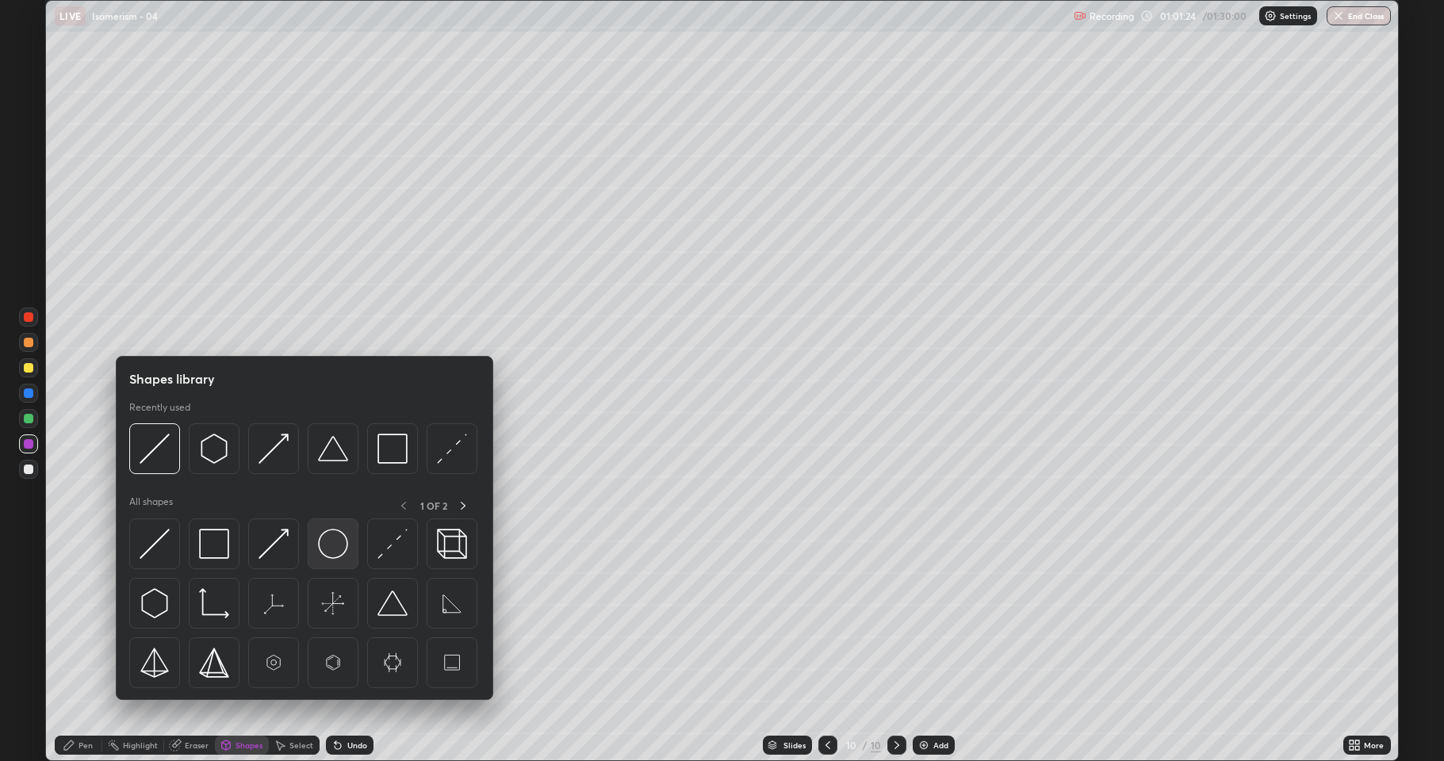
click at [331, 550] on img at bounding box center [333, 544] width 30 height 30
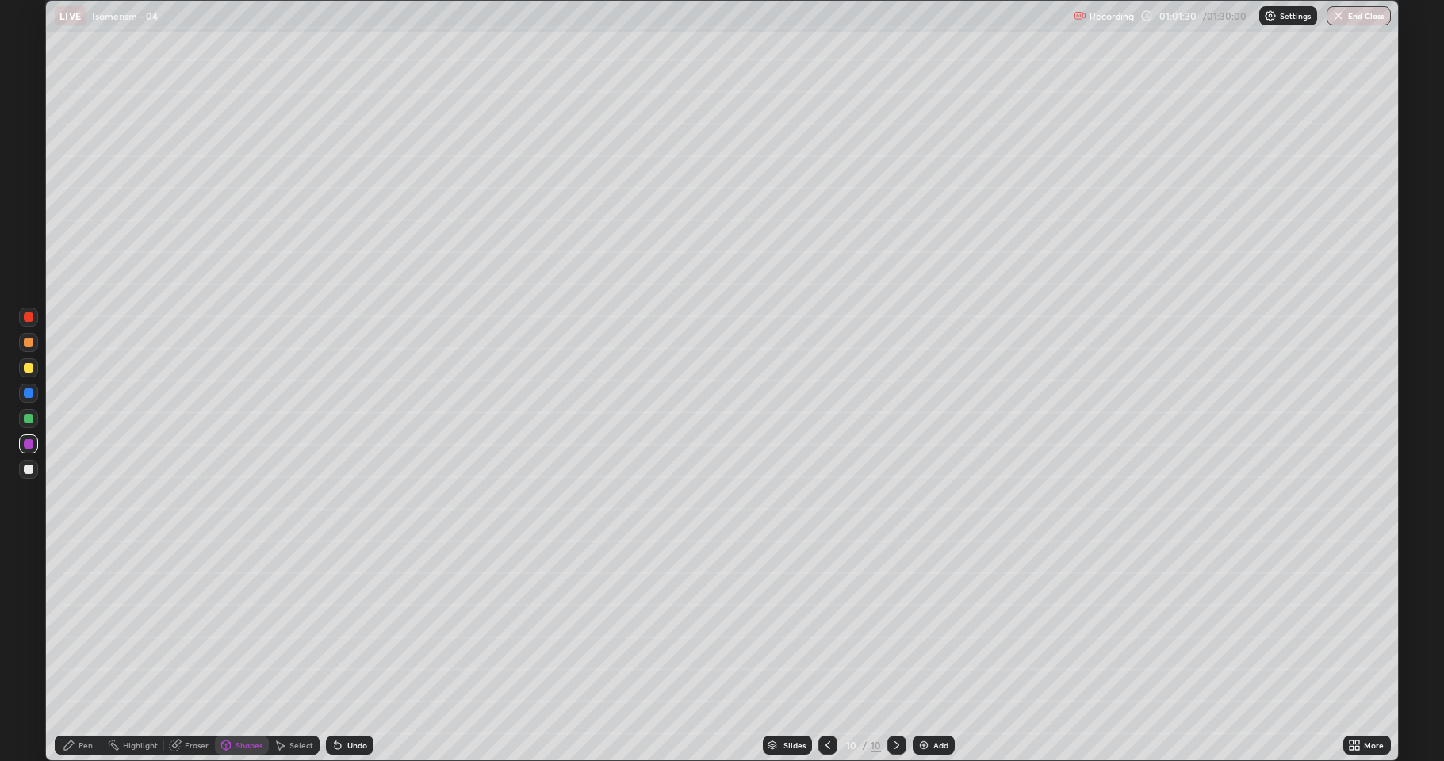
click at [240, 627] on div "Shapes" at bounding box center [249, 746] width 27 height 8
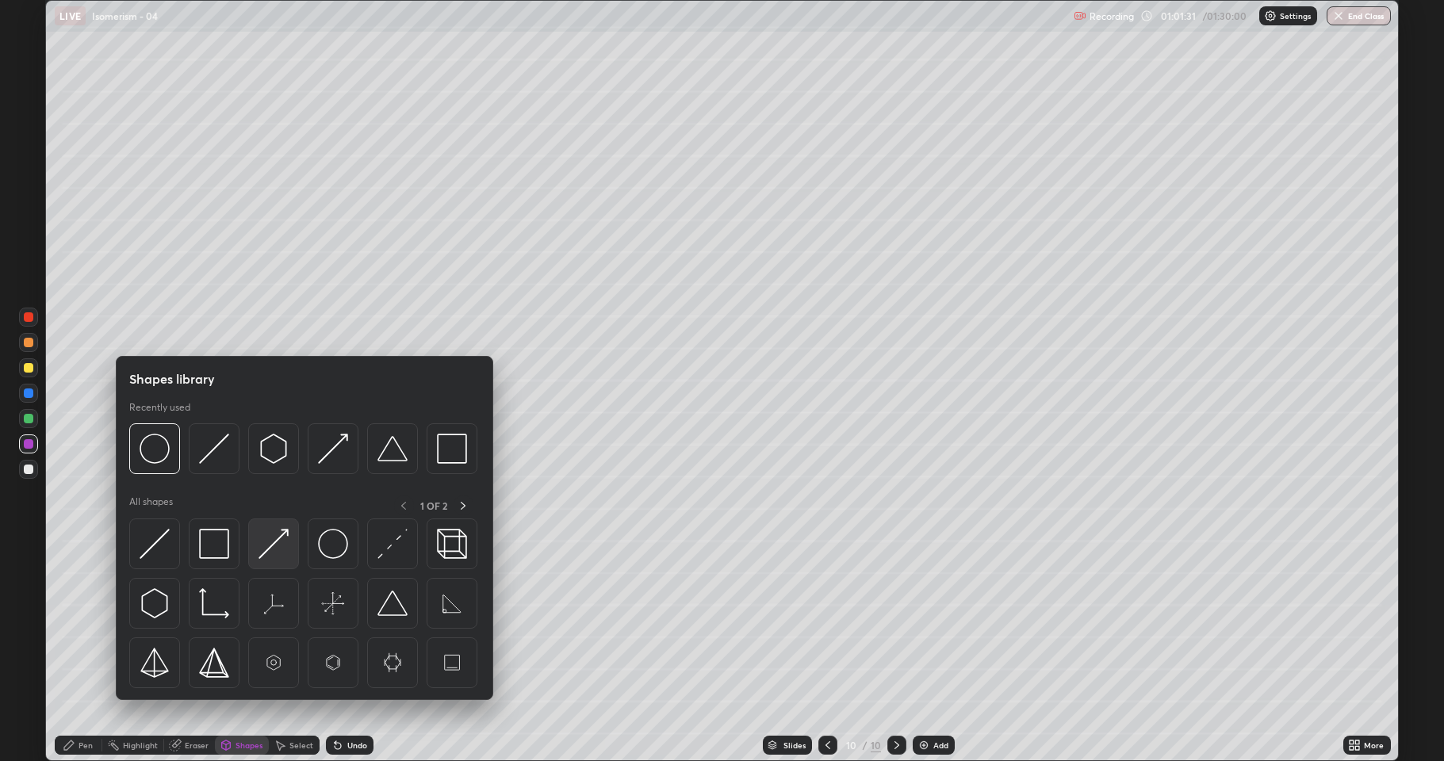
click at [275, 549] on img at bounding box center [274, 544] width 30 height 30
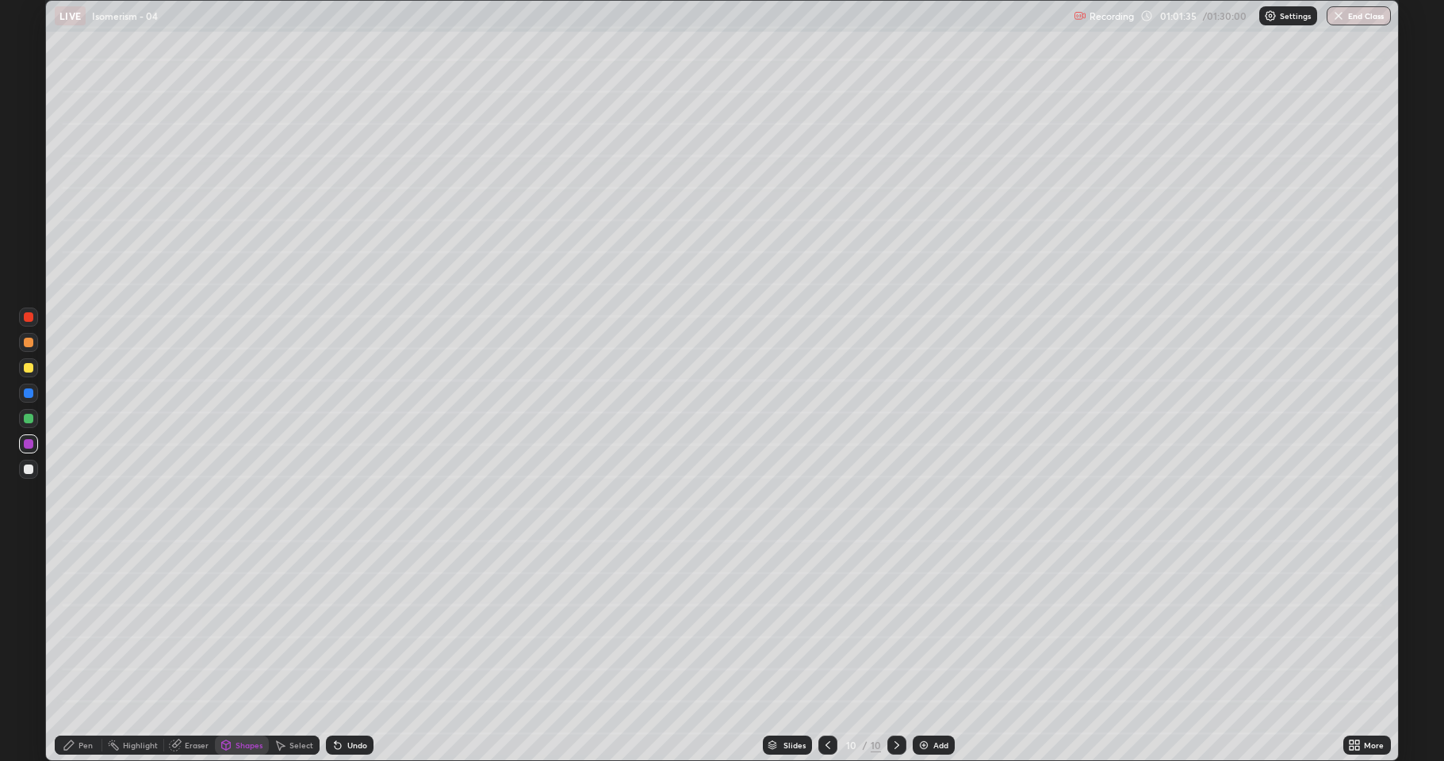
click at [28, 469] on div at bounding box center [29, 470] width 10 height 10
click at [340, 627] on icon at bounding box center [338, 745] width 13 height 13
click at [81, 627] on div "Pen" at bounding box center [86, 746] width 14 height 8
click at [30, 444] on div at bounding box center [29, 444] width 10 height 10
click at [251, 627] on div "Shapes" at bounding box center [249, 746] width 27 height 8
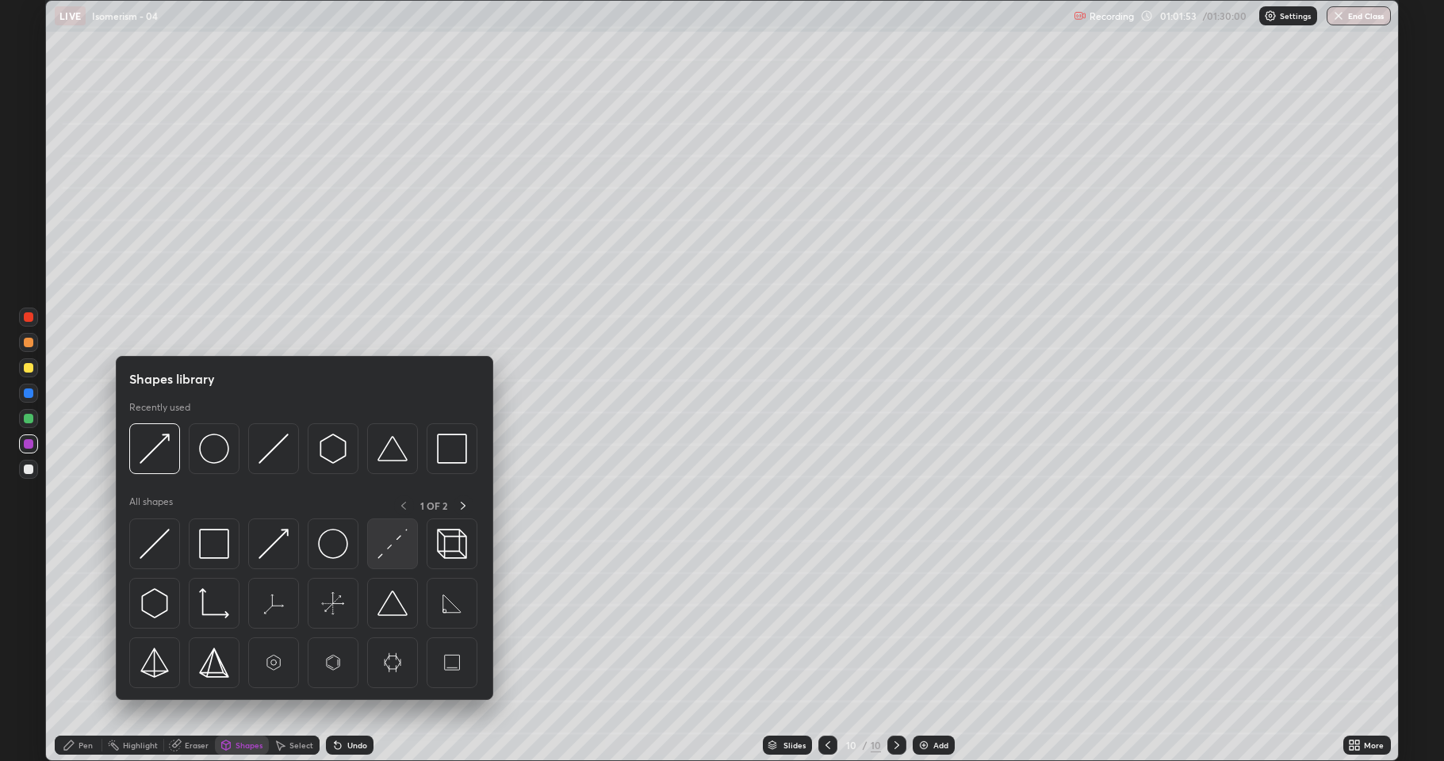
click at [389, 559] on div at bounding box center [392, 544] width 51 height 51
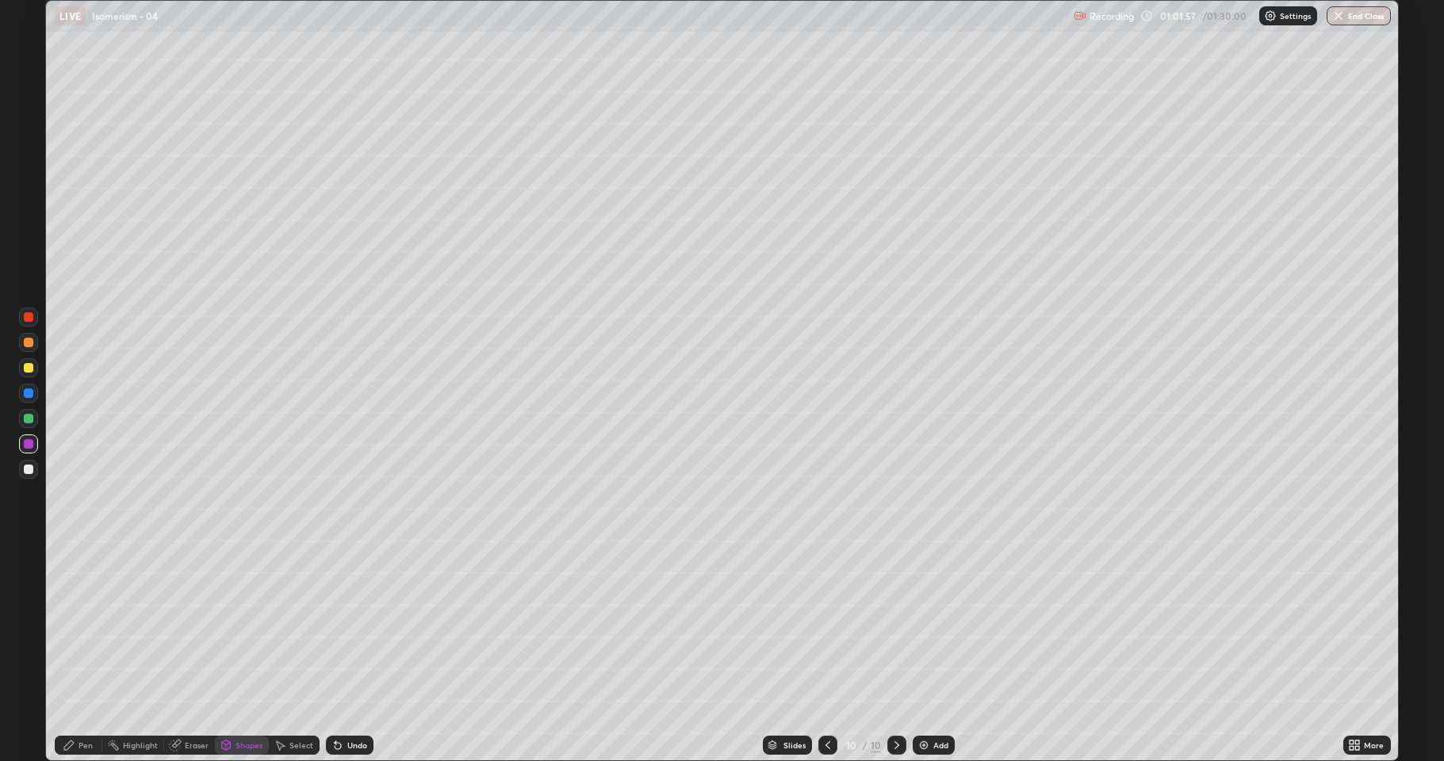
click at [339, 627] on icon at bounding box center [338, 746] width 6 height 6
click at [22, 422] on div at bounding box center [28, 418] width 19 height 19
click at [29, 474] on div at bounding box center [28, 469] width 19 height 19
click at [88, 627] on div "Pen" at bounding box center [86, 746] width 14 height 8
click at [25, 446] on div at bounding box center [29, 444] width 10 height 10
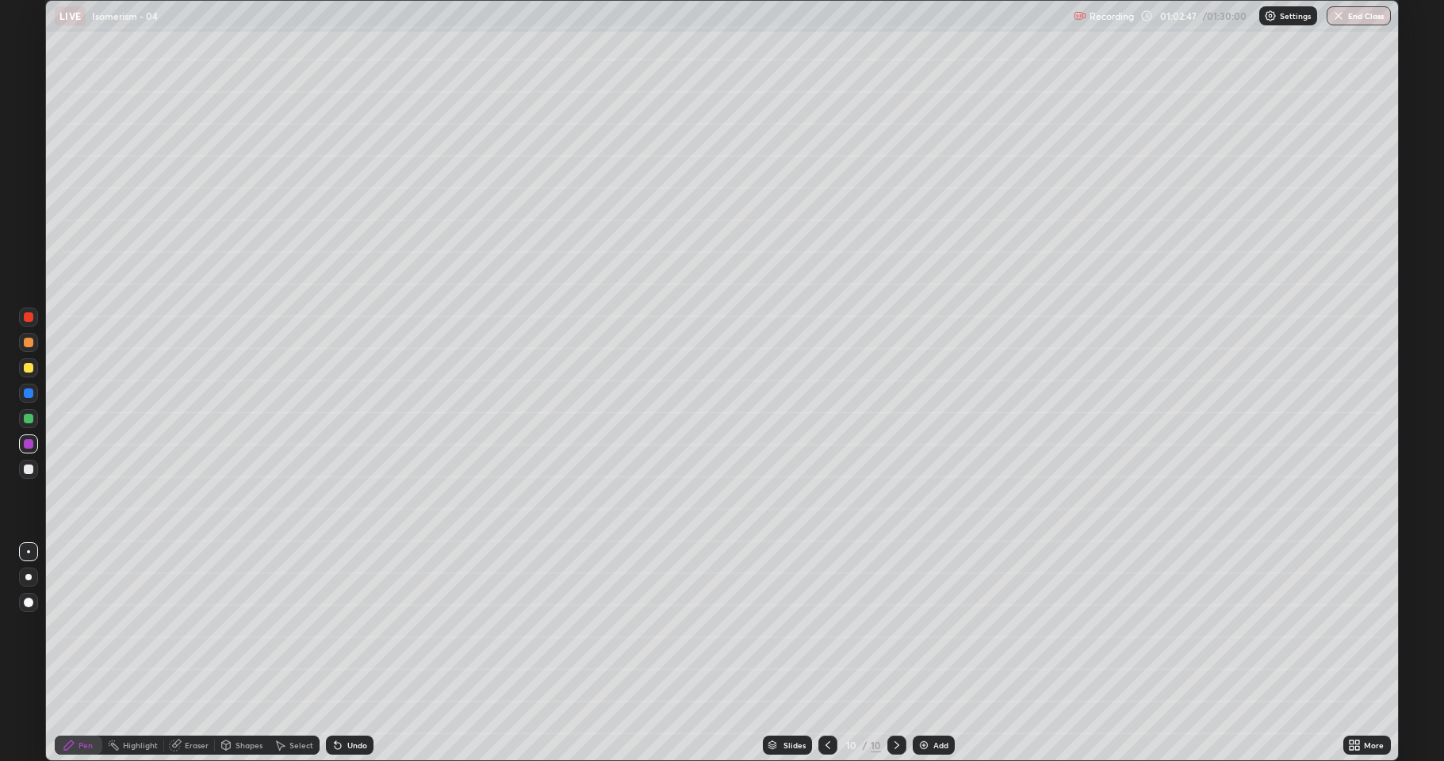
click at [29, 419] on div at bounding box center [29, 419] width 10 height 10
click at [333, 627] on icon at bounding box center [338, 745] width 13 height 13
click at [290, 627] on div "Select" at bounding box center [302, 746] width 24 height 8
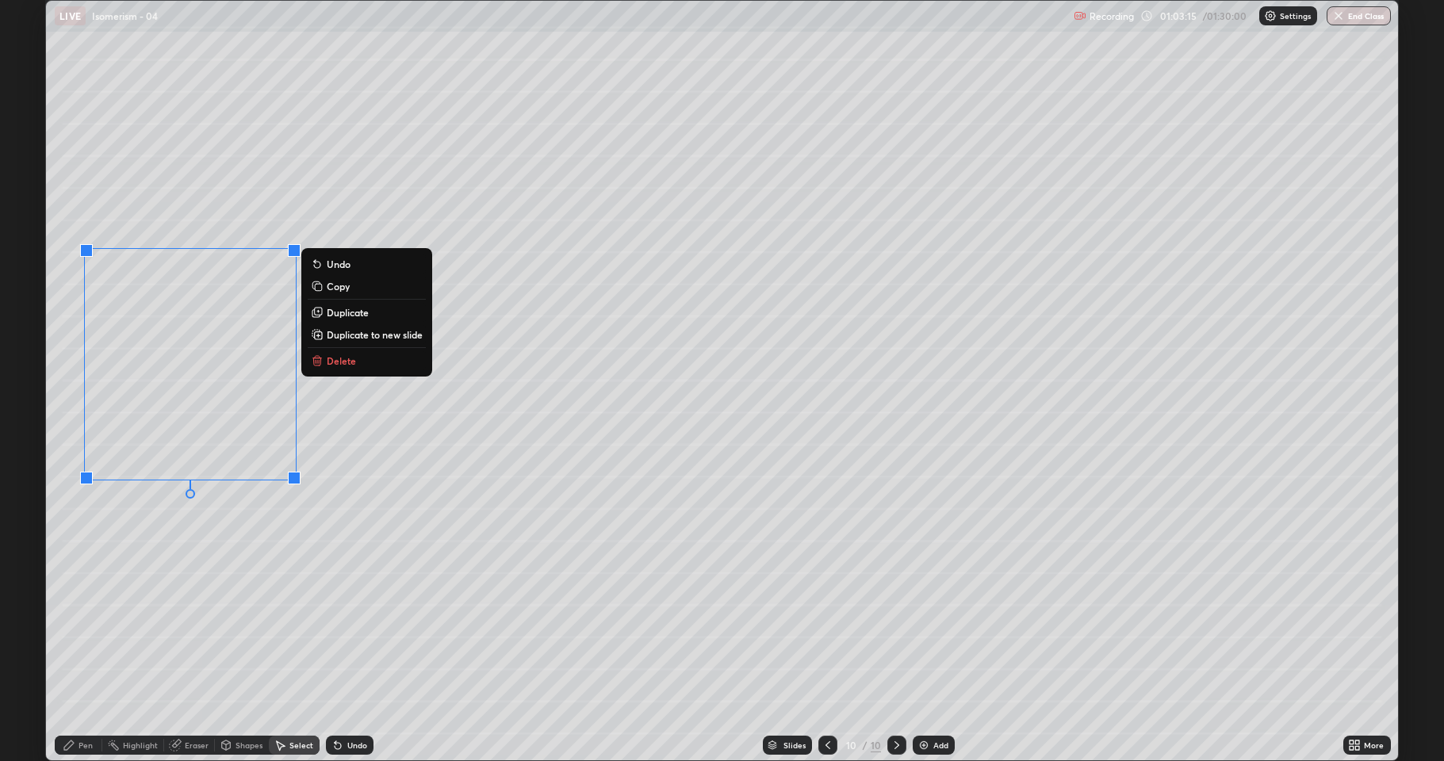
click at [222, 547] on div "0 ° Undo Copy Duplicate Duplicate to new slide Delete" at bounding box center [722, 381] width 1352 height 760
click at [353, 315] on p "Duplicate" at bounding box center [348, 312] width 42 height 13
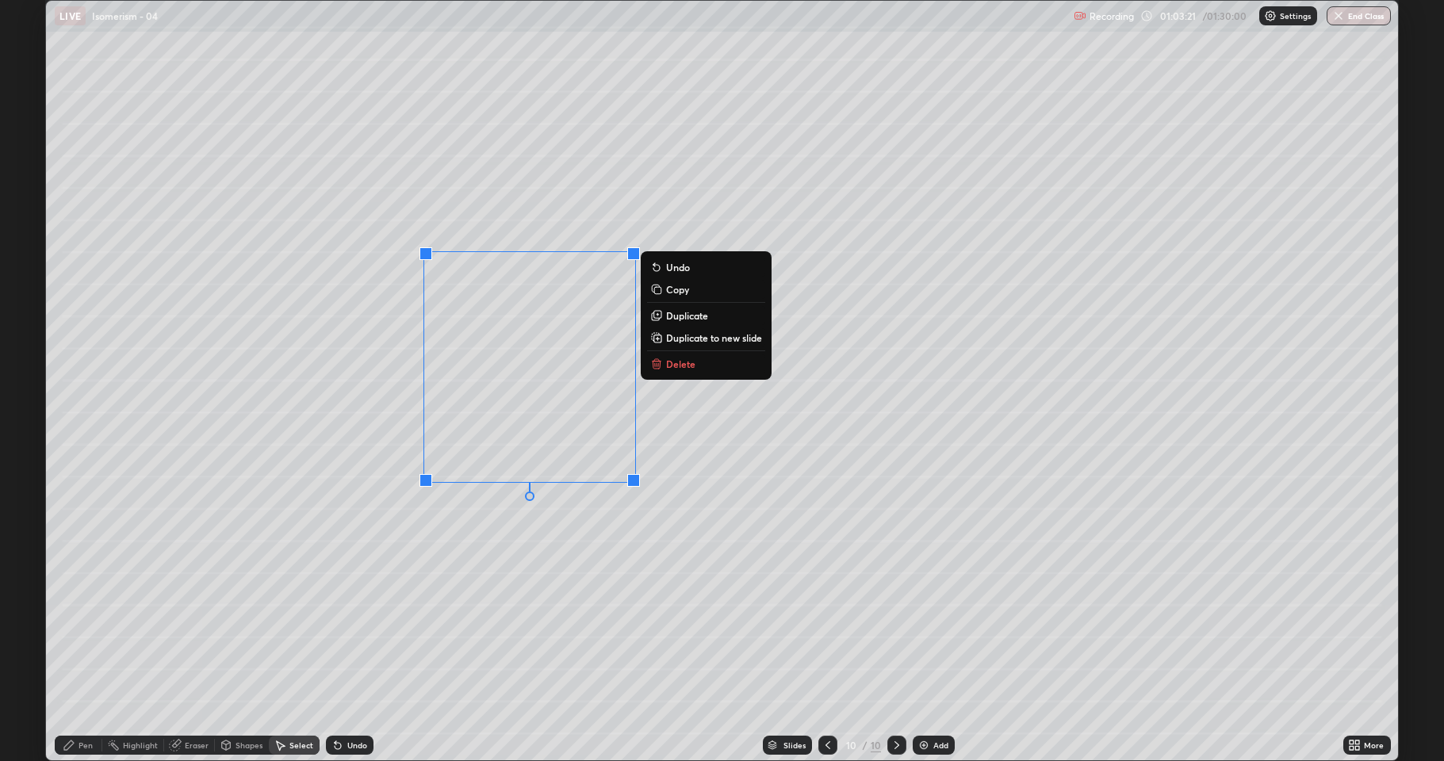
click at [405, 541] on div "0 ° Undo Copy Duplicate Duplicate to new slide Delete" at bounding box center [722, 381] width 1352 height 760
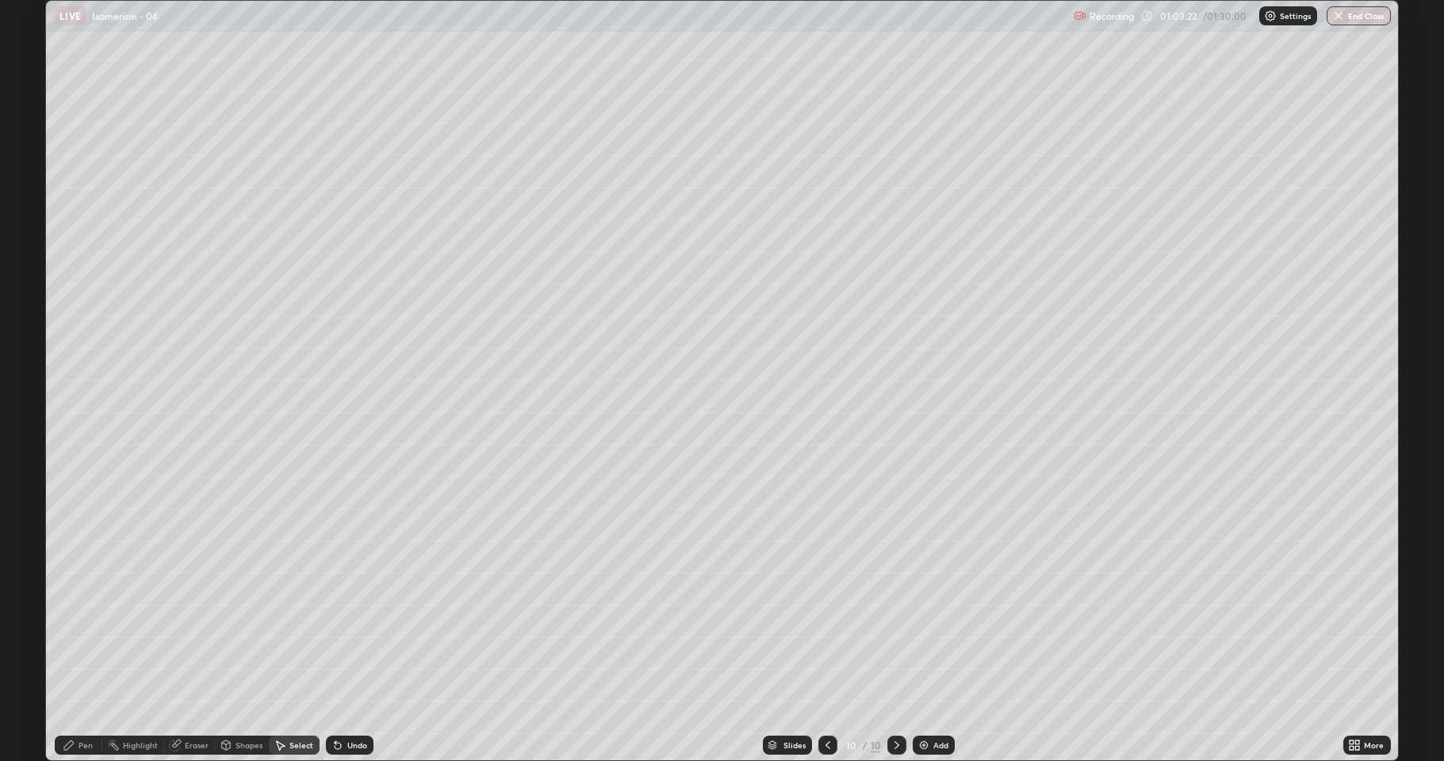
click at [240, 627] on div "Shapes" at bounding box center [249, 746] width 27 height 8
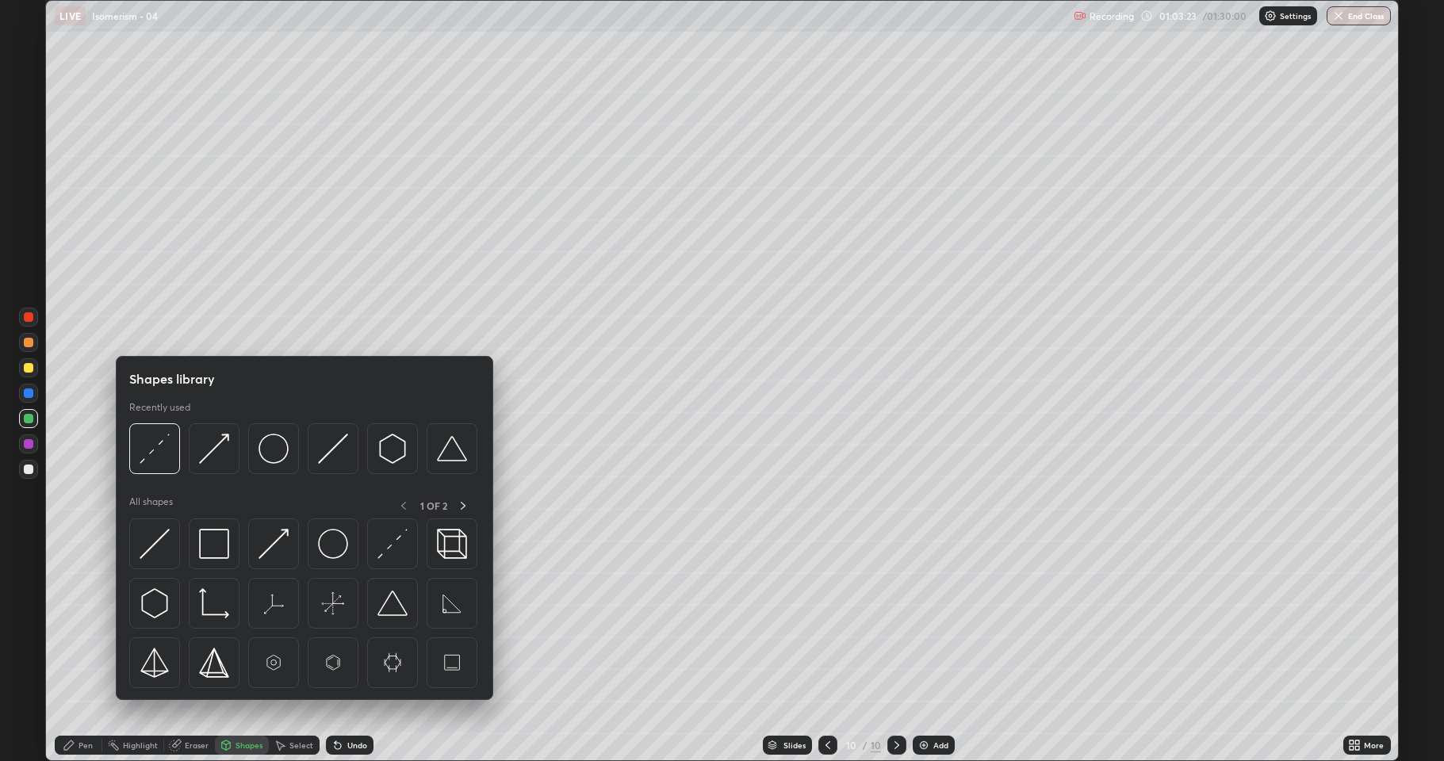
click at [29, 418] on div at bounding box center [29, 419] width 10 height 10
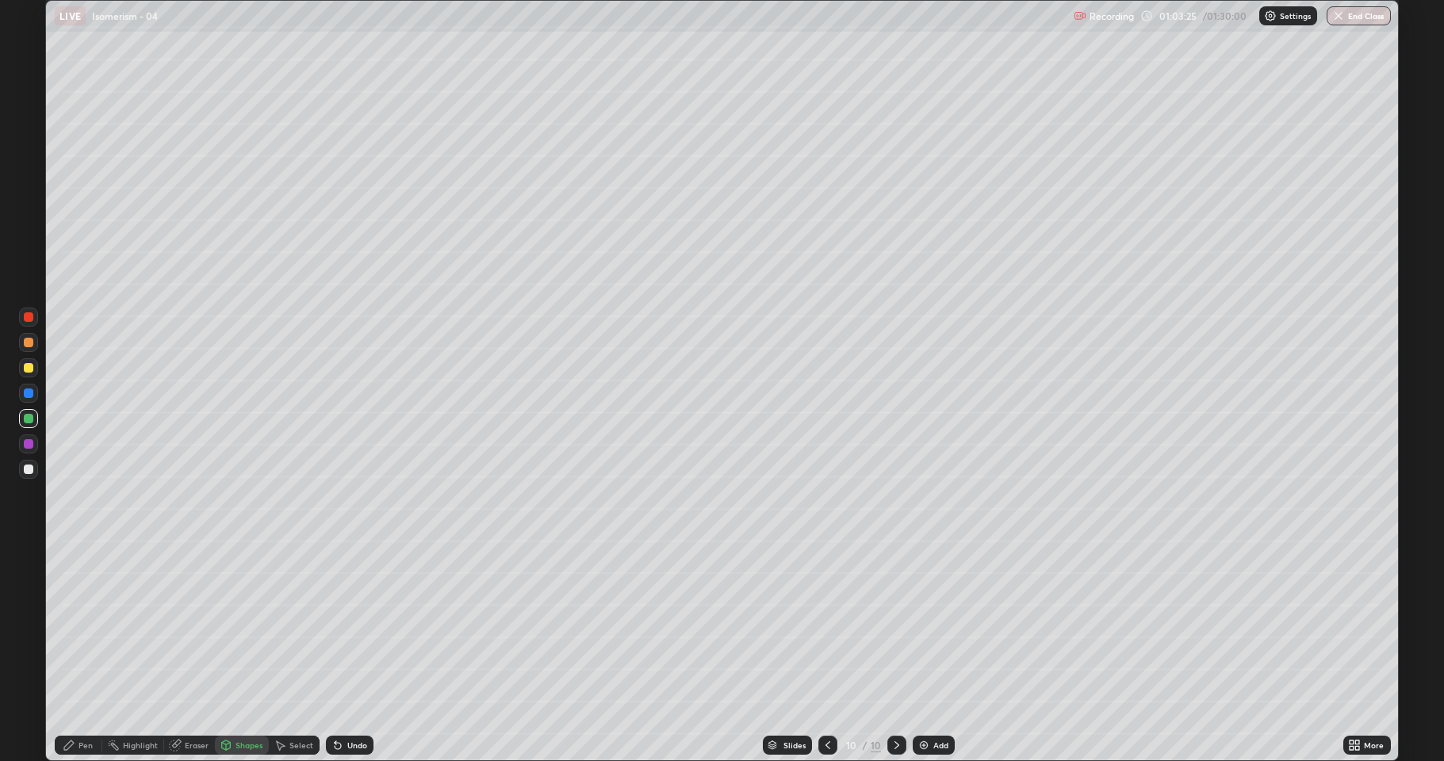
click at [238, 627] on div "Shapes" at bounding box center [249, 746] width 27 height 8
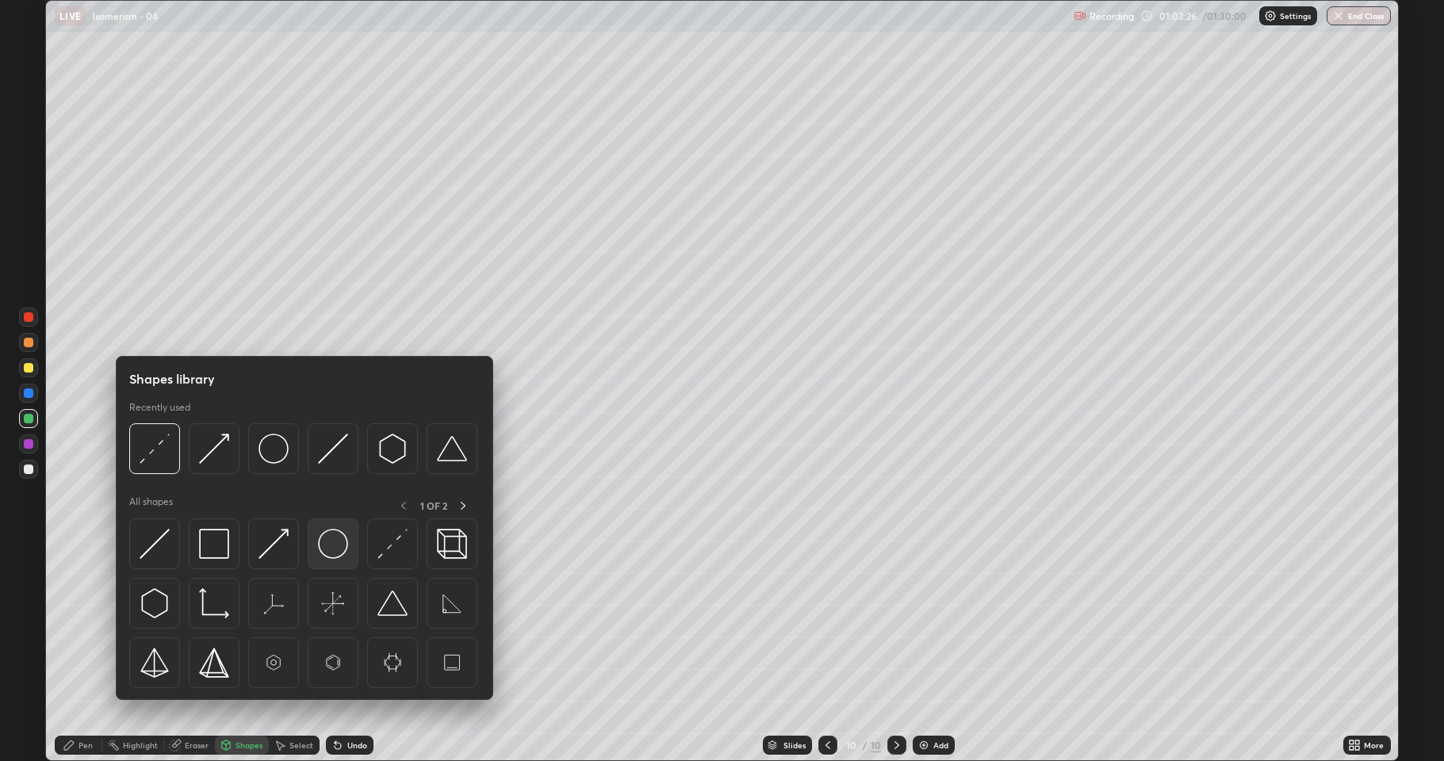
click at [329, 554] on img at bounding box center [333, 544] width 30 height 30
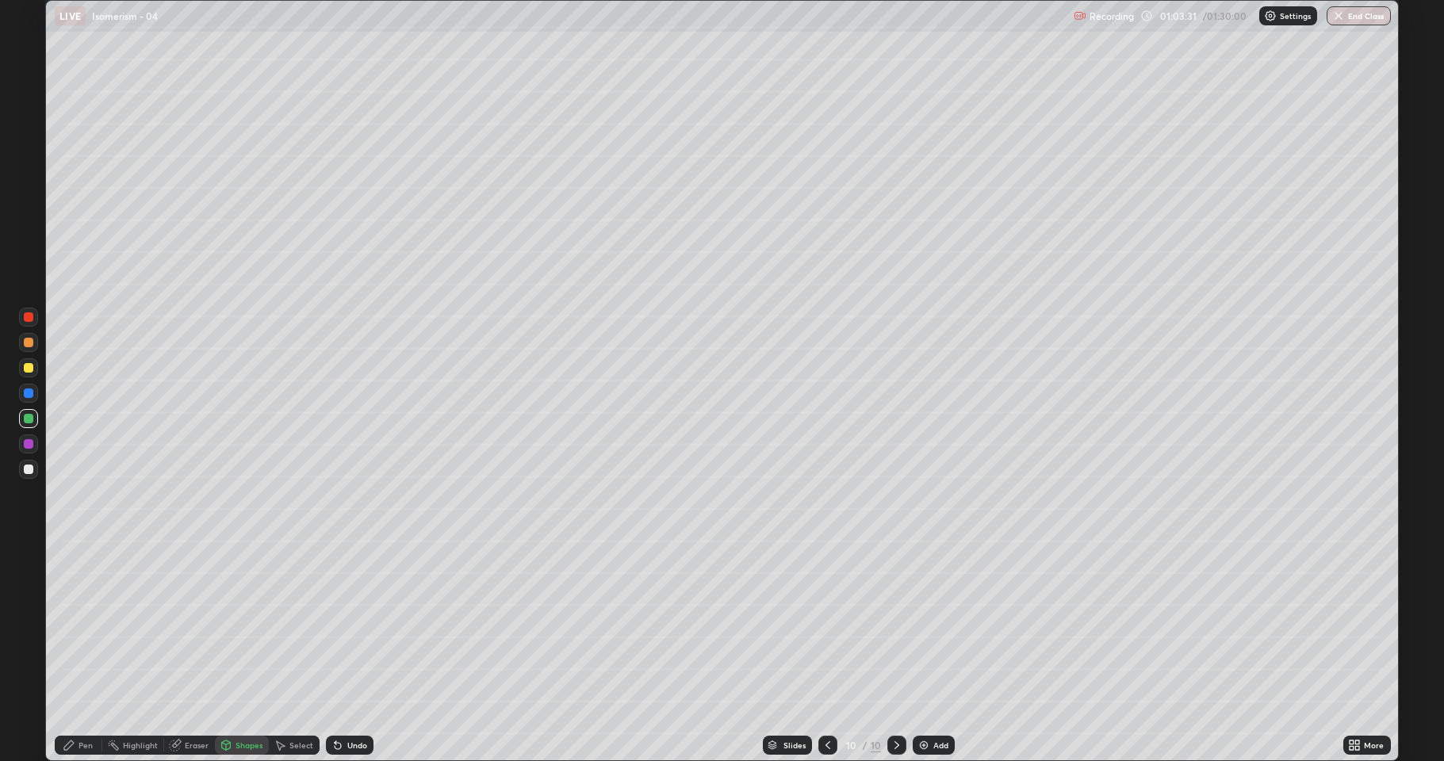
click at [236, 627] on div "Shapes" at bounding box center [242, 745] width 54 height 19
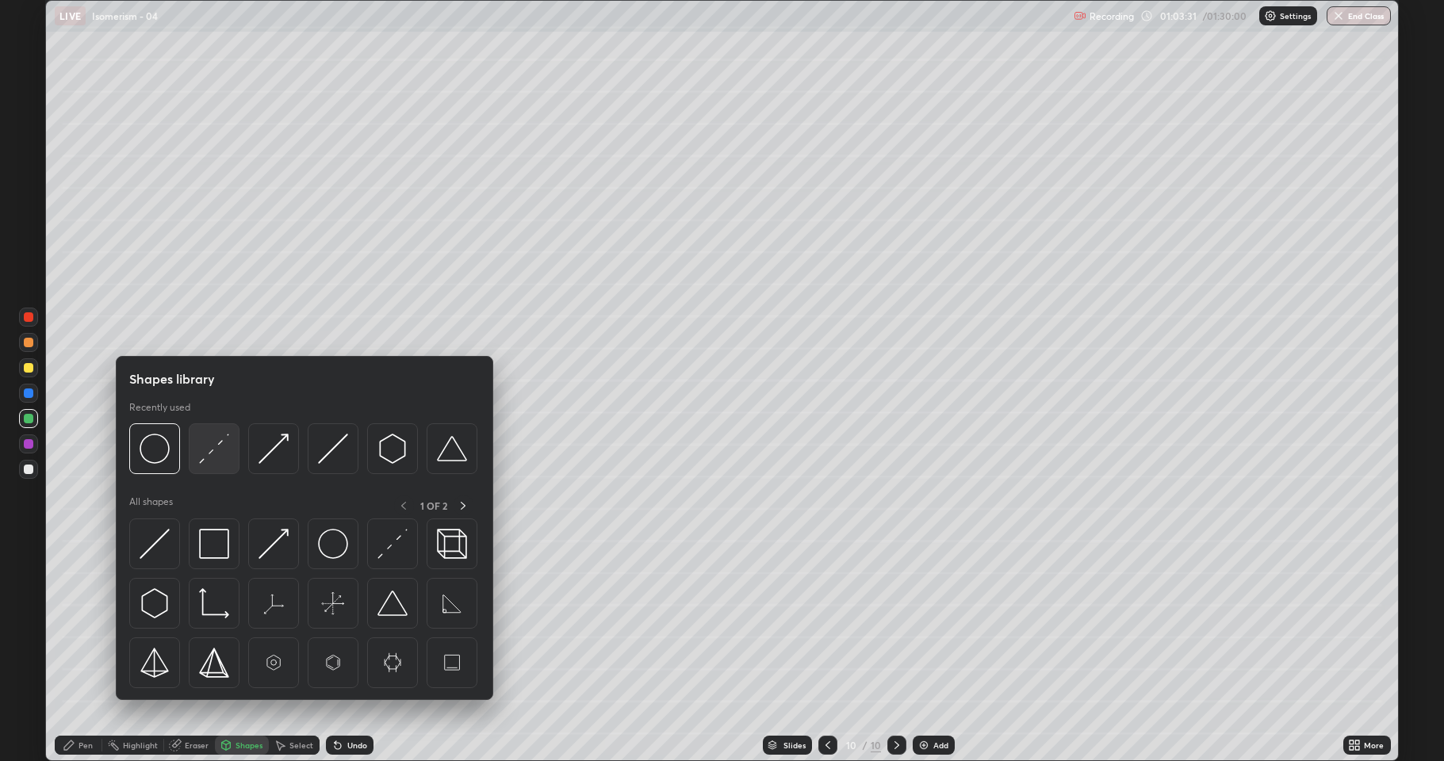
click at [217, 459] on img at bounding box center [214, 449] width 30 height 30
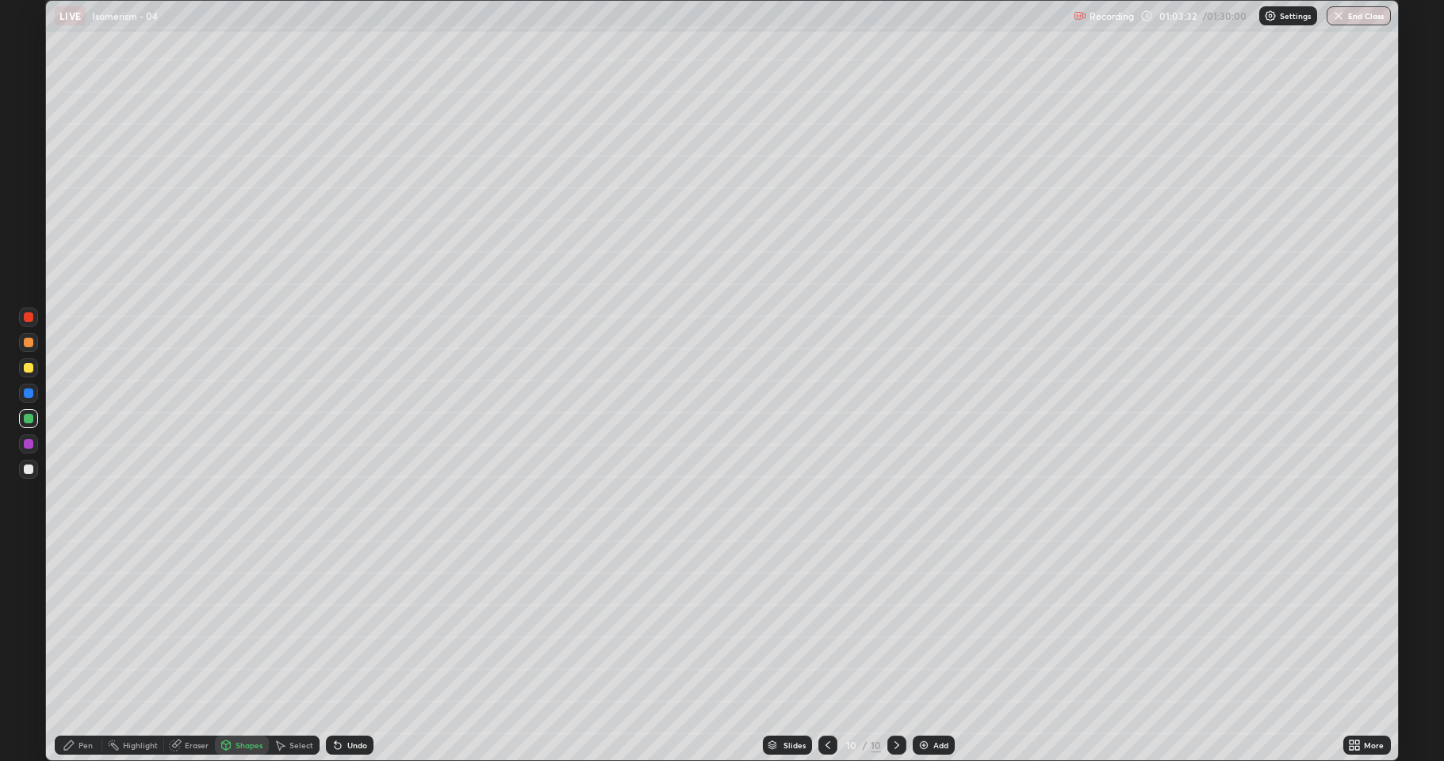
click at [29, 447] on div at bounding box center [29, 444] width 10 height 10
click at [86, 627] on div "Pen" at bounding box center [79, 746] width 48 height 32
click at [25, 420] on div at bounding box center [29, 419] width 10 height 10
click at [29, 371] on div at bounding box center [29, 368] width 10 height 10
click at [200, 627] on div "Eraser" at bounding box center [197, 746] width 24 height 8
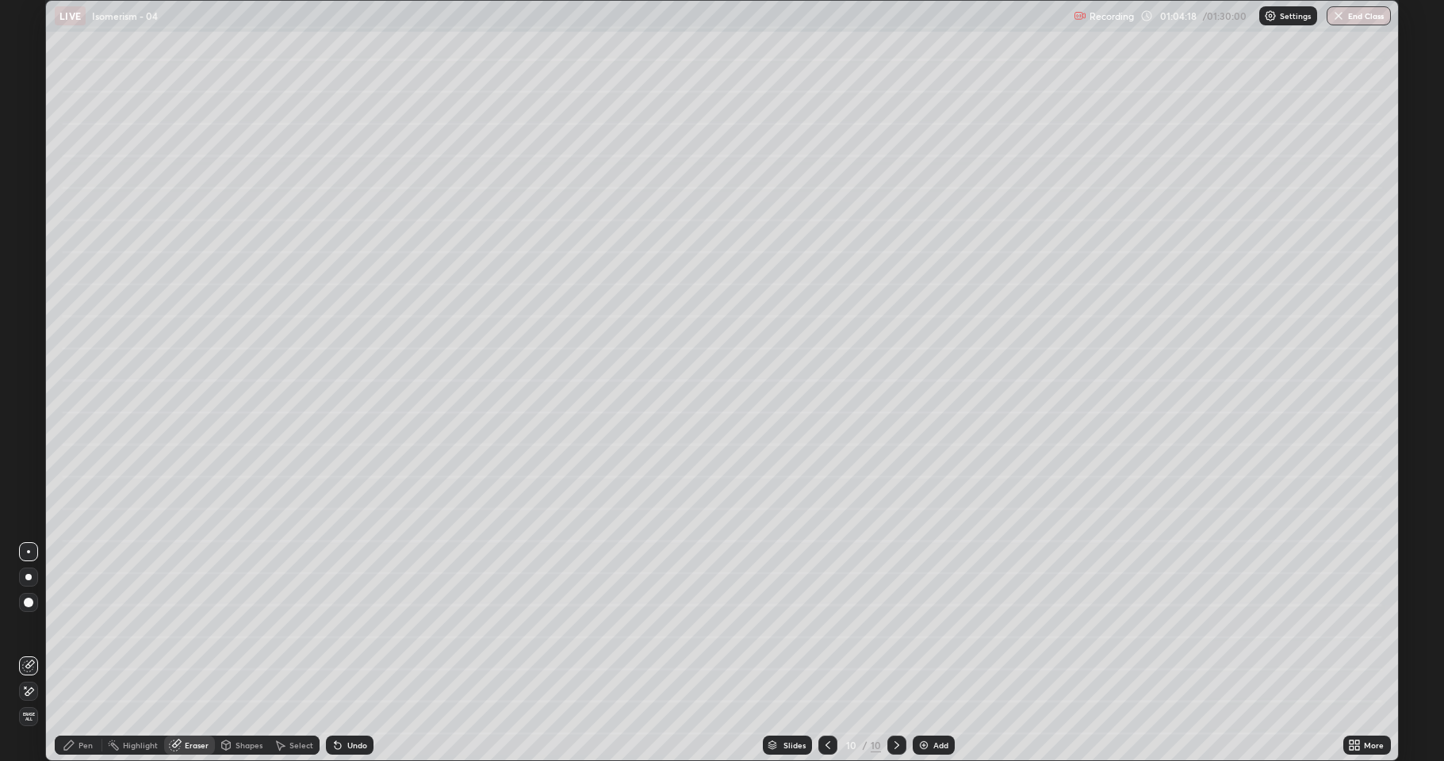
click at [81, 627] on div "Pen" at bounding box center [79, 745] width 48 height 19
click at [28, 417] on div at bounding box center [29, 419] width 10 height 10
click at [243, 627] on div "Shapes" at bounding box center [249, 746] width 27 height 8
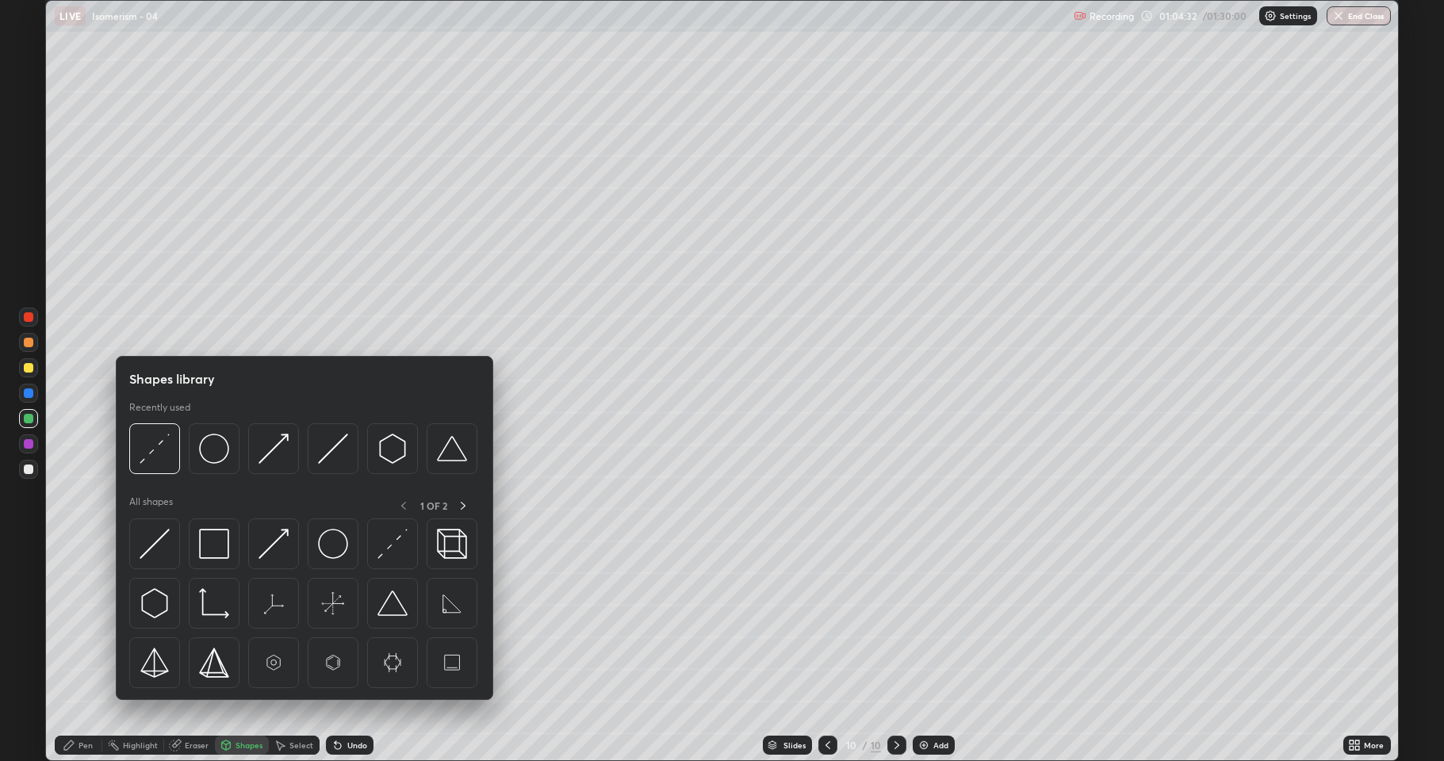
click at [286, 627] on div "Select" at bounding box center [294, 745] width 51 height 19
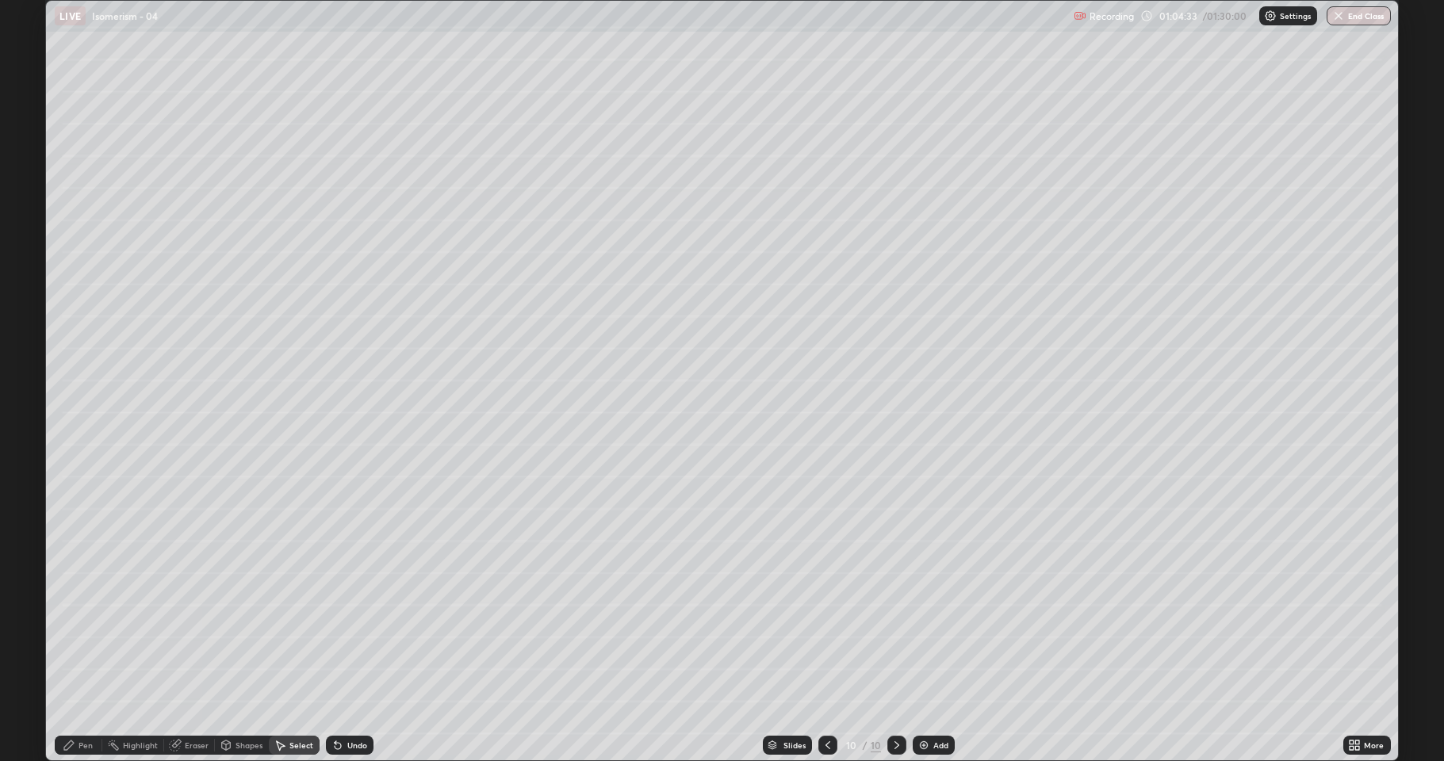
click at [293, 627] on div "Select" at bounding box center [302, 746] width 24 height 8
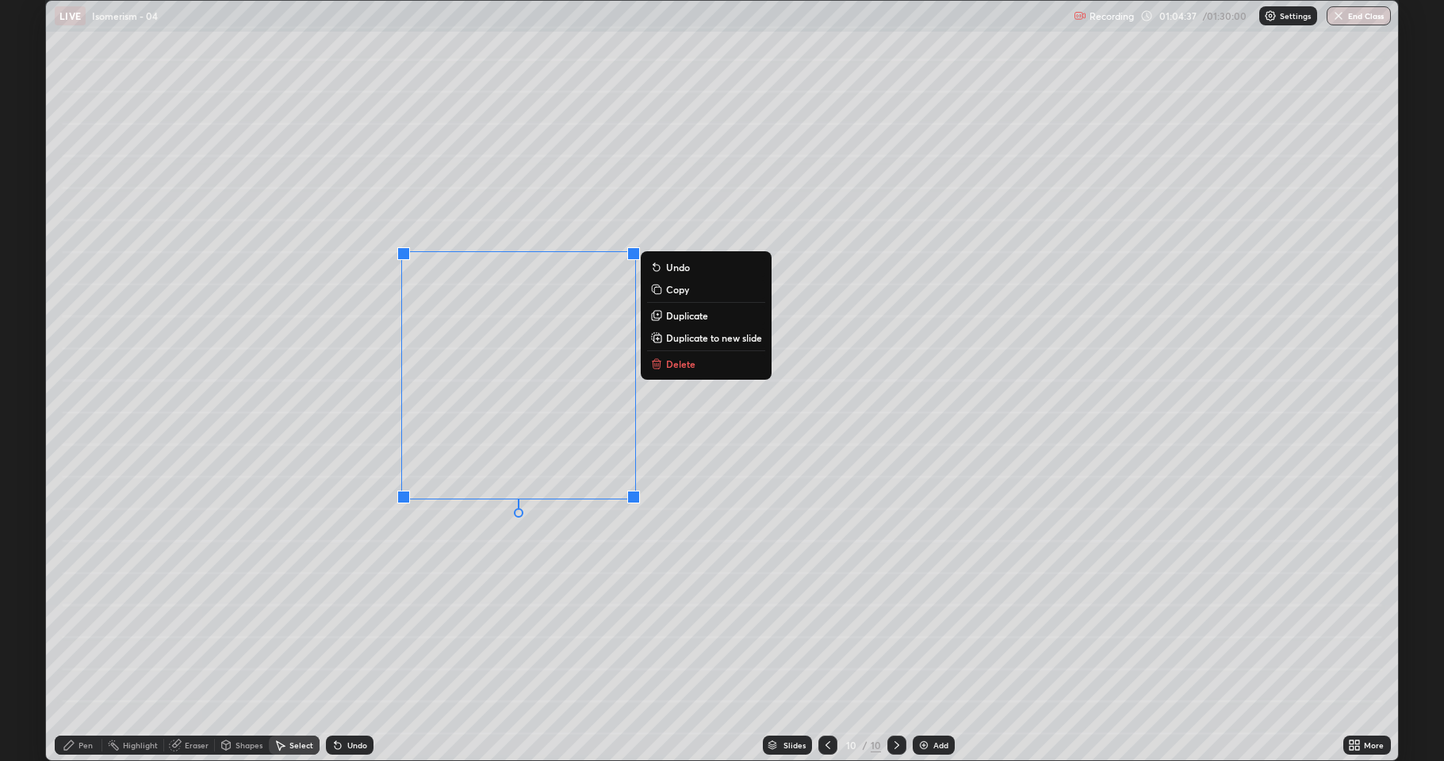
click at [671, 317] on p "Duplicate" at bounding box center [687, 315] width 42 height 13
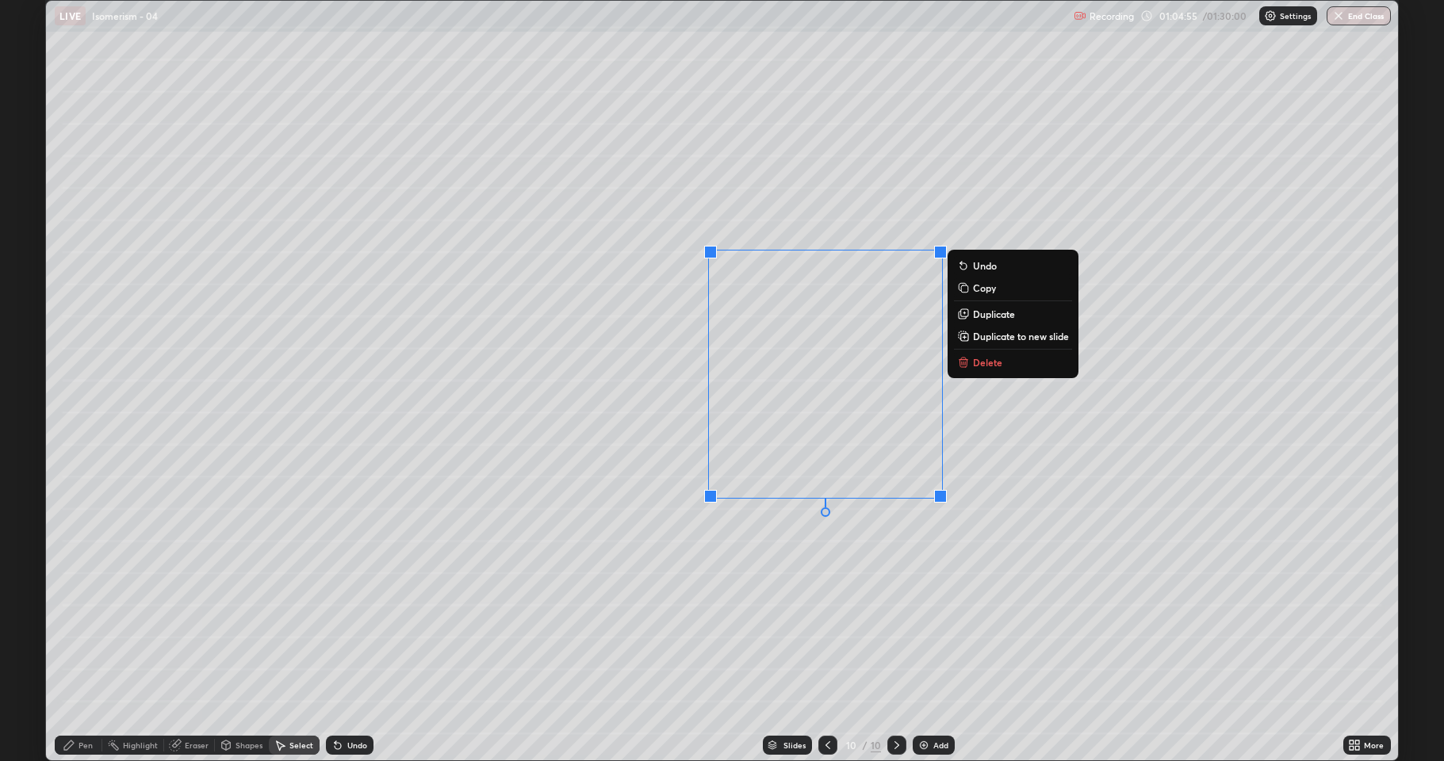
click at [866, 584] on div "0 ° Undo Copy Duplicate Duplicate to new slide Delete" at bounding box center [722, 381] width 1352 height 760
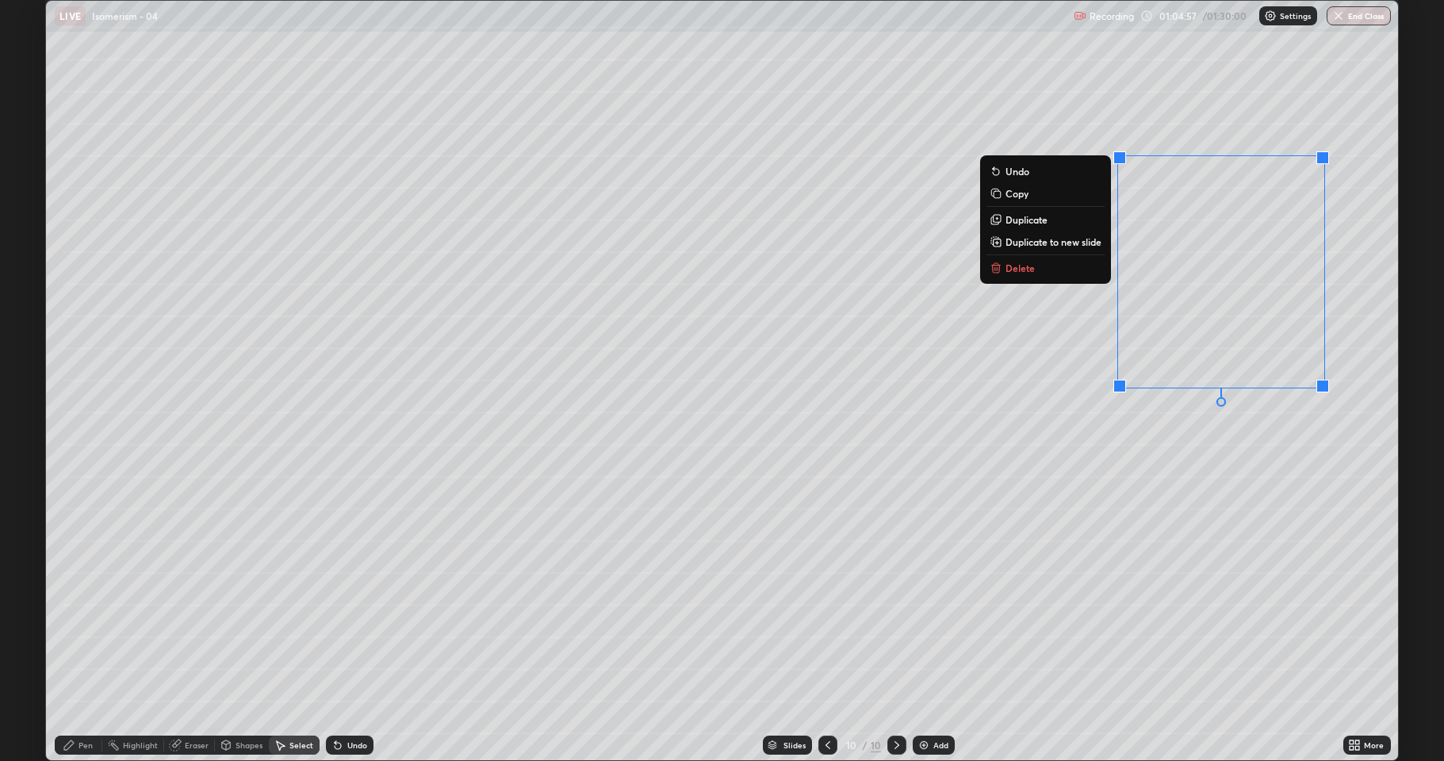
click at [1054, 219] on button "Duplicate" at bounding box center [1046, 219] width 118 height 19
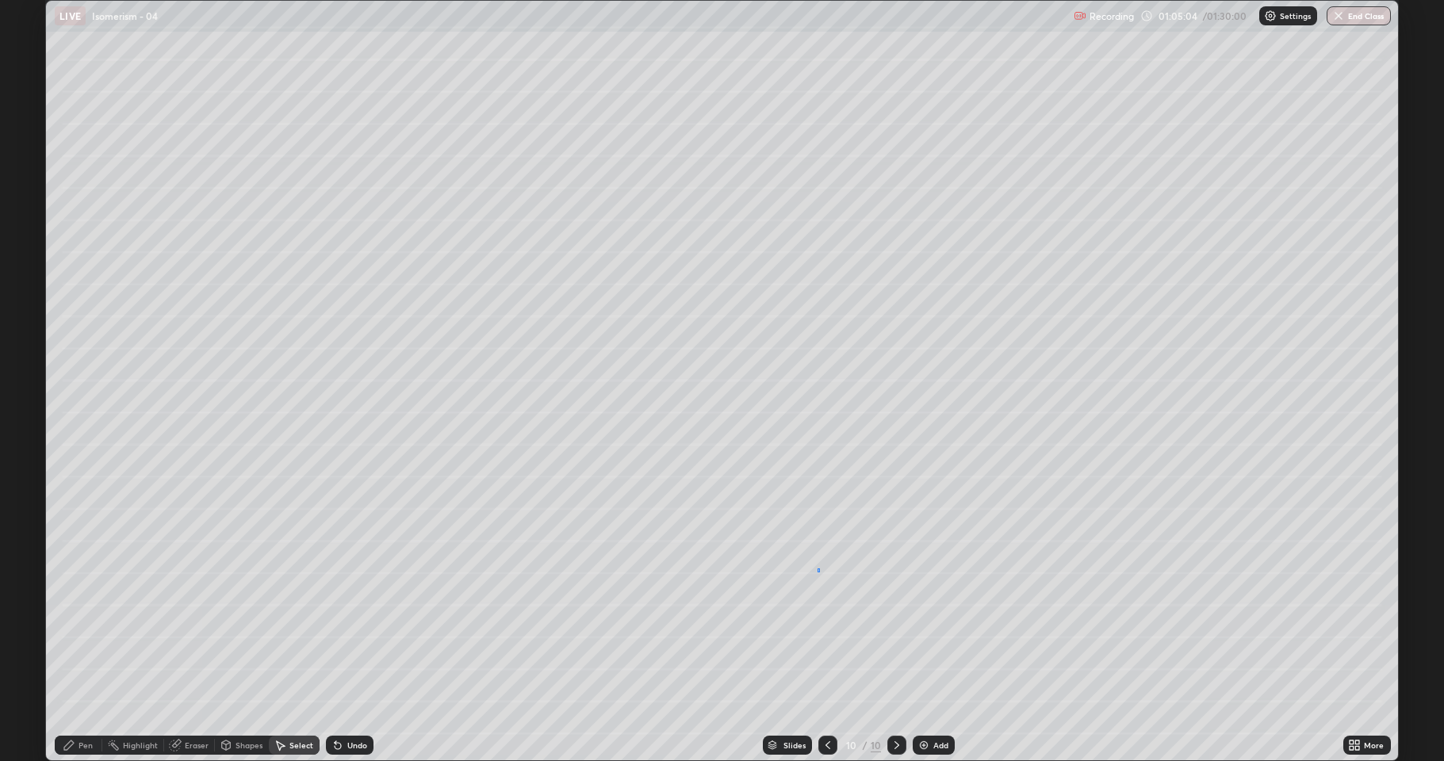
click at [819, 569] on div "0 ° Undo Copy Duplicate Duplicate to new slide Delete" at bounding box center [722, 381] width 1352 height 760
click at [84, 627] on div "Pen" at bounding box center [86, 746] width 14 height 8
click at [26, 447] on div at bounding box center [29, 444] width 10 height 10
click at [826, 627] on icon at bounding box center [828, 746] width 5 height 8
click at [284, 627] on div "Select" at bounding box center [294, 745] width 51 height 19
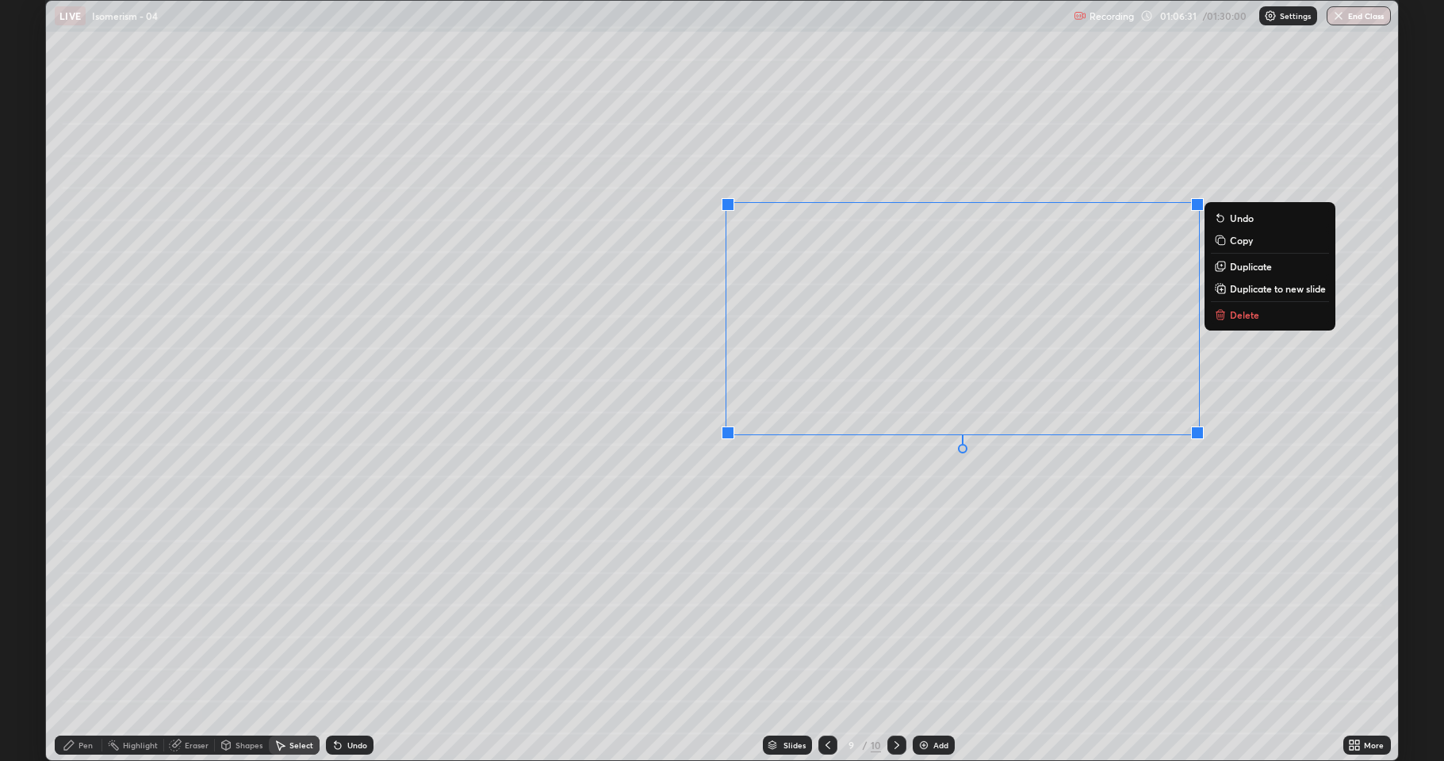
click at [1248, 293] on p "Duplicate to new slide" at bounding box center [1278, 288] width 96 height 13
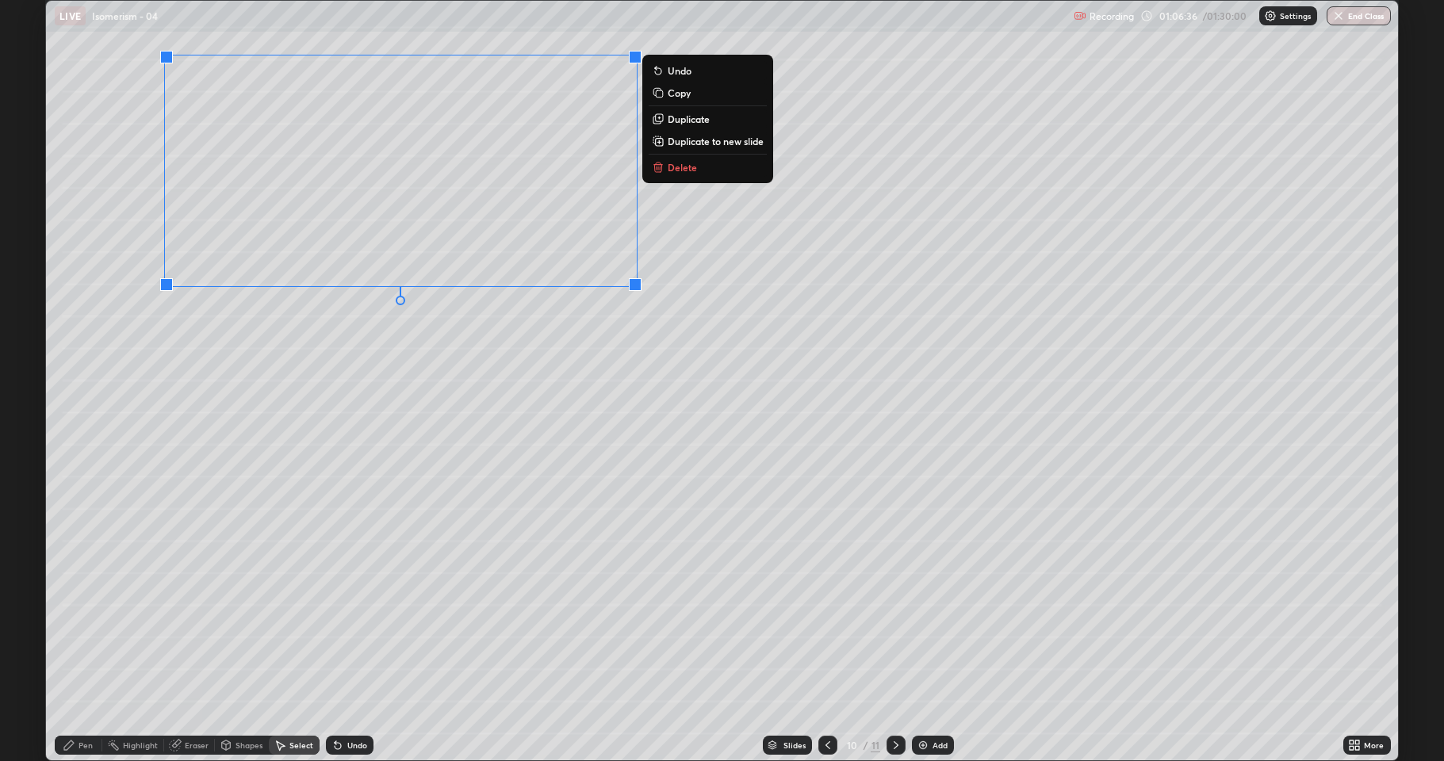
click at [458, 362] on div "0 ° Undo Copy Duplicate Duplicate to new slide Delete" at bounding box center [722, 381] width 1352 height 760
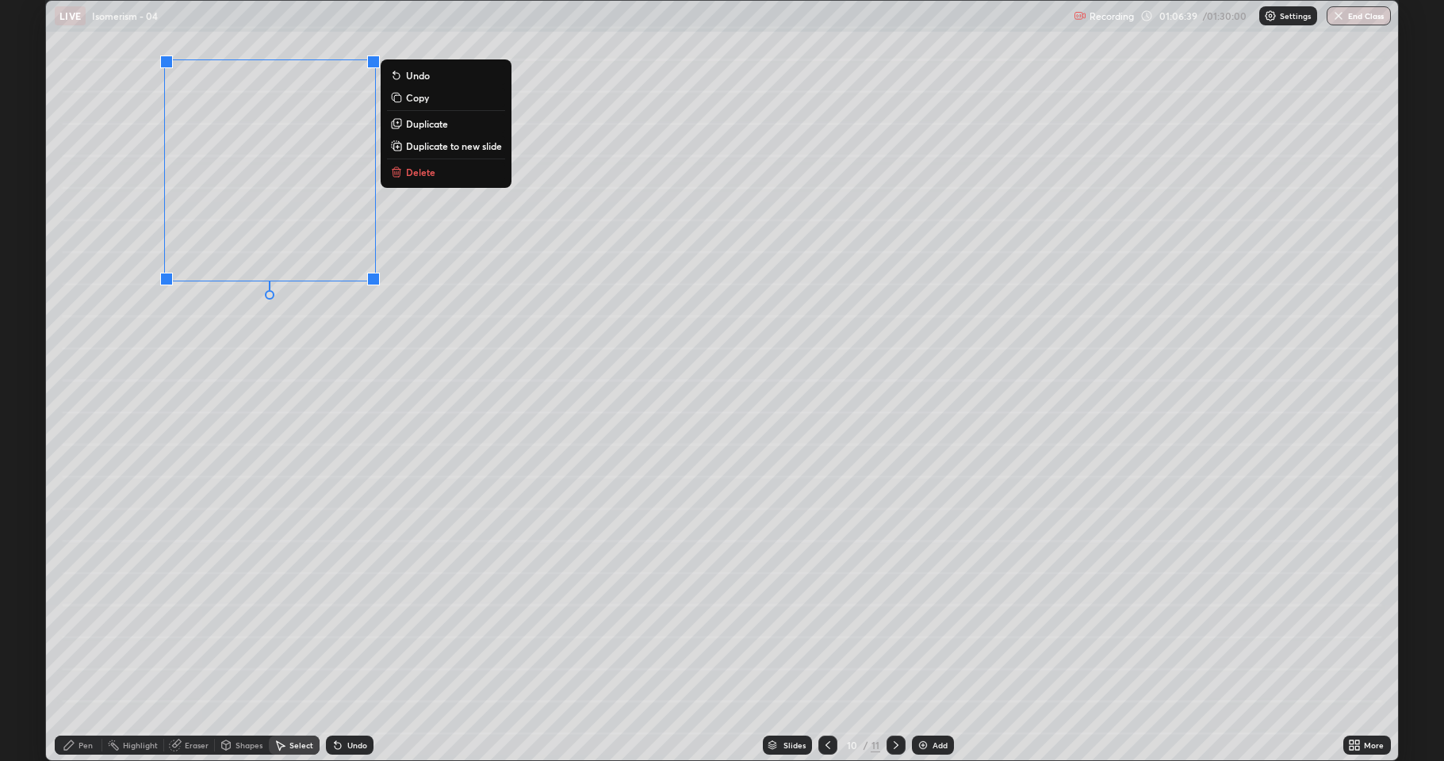
click at [436, 126] on p "Duplicate" at bounding box center [427, 123] width 42 height 13
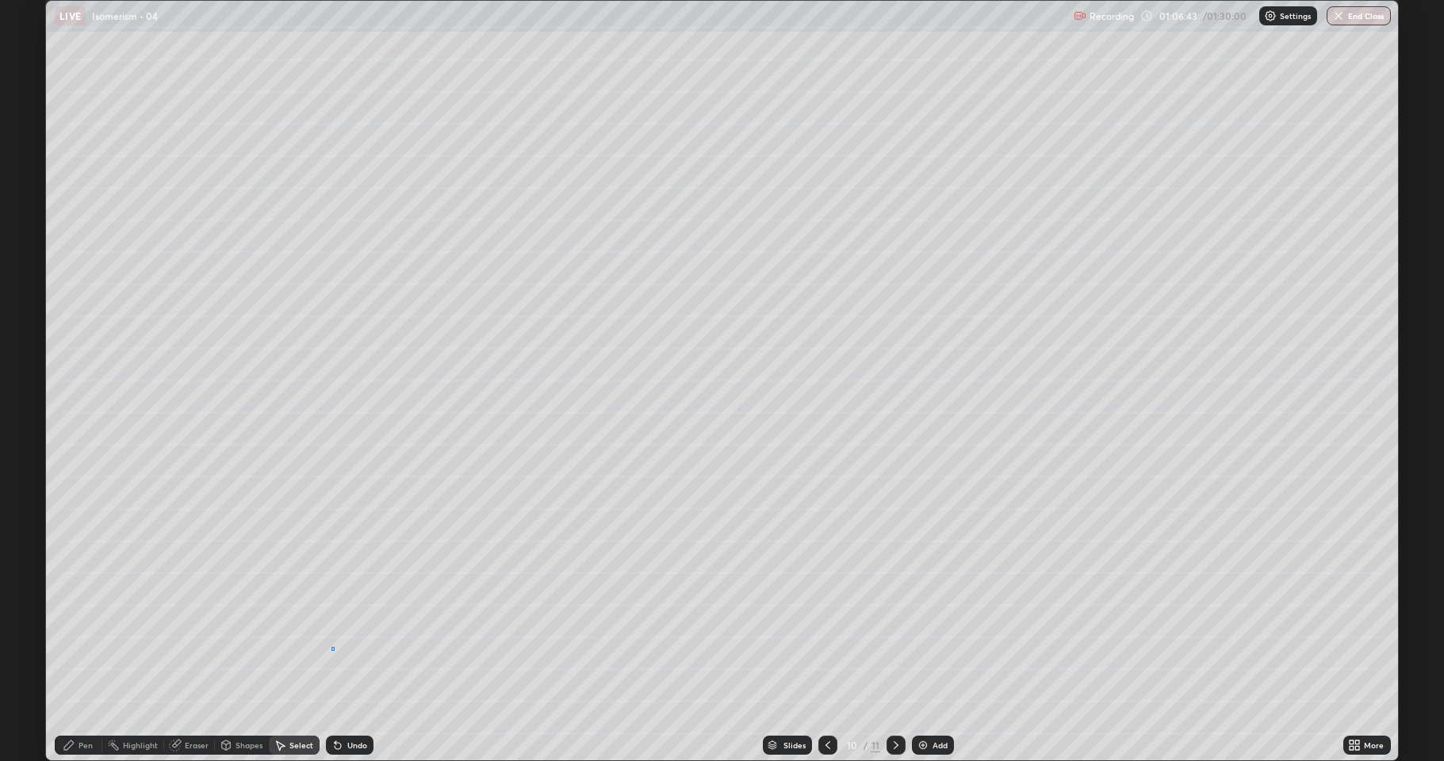
click at [332, 627] on div "0 ° Undo Copy Duplicate Duplicate to new slide Delete" at bounding box center [722, 381] width 1352 height 760
click at [88, 627] on div "Pen" at bounding box center [79, 745] width 48 height 19
click at [29, 422] on div at bounding box center [29, 419] width 10 height 10
click at [297, 627] on div "Select" at bounding box center [302, 746] width 24 height 8
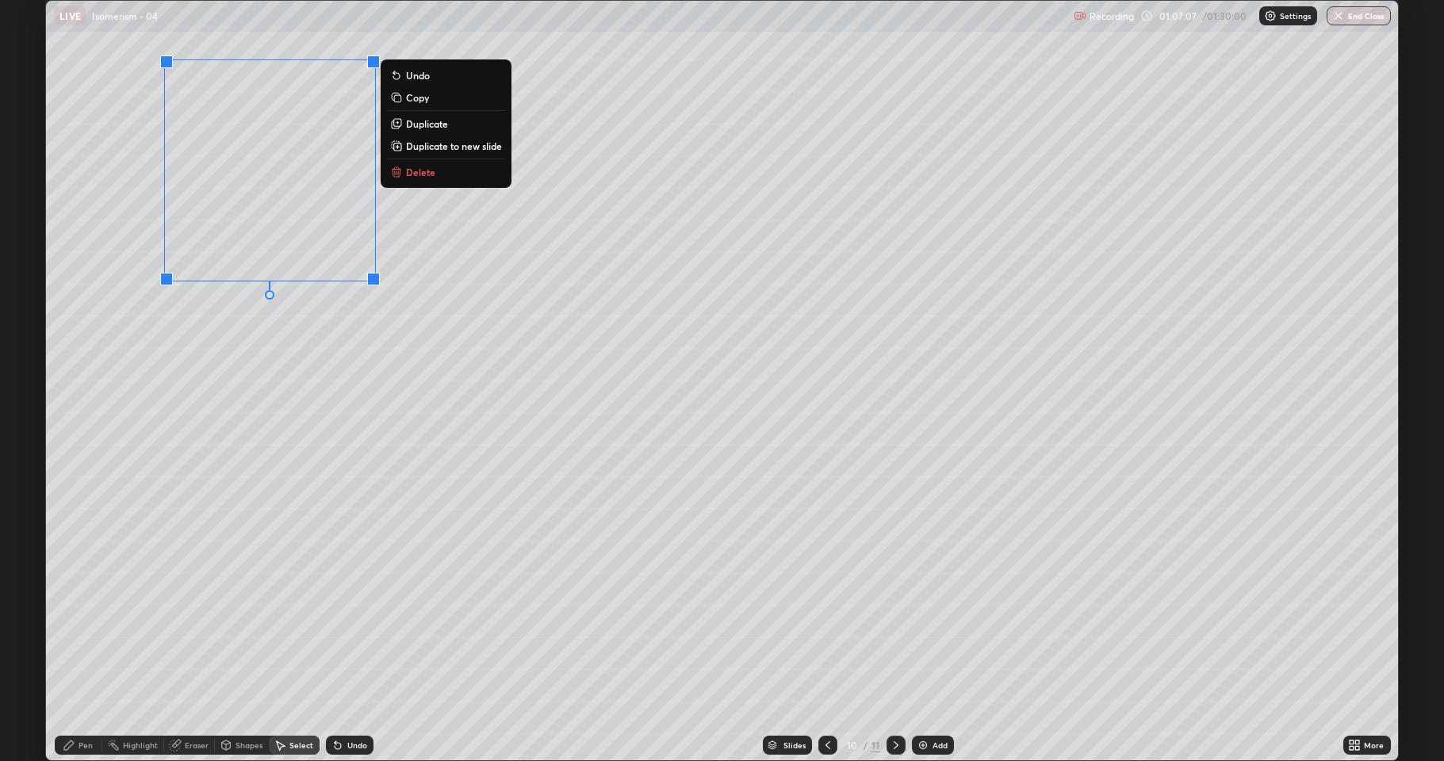
click at [430, 126] on p "Duplicate" at bounding box center [427, 123] width 42 height 13
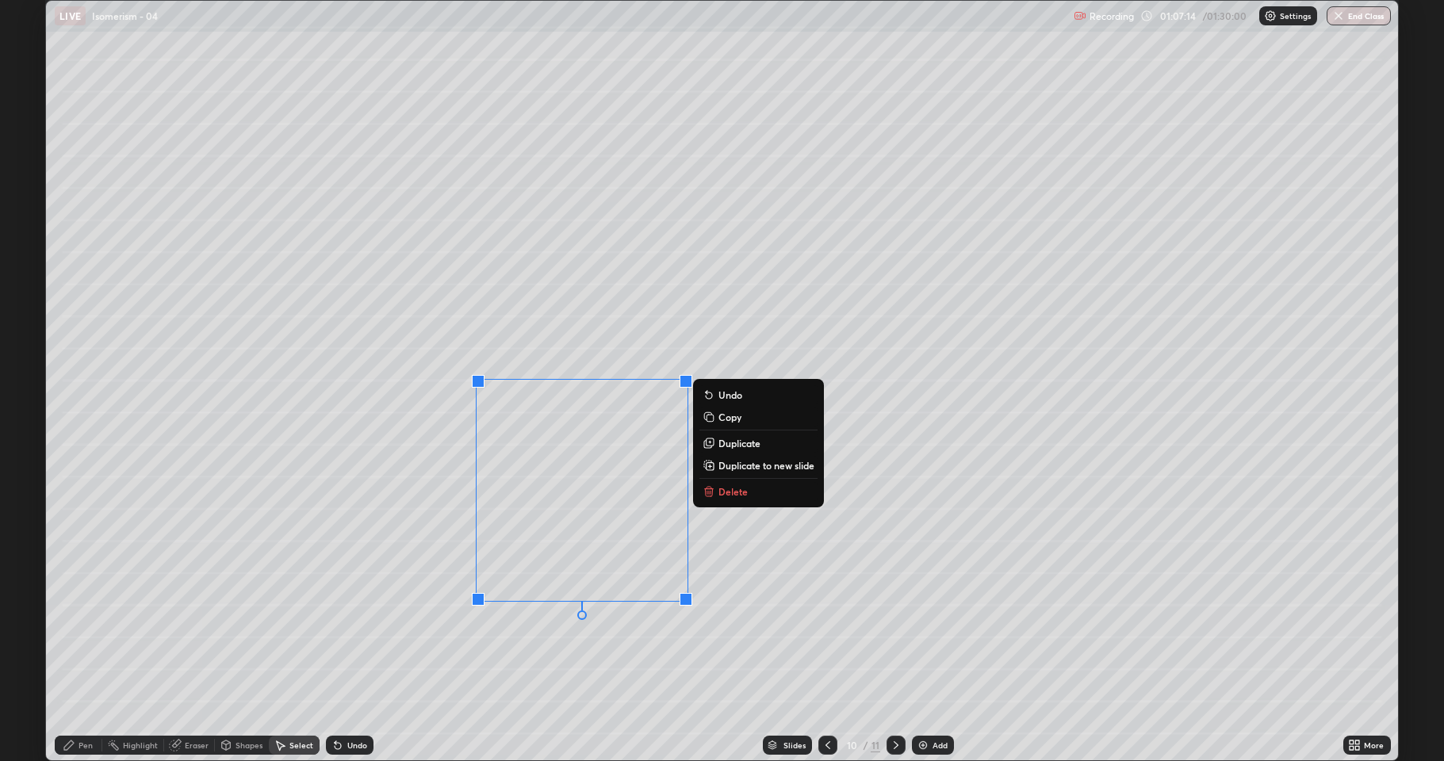
click at [549, 627] on div "0 ° Undo Copy Duplicate Duplicate to new slide Delete" at bounding box center [722, 381] width 1352 height 760
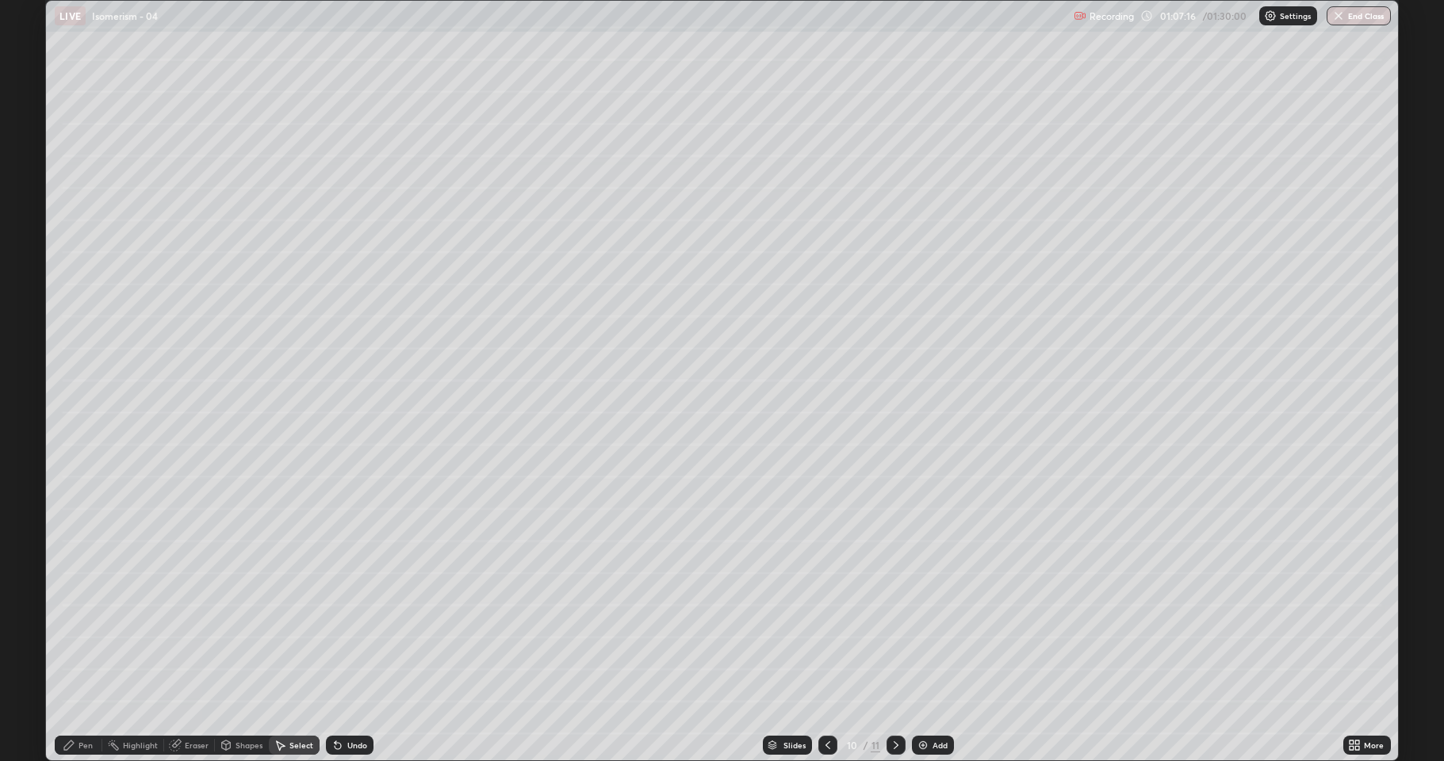
click at [236, 627] on div "Shapes" at bounding box center [249, 746] width 27 height 8
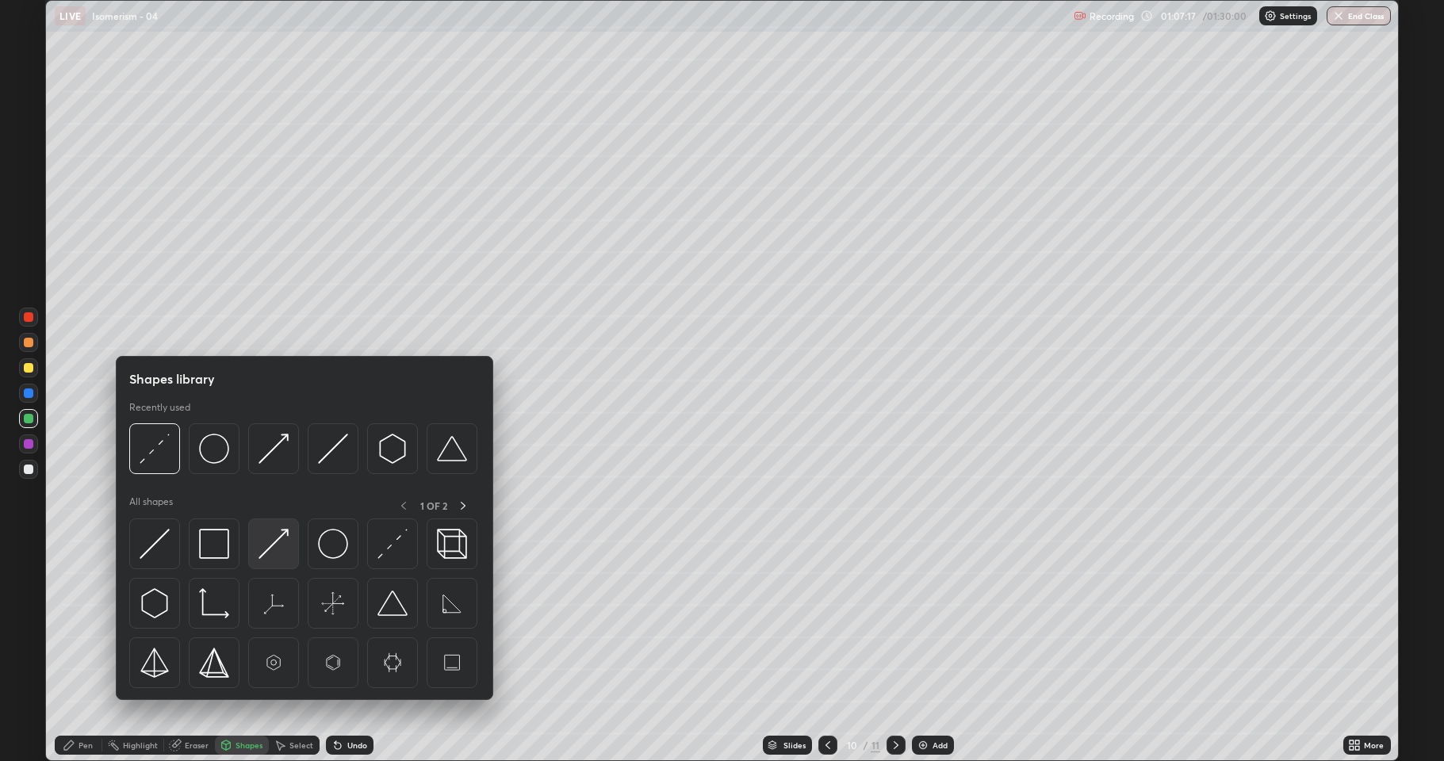
click at [279, 554] on img at bounding box center [274, 544] width 30 height 30
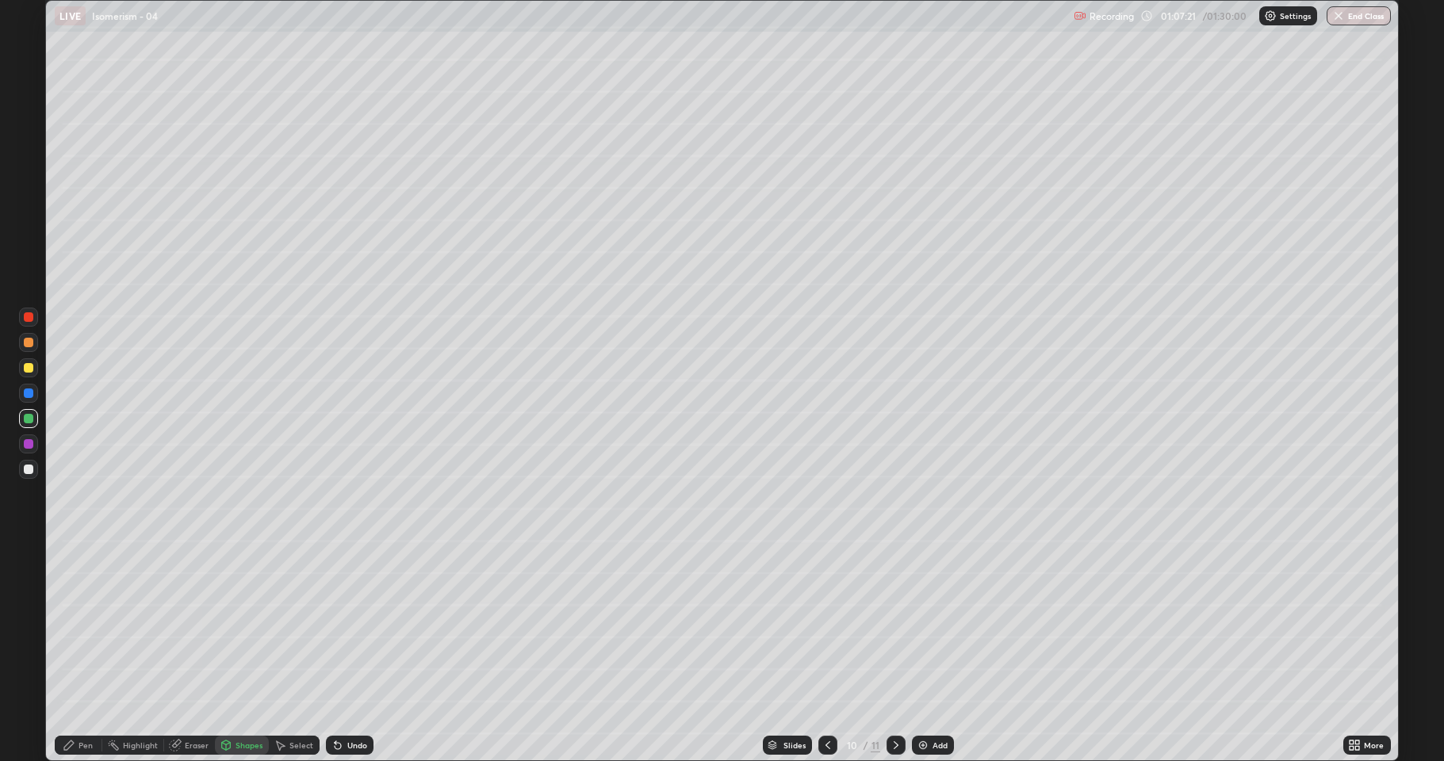
click at [182, 627] on div "Eraser" at bounding box center [189, 745] width 51 height 19
click at [86, 627] on div "Pen" at bounding box center [86, 746] width 14 height 8
click at [25, 470] on div at bounding box center [29, 470] width 10 height 10
click at [237, 627] on div "Shapes" at bounding box center [249, 746] width 27 height 8
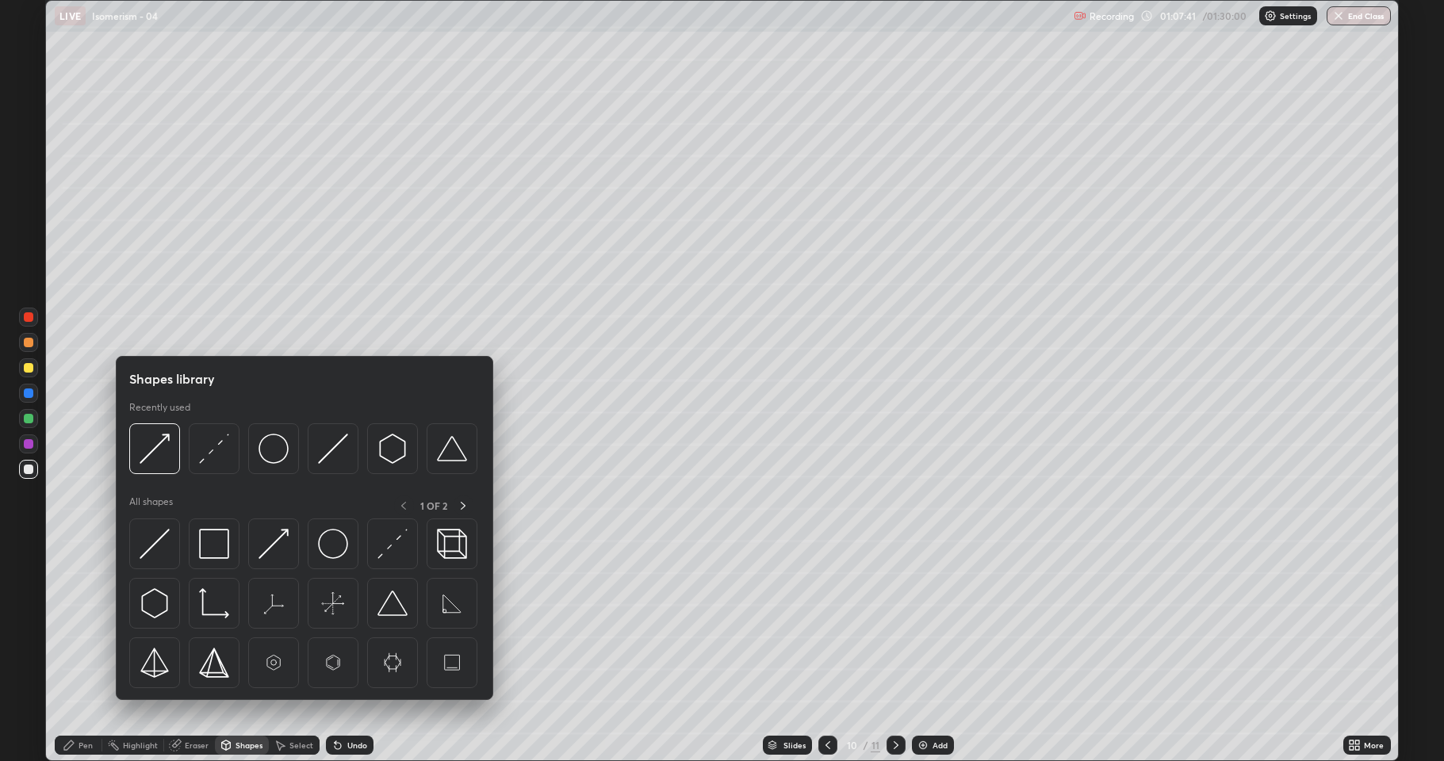
click at [83, 627] on div "Pen" at bounding box center [79, 745] width 48 height 19
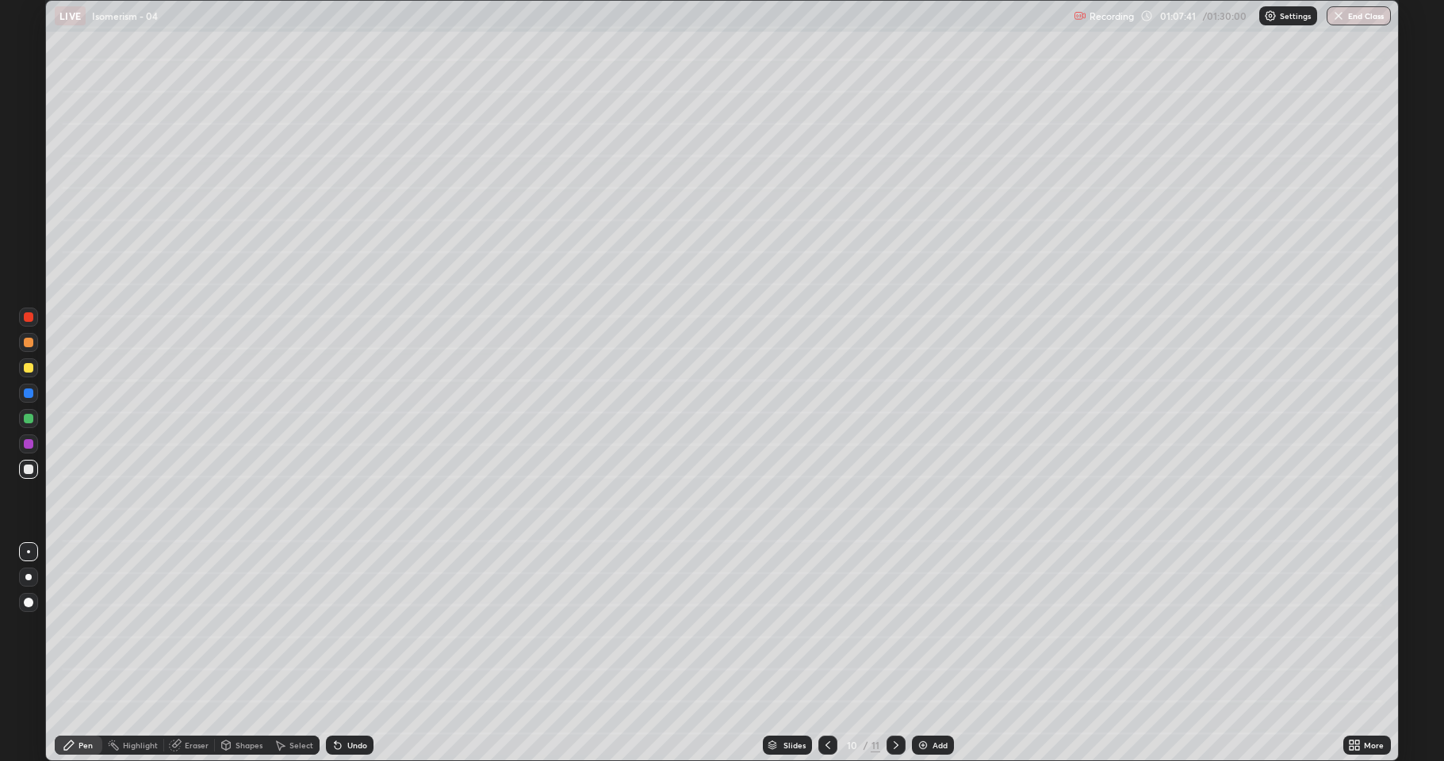
click at [25, 415] on div at bounding box center [29, 419] width 10 height 10
click at [25, 366] on div at bounding box center [29, 368] width 10 height 10
click at [287, 627] on div "Select" at bounding box center [294, 745] width 51 height 19
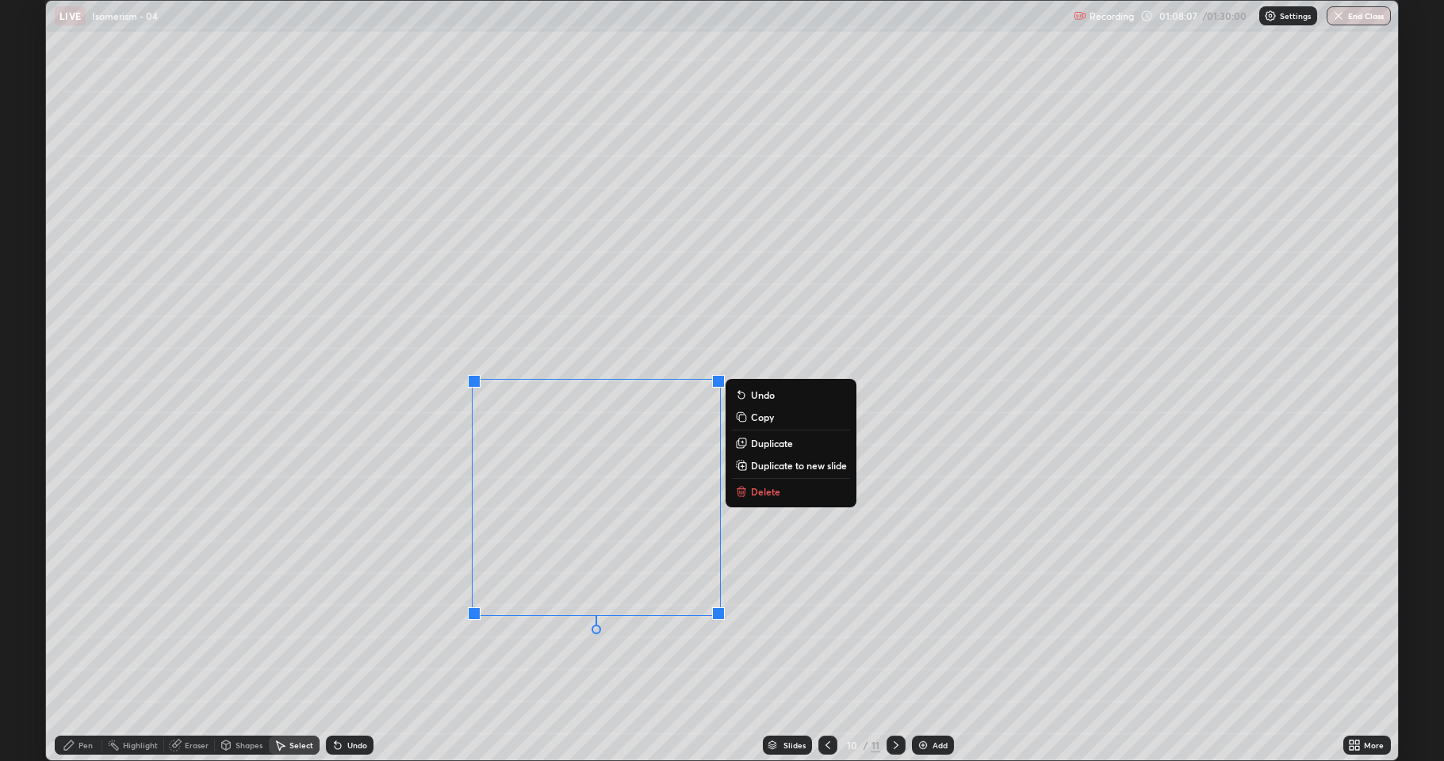
click at [762, 443] on p "Duplicate" at bounding box center [772, 443] width 42 height 13
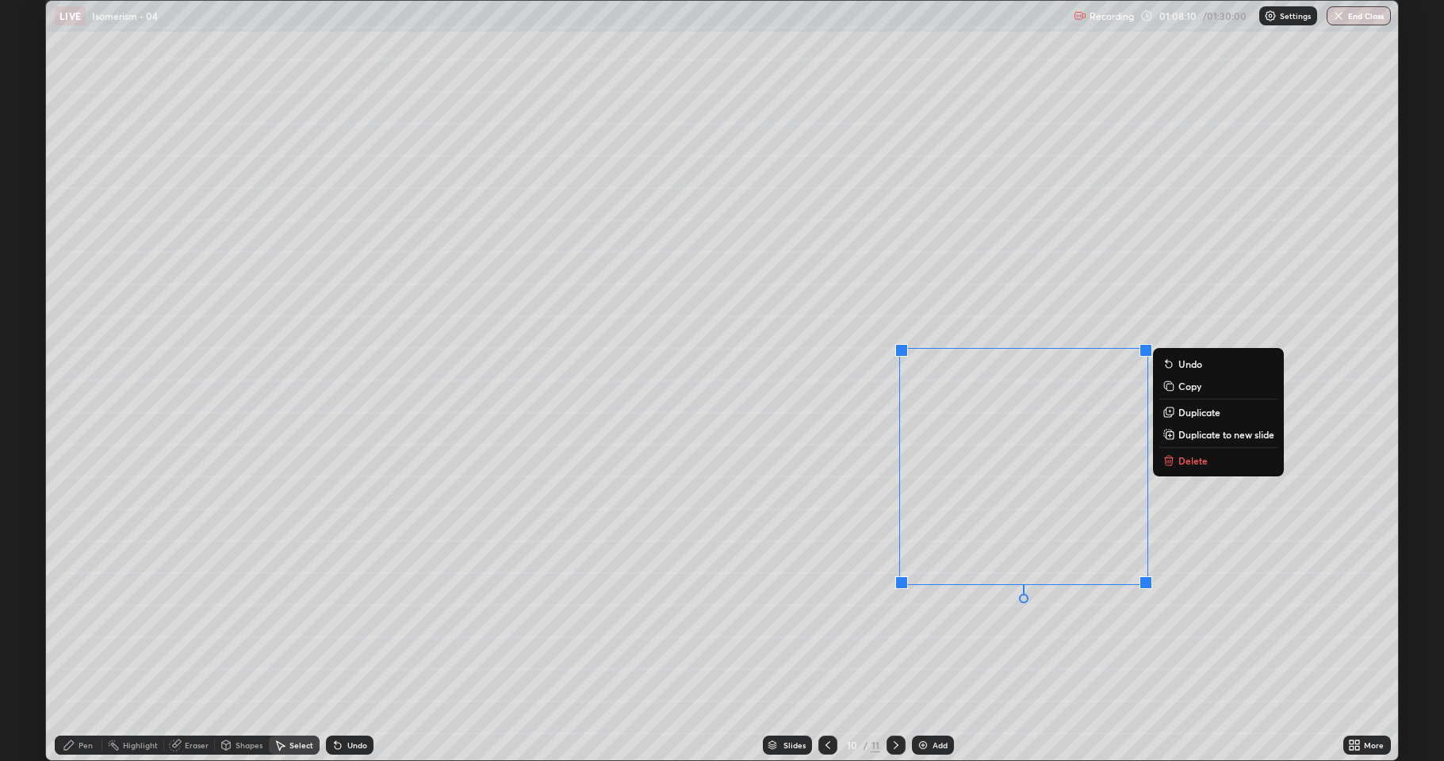
click at [782, 545] on div "0 ° Undo Copy Duplicate Duplicate to new slide Delete" at bounding box center [722, 381] width 1352 height 760
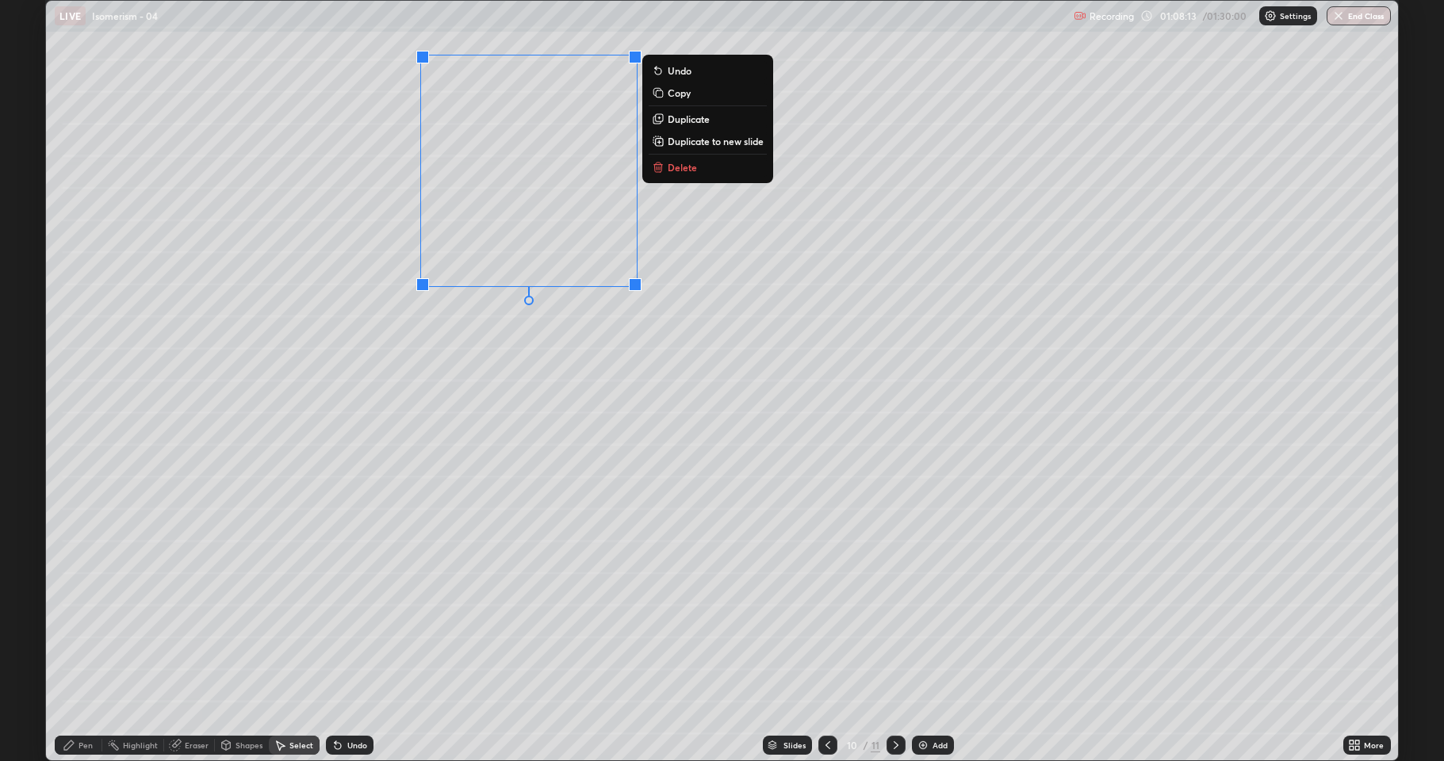
click at [688, 121] on p "Duplicate" at bounding box center [689, 119] width 42 height 13
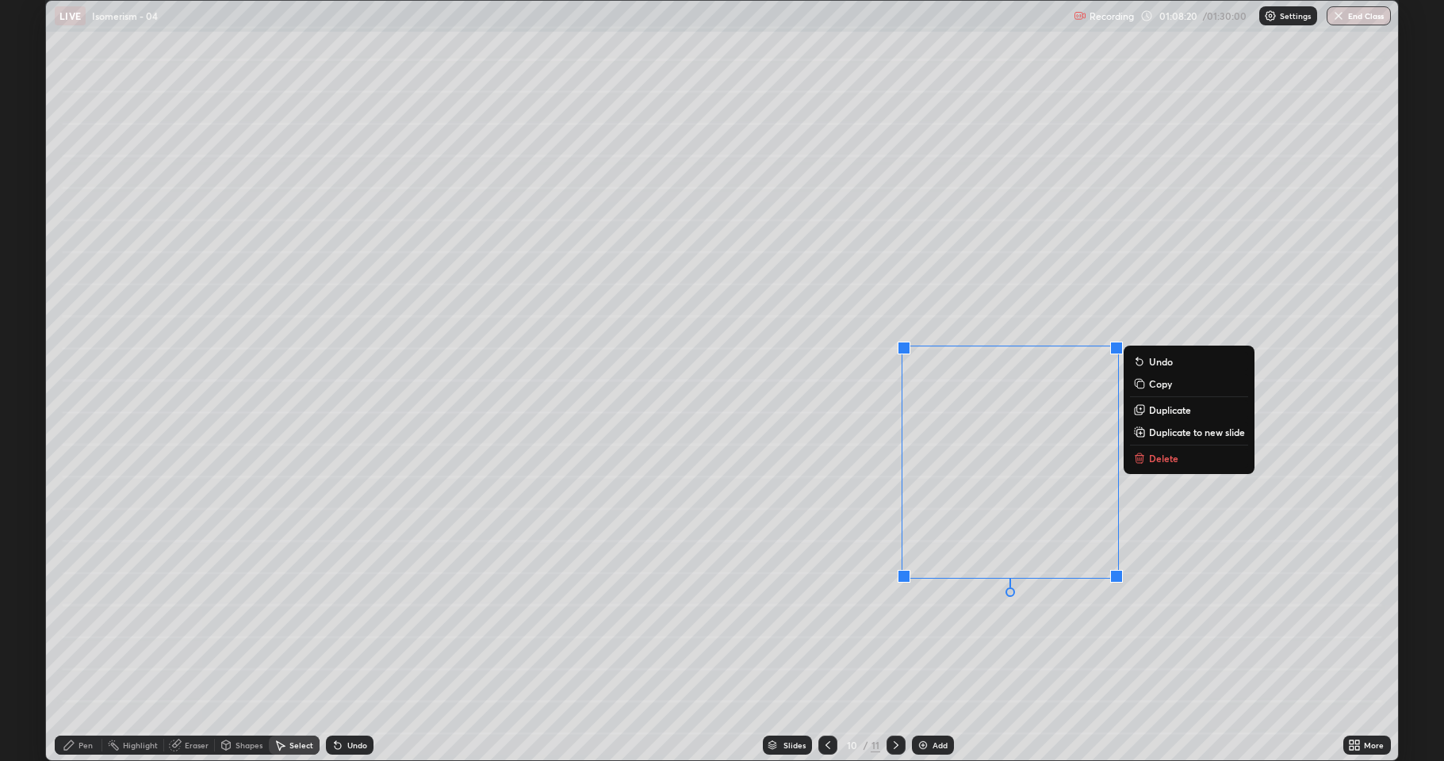
click at [968, 627] on div "0 ° Undo Copy Duplicate Duplicate to new slide Delete" at bounding box center [722, 381] width 1352 height 760
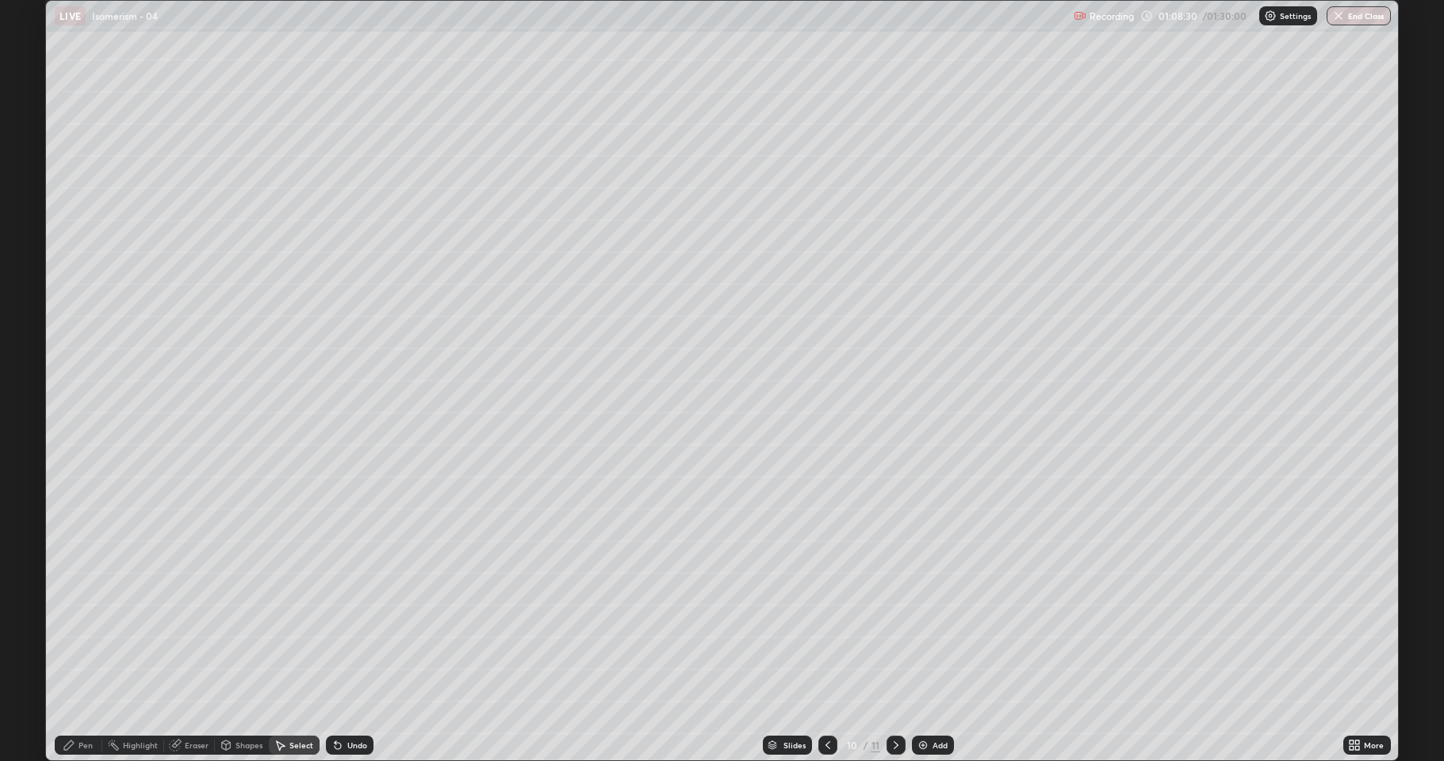
click at [75, 627] on div "Pen" at bounding box center [79, 745] width 48 height 19
click at [22, 445] on div at bounding box center [28, 444] width 19 height 19
click at [293, 627] on div "Select" at bounding box center [294, 745] width 51 height 19
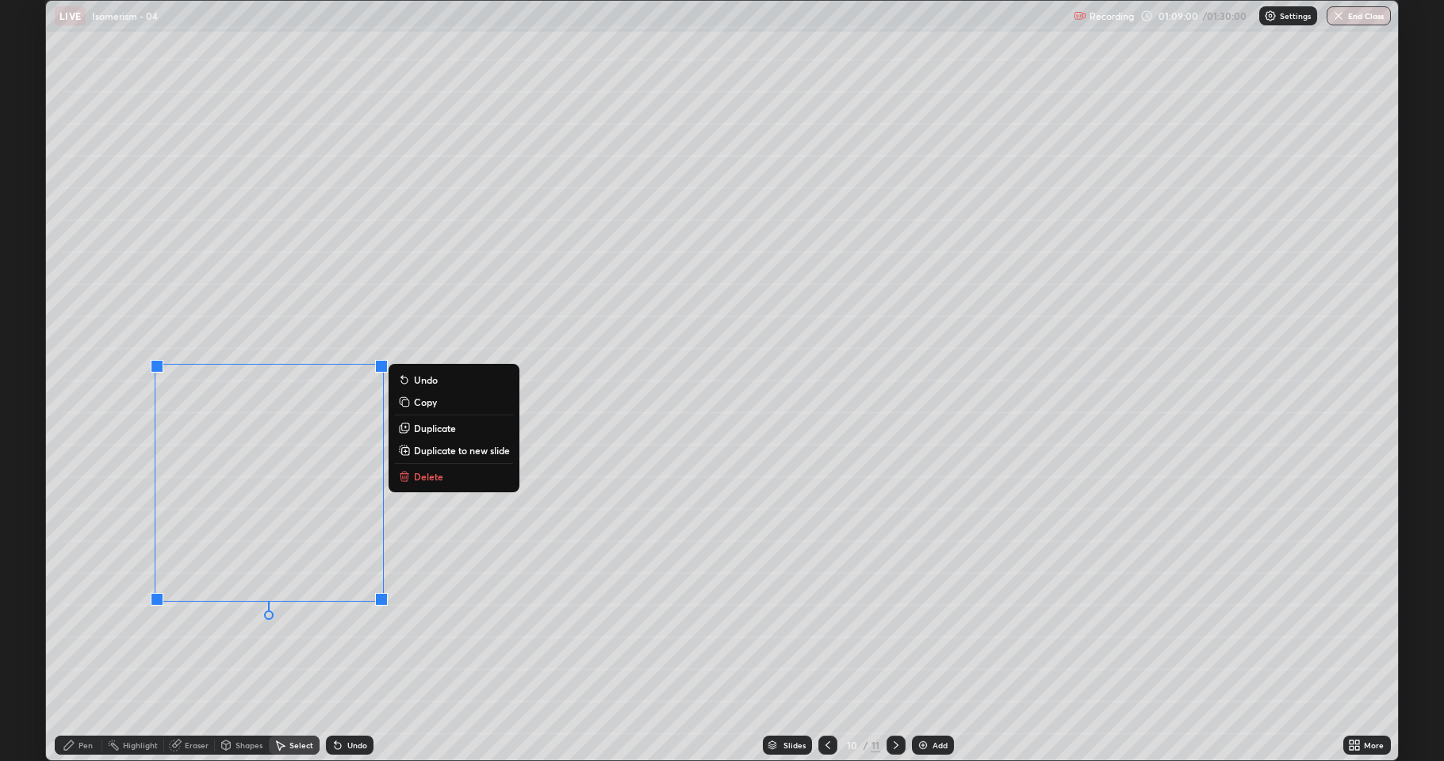
click at [424, 429] on p "Duplicate" at bounding box center [435, 428] width 42 height 13
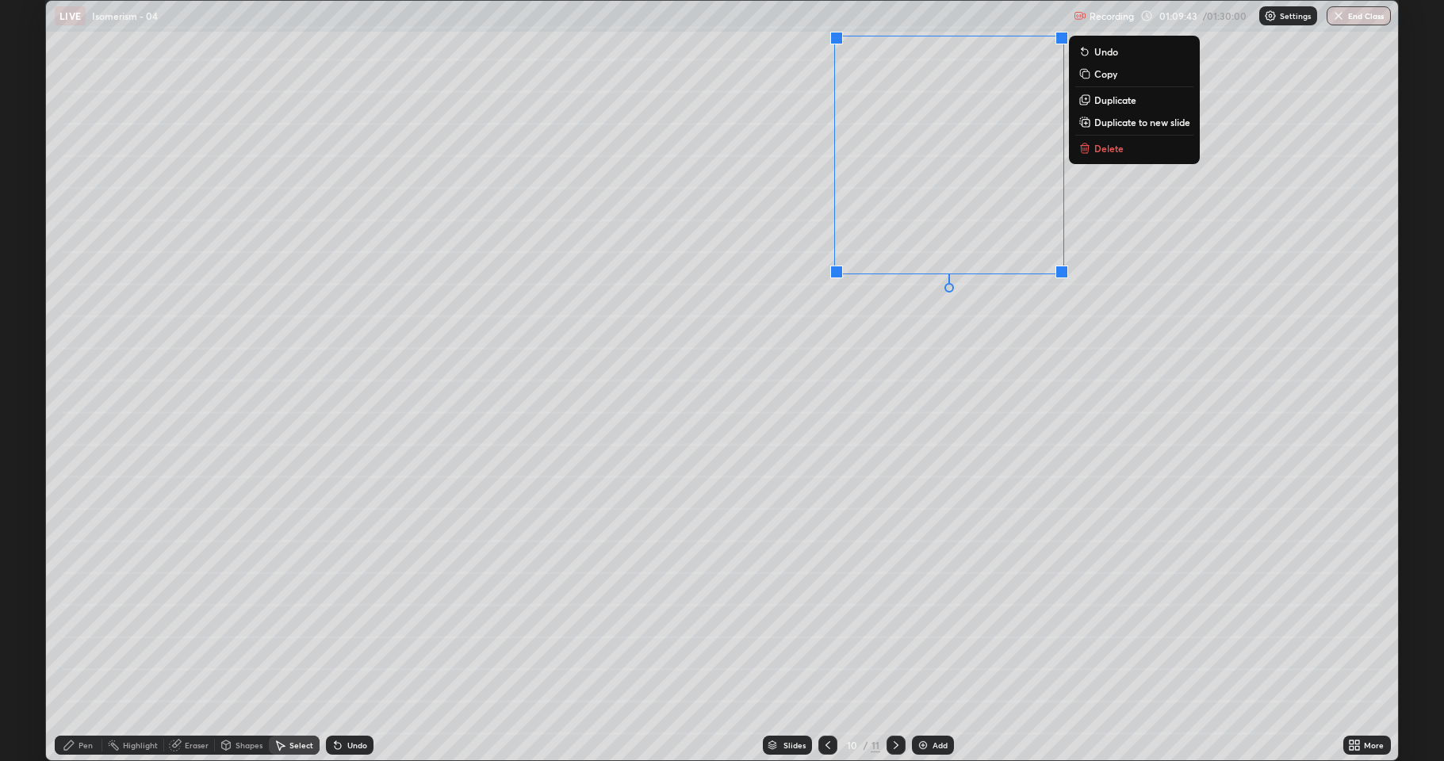
click at [1103, 151] on p "Delete" at bounding box center [1109, 148] width 29 height 13
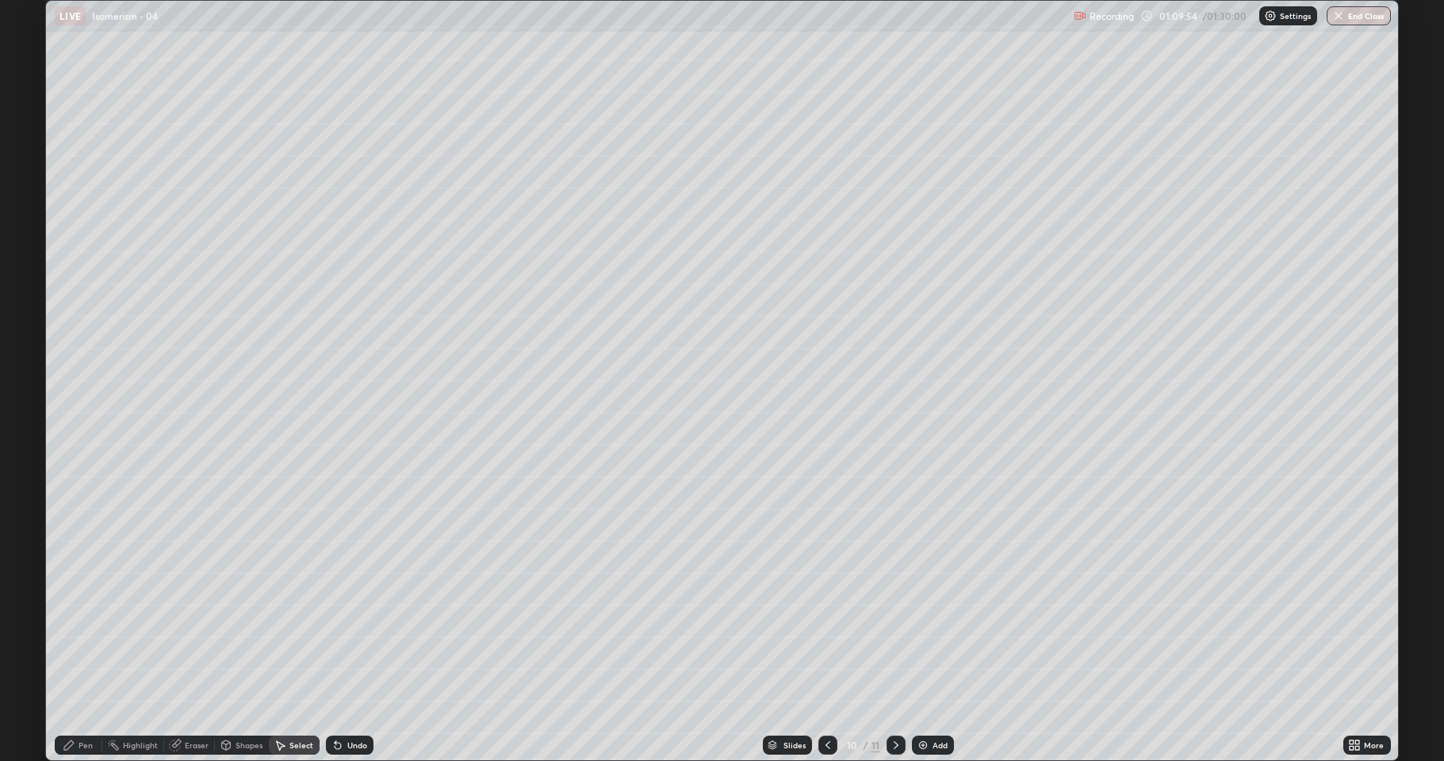
click at [823, 627] on icon at bounding box center [828, 745] width 13 height 13
click at [830, 627] on icon at bounding box center [828, 745] width 13 height 13
click at [890, 627] on icon at bounding box center [896, 745] width 13 height 13
click at [248, 627] on div "Shapes" at bounding box center [249, 746] width 27 height 8
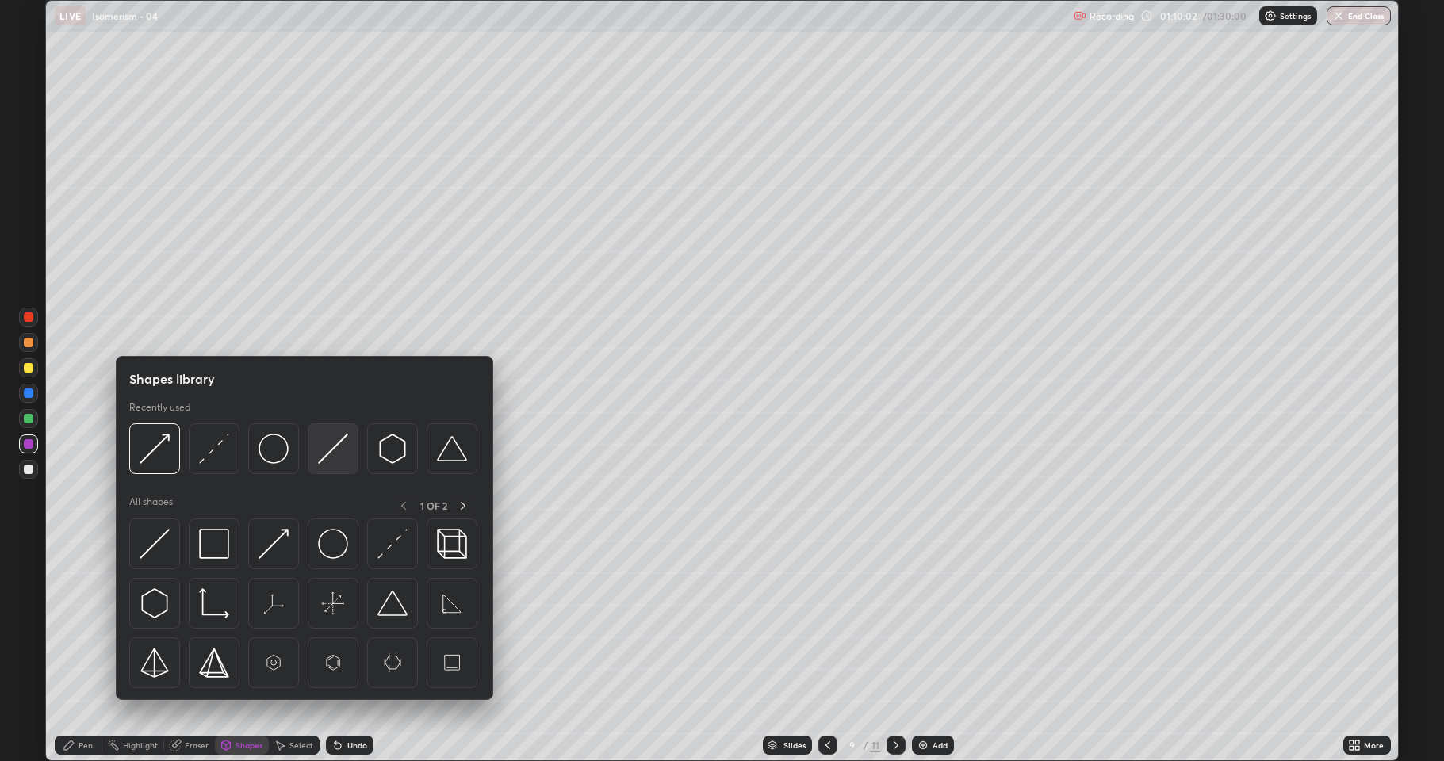
click at [333, 457] on img at bounding box center [333, 449] width 30 height 30
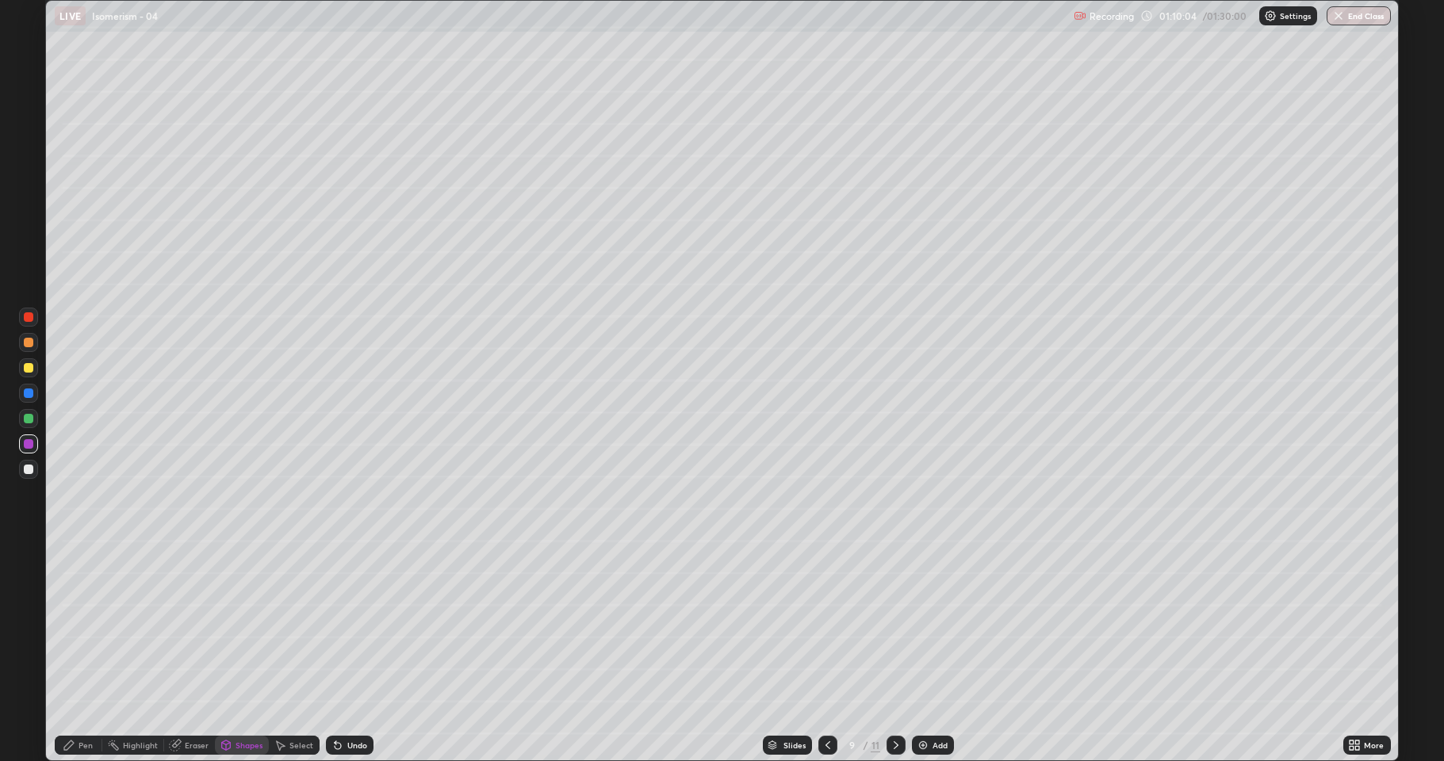
click at [26, 447] on div at bounding box center [29, 444] width 10 height 10
click at [27, 373] on div at bounding box center [28, 368] width 19 height 19
click at [351, 627] on div "Undo" at bounding box center [350, 745] width 48 height 19
click at [86, 627] on div "Pen" at bounding box center [86, 746] width 14 height 8
click at [29, 474] on div at bounding box center [29, 470] width 10 height 10
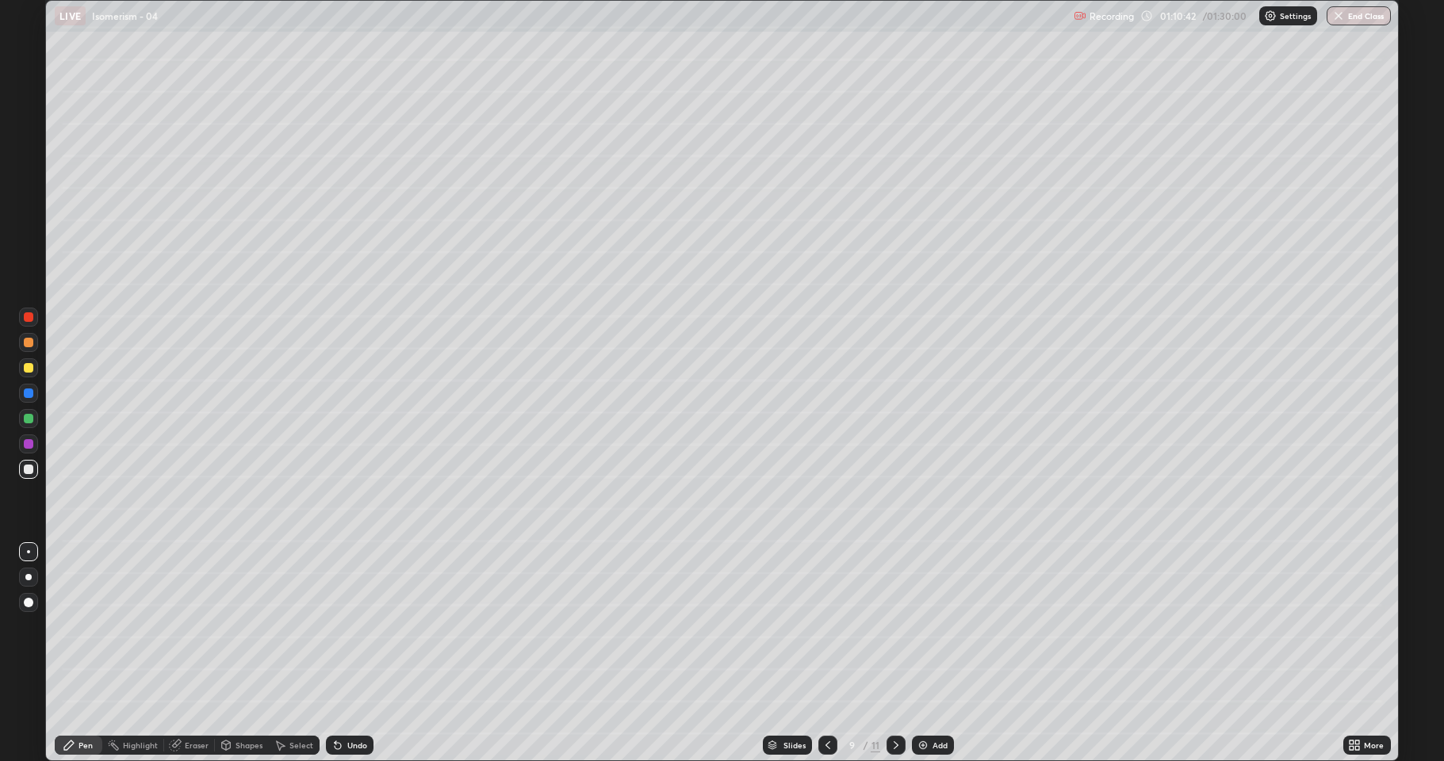
click at [343, 627] on div "Undo" at bounding box center [350, 745] width 48 height 19
click at [352, 627] on div "Undo" at bounding box center [357, 746] width 20 height 8
click at [351, 627] on div "Undo" at bounding box center [357, 746] width 20 height 8
click at [354, 627] on div "Undo" at bounding box center [350, 745] width 48 height 19
click at [355, 627] on div "Undo" at bounding box center [350, 745] width 48 height 19
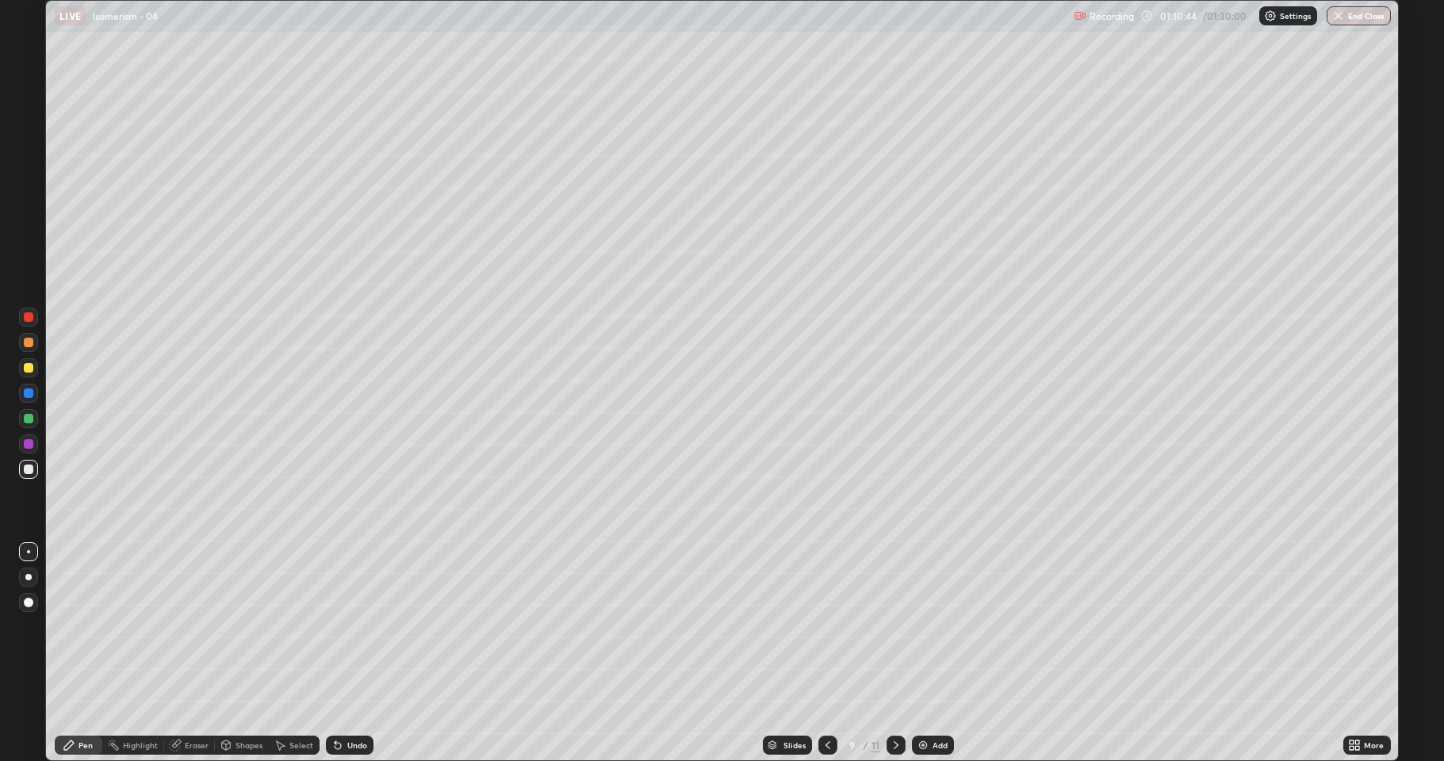
click at [355, 627] on div "Undo" at bounding box center [347, 746] width 54 height 32
click at [31, 370] on div at bounding box center [29, 368] width 10 height 10
click at [340, 627] on icon at bounding box center [338, 745] width 13 height 13
click at [25, 443] on div at bounding box center [29, 444] width 10 height 10
click at [29, 420] on div at bounding box center [29, 419] width 10 height 10
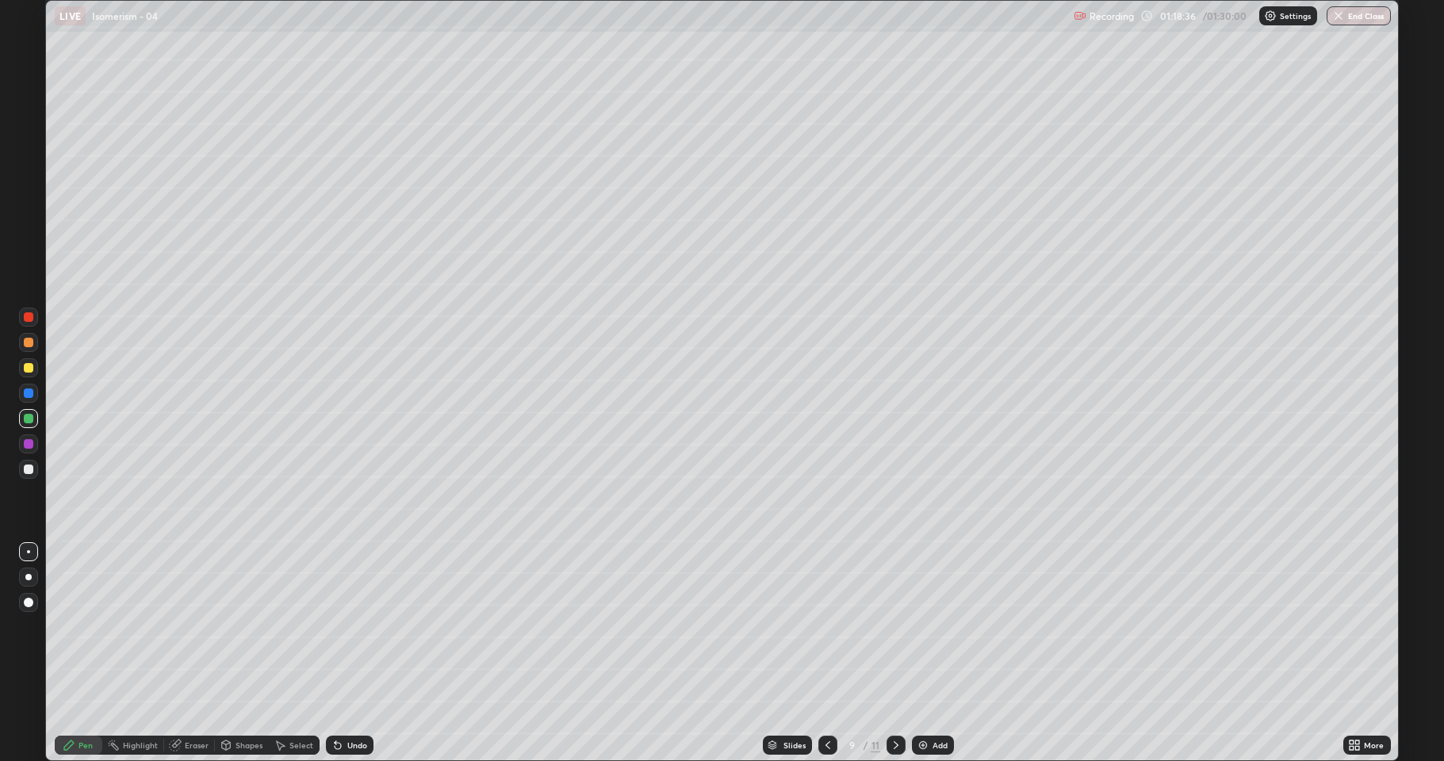
click at [894, 627] on icon at bounding box center [896, 745] width 13 height 13
click at [896, 627] on icon at bounding box center [896, 745] width 13 height 13
click at [819, 627] on div at bounding box center [828, 746] width 19 height 32
click at [31, 444] on div at bounding box center [29, 444] width 10 height 10
click at [1183, 20] on div "01:25:04" at bounding box center [1180, 16] width 44 height 10
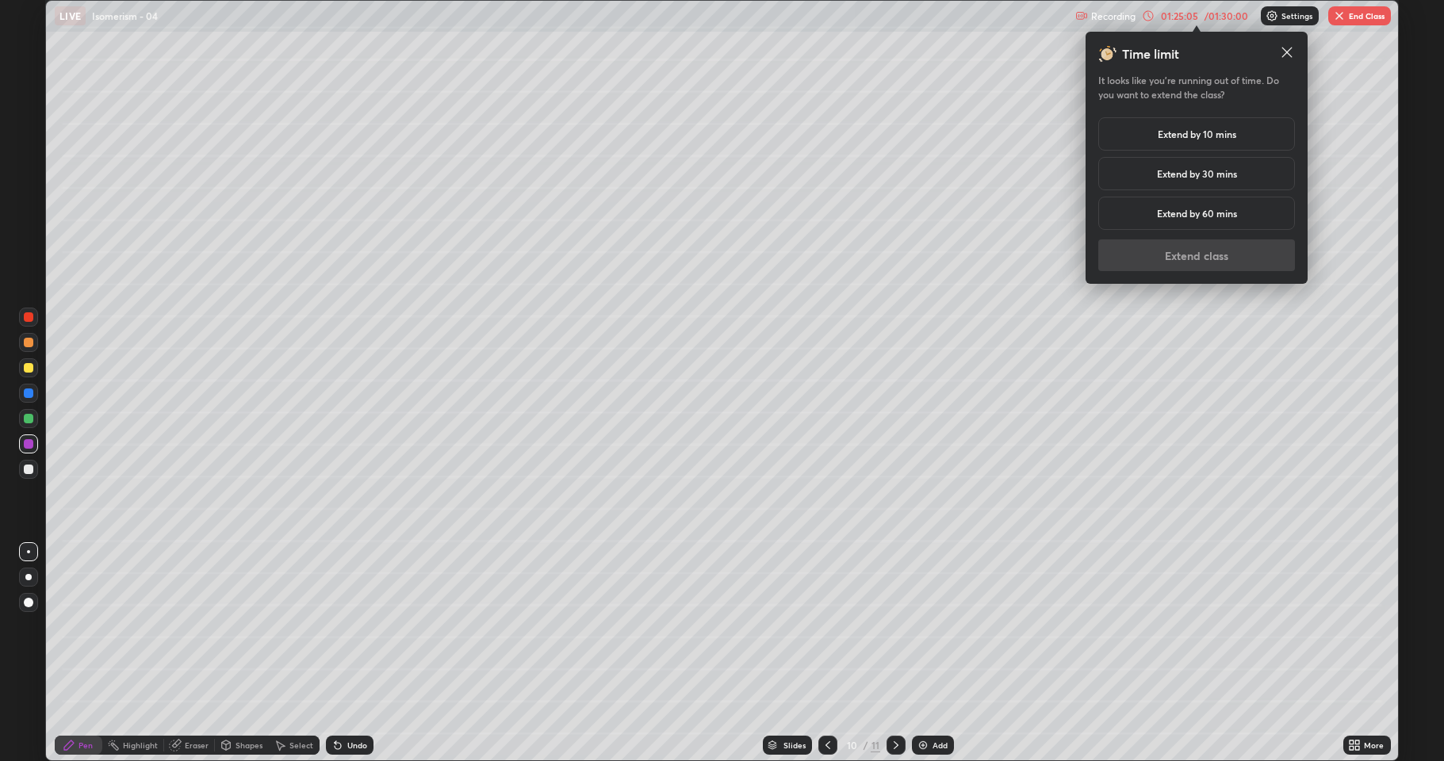
click at [1179, 134] on h5 "Extend by 10 mins" at bounding box center [1197, 134] width 79 height 14
click at [1193, 255] on button "Extend class" at bounding box center [1197, 256] width 197 height 32
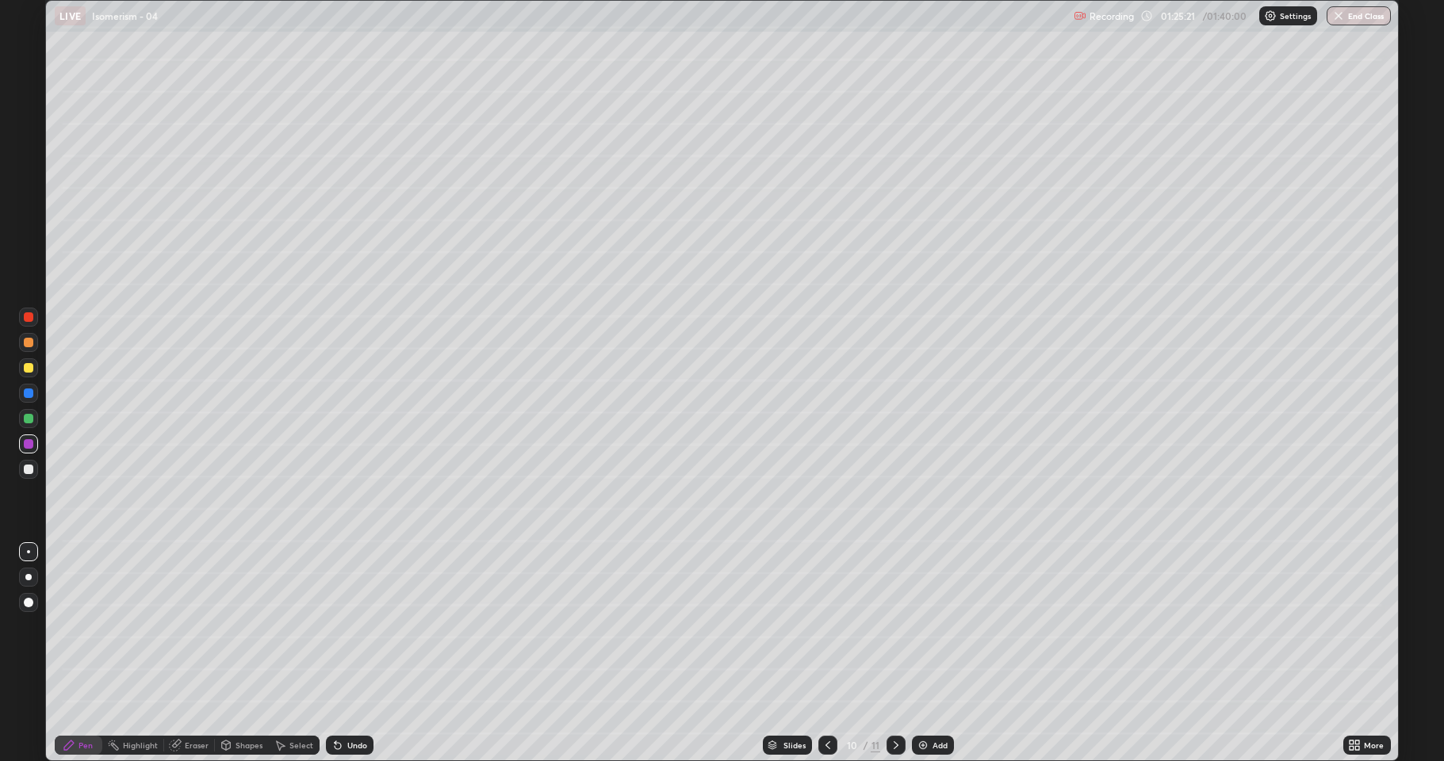
click at [822, 627] on icon at bounding box center [828, 745] width 13 height 13
click at [819, 627] on div at bounding box center [828, 745] width 19 height 19
click at [901, 627] on div at bounding box center [896, 745] width 19 height 19
click at [898, 627] on icon at bounding box center [896, 745] width 13 height 13
click at [899, 627] on icon at bounding box center [896, 745] width 13 height 13
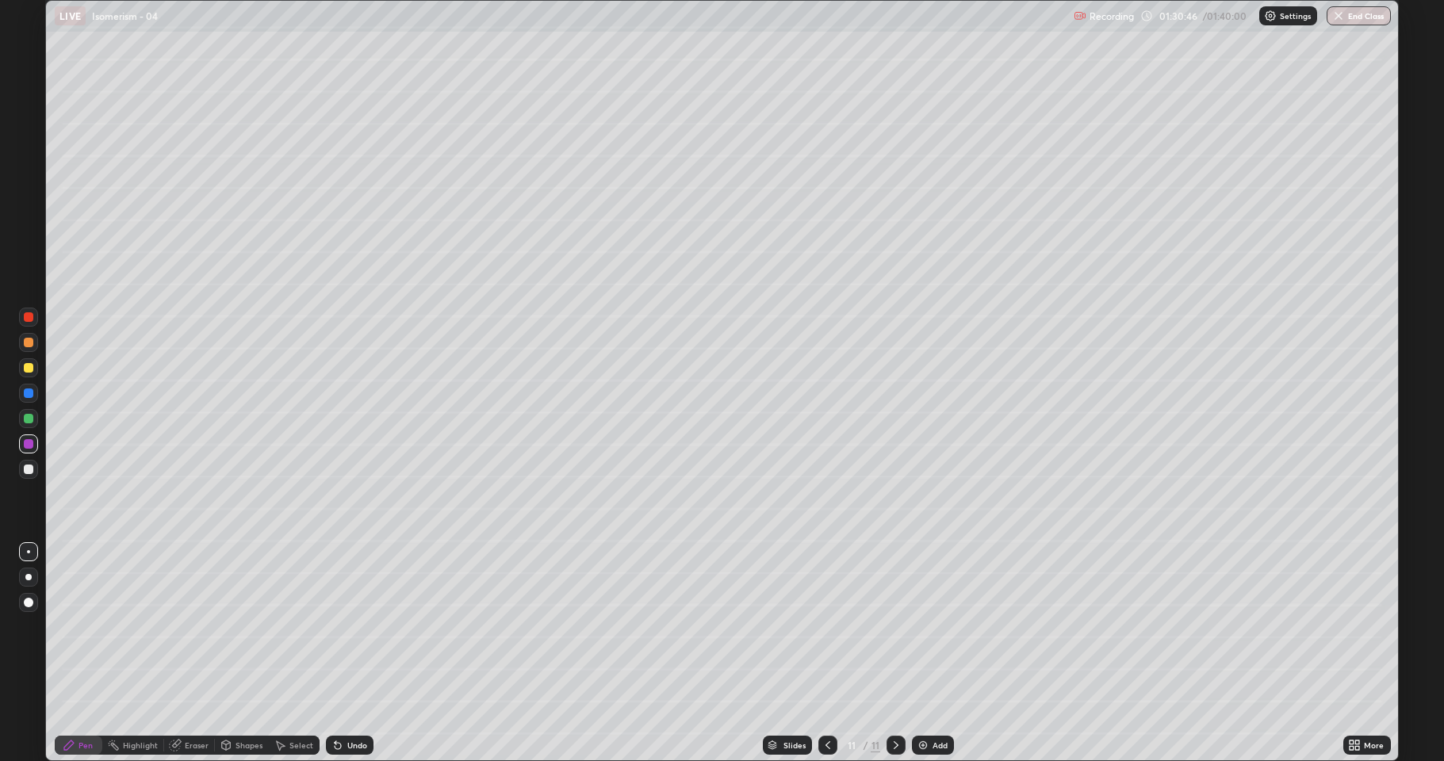
click at [895, 627] on icon at bounding box center [896, 745] width 13 height 13
click at [898, 627] on icon at bounding box center [896, 745] width 13 height 13
click at [922, 627] on img at bounding box center [923, 745] width 13 height 13
click at [29, 370] on div at bounding box center [29, 368] width 10 height 10
click at [30, 417] on div at bounding box center [29, 419] width 10 height 10
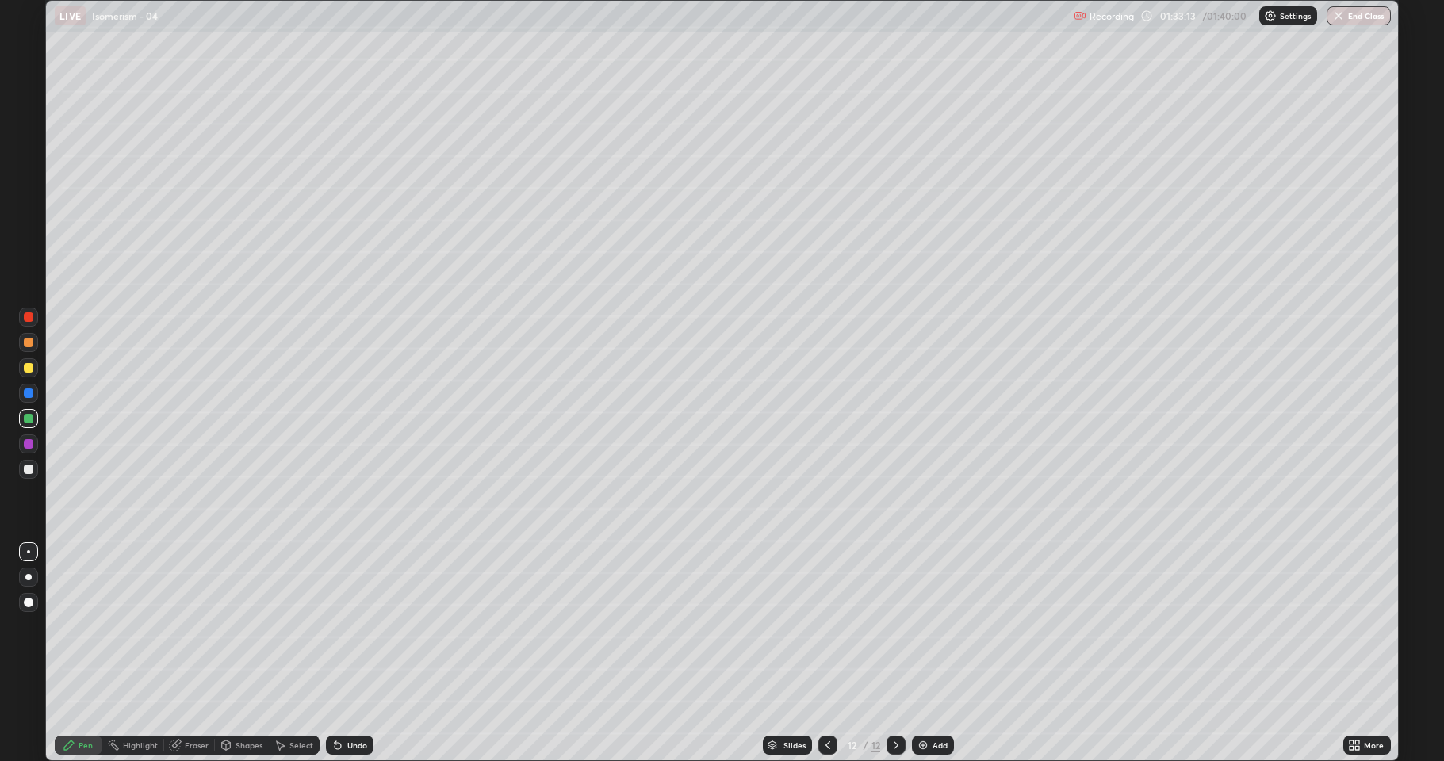
click at [25, 470] on div at bounding box center [29, 470] width 10 height 10
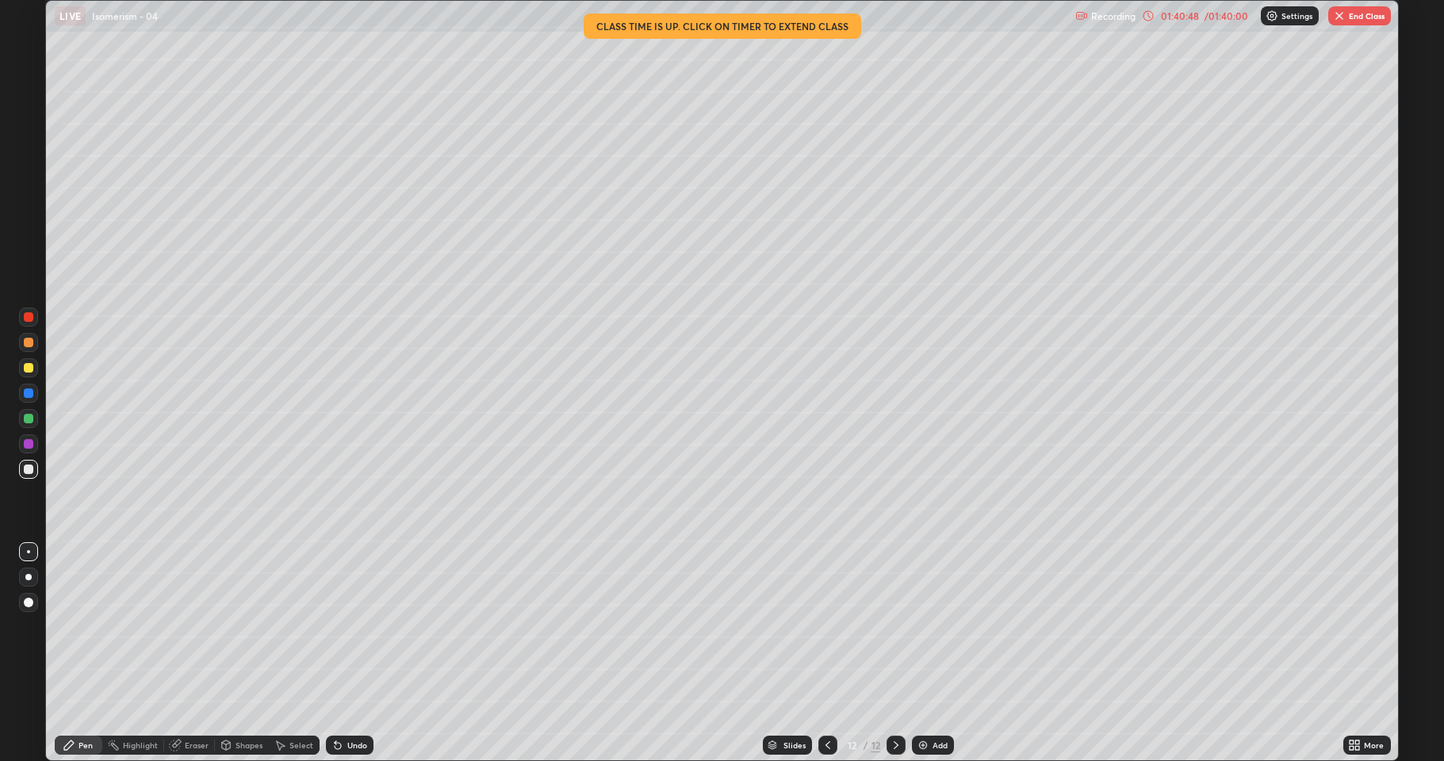
click at [1352, 16] on button "End Class" at bounding box center [1360, 15] width 63 height 19
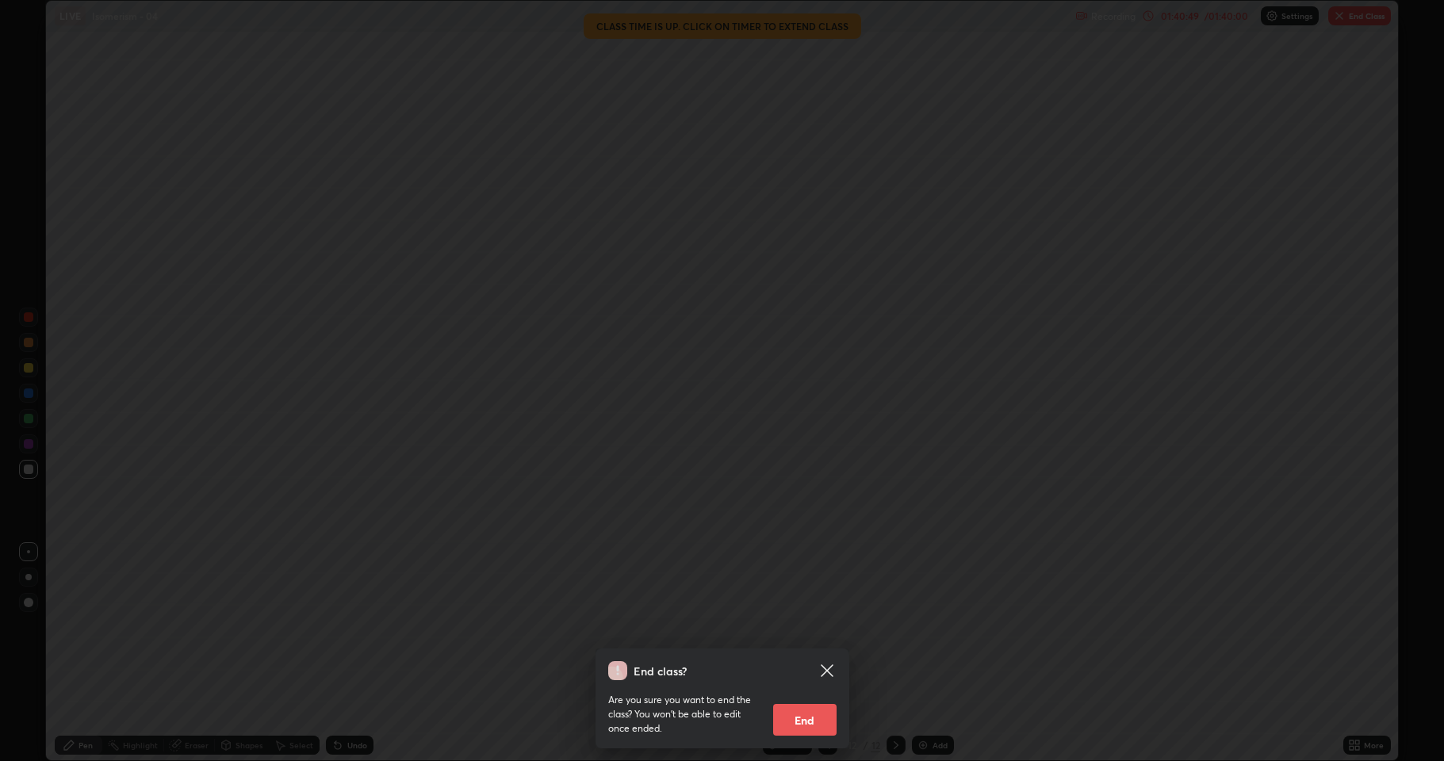
click at [815, 627] on button "End" at bounding box center [804, 720] width 63 height 32
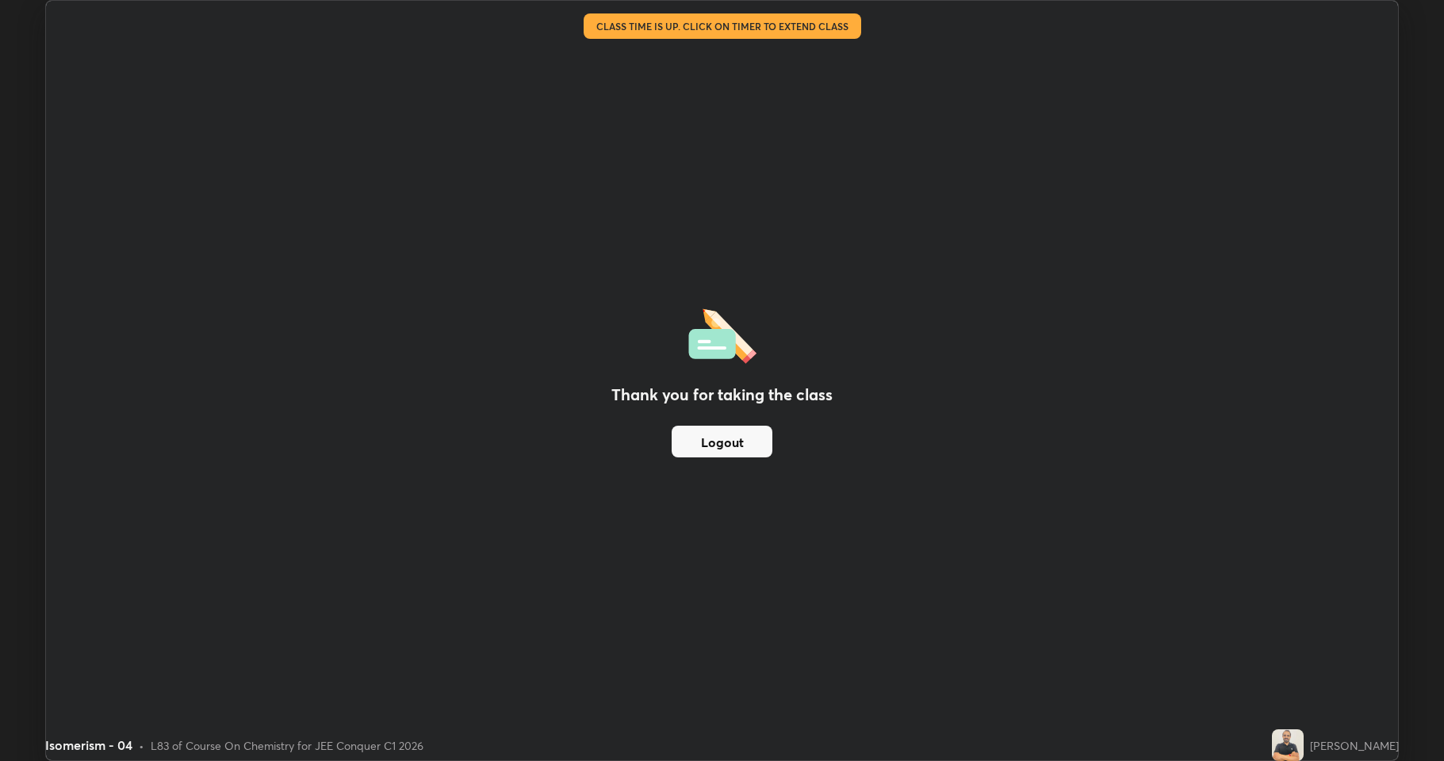
click at [757, 438] on button "Logout" at bounding box center [722, 442] width 101 height 32
click at [705, 447] on button "Logout" at bounding box center [722, 442] width 101 height 32
click at [714, 449] on button "Logout" at bounding box center [722, 442] width 101 height 32
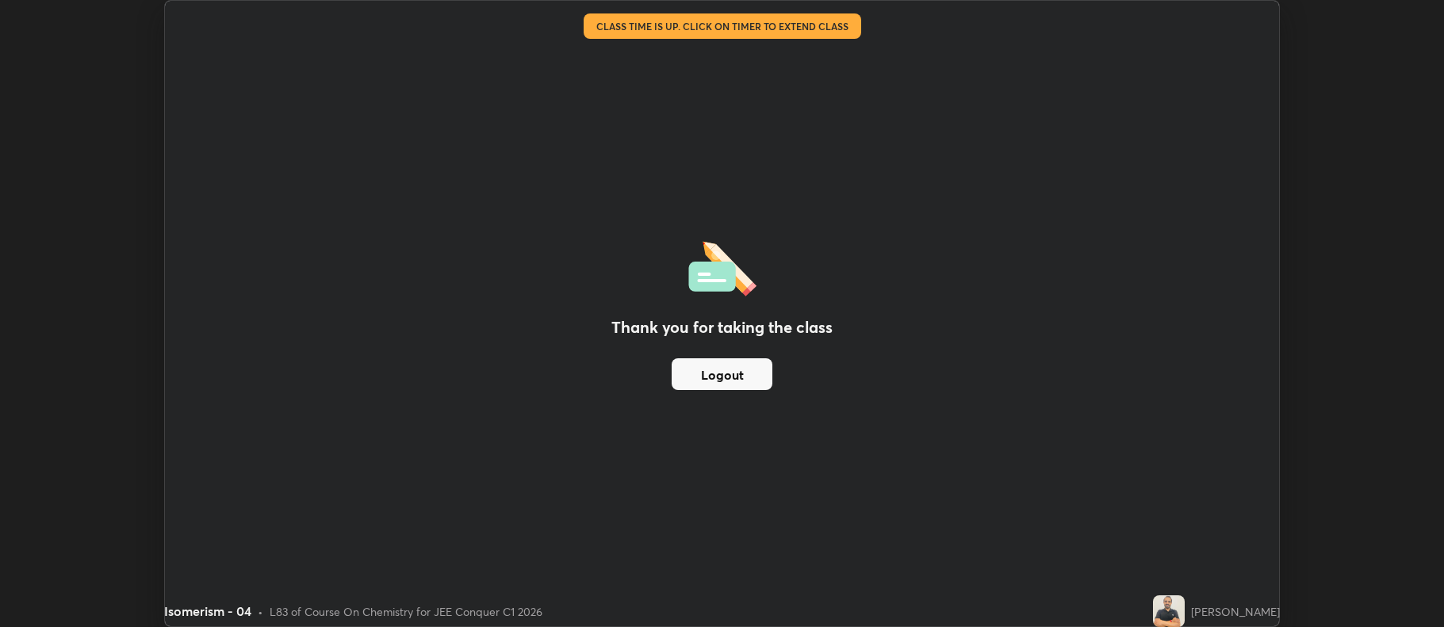
scroll to position [78691, 77874]
